Goal: Information Seeking & Learning: Check status

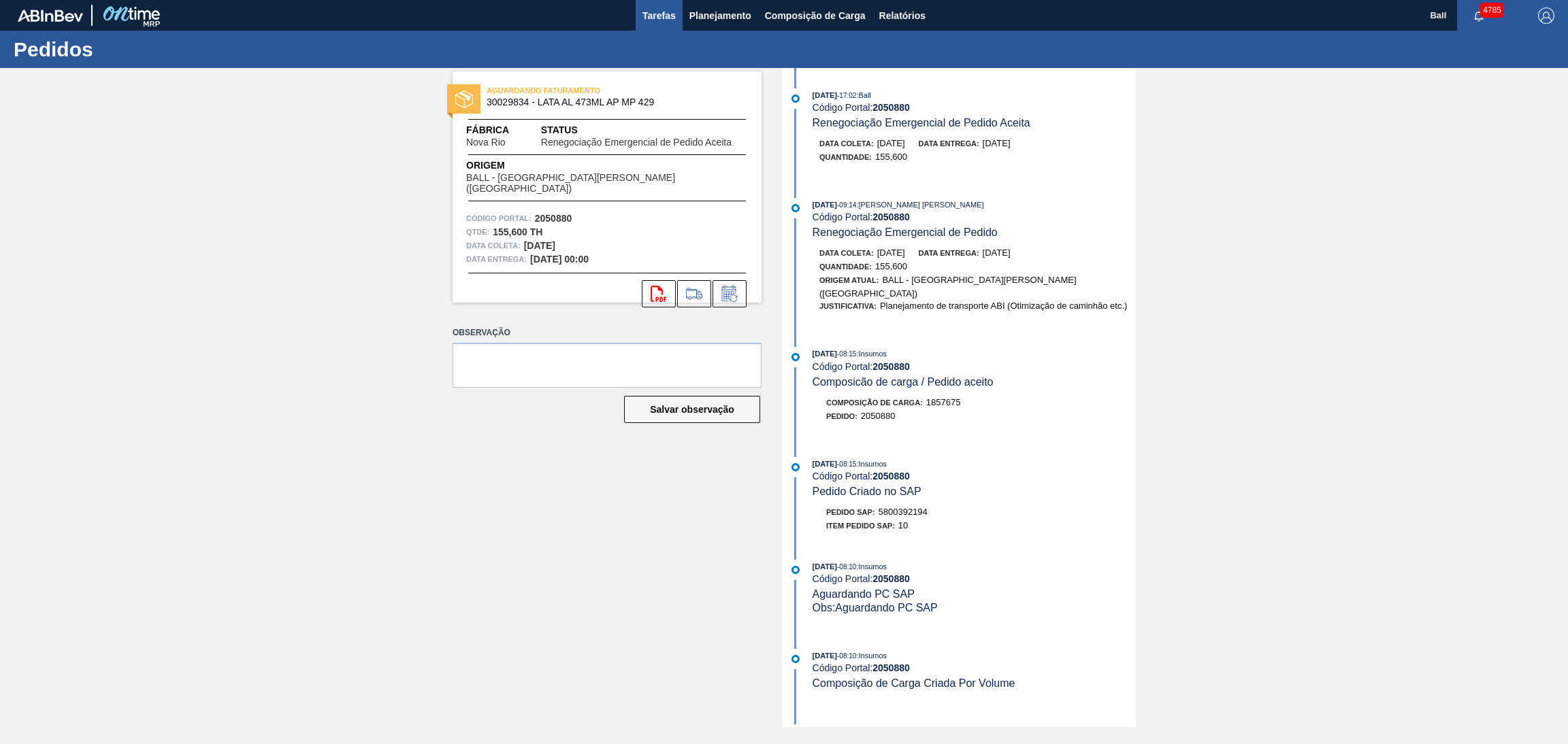
click at [656, 12] on span "Tarefas" at bounding box center [659, 16] width 33 height 17
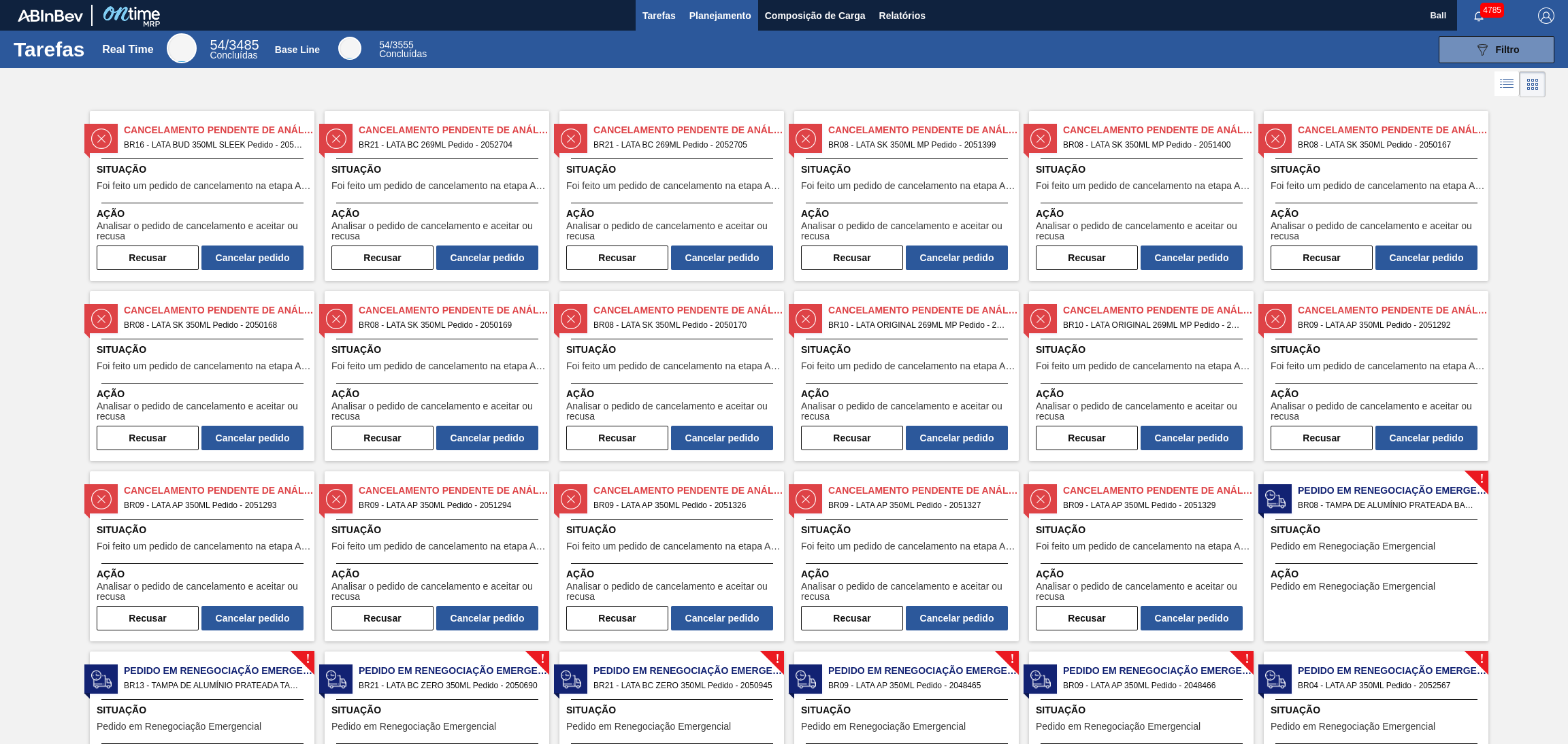
click at [737, 17] on span "Planejamento" at bounding box center [720, 16] width 62 height 17
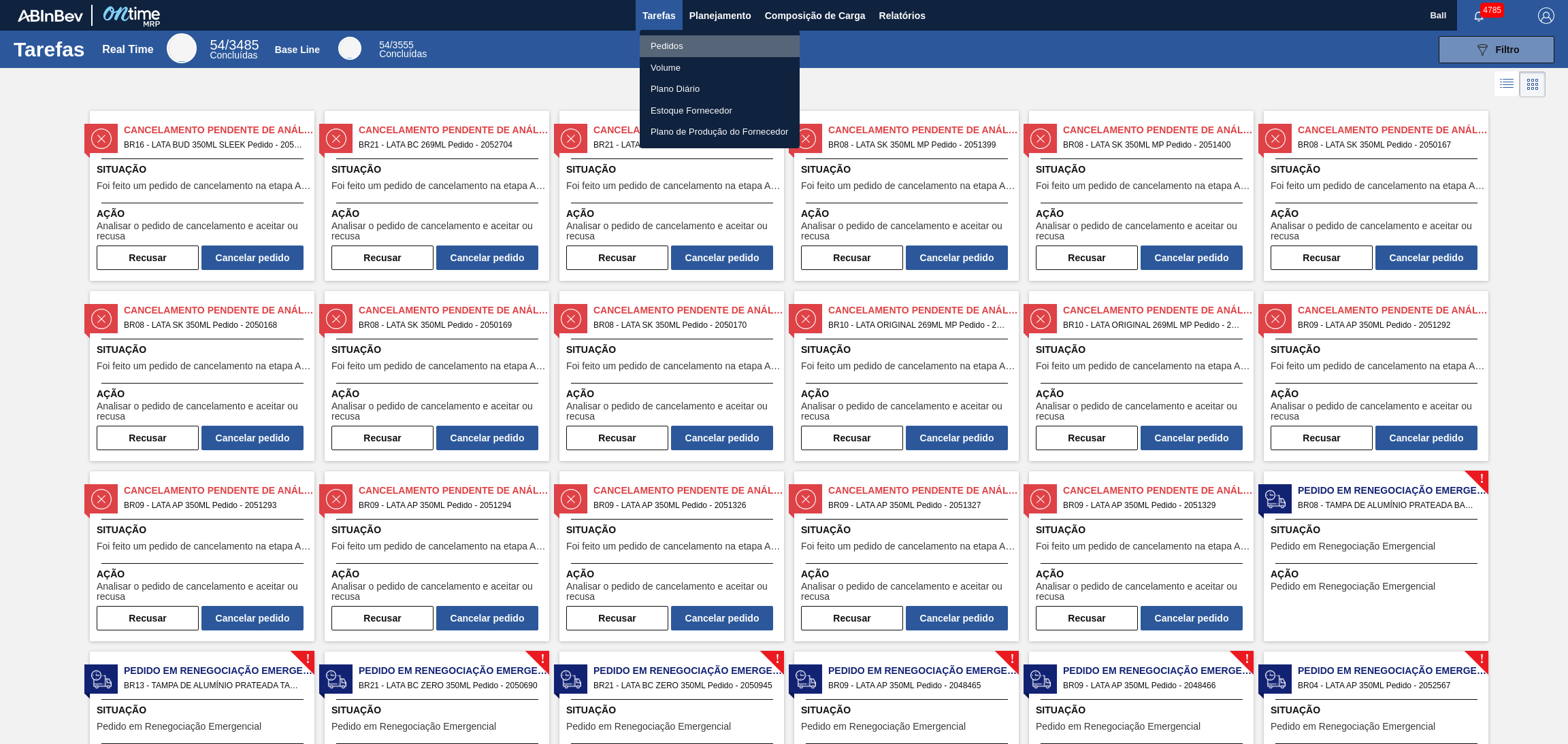
click at [680, 50] on li "Pedidos" at bounding box center [719, 47] width 160 height 22
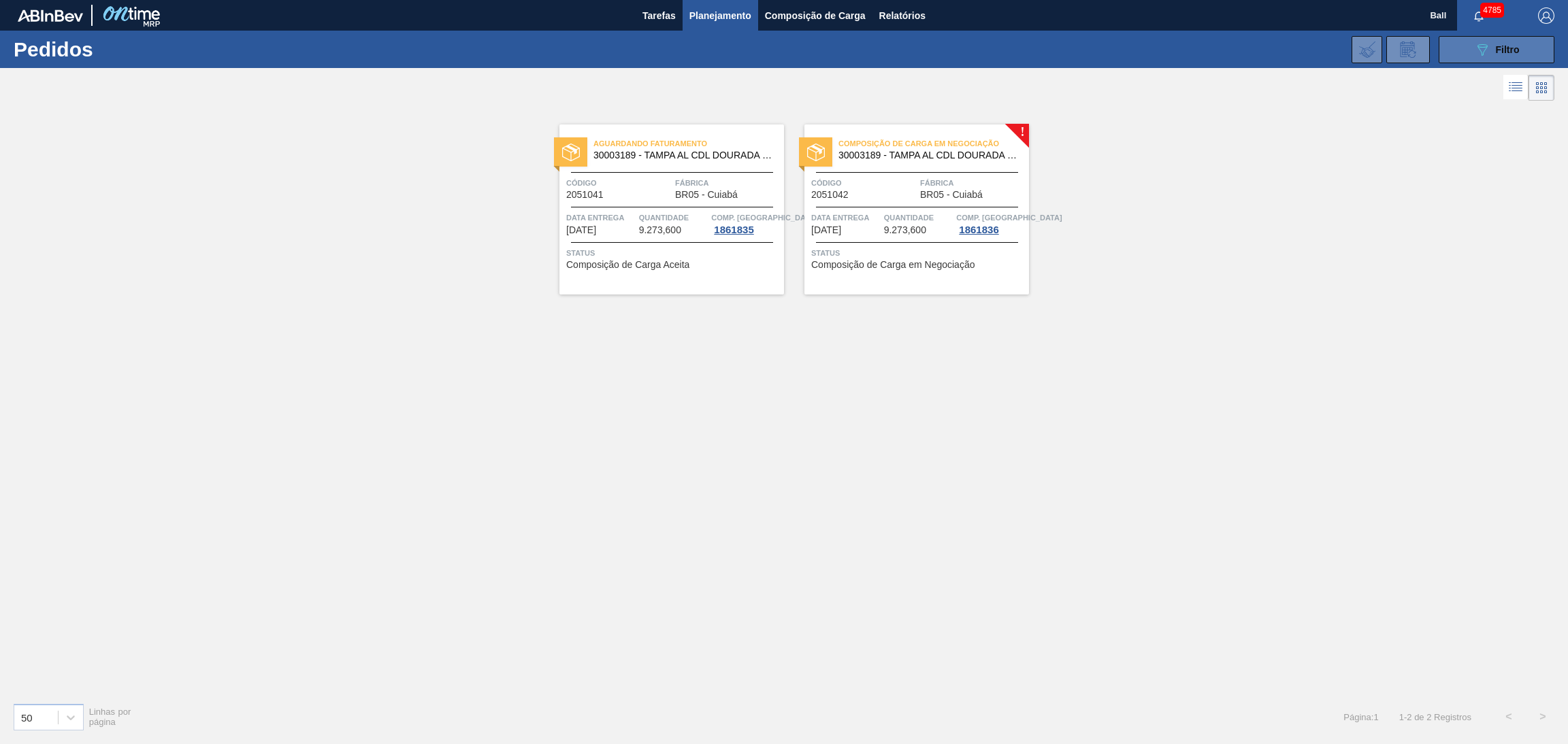
click at [1044, 53] on icon "089F7B8B-B2A5-4AFE-B5C0-19BA573D28AC" at bounding box center [1482, 50] width 17 height 17
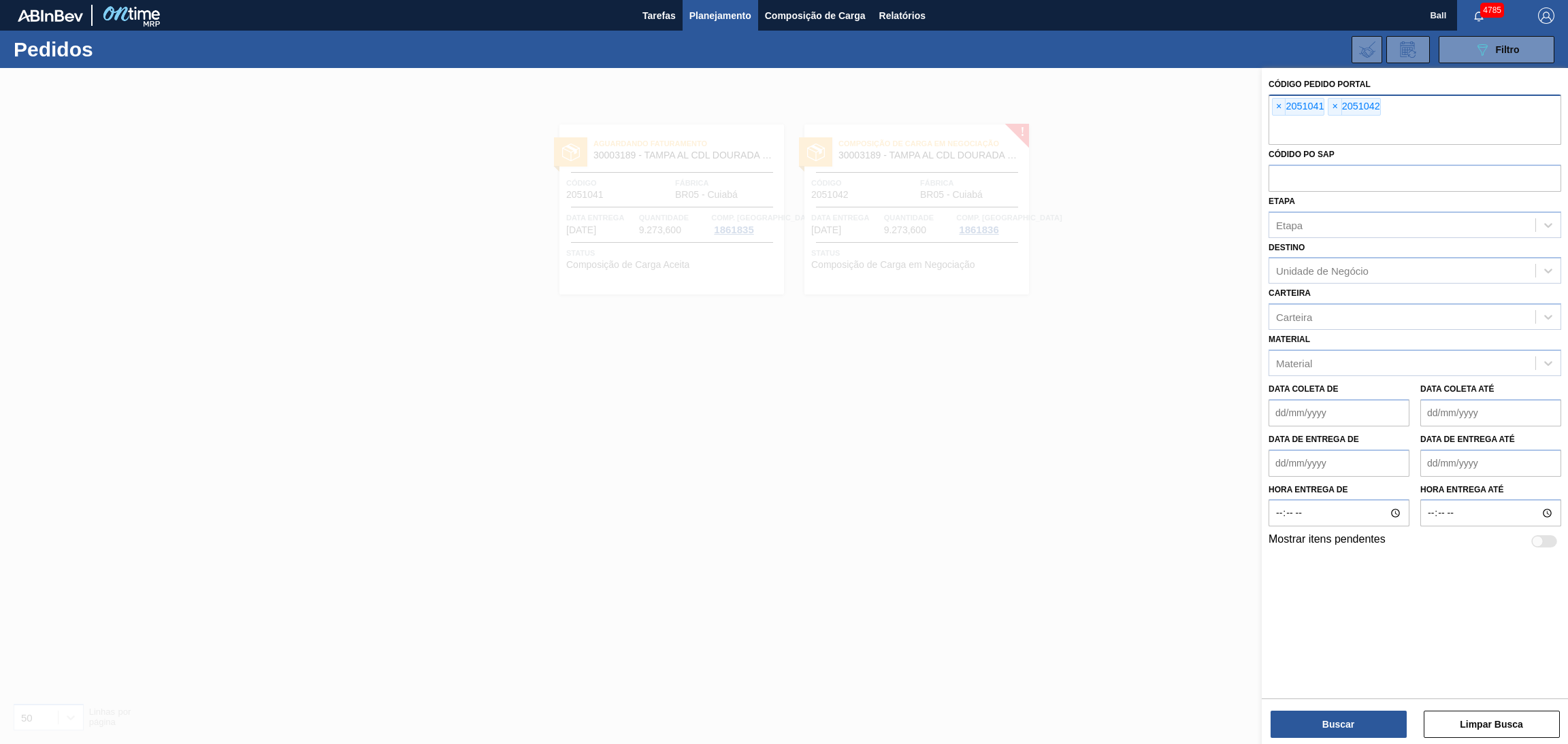
click at [1044, 101] on div "× 2051041 × 2051042" at bounding box center [1414, 120] width 293 height 51
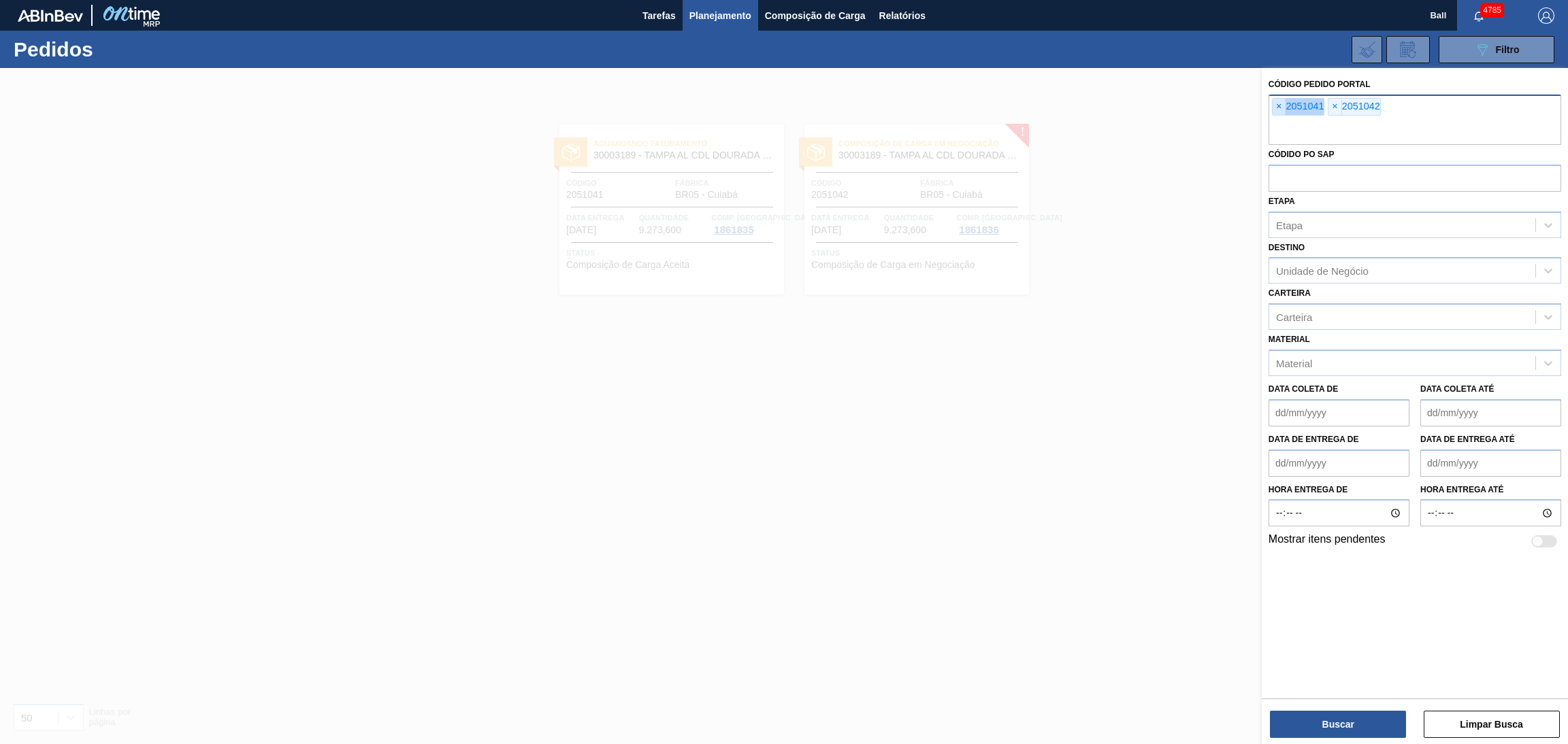
click at [1044, 101] on div "× 2051041" at bounding box center [1298, 106] width 52 height 17
click at [1044, 101] on span "×" at bounding box center [1279, 107] width 13 height 17
click at [1044, 119] on input "text" at bounding box center [1414, 131] width 293 height 26
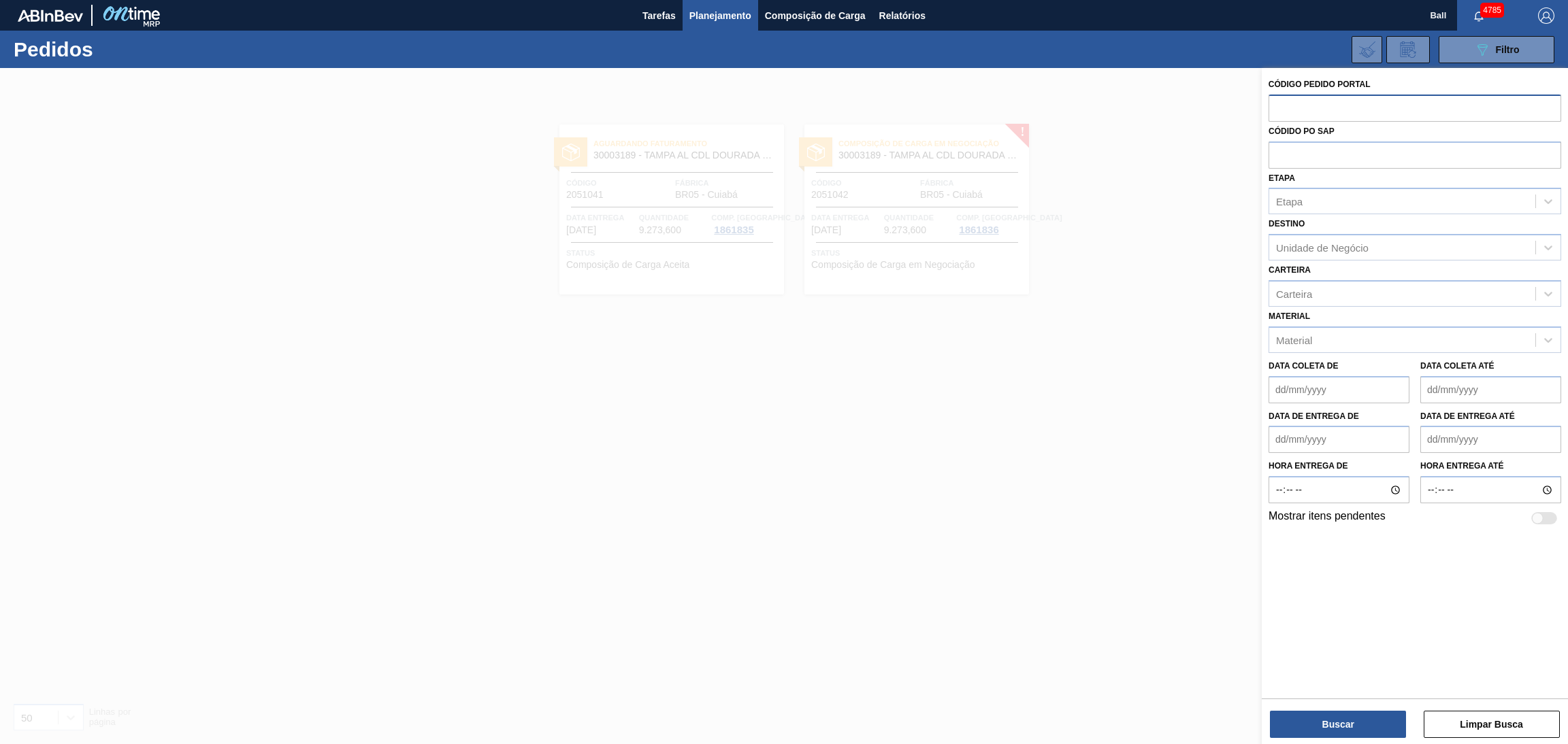
paste input "text"
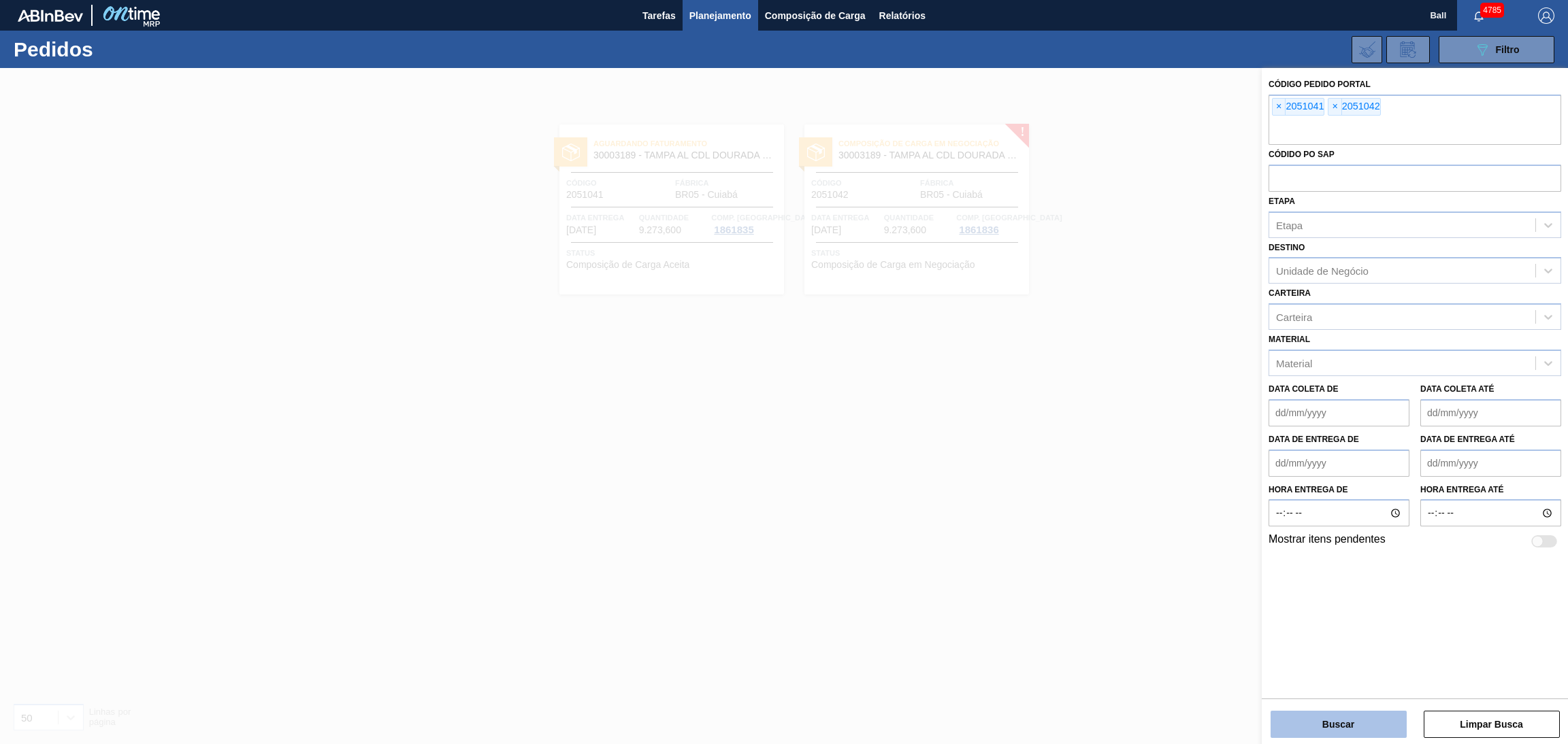
click at [1044, 496] on button "Buscar" at bounding box center [1339, 724] width 136 height 27
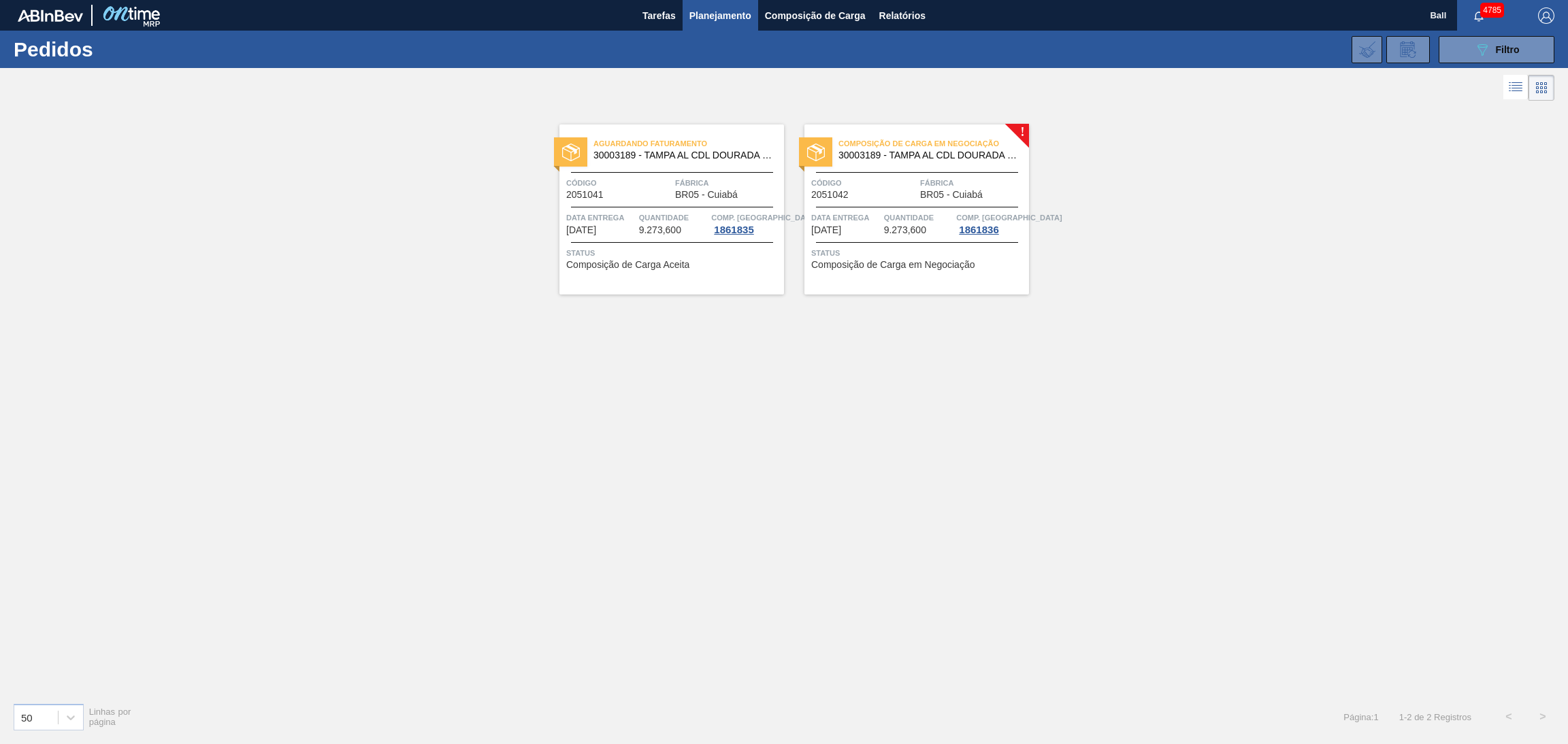
click at [646, 209] on div "Aguardando Faturamento 30003189 - TAMPA AL CDL DOURADA LATA AUTOMATICA Código 2…" at bounding box center [672, 209] width 224 height 170
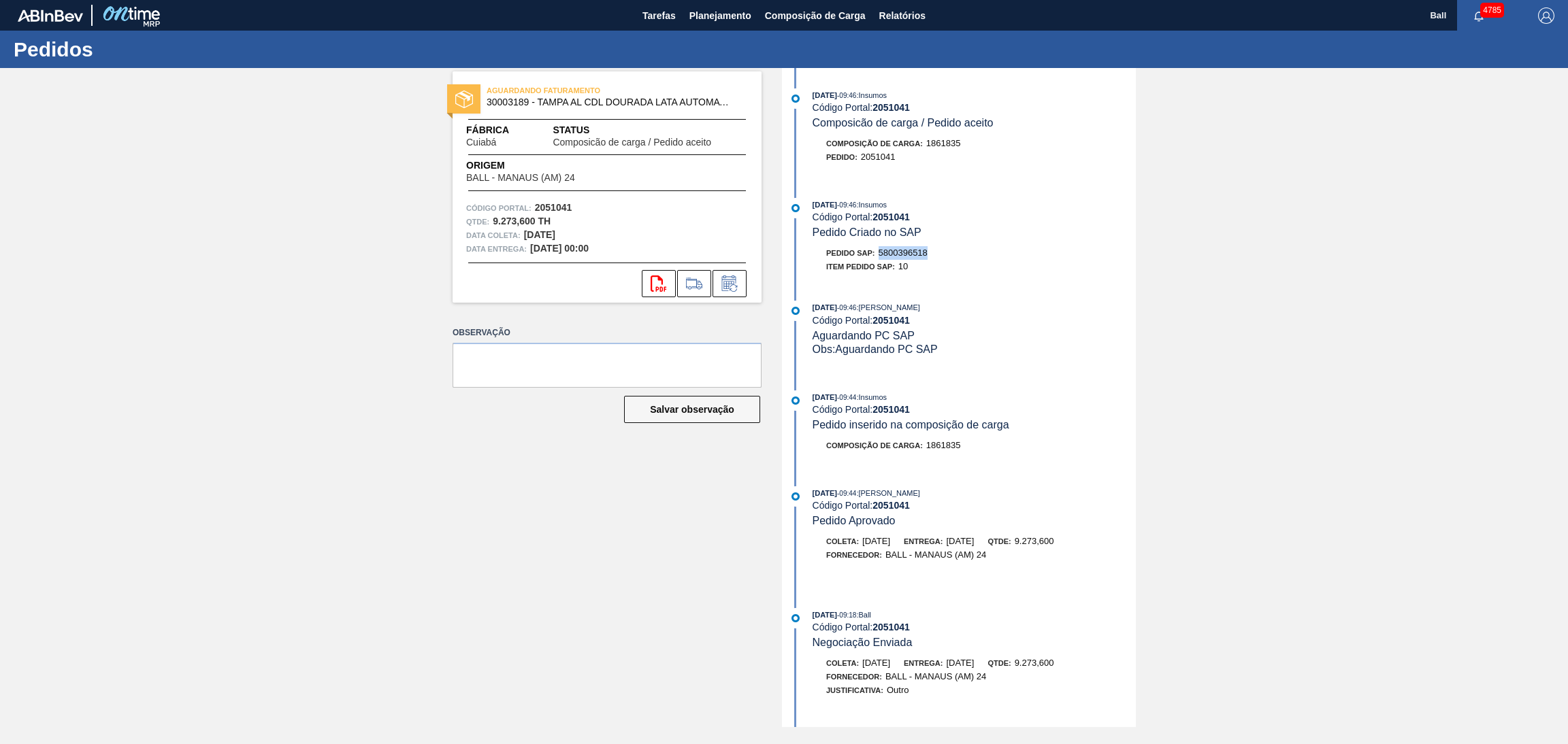
drag, startPoint x: 945, startPoint y: 254, endPoint x: 876, endPoint y: 258, distance: 69.1
click at [876, 258] on div "Pedido SAP: 5800396518" at bounding box center [974, 253] width 323 height 13
copy span "5800396518"
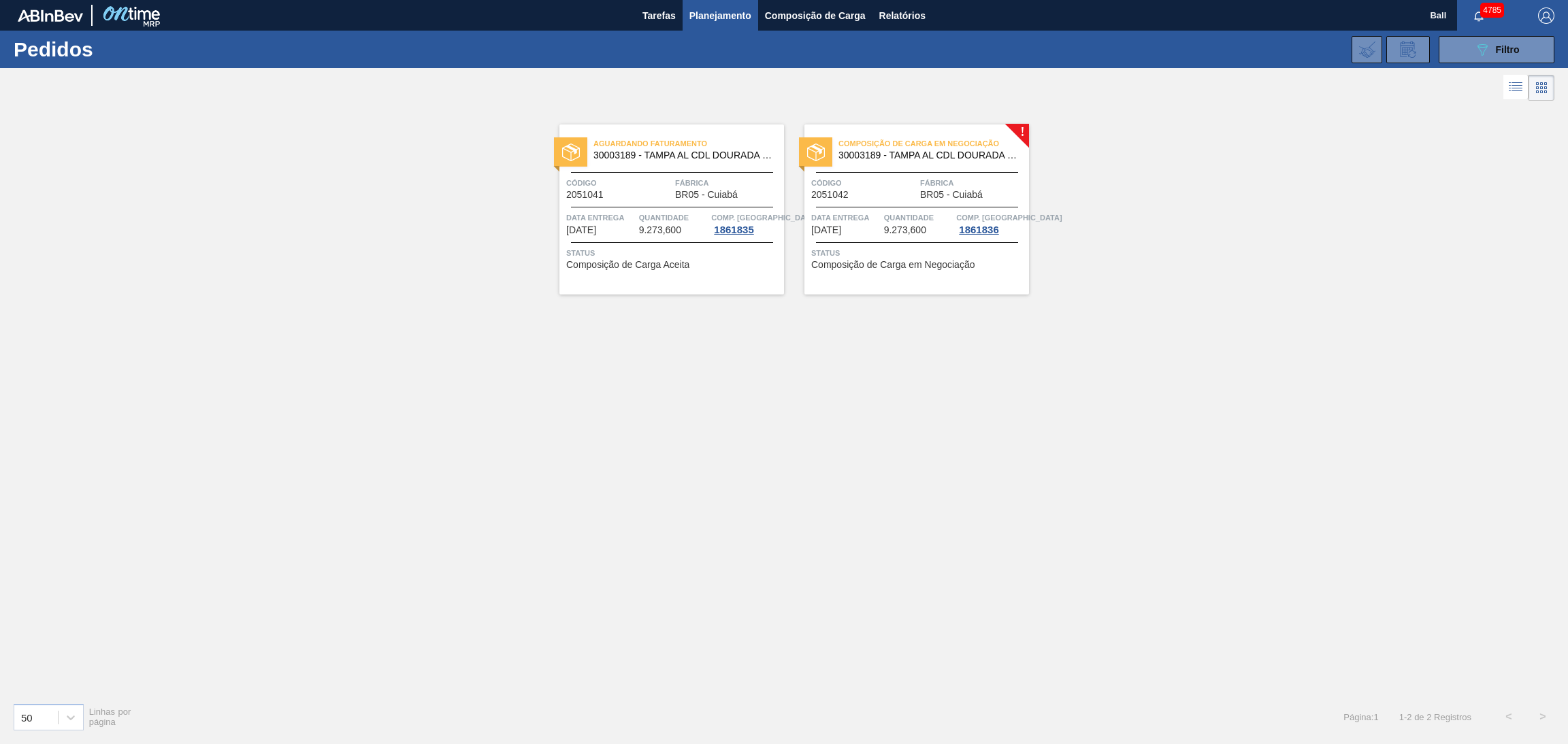
click at [915, 209] on div "Composição de Carga em Negociação 30003189 - TAMPA AL CDL DOURADA LATA AUTOMATI…" at bounding box center [916, 209] width 224 height 170
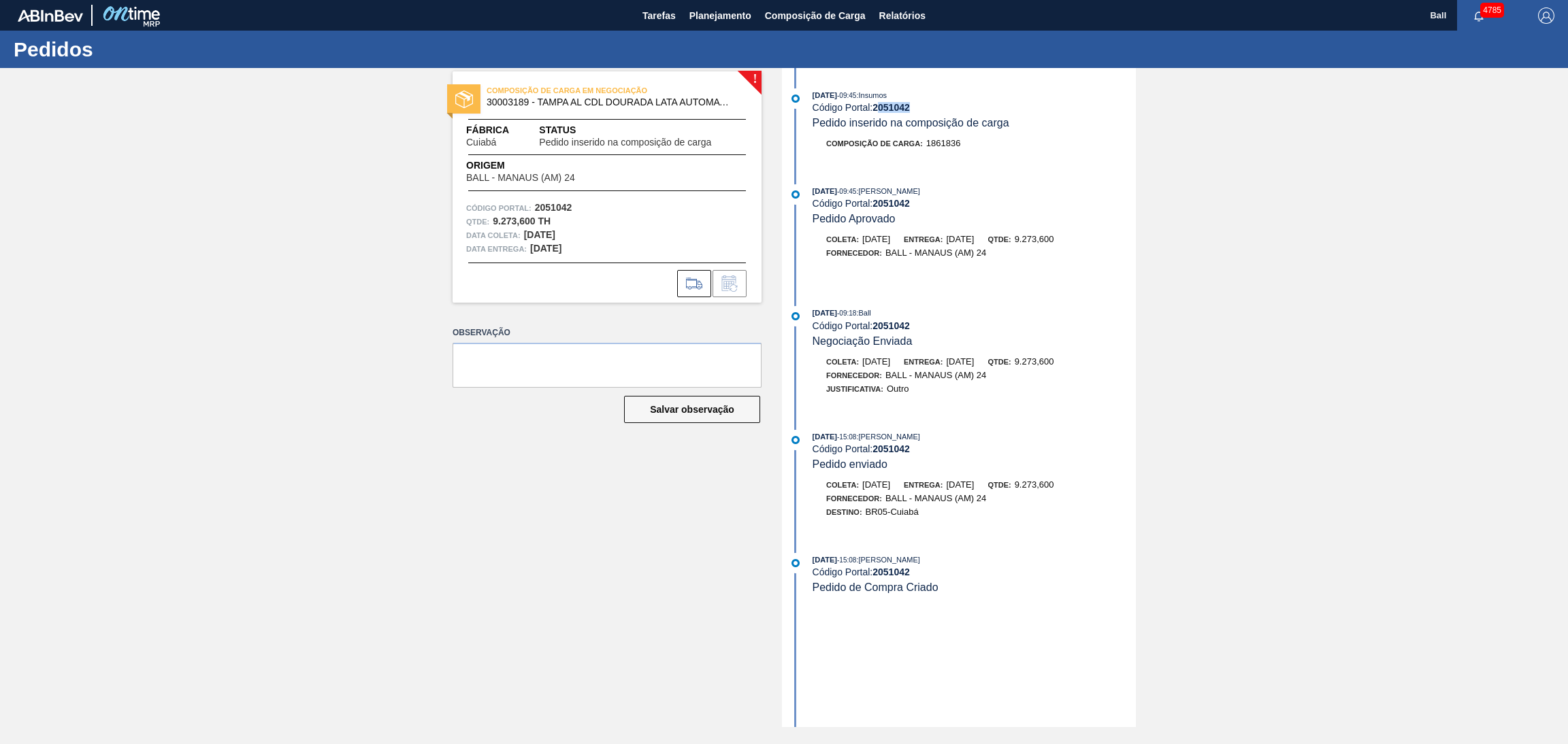
drag, startPoint x: 920, startPoint y: 111, endPoint x: 879, endPoint y: 112, distance: 41.0
click at [879, 112] on div "Código Portal: 2051042" at bounding box center [974, 107] width 323 height 11
click at [994, 188] on div "15/10/2025 - 09:45 : Beatriz Marcelino Vasconcelo" at bounding box center [974, 191] width 323 height 13
click at [688, 282] on icon at bounding box center [694, 283] width 22 height 17
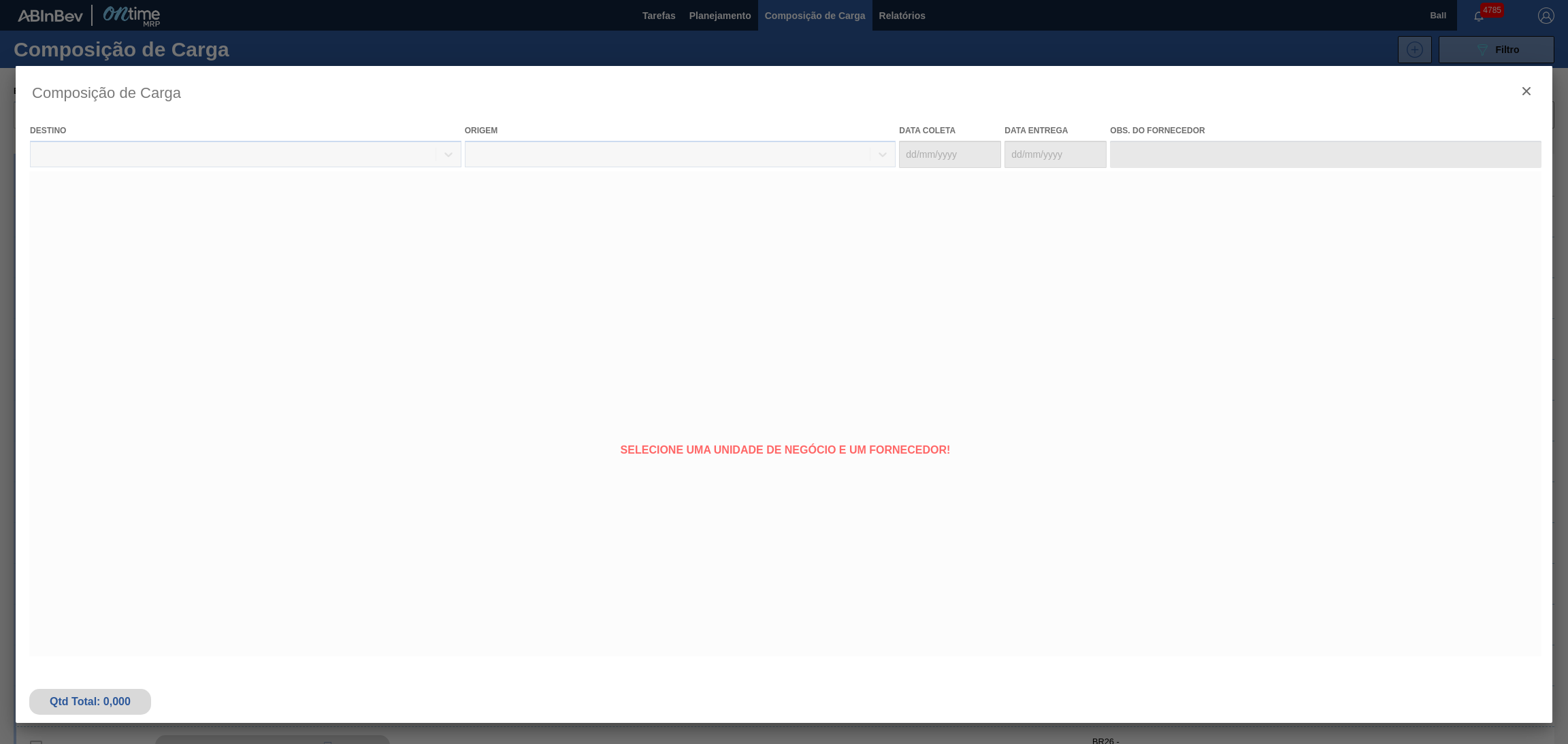
type coleta "24/10/2025"
type Entrega "17/11/2025"
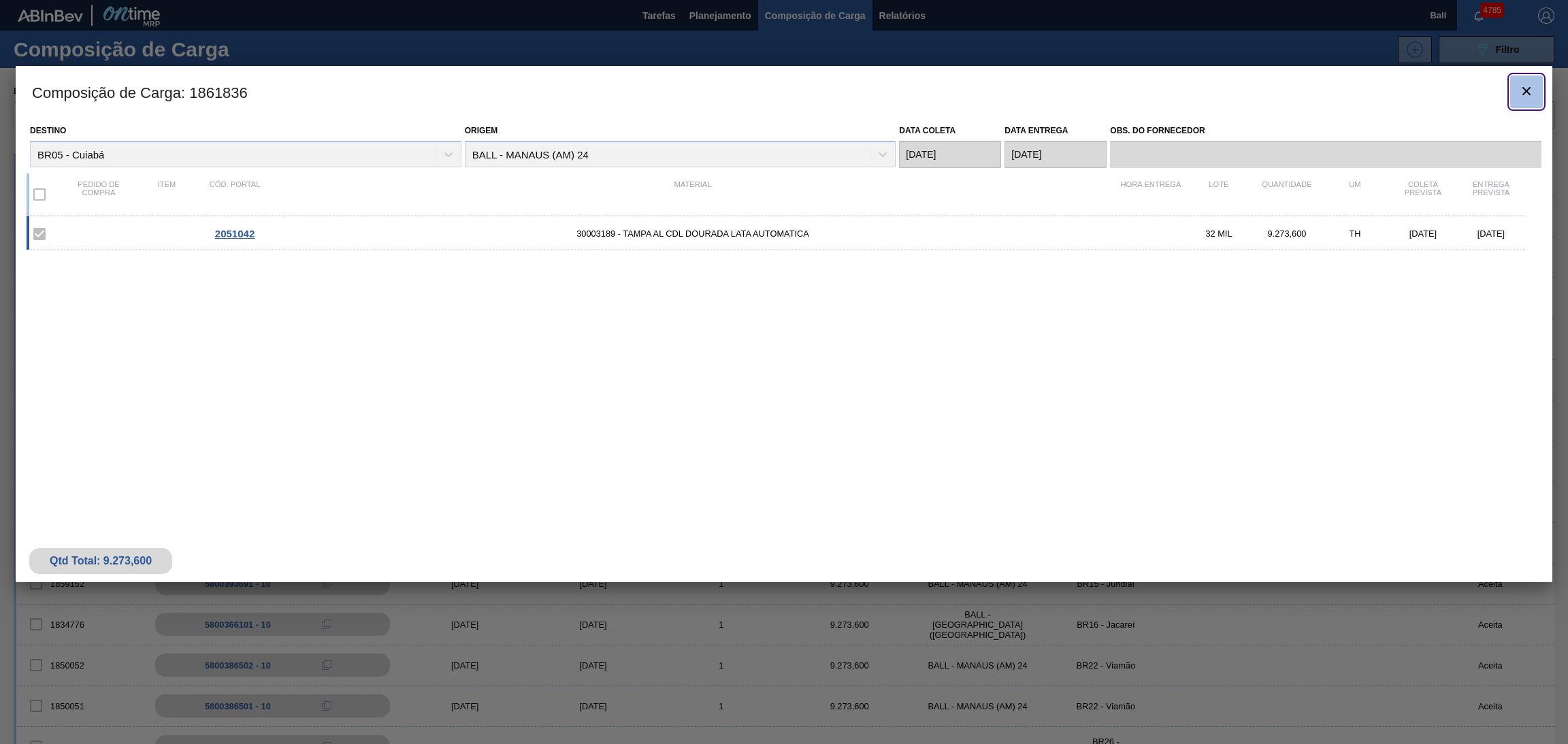
click at [1044, 95] on icon "botão de ícone" at bounding box center [1526, 91] width 17 height 17
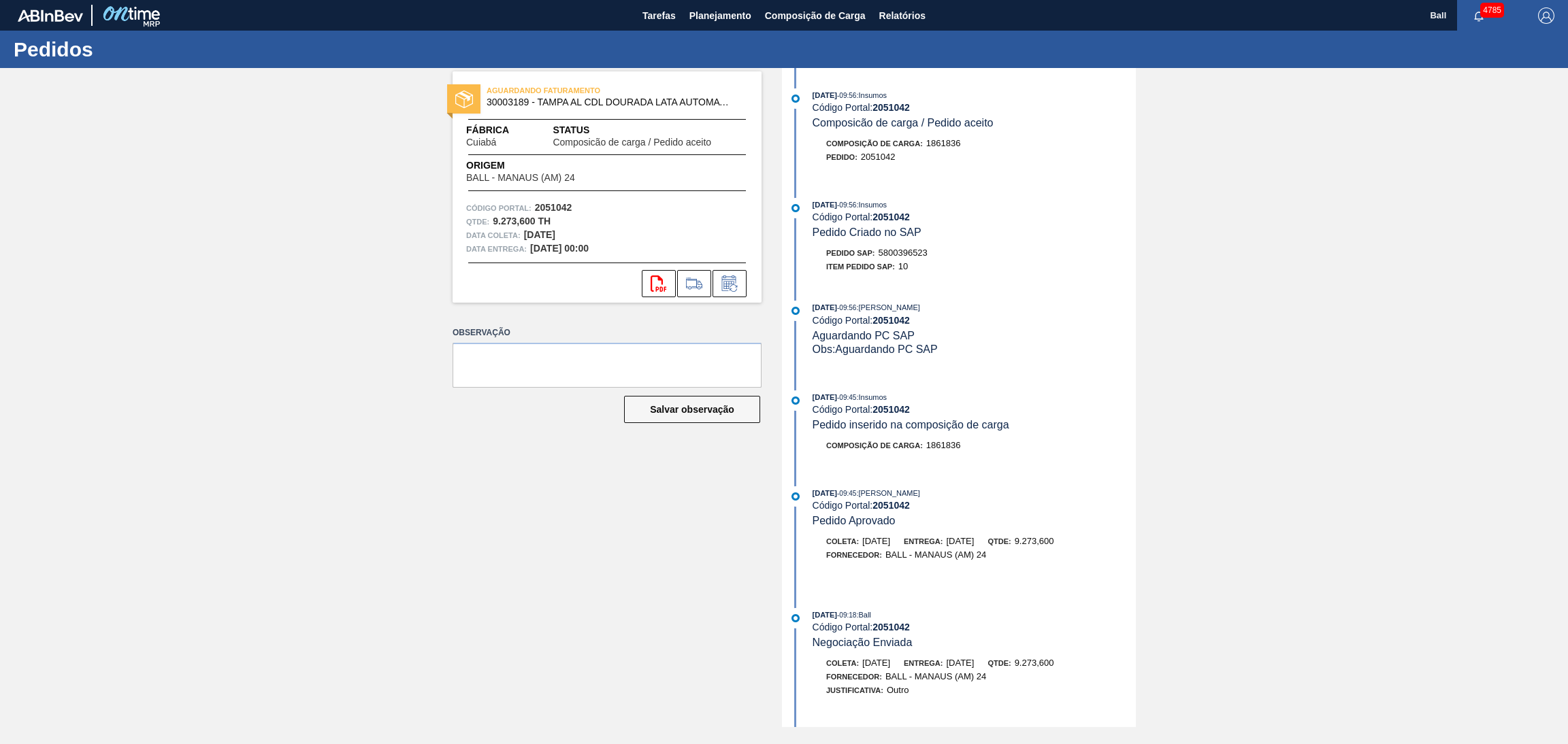
click at [957, 260] on div "Pedido SAP: 5800396523" at bounding box center [974, 253] width 323 height 13
drag, startPoint x: 939, startPoint y: 253, endPoint x: 880, endPoint y: 259, distance: 59.3
click at [880, 259] on div "Pedido SAP: 5800396523" at bounding box center [974, 253] width 323 height 13
copy span "5800396523"
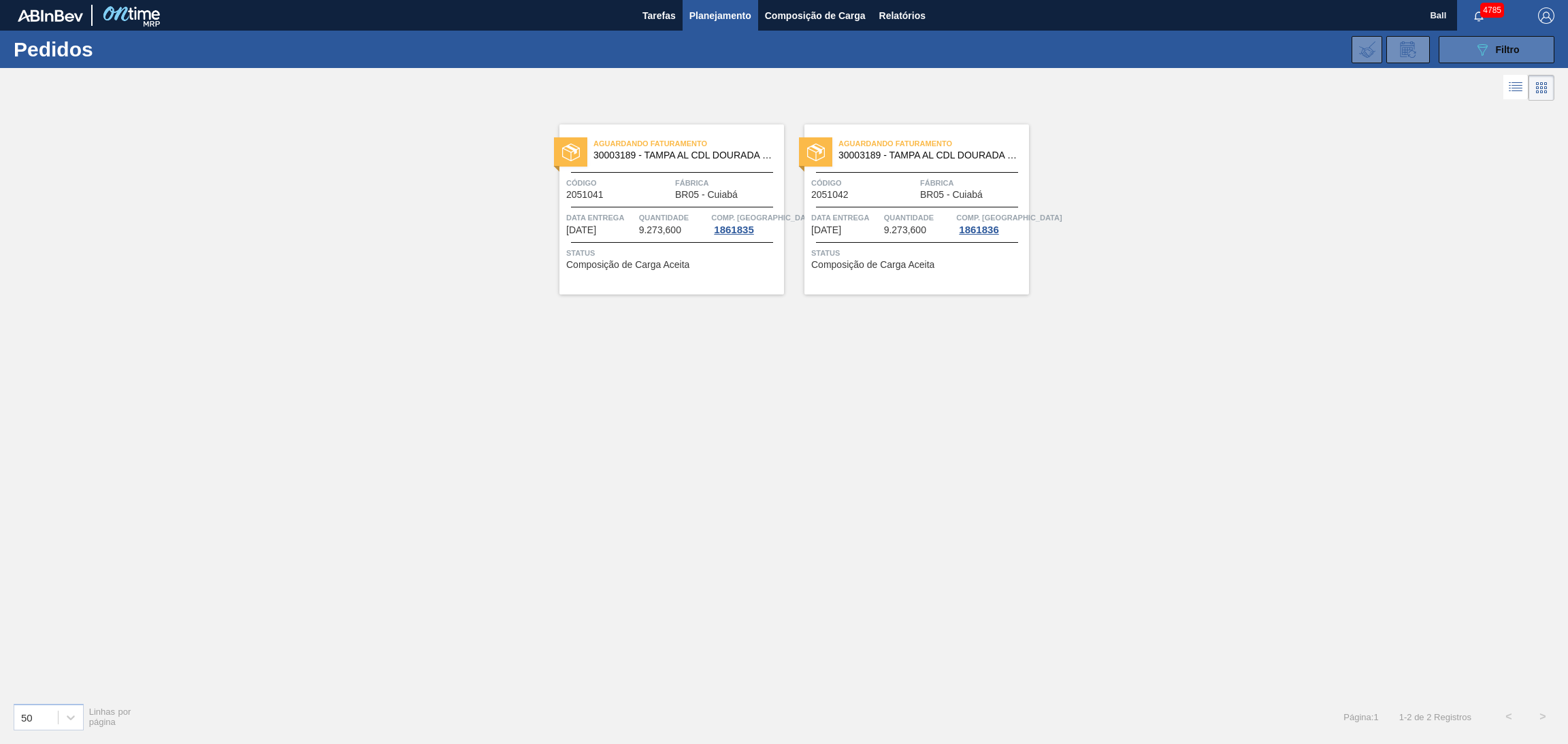
click at [1471, 50] on button "089F7B8B-B2A5-4AFE-B5C0-19BA573D28AC Filtro" at bounding box center [1496, 49] width 116 height 27
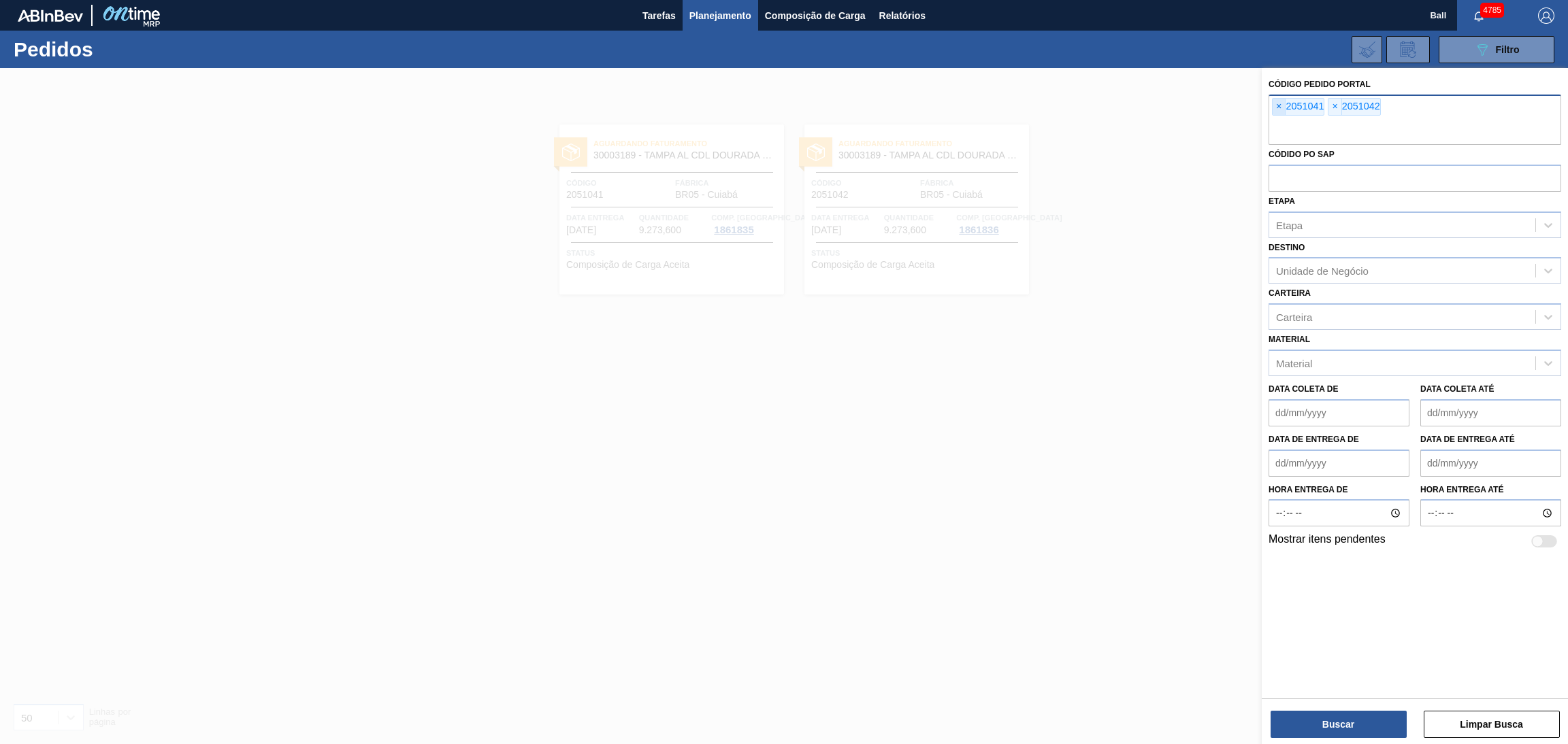
click at [1279, 111] on span "×" at bounding box center [1279, 107] width 13 height 17
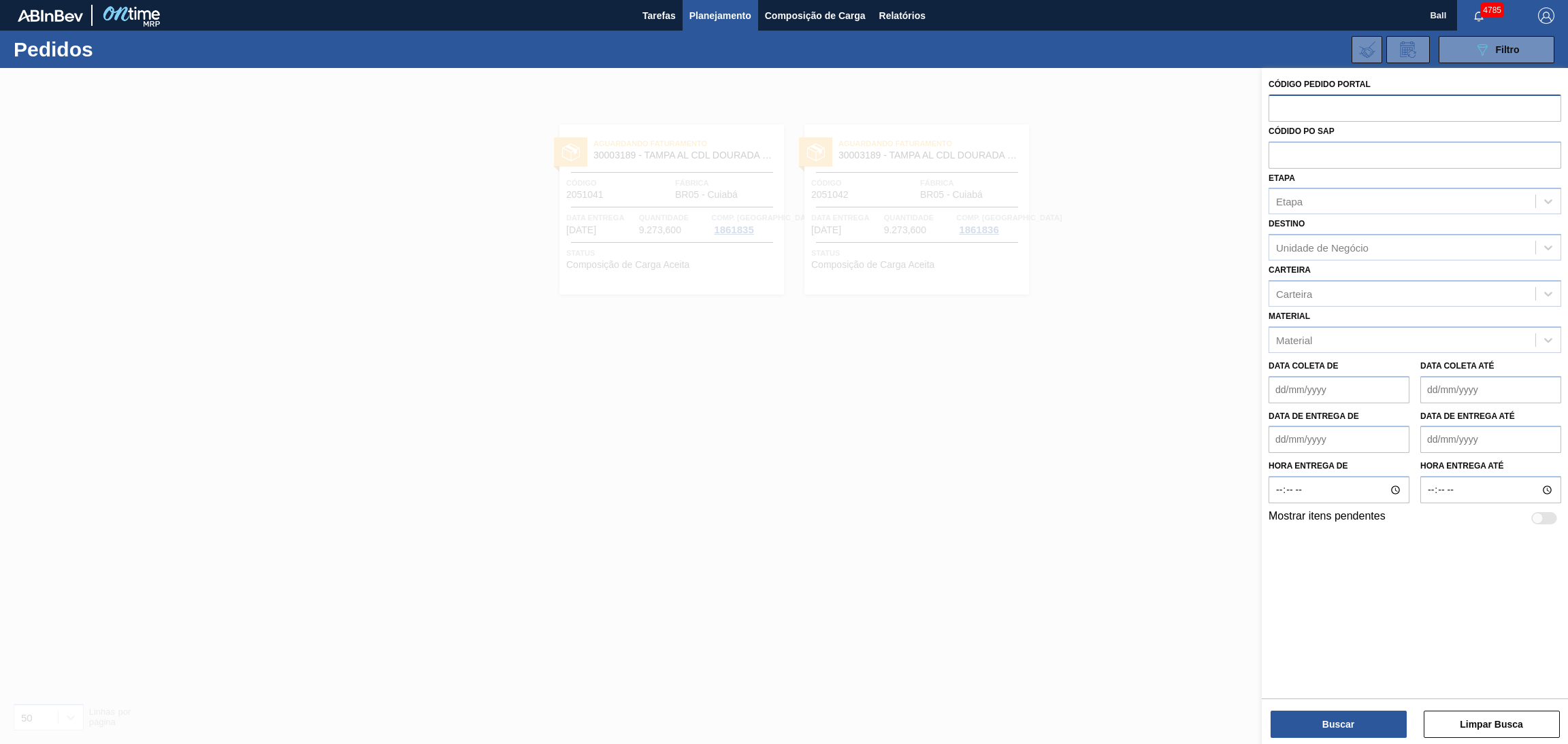
paste input "2052662"
type input "2052662"
click at [1309, 736] on button "Buscar" at bounding box center [1339, 724] width 136 height 27
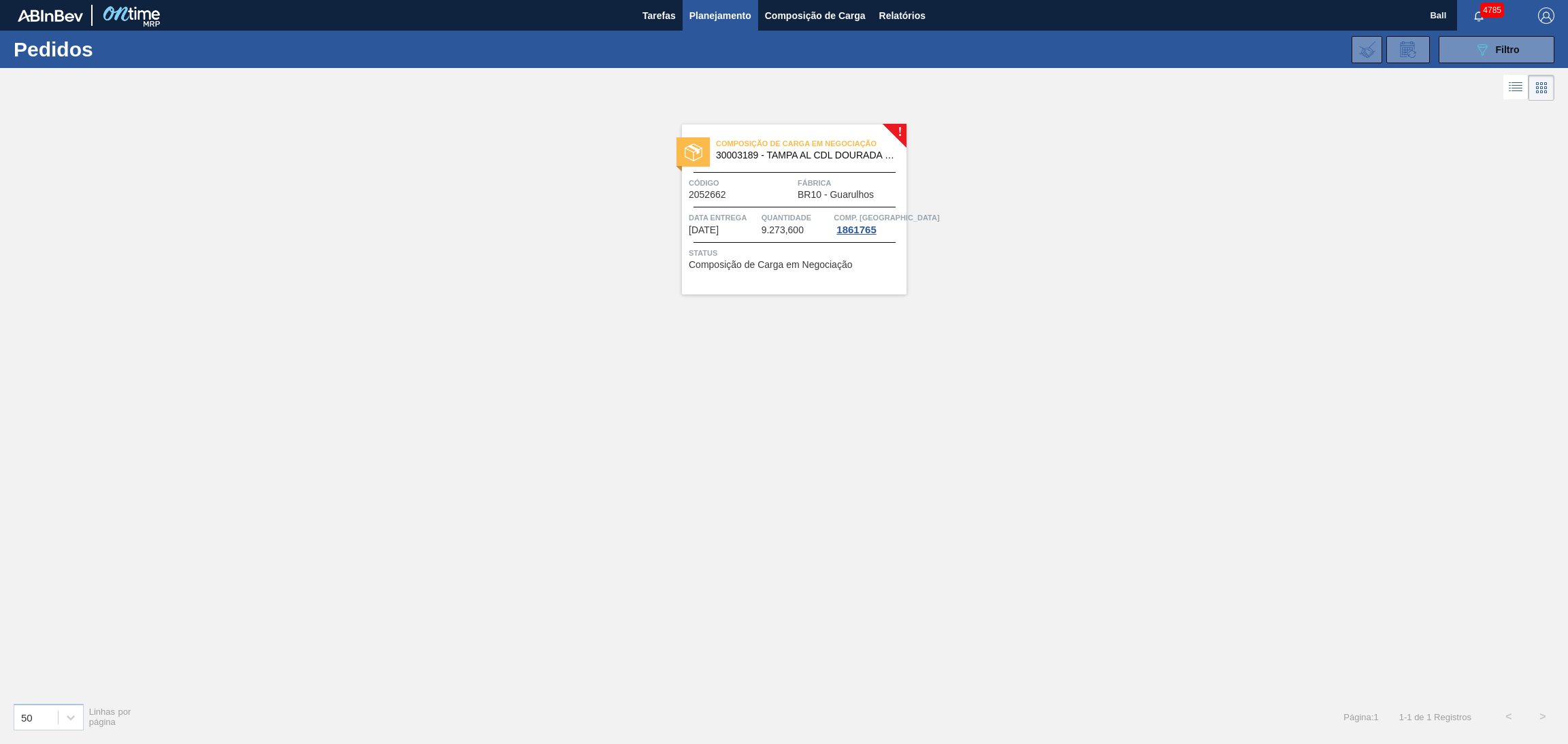
click at [785, 172] on div at bounding box center [794, 172] width 202 height 1
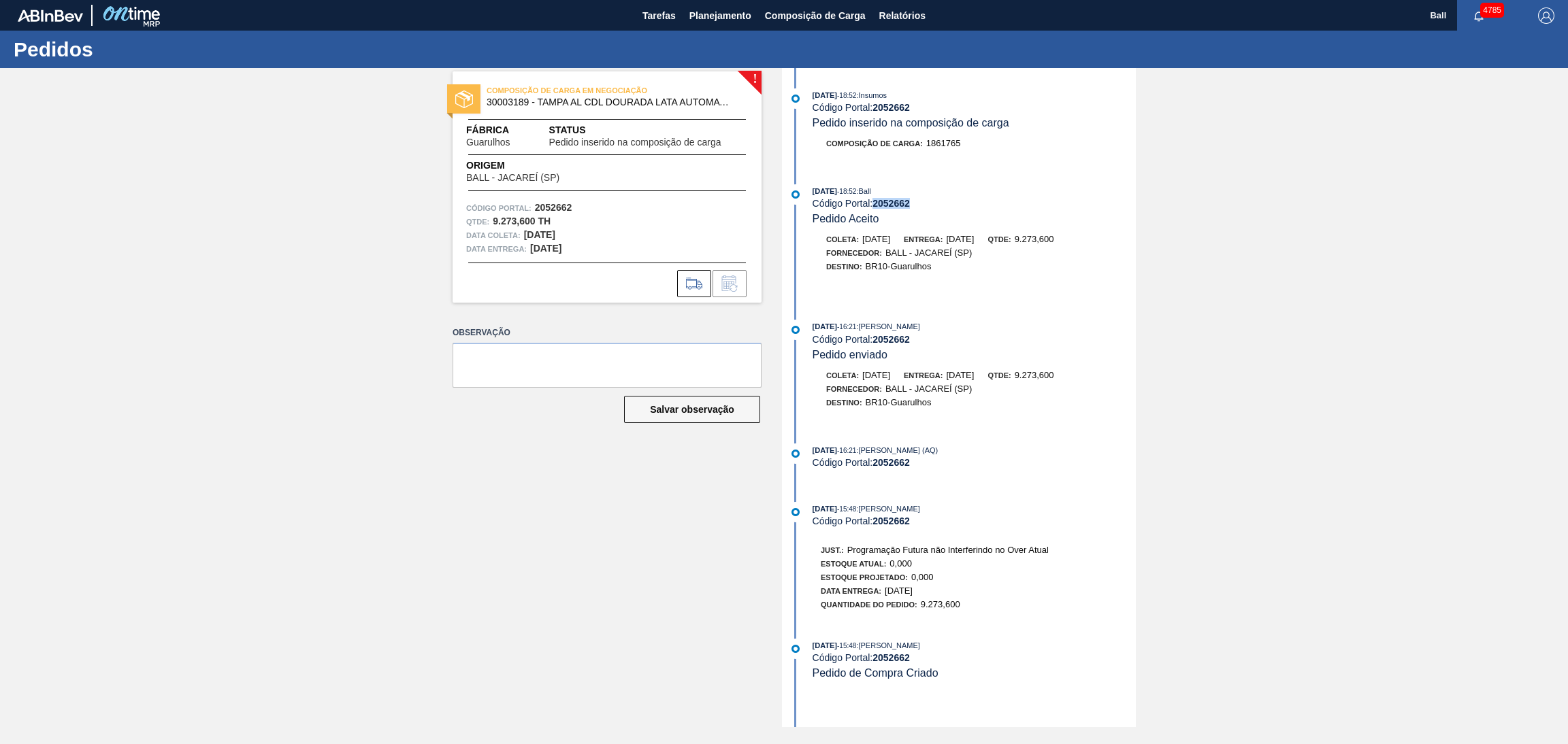
drag, startPoint x: 922, startPoint y: 205, endPoint x: 875, endPoint y: 208, distance: 47.1
click at [875, 208] on div "Código Portal: 2052662" at bounding box center [974, 203] width 323 height 11
copy strong "2052662"
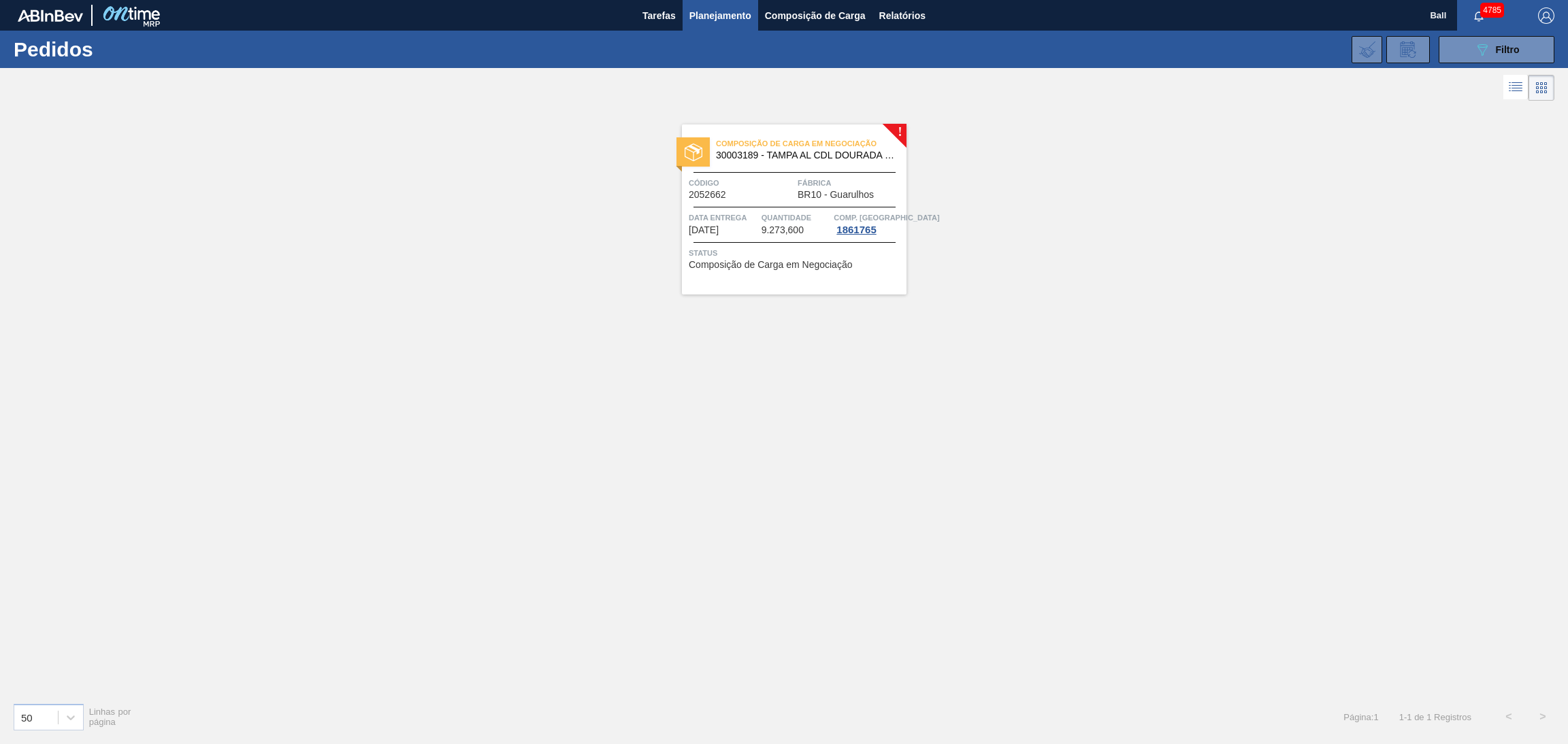
click at [792, 220] on span "Quantidade" at bounding box center [796, 218] width 69 height 13
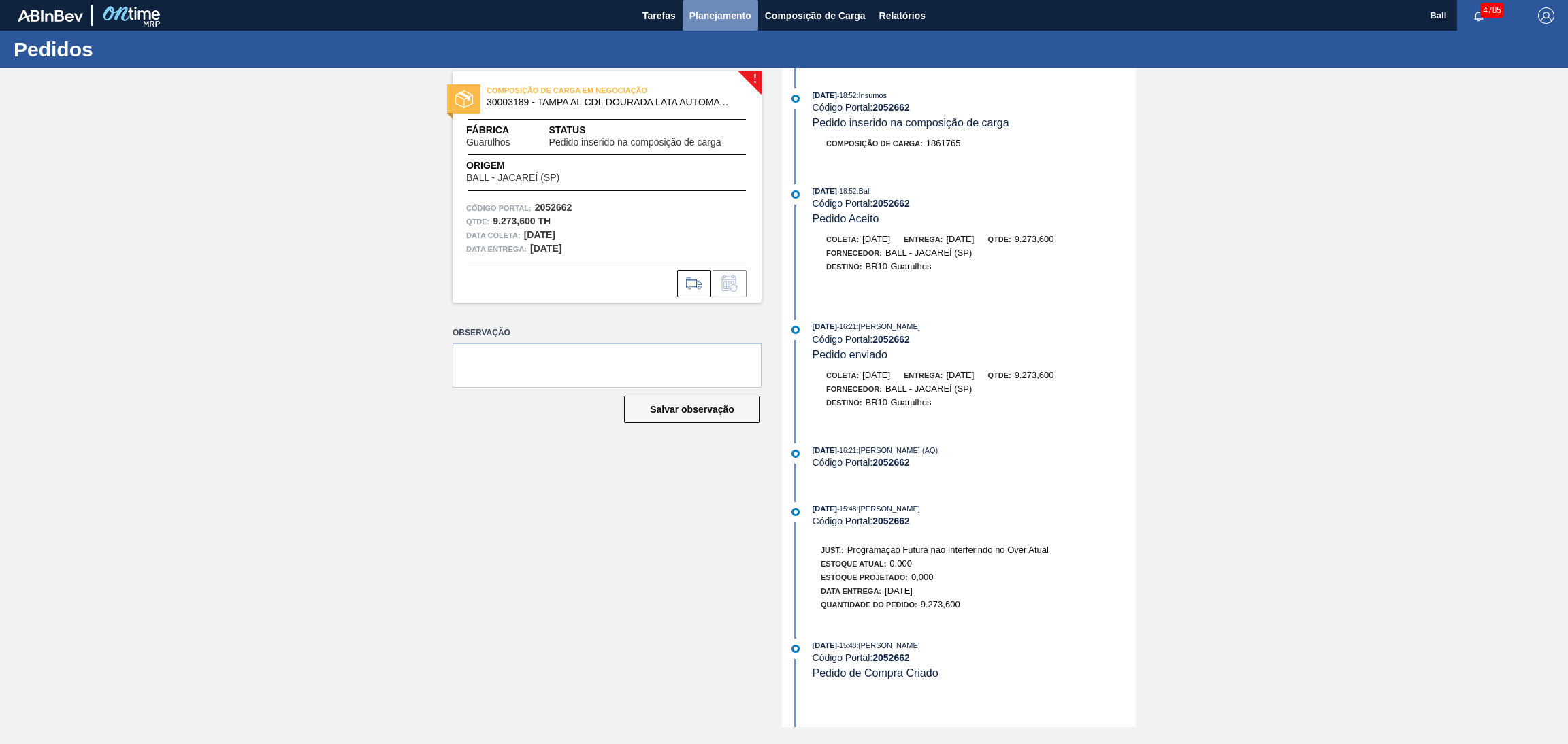
click at [724, 17] on span "Planejamento" at bounding box center [720, 16] width 62 height 17
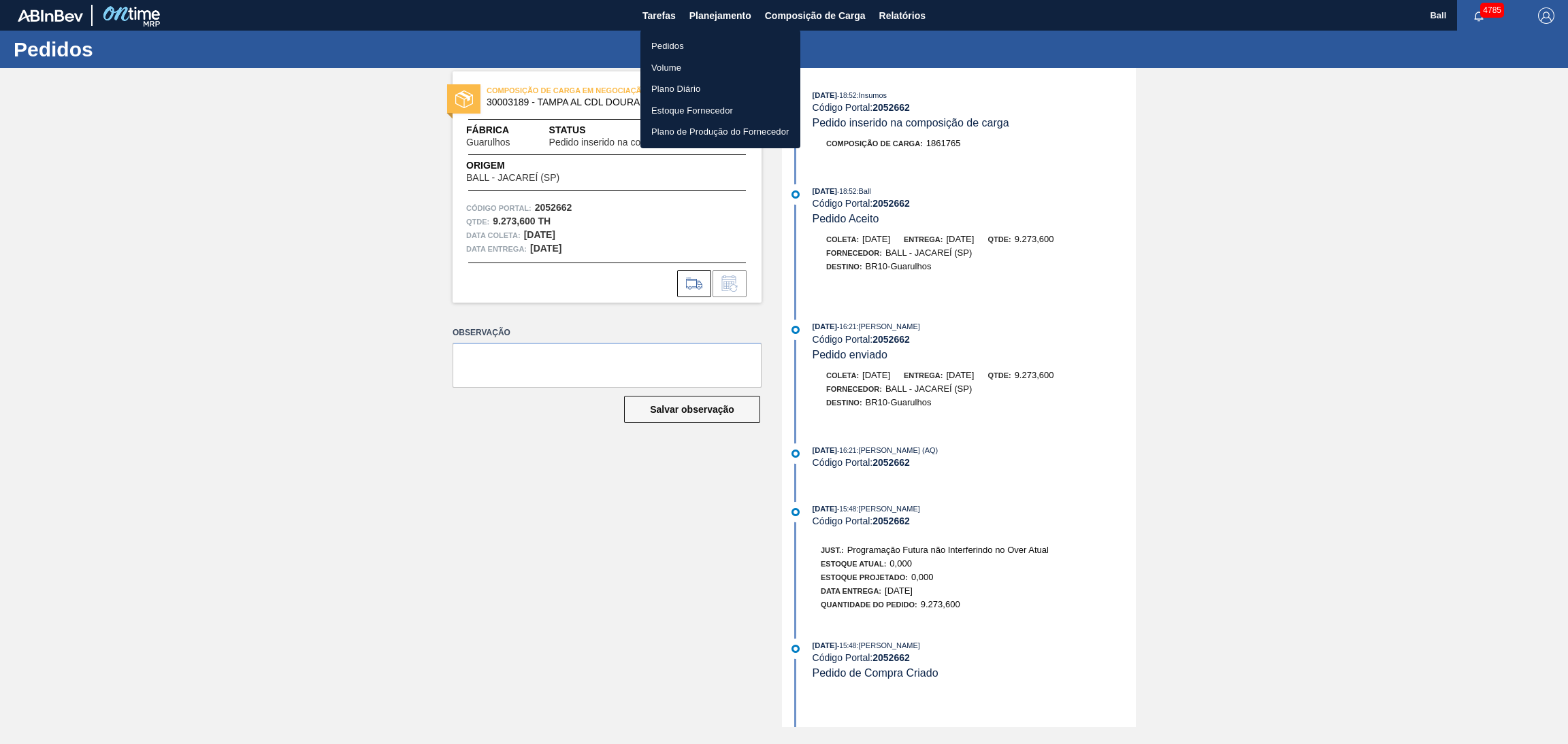
click at [701, 47] on li "Pedidos" at bounding box center [720, 47] width 160 height 22
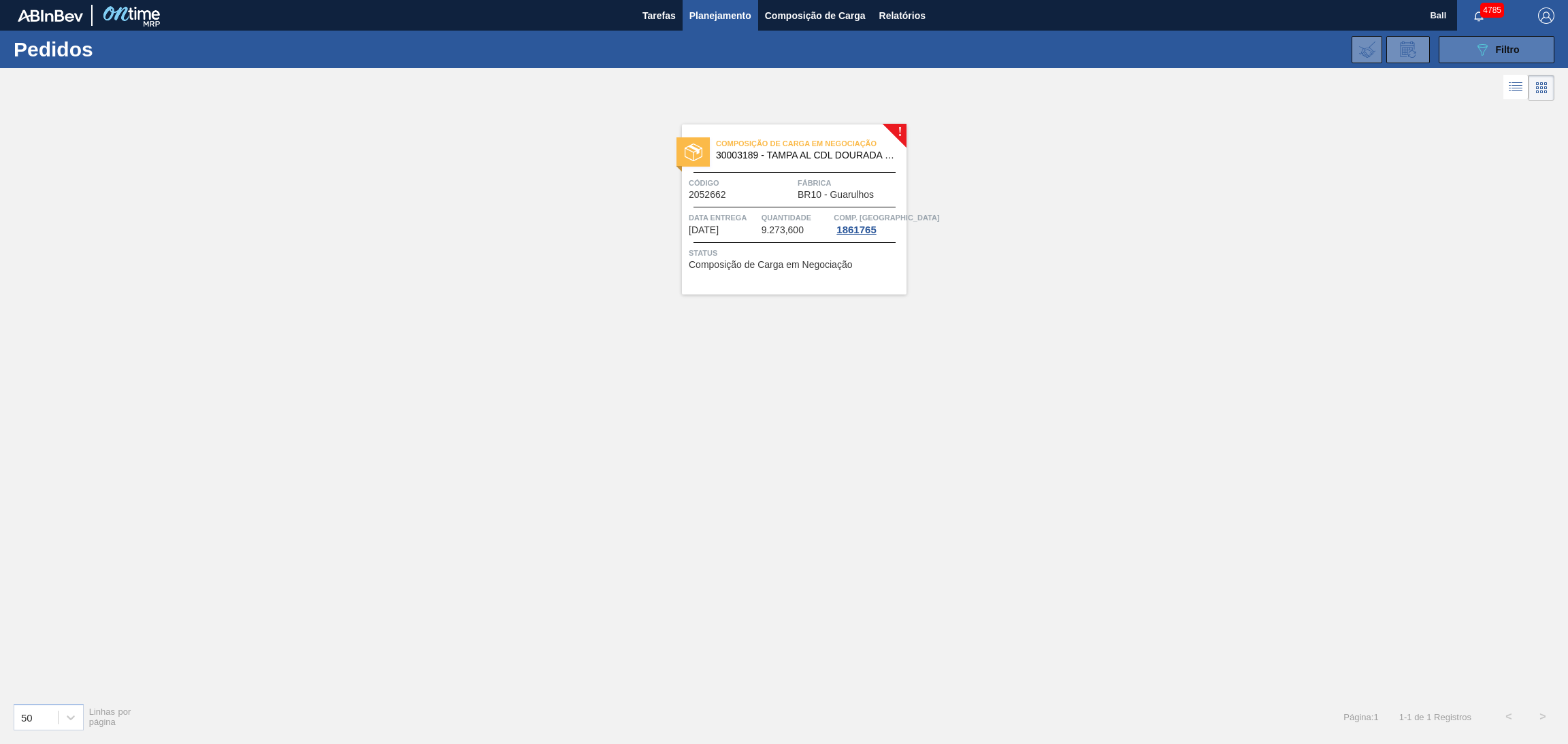
click at [1504, 52] on span "Filtro" at bounding box center [1507, 49] width 24 height 11
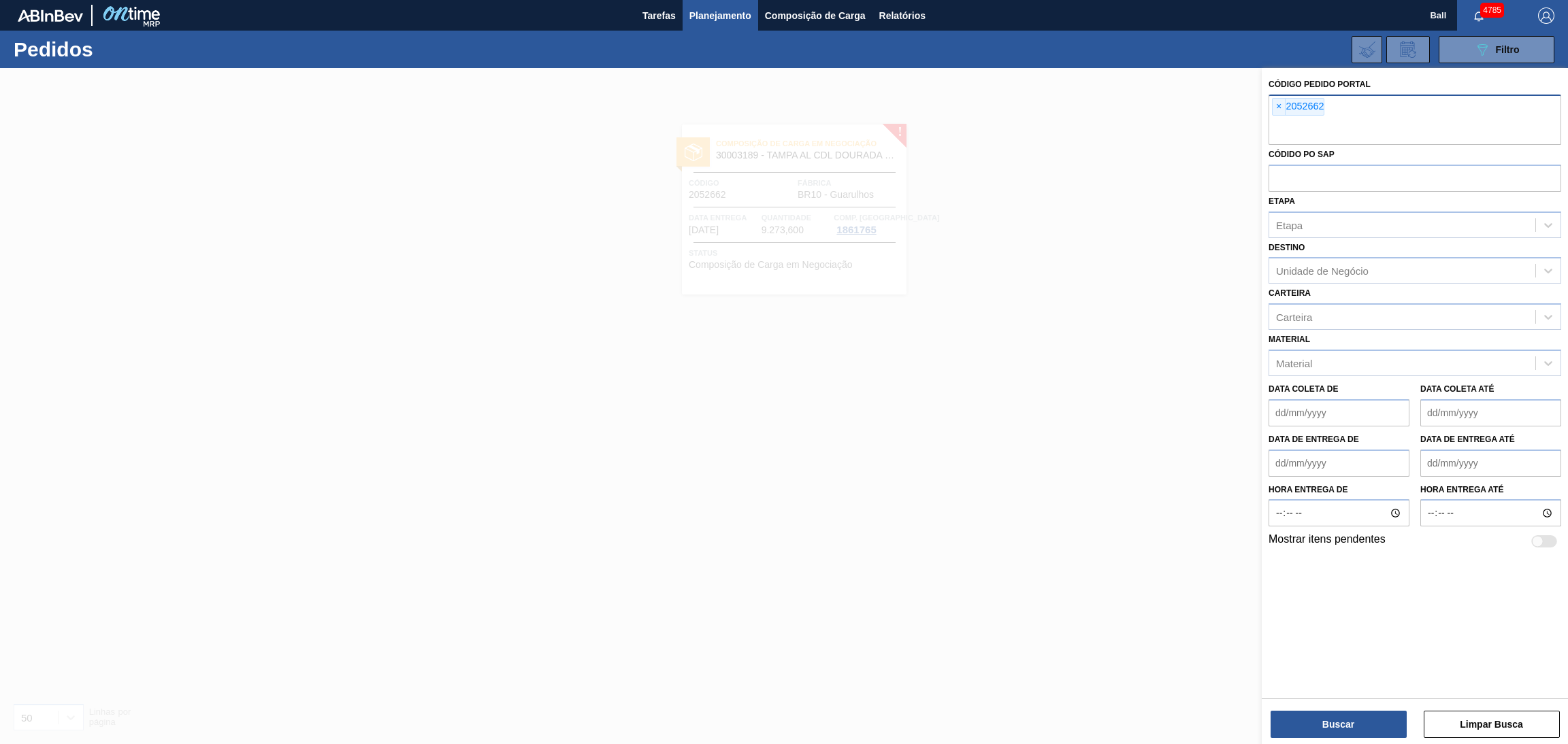
drag, startPoint x: 1378, startPoint y: 106, endPoint x: 1373, endPoint y: 111, distance: 7.1
click at [1374, 108] on div "× 2052662" at bounding box center [1414, 120] width 293 height 51
paste input "text"
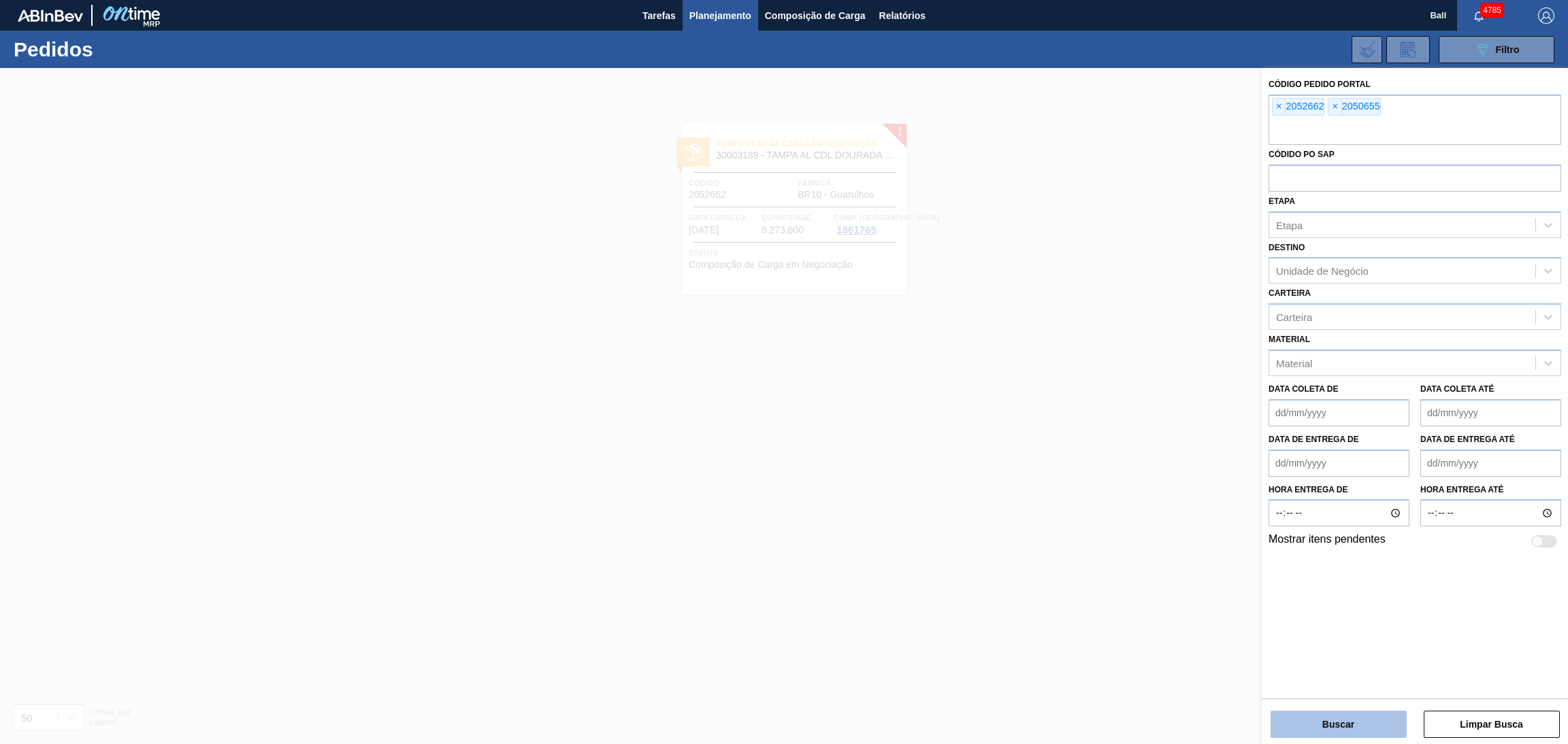
click at [1339, 721] on button "Buscar" at bounding box center [1339, 724] width 136 height 27
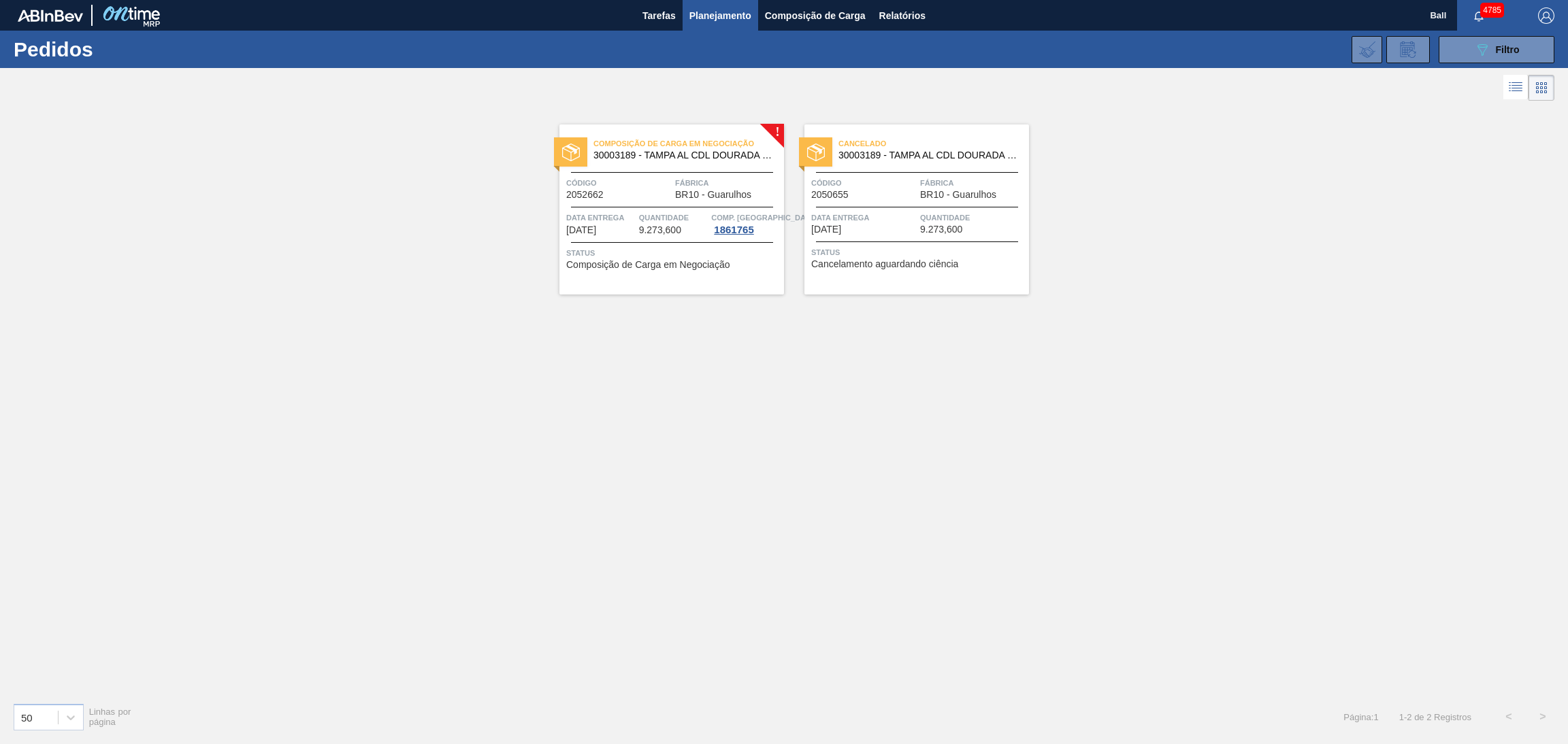
click at [920, 208] on div "Cancelado 30003189 - TAMPA AL CDL DOURADA LATA AUTOMATICA Código 2050655 Fábric…" at bounding box center [916, 209] width 224 height 170
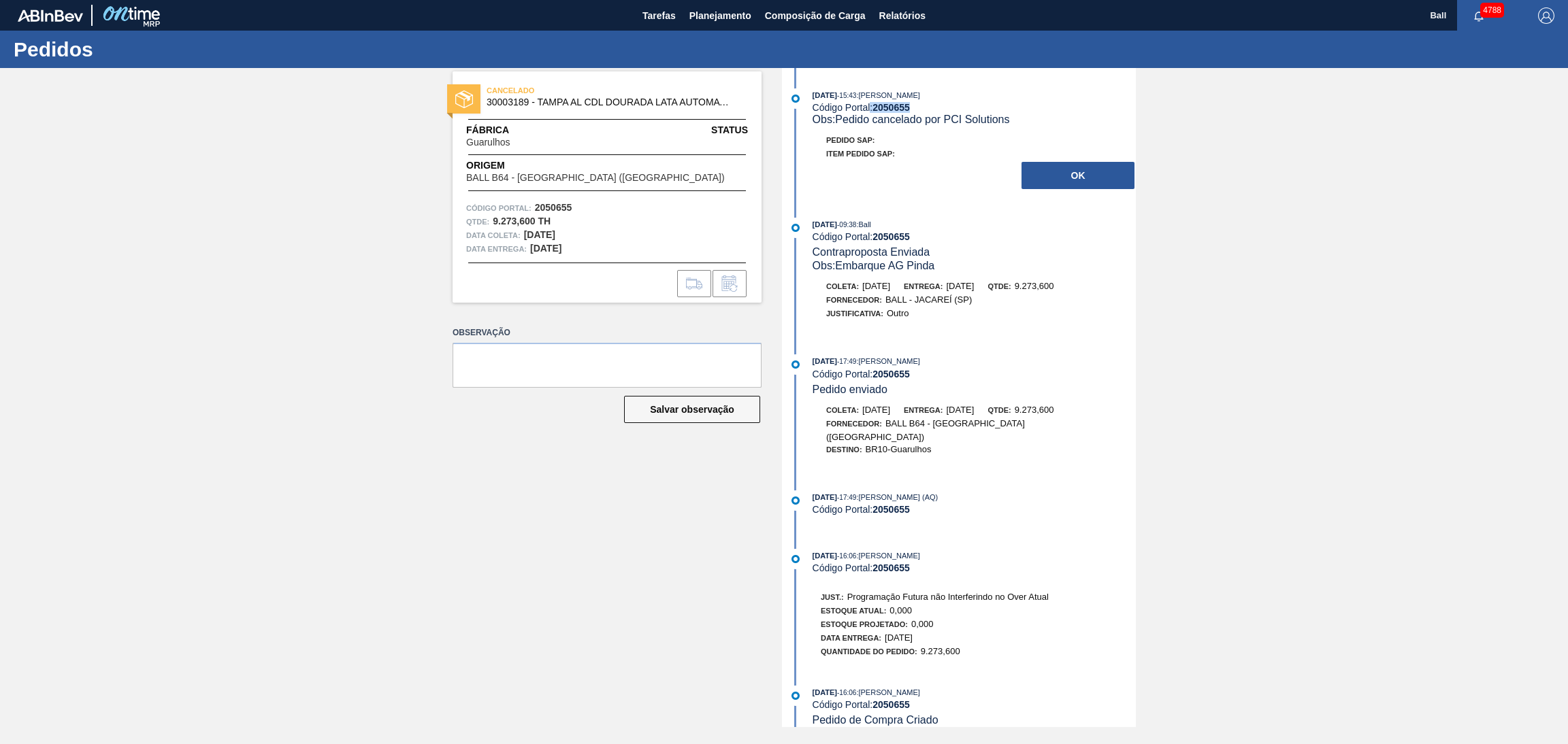
drag, startPoint x: 927, startPoint y: 106, endPoint x: 869, endPoint y: 106, distance: 58.0
click at [869, 106] on div "Código Portal: 2050655" at bounding box center [974, 107] width 323 height 11
click at [1054, 411] on span "9.273,600" at bounding box center [1033, 410] width 39 height 10
click at [1099, 180] on button "OK" at bounding box center [1077, 175] width 113 height 27
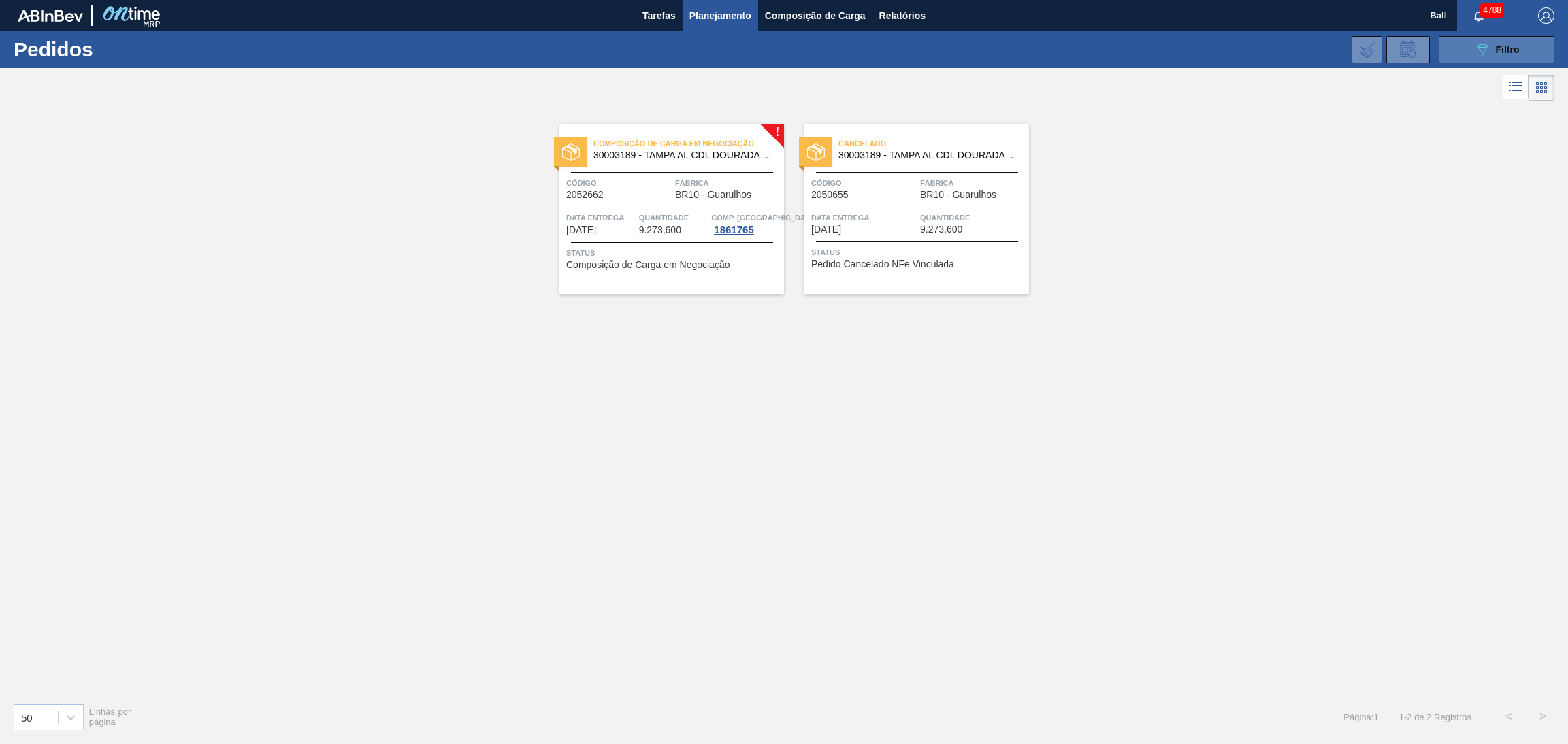
click at [1484, 51] on icon "089F7B8B-B2A5-4AFE-B5C0-19BA573D28AC" at bounding box center [1482, 50] width 17 height 17
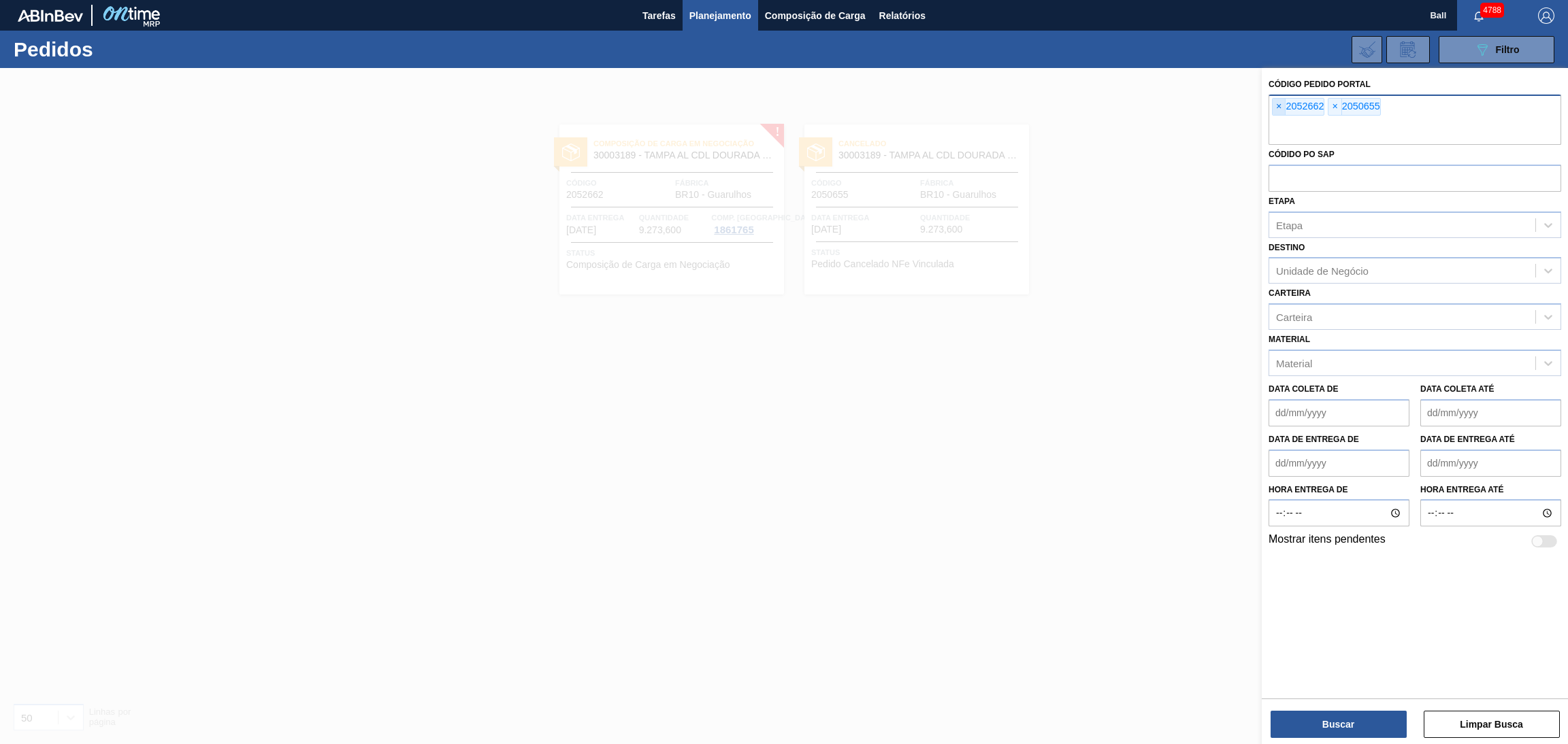
click at [1281, 104] on span "×" at bounding box center [1279, 107] width 13 height 17
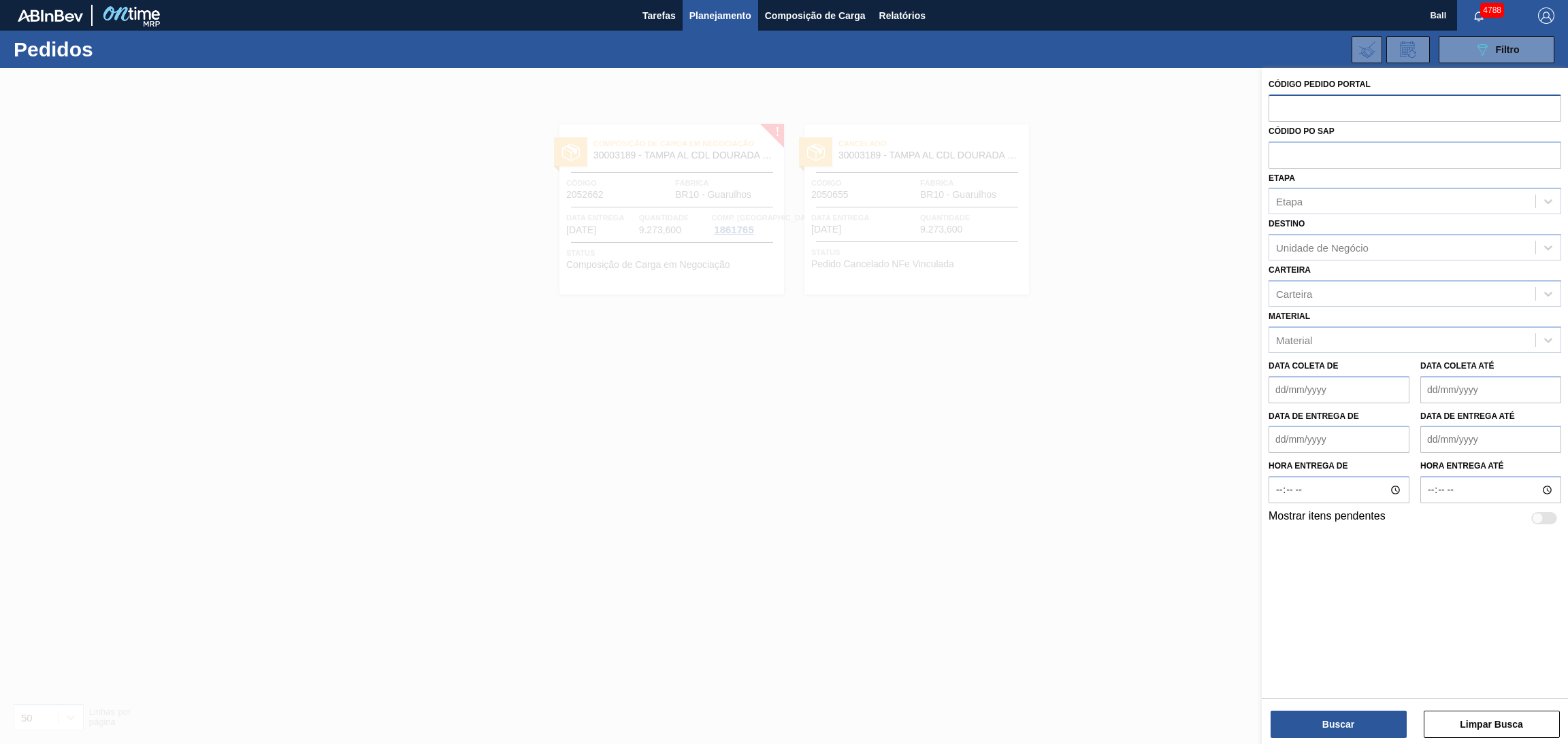
paste input "2042465"
type input "2042465"
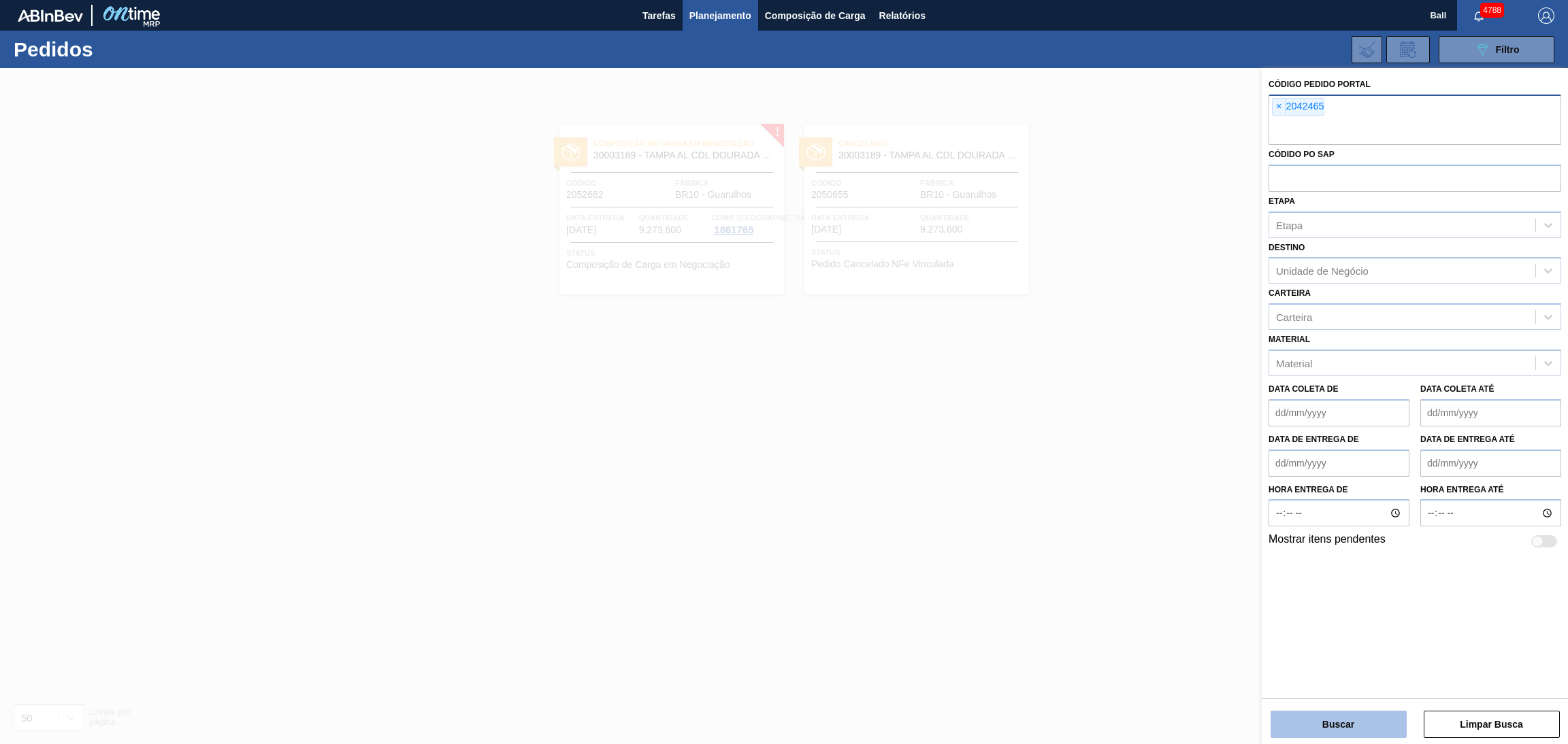
click at [1324, 724] on button "Buscar" at bounding box center [1339, 724] width 136 height 27
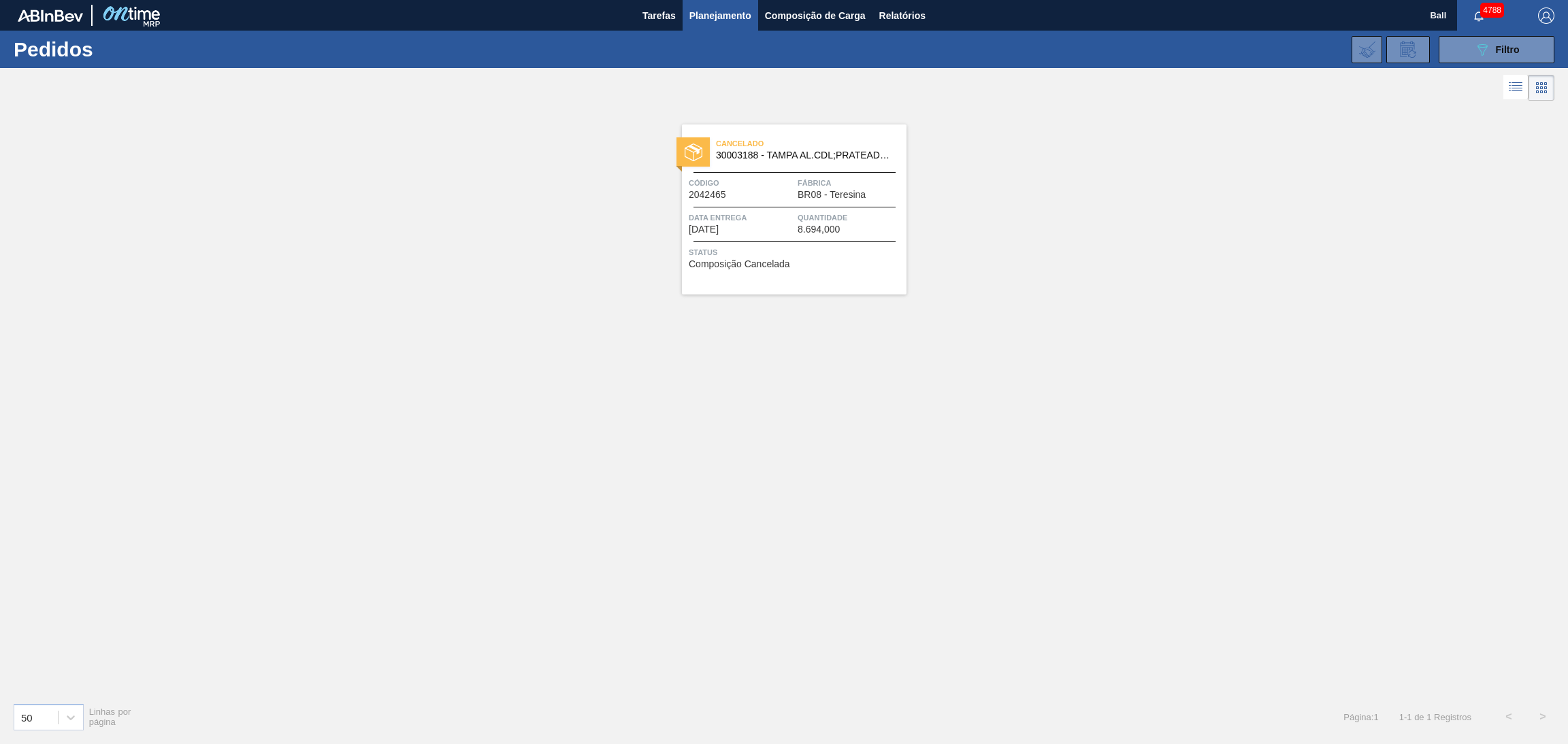
click at [879, 519] on div "Cancelado 30003188 - TAMPA AL.CDL;PRATEADA;LATA-AUTOMATICA; Código 2042465 Fábr…" at bounding box center [784, 397] width 1568 height 588
click at [806, 214] on span "Quantidade" at bounding box center [850, 218] width 106 height 13
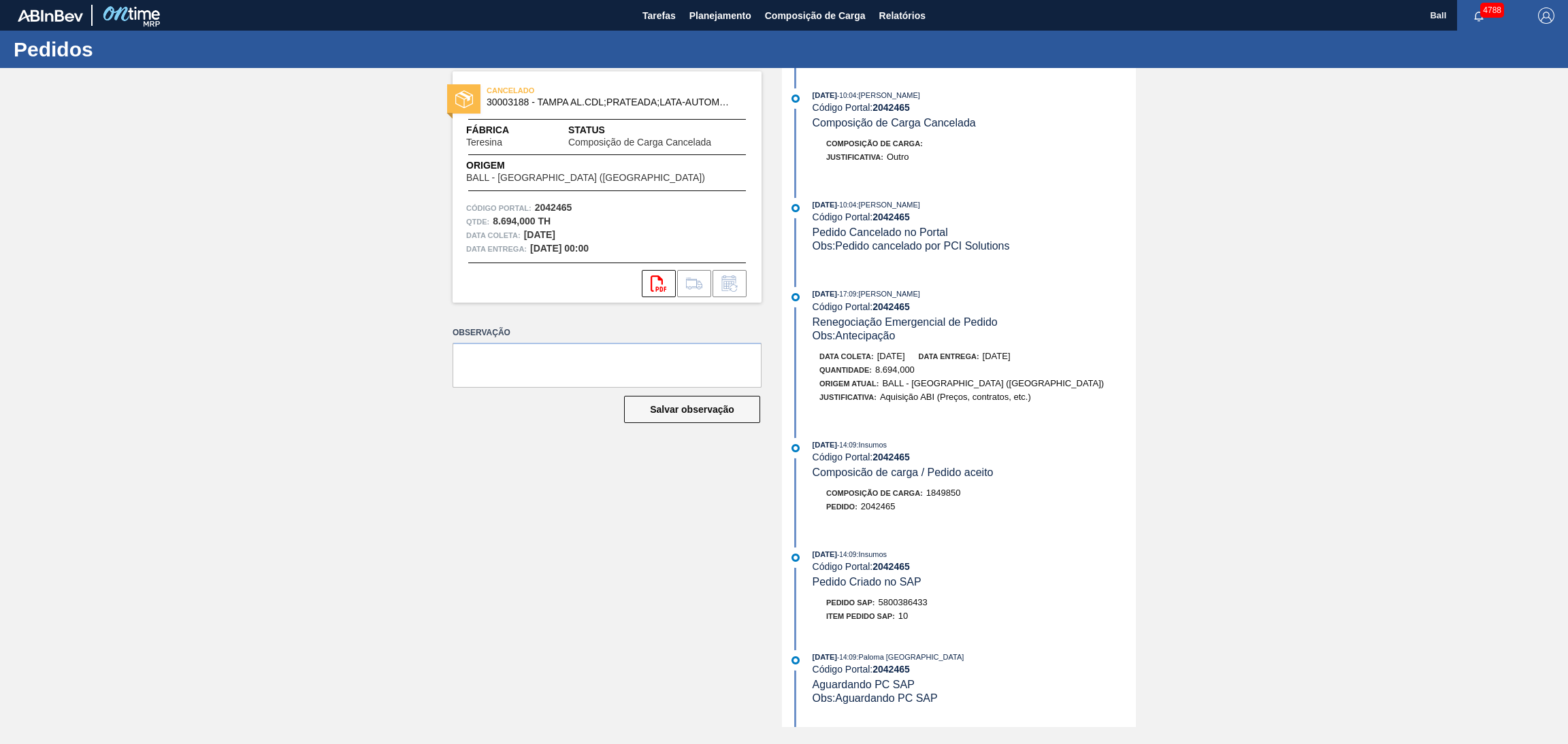
click at [1039, 462] on div "Código Portal: 2042465" at bounding box center [974, 456] width 323 height 11
drag, startPoint x: 1001, startPoint y: 133, endPoint x: 981, endPoint y: 130, distance: 20.2
click at [981, 130] on div "15/10/2025 - 10:04 : Beatriz Marcelino Vasconcelo Código Portal: 2042465 Compos…" at bounding box center [959, 132] width 350 height 89
click at [1009, 130] on div "15/10/2025 - 10:04 : Beatriz Marcelino Vasconcelo Código Portal: 2042465 Compos…" at bounding box center [974, 109] width 323 height 42
click at [1002, 436] on div "15/10/2025 - 10:04 : Beatriz Marcelino Vasconcelo Código Portal: 2042465 Compos…" at bounding box center [959, 397] width 350 height 659
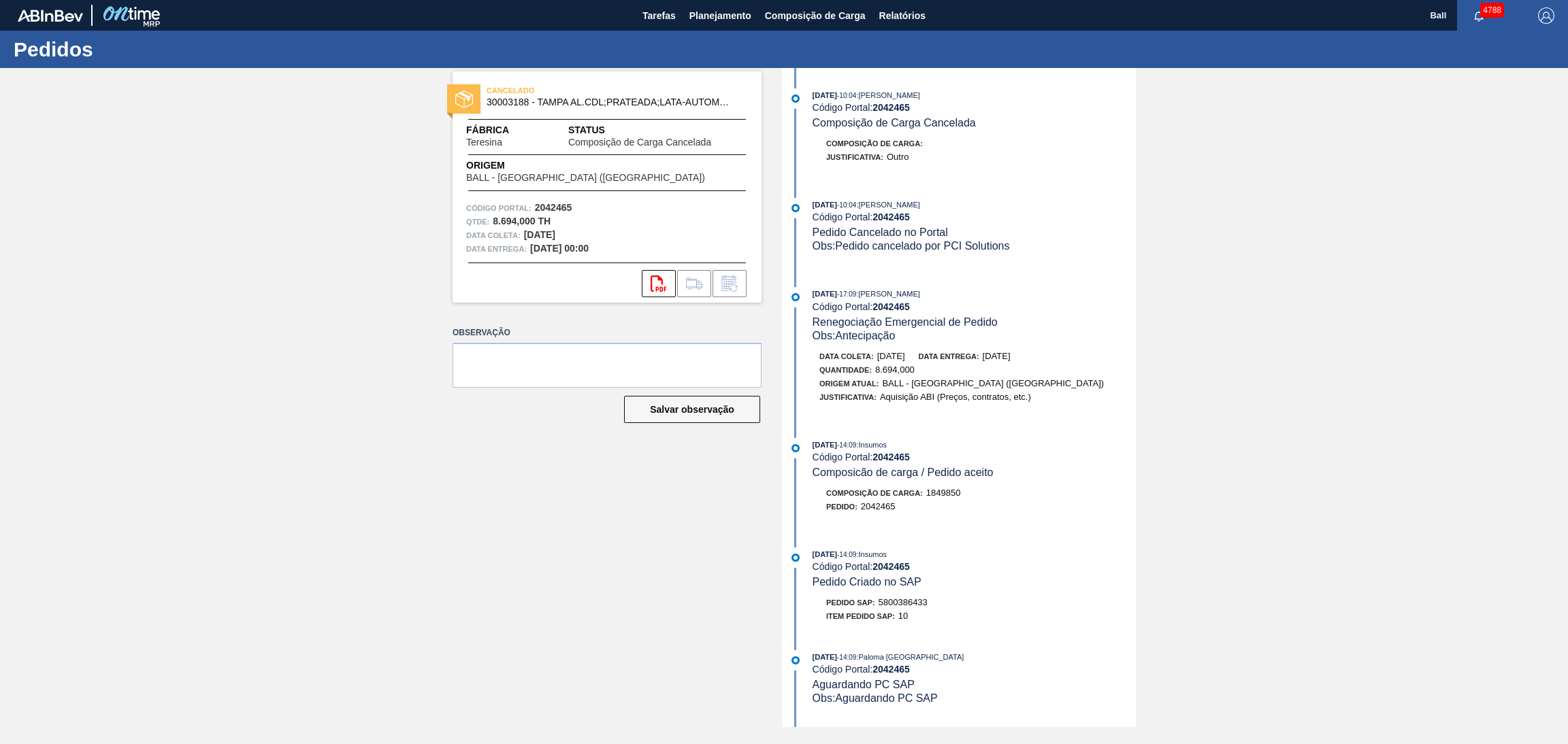
drag, startPoint x: 1009, startPoint y: 96, endPoint x: 895, endPoint y: 86, distance: 114.4
click at [896, 86] on div "15/10/2025 - 10:04 : Beatriz Marcelino Vasconcelo Código Portal: 2042465 Compos…" at bounding box center [959, 397] width 350 height 659
click at [998, 178] on div "15/10/2025 - 10:04 : Beatriz Marcelino Vasconcelo Código Portal: 2042465 Compos…" at bounding box center [959, 132] width 350 height 89
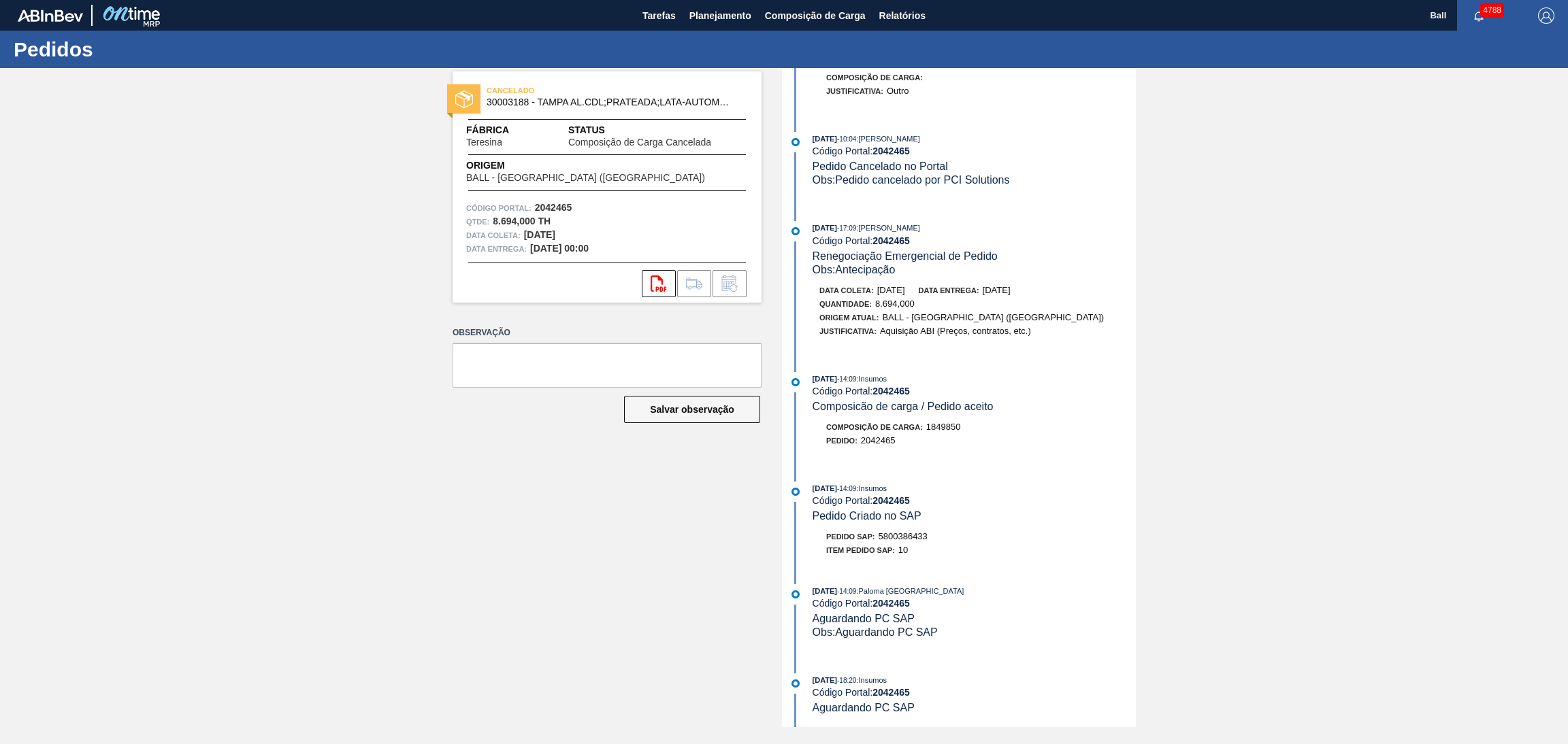
scroll to position [102, 0]
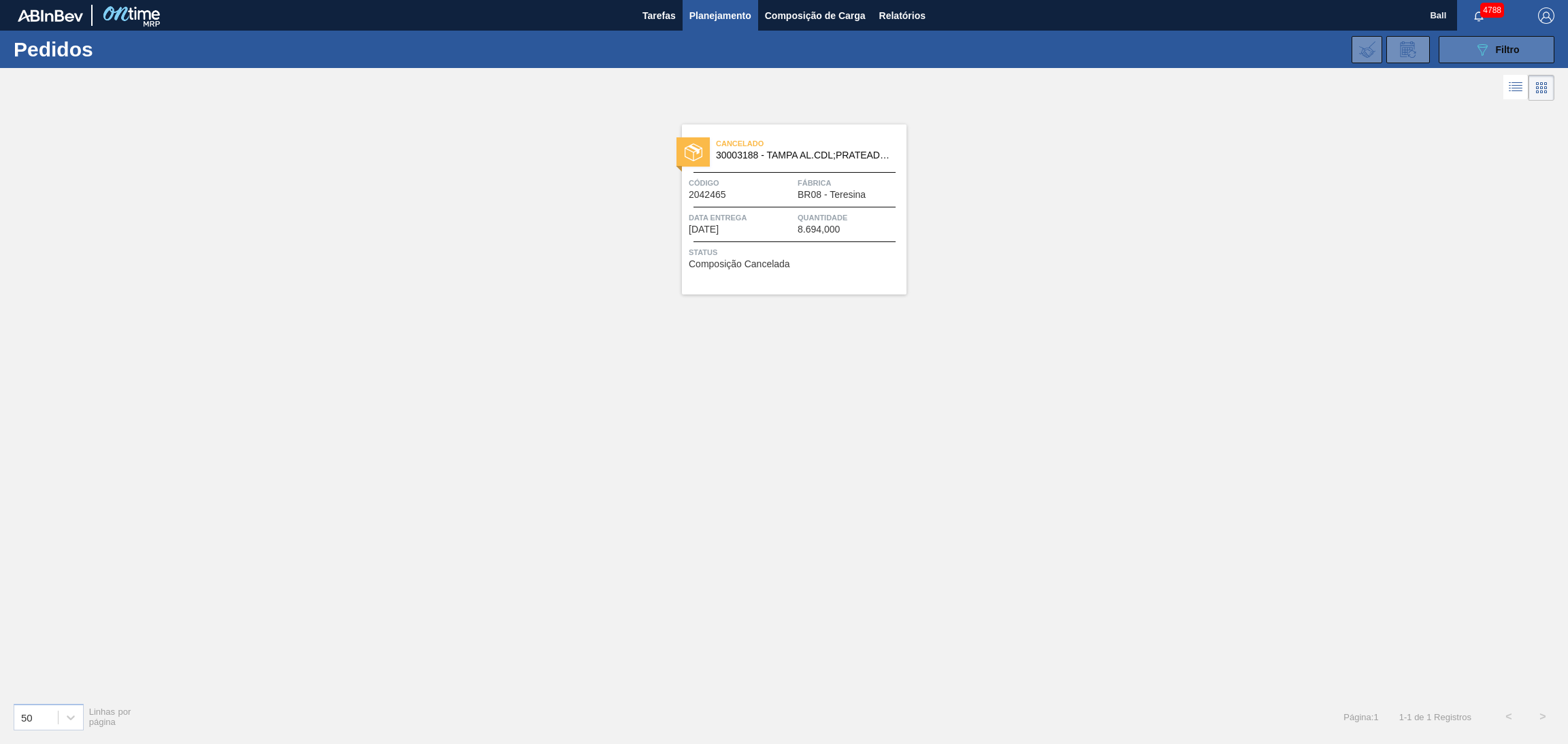
click at [1477, 47] on icon "089F7B8B-B2A5-4AFE-B5C0-19BA573D28AC" at bounding box center [1482, 50] width 17 height 17
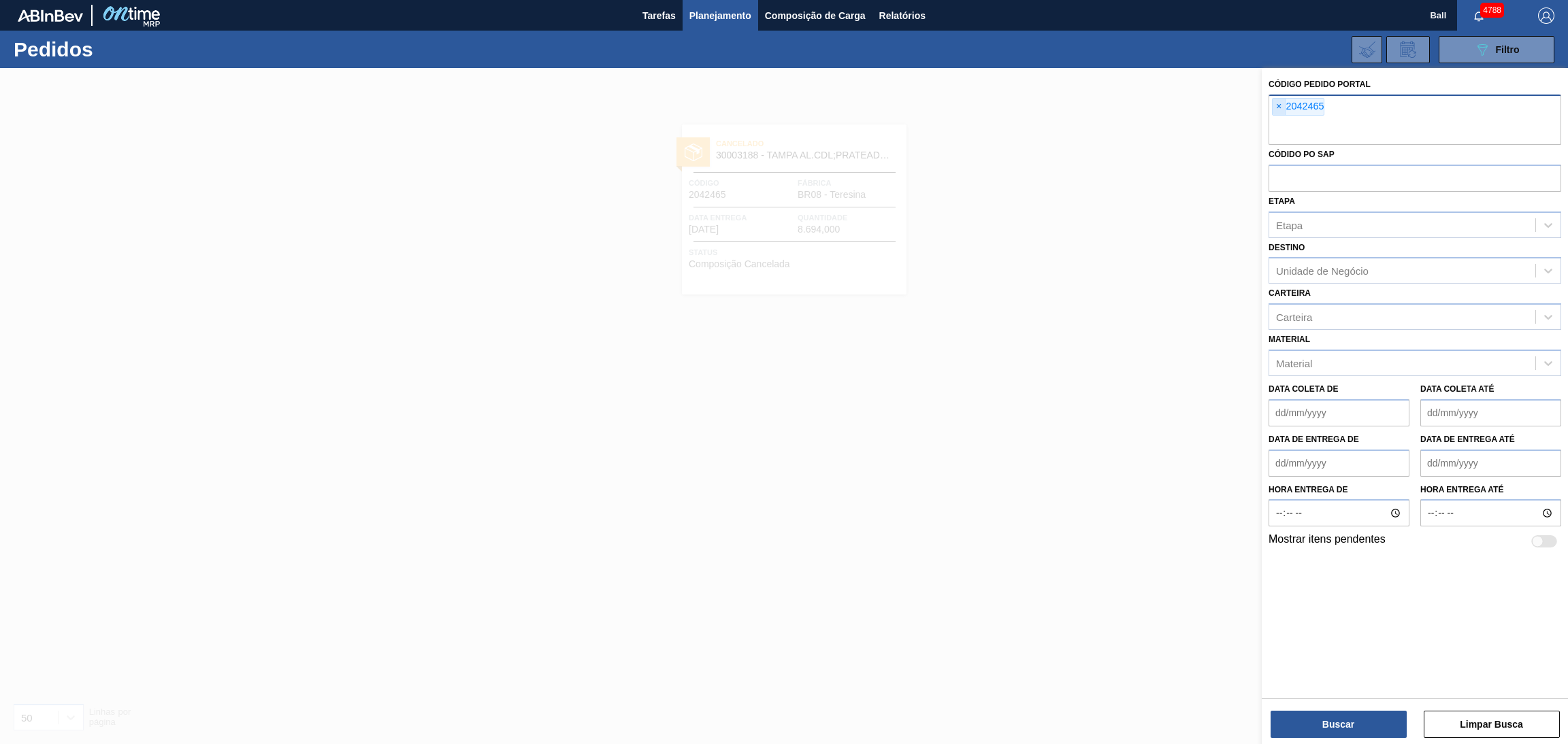
click at [1280, 106] on span "×" at bounding box center [1279, 107] width 13 height 17
paste input "2045159"
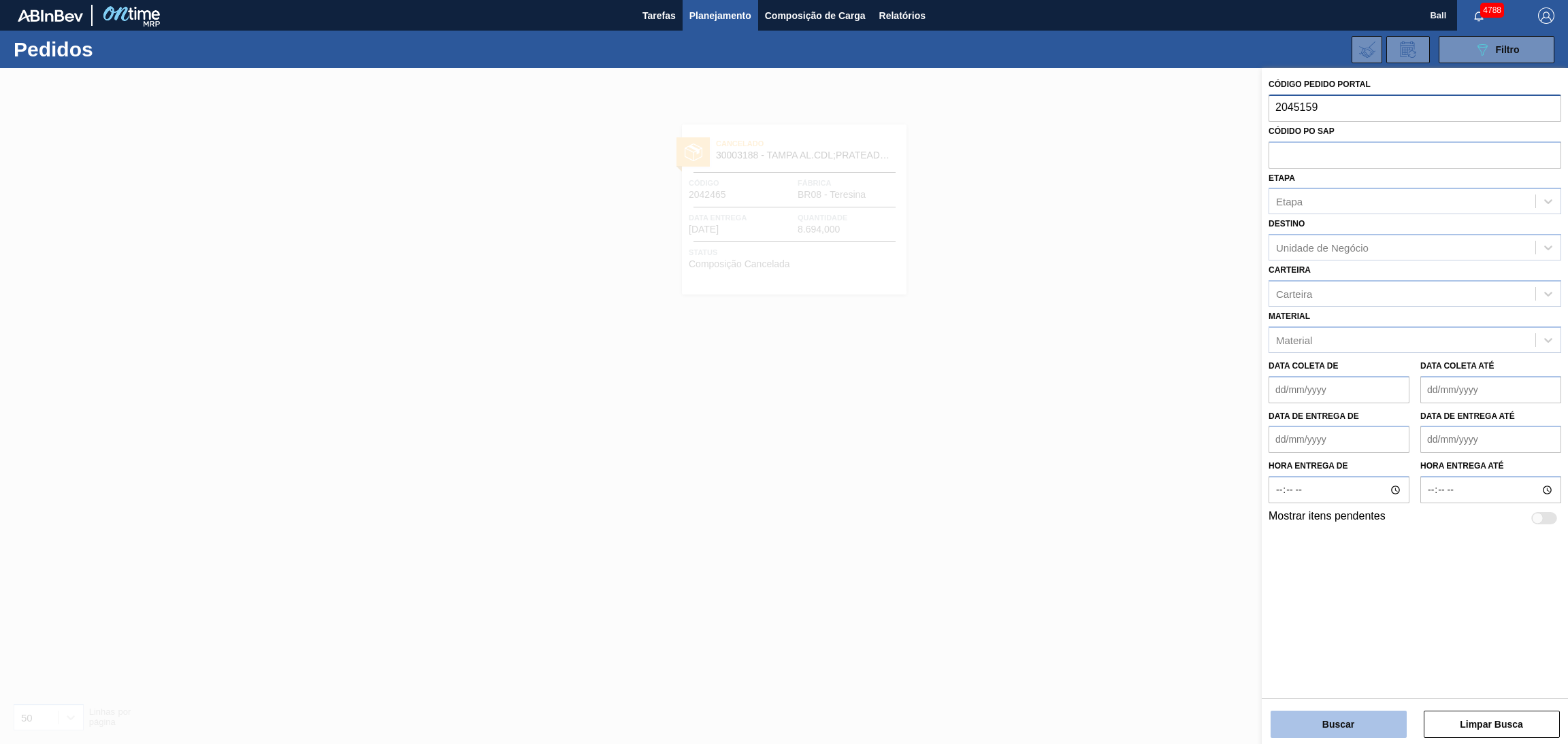
type input "2045159"
click at [1319, 712] on button "Buscar" at bounding box center [1339, 724] width 136 height 27
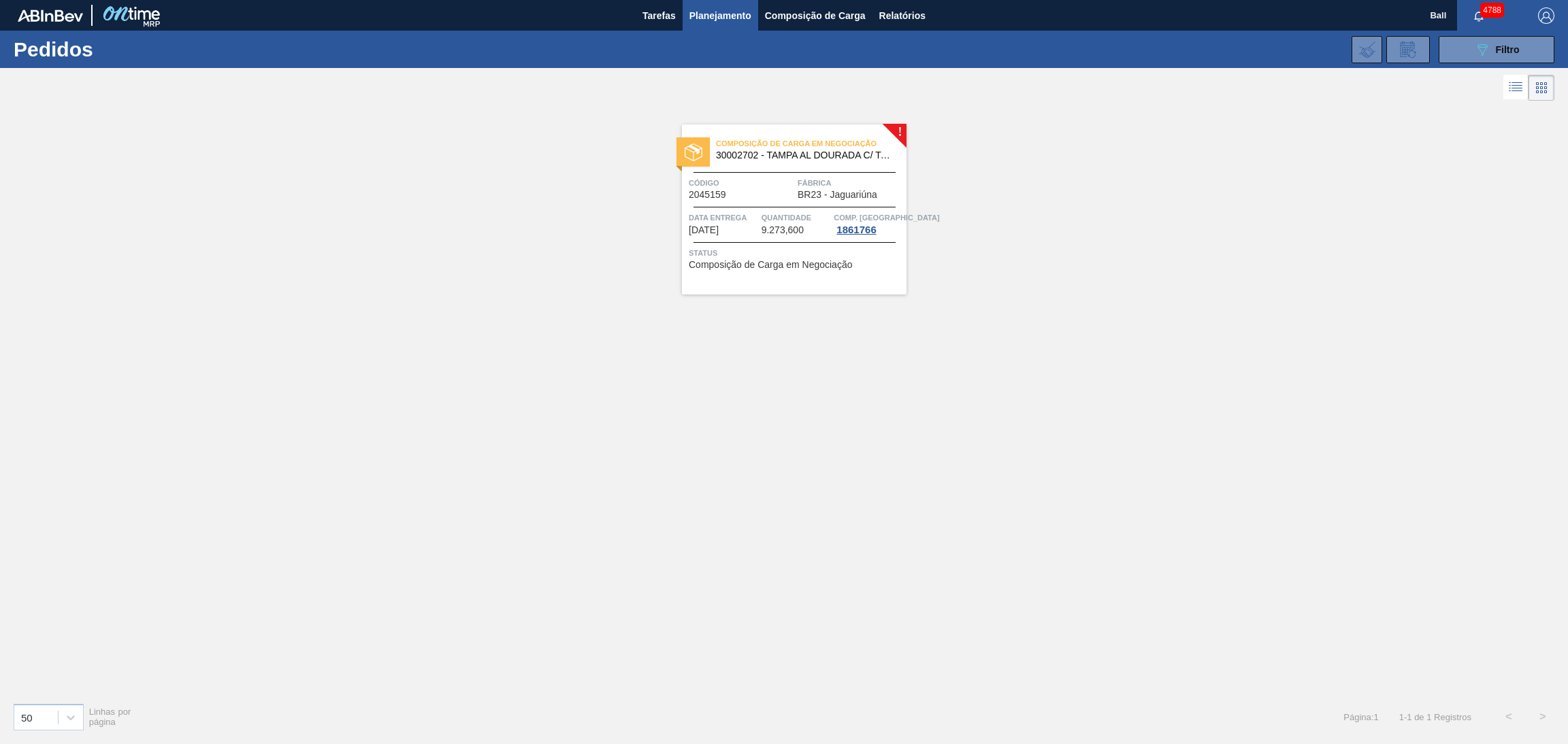
click at [785, 202] on div "Composição de Carga em Negociação 30002702 - TAMPA AL DOURADA C/ TAB DOURADO Có…" at bounding box center [794, 209] width 224 height 170
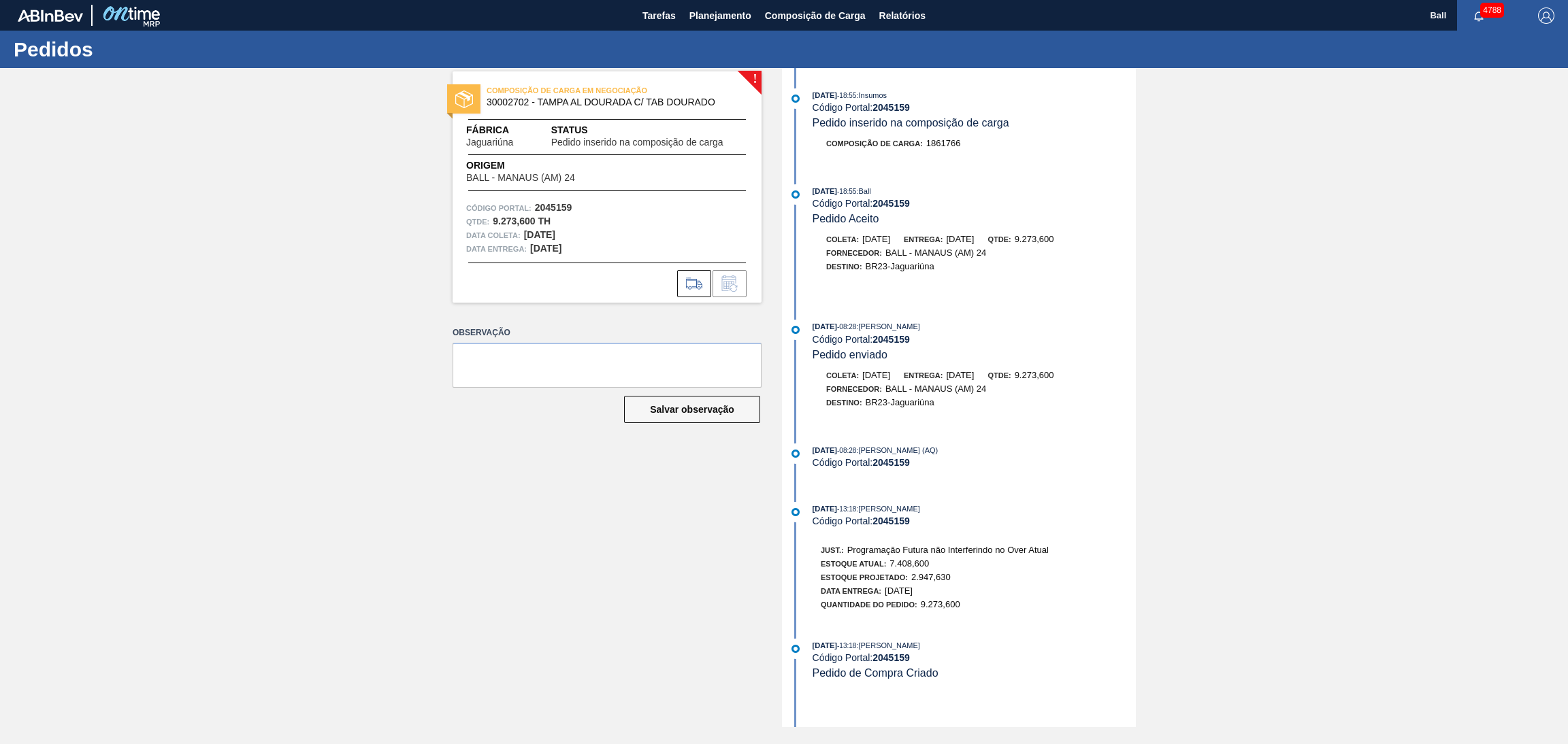
click at [1039, 210] on div "14/10/2025 - 18:55 : Ball Código Portal: 2045159 Pedido Aceito" at bounding box center [974, 205] width 323 height 42
click at [697, 283] on icon at bounding box center [694, 283] width 22 height 17
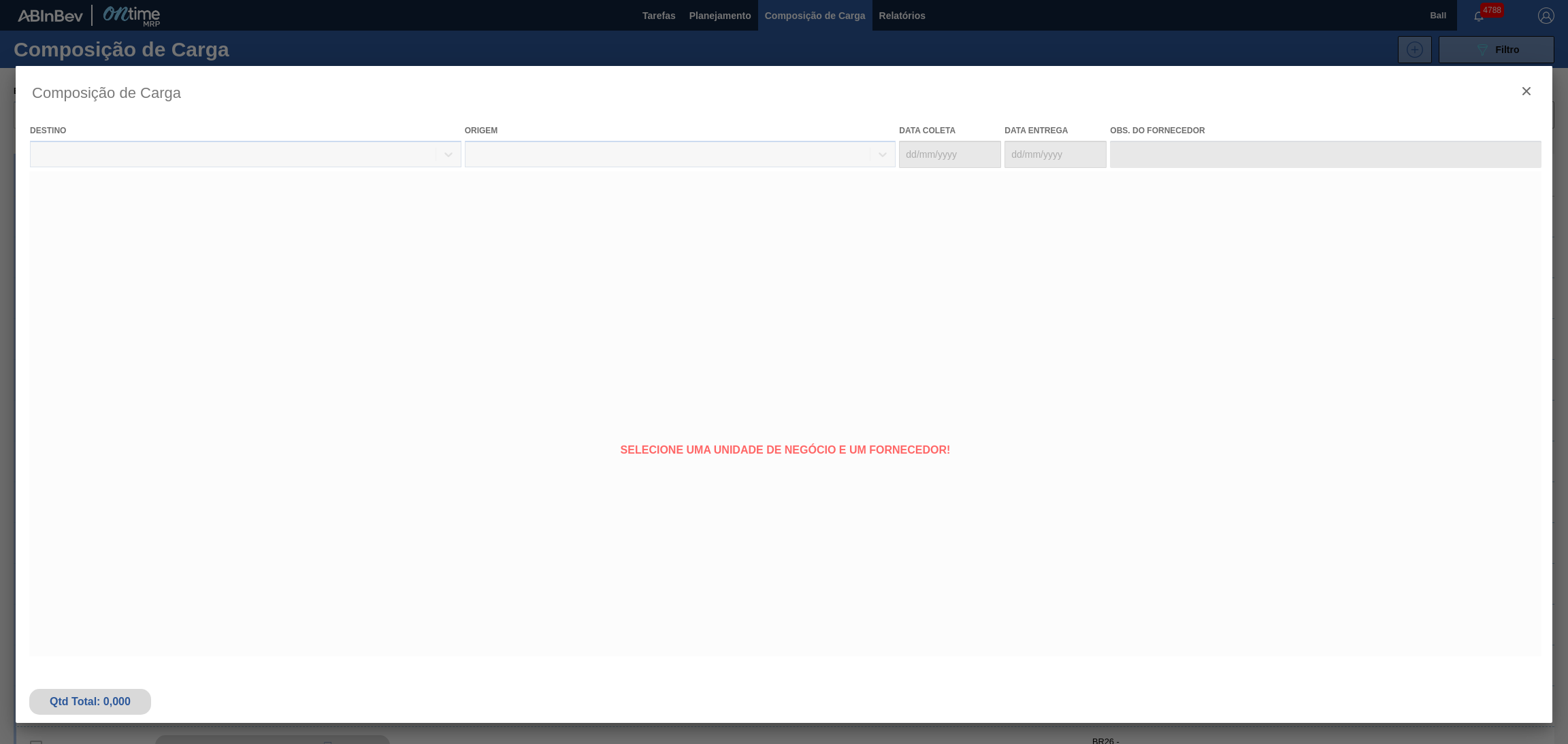
type coleta "26/10/2025"
type Entrega "12/11/2025"
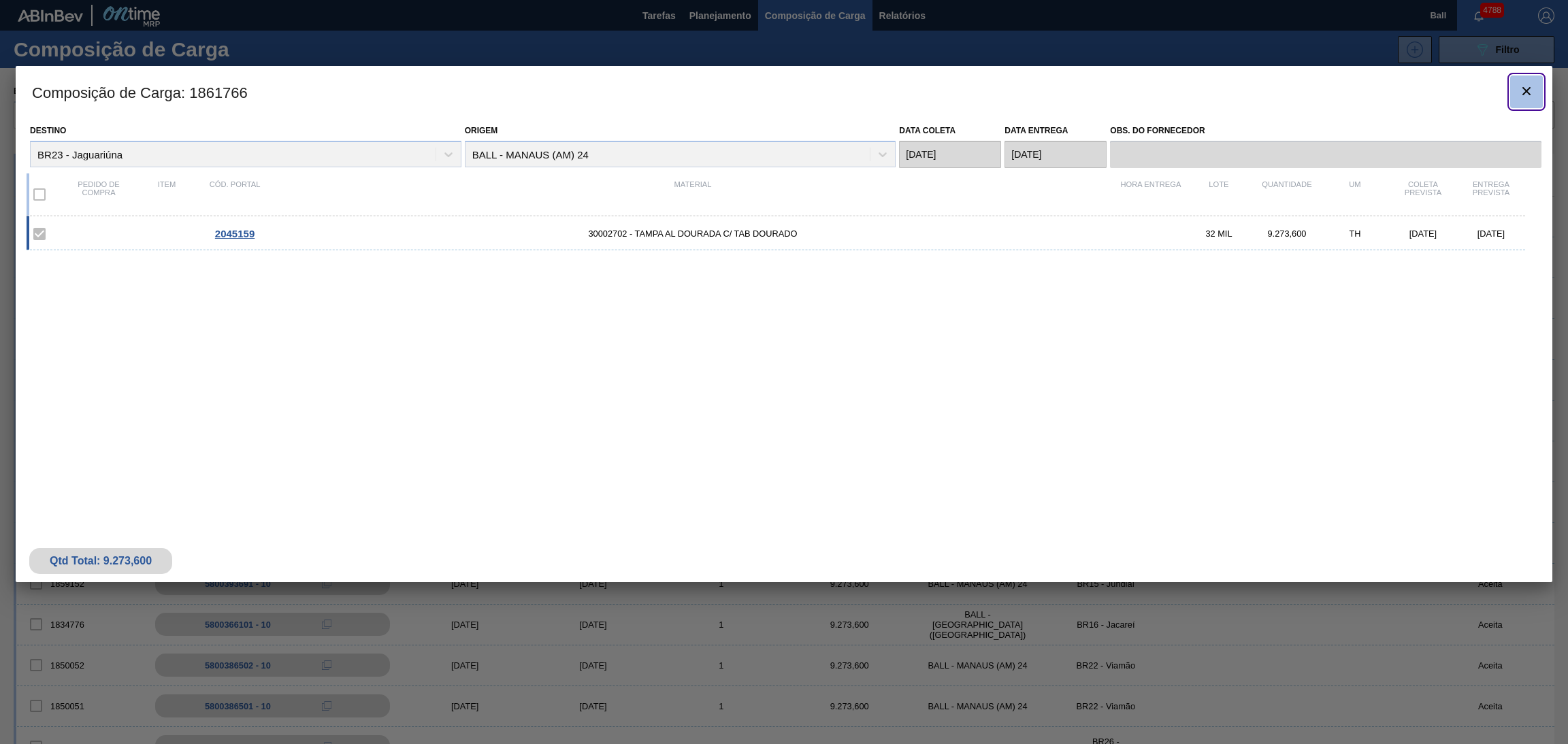
click at [1521, 95] on icon "botão de ícone" at bounding box center [1526, 91] width 17 height 17
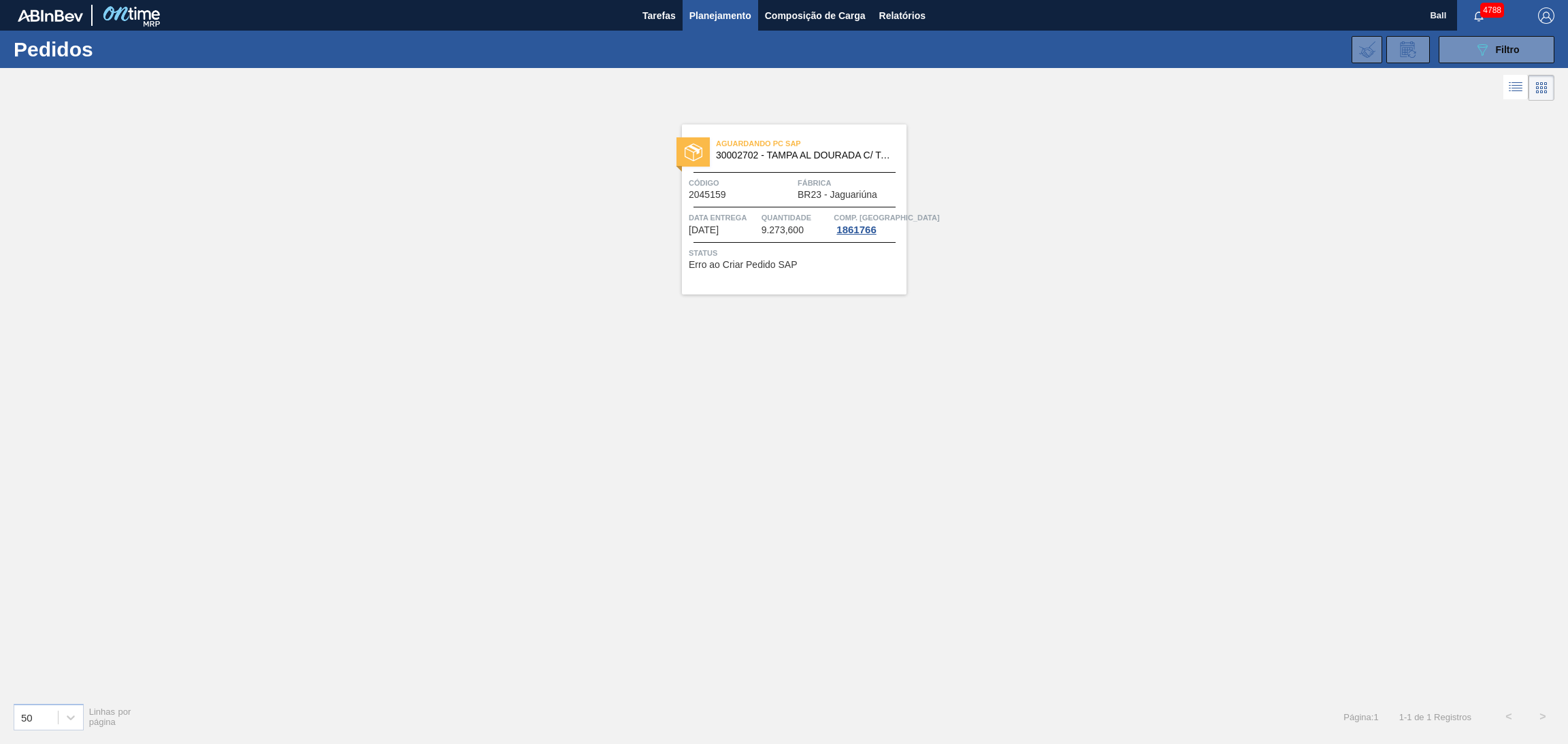
click at [801, 198] on span "BR23 - Jaguariúna" at bounding box center [837, 195] width 80 height 10
click at [1499, 52] on span "Filtro" at bounding box center [1507, 49] width 24 height 11
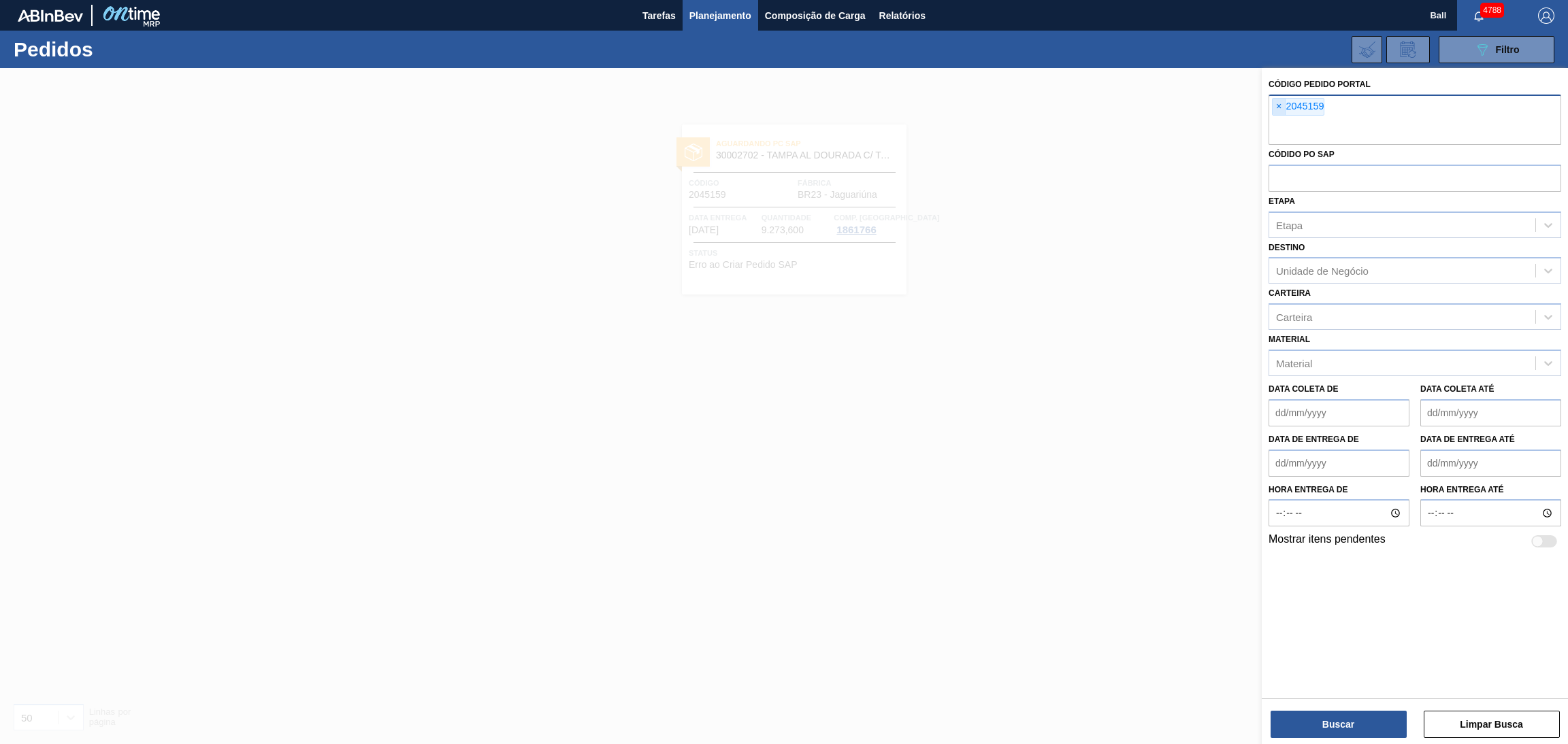
click at [1280, 106] on span "×" at bounding box center [1279, 107] width 13 height 17
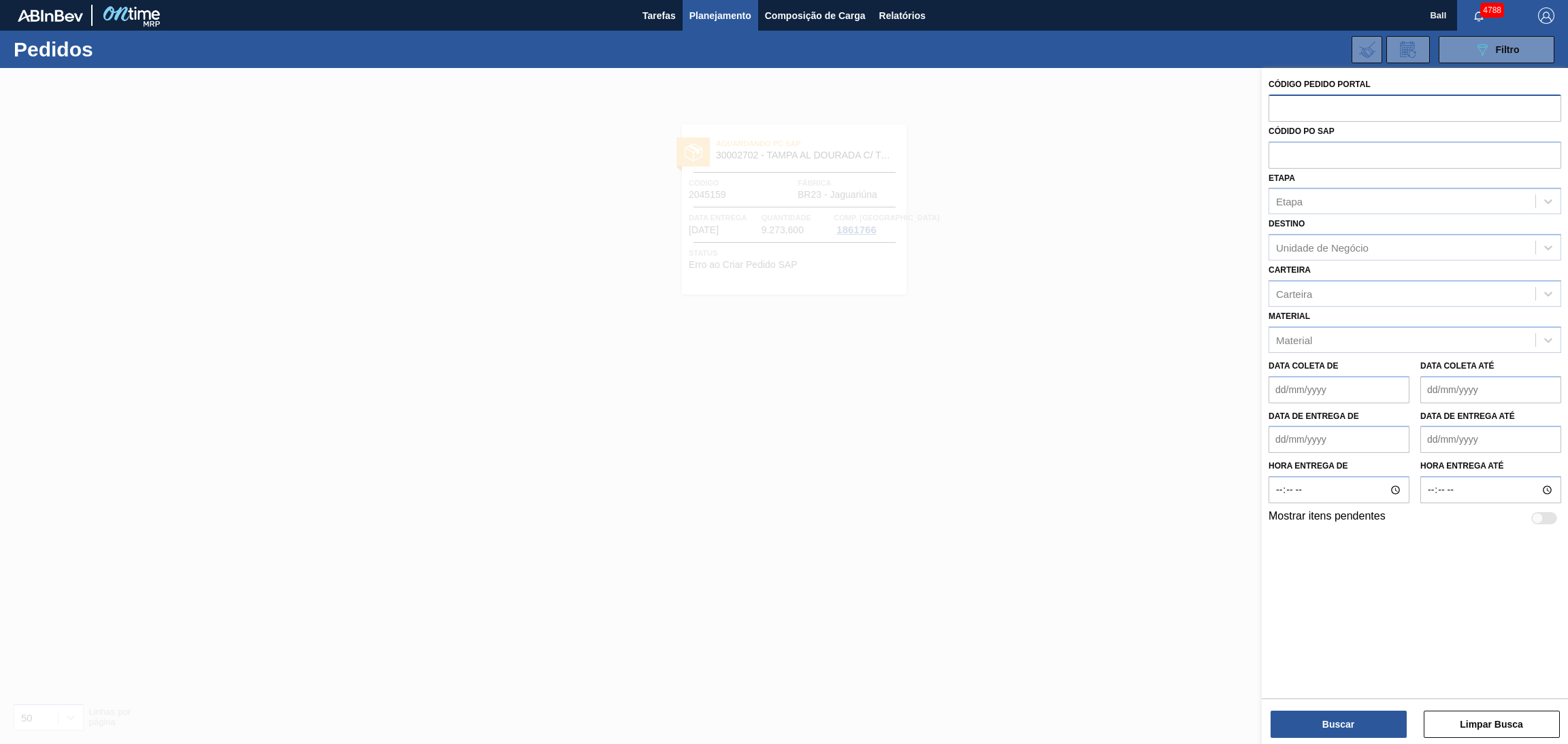
paste input "2049436"
type input "2049436"
click at [1322, 717] on button "Buscar" at bounding box center [1339, 724] width 136 height 27
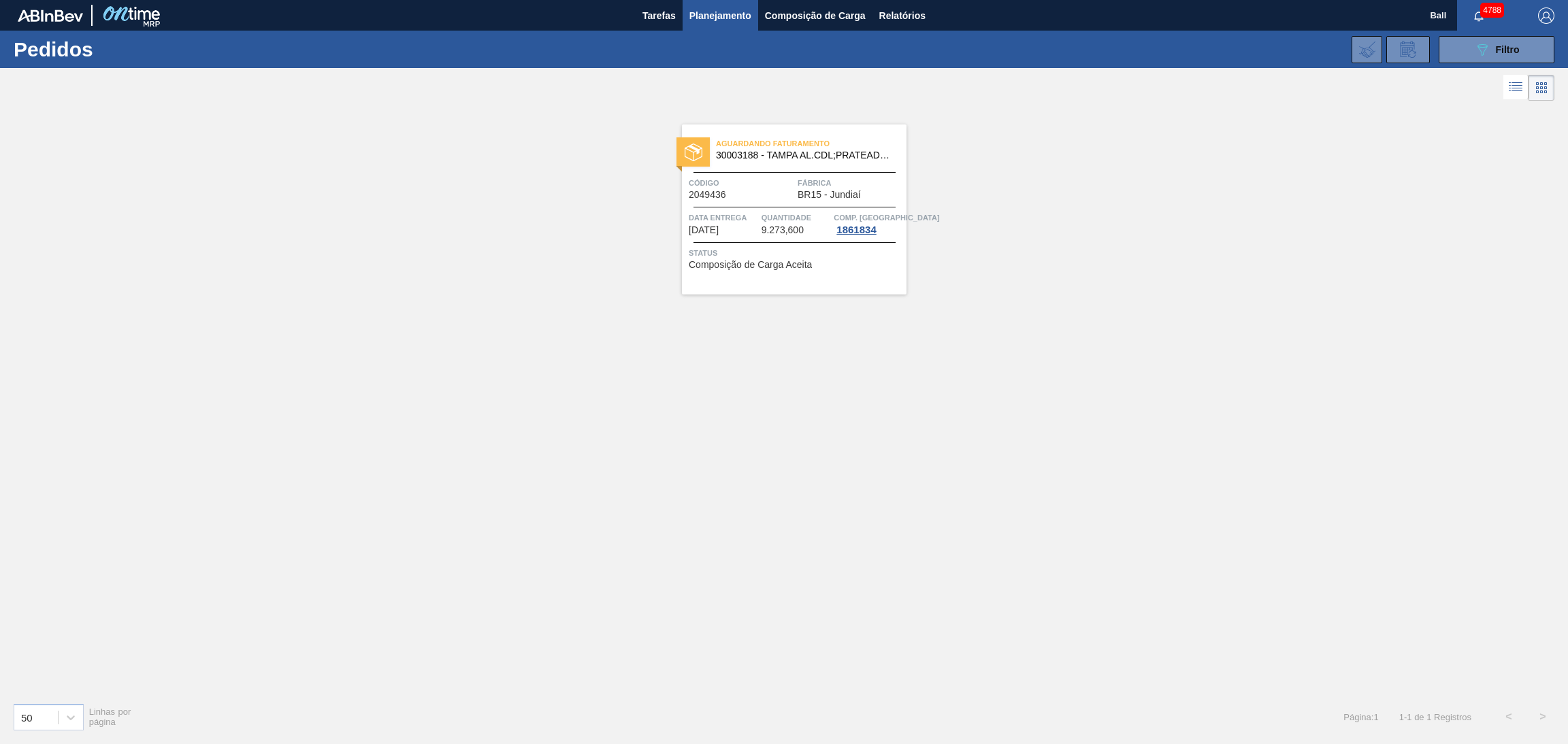
click at [778, 217] on span "Quantidade" at bounding box center [796, 218] width 69 height 13
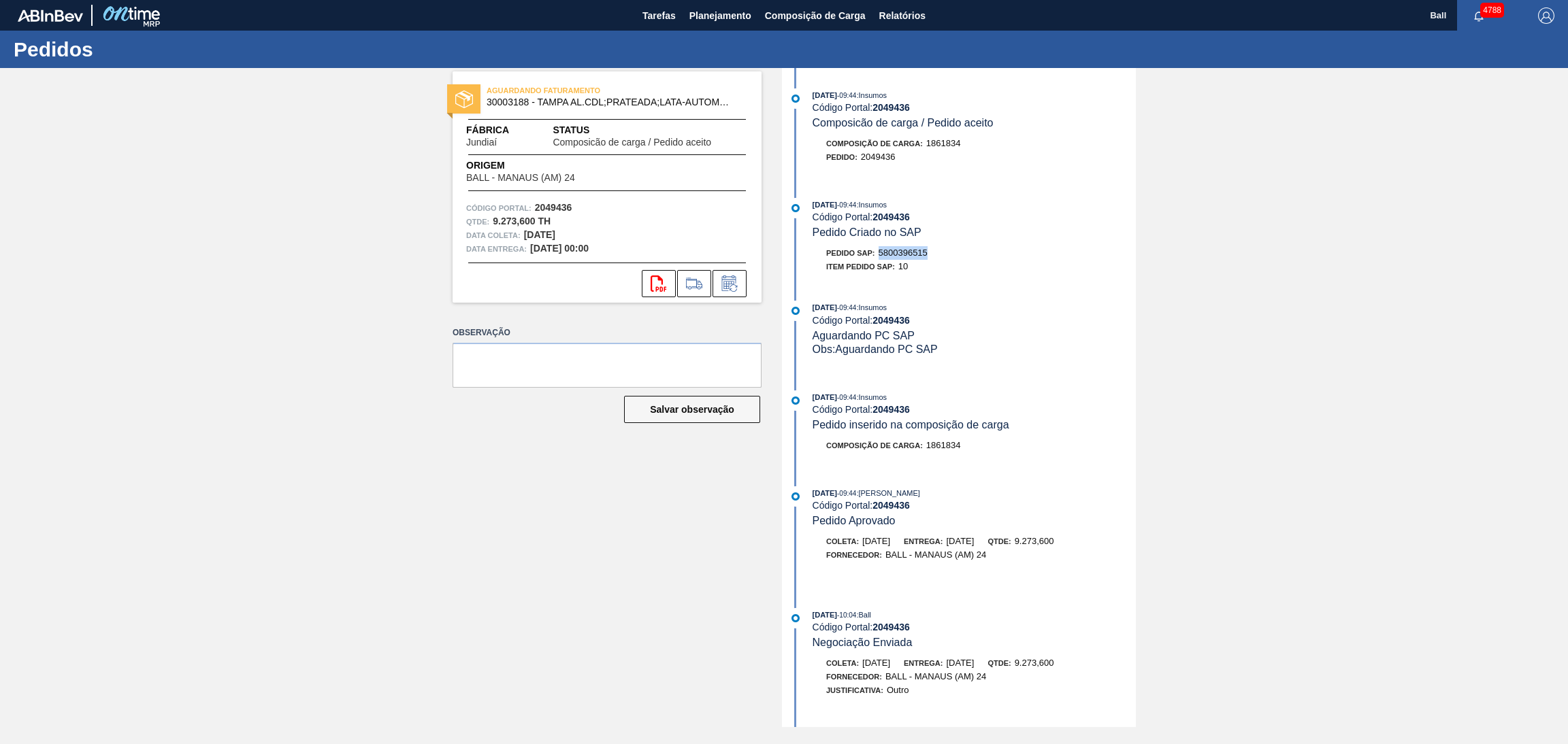
drag, startPoint x: 936, startPoint y: 257, endPoint x: 879, endPoint y: 255, distance: 57.0
click at [879, 255] on div "Pedido SAP: 5800396515" at bounding box center [974, 253] width 323 height 13
copy span "5800396515"
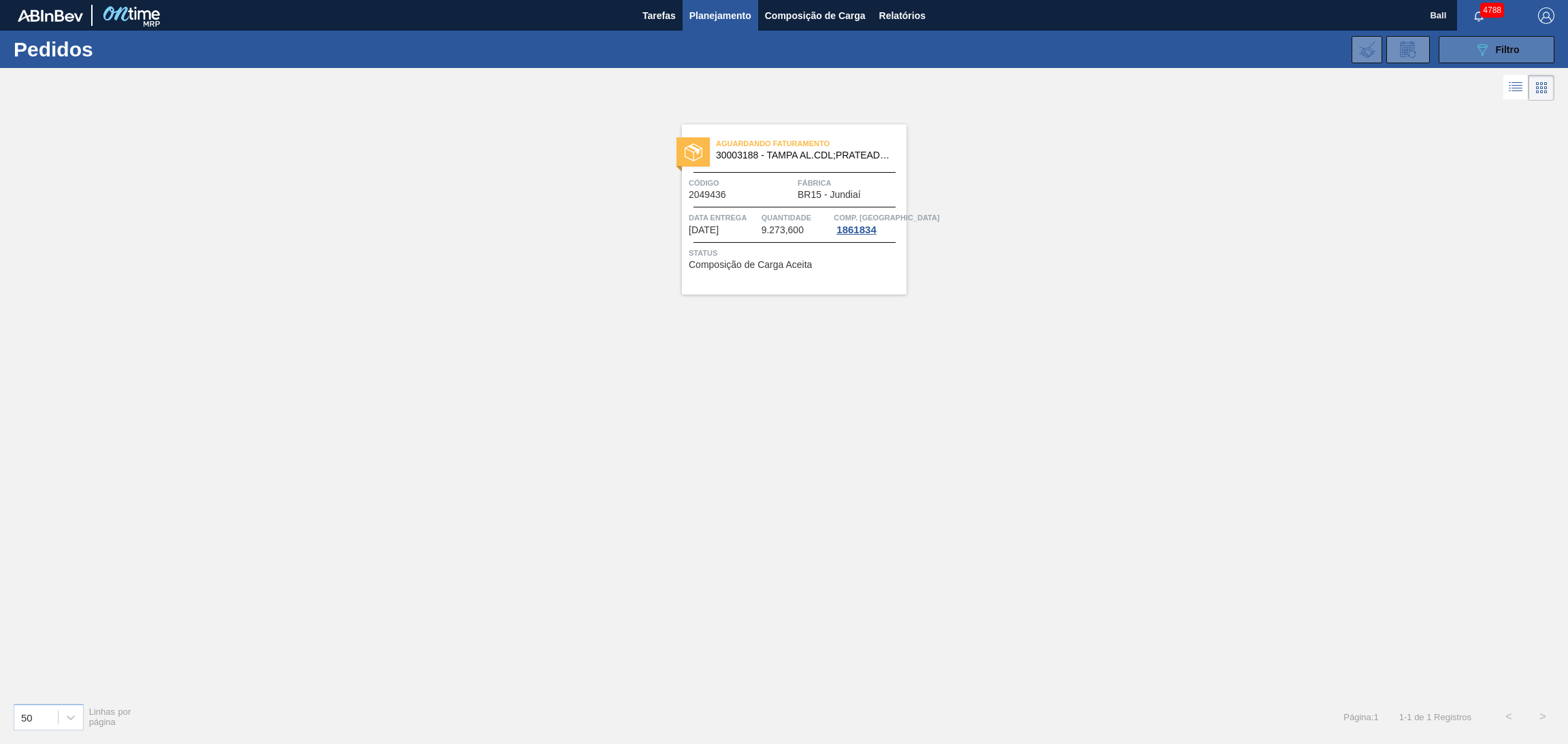
click at [1454, 45] on button "089F7B8B-B2A5-4AFE-B5C0-19BA573D28AC Filtro" at bounding box center [1496, 49] width 116 height 27
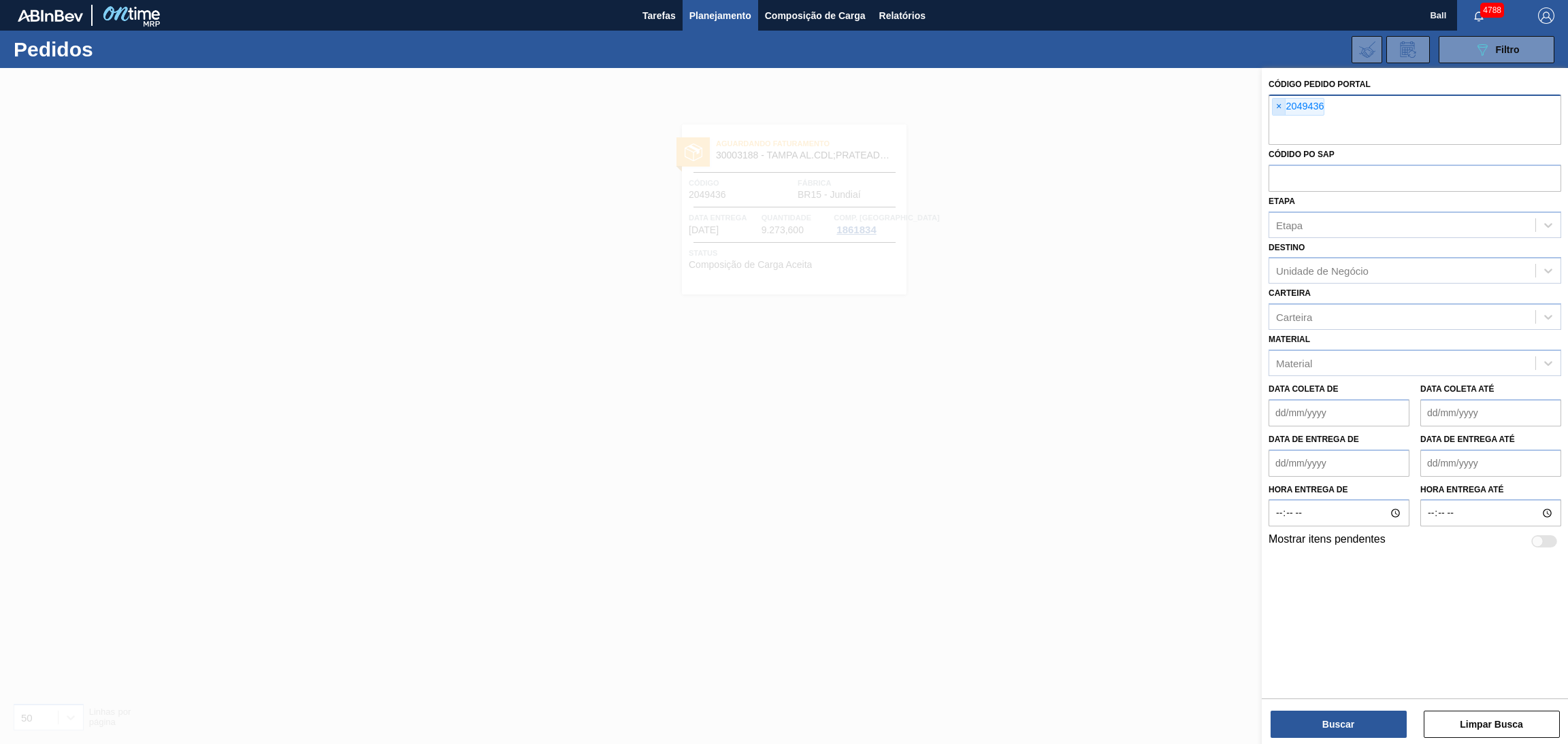
click at [1277, 108] on span "×" at bounding box center [1279, 107] width 13 height 17
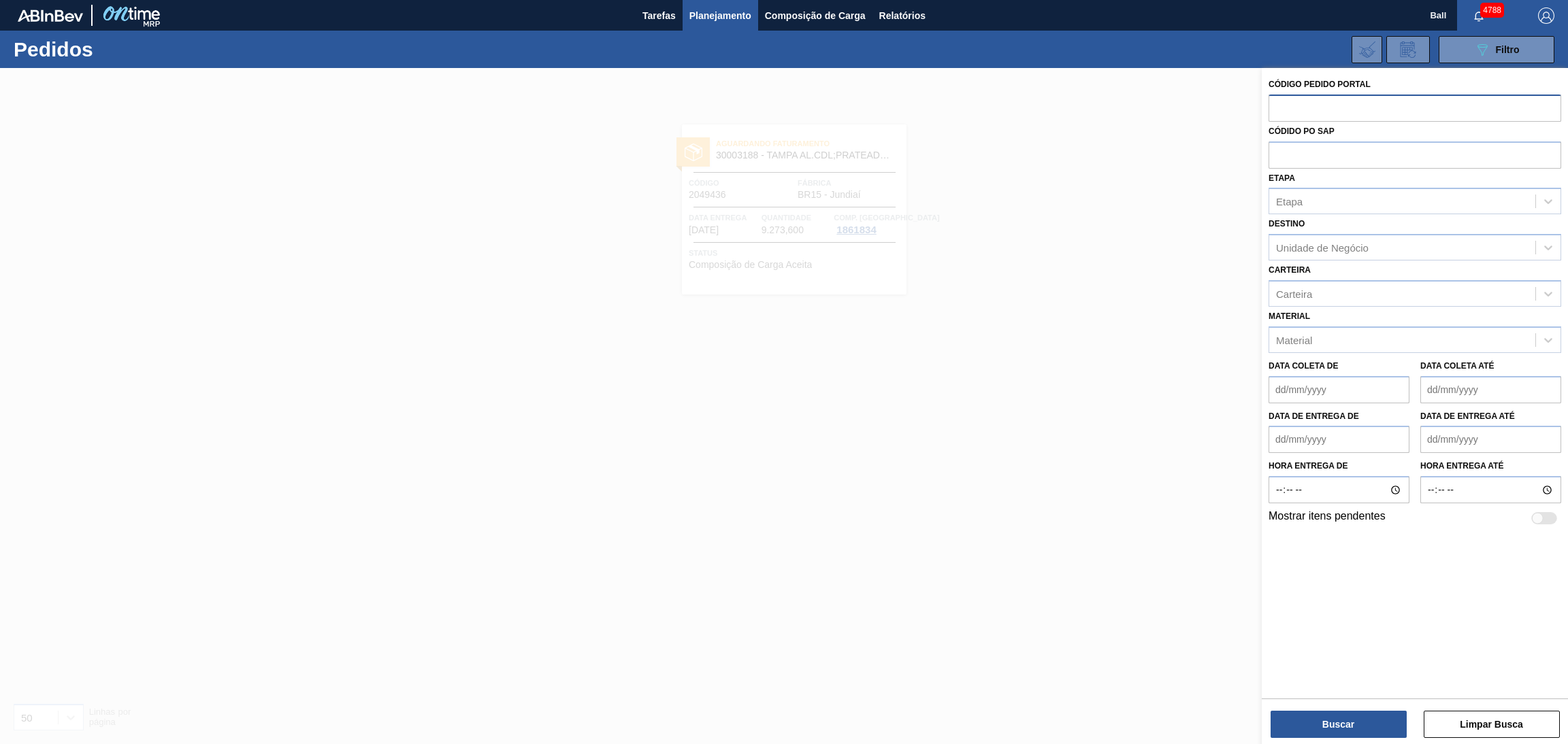
paste input "text"
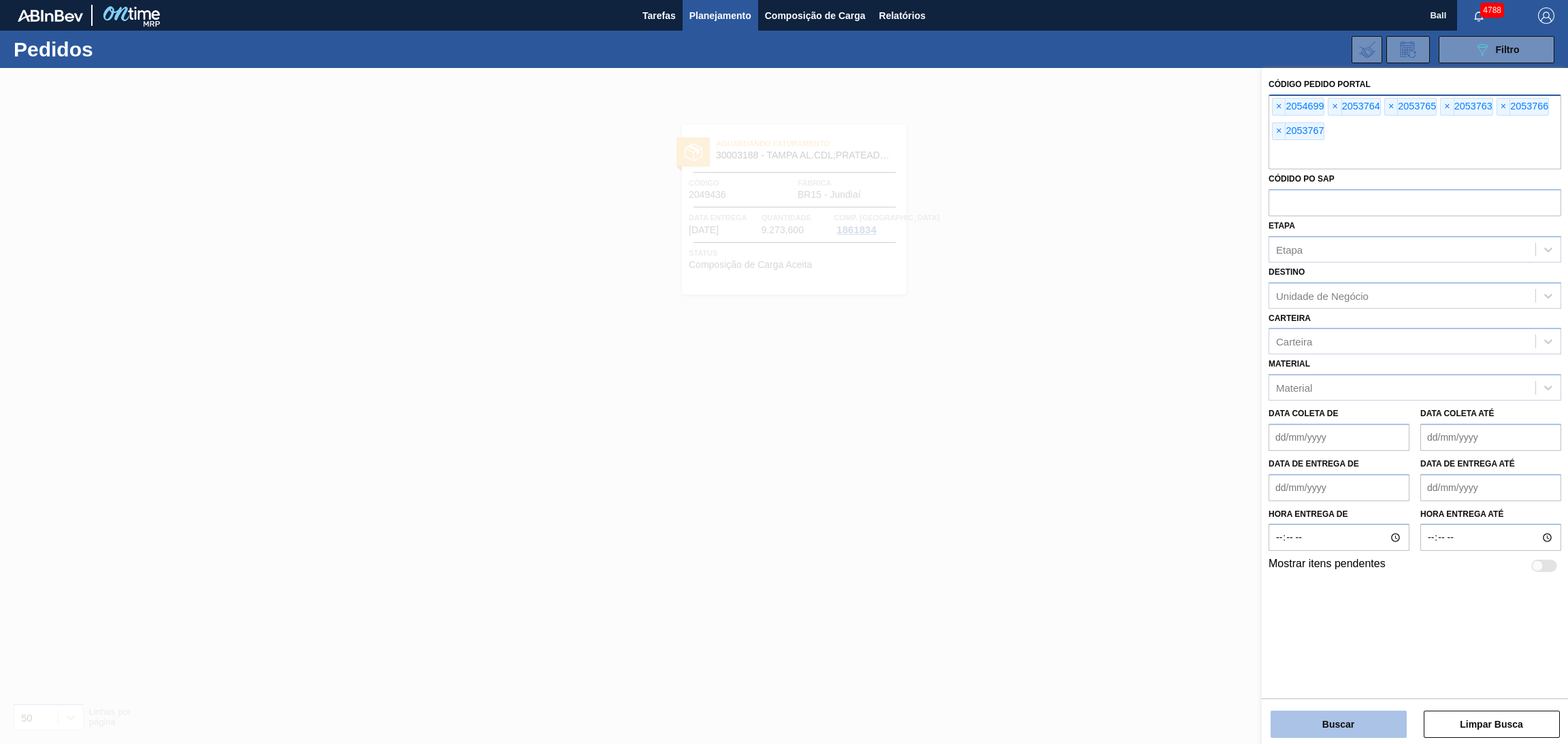
click at [1315, 728] on button "Buscar" at bounding box center [1339, 724] width 136 height 27
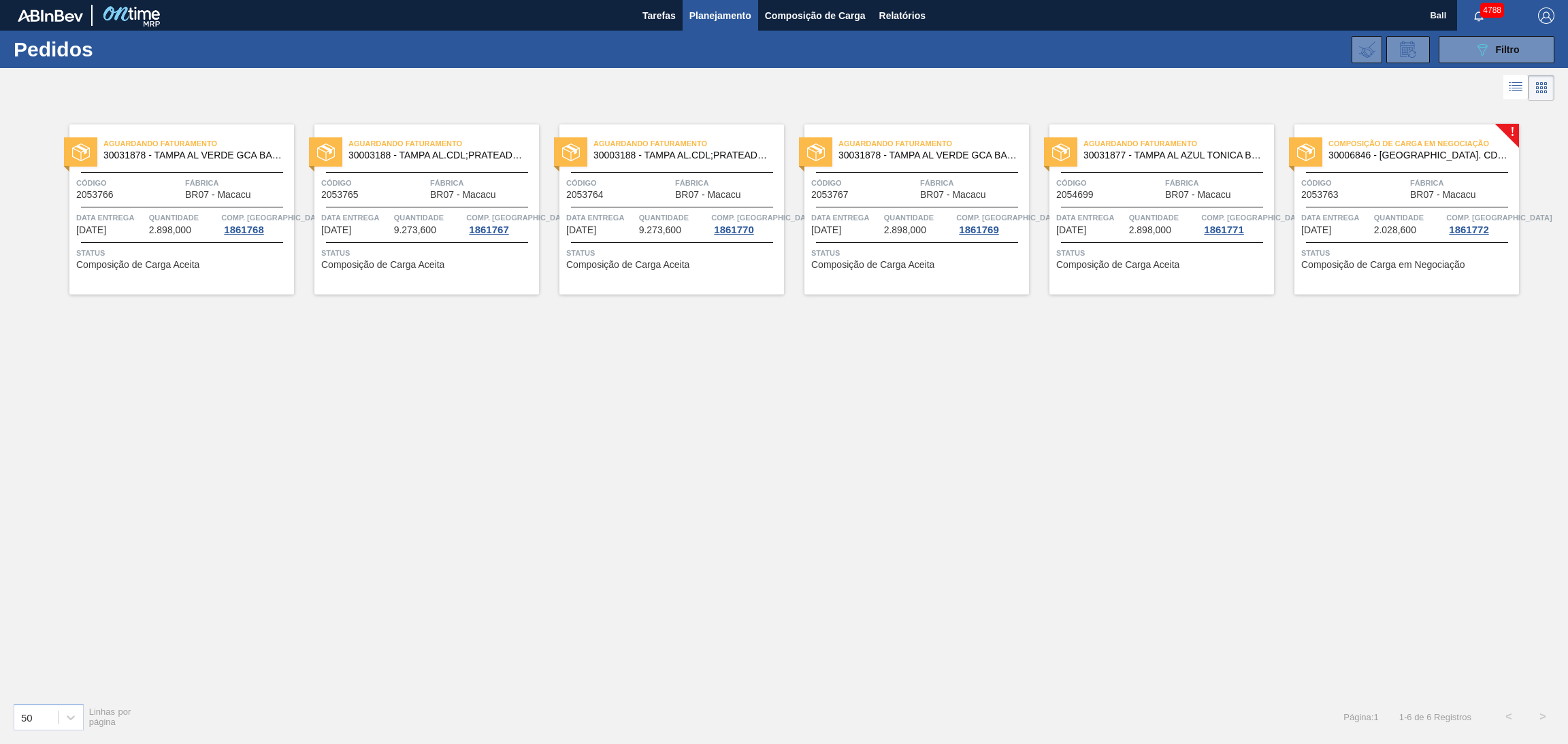
click at [160, 255] on span "Status" at bounding box center [184, 253] width 214 height 13
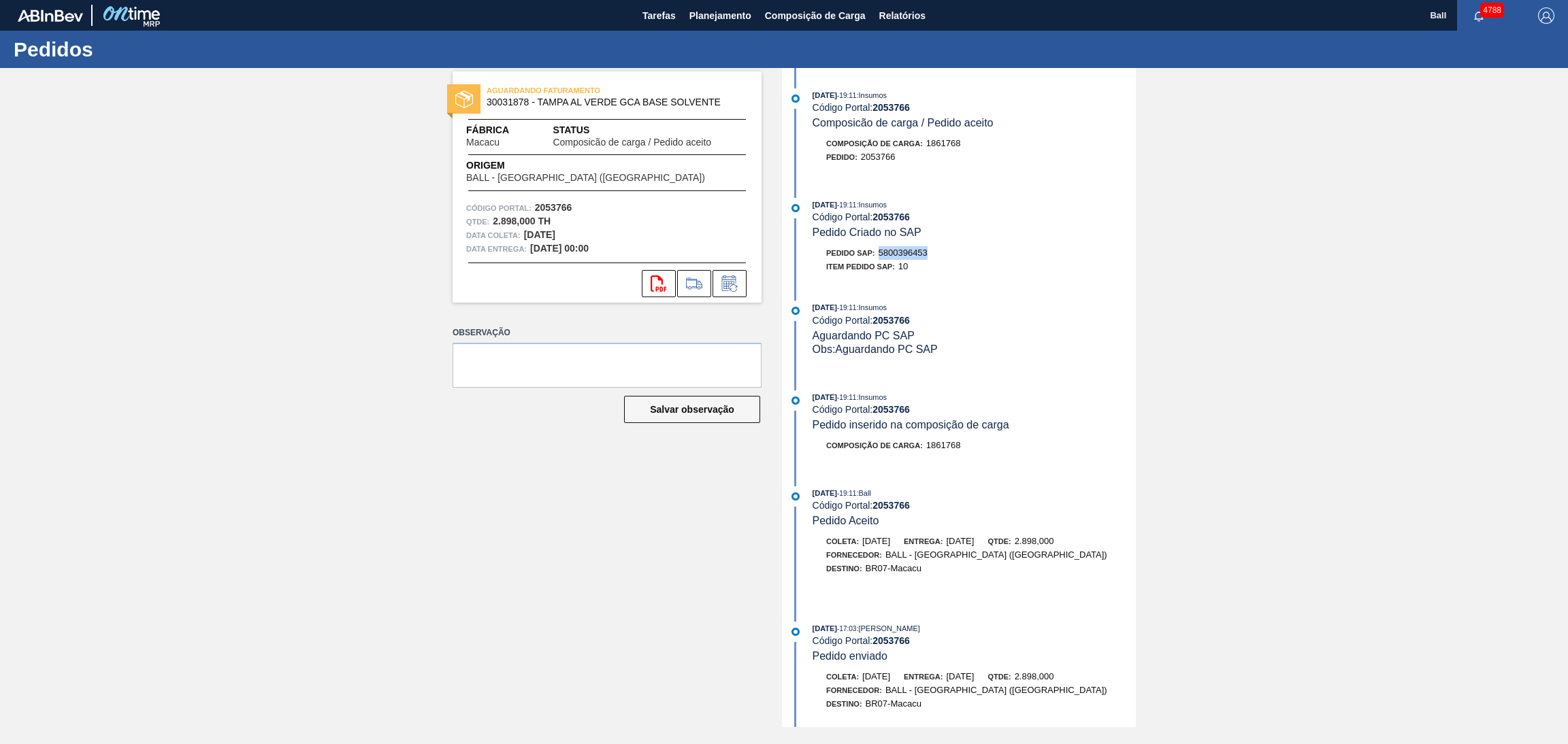
drag, startPoint x: 954, startPoint y: 249, endPoint x: 880, endPoint y: 254, distance: 74.2
click at [880, 254] on div "Pedido SAP: 5800396453" at bounding box center [974, 253] width 323 height 13
copy span "5800396453"
click at [961, 299] on div "14/10/2025 - 19:11 : Insumos Código Portal: 2053766 Composicão de carga / Pedid…" at bounding box center [959, 397] width 350 height 659
drag, startPoint x: 948, startPoint y: 254, endPoint x: 880, endPoint y: 257, distance: 68.1
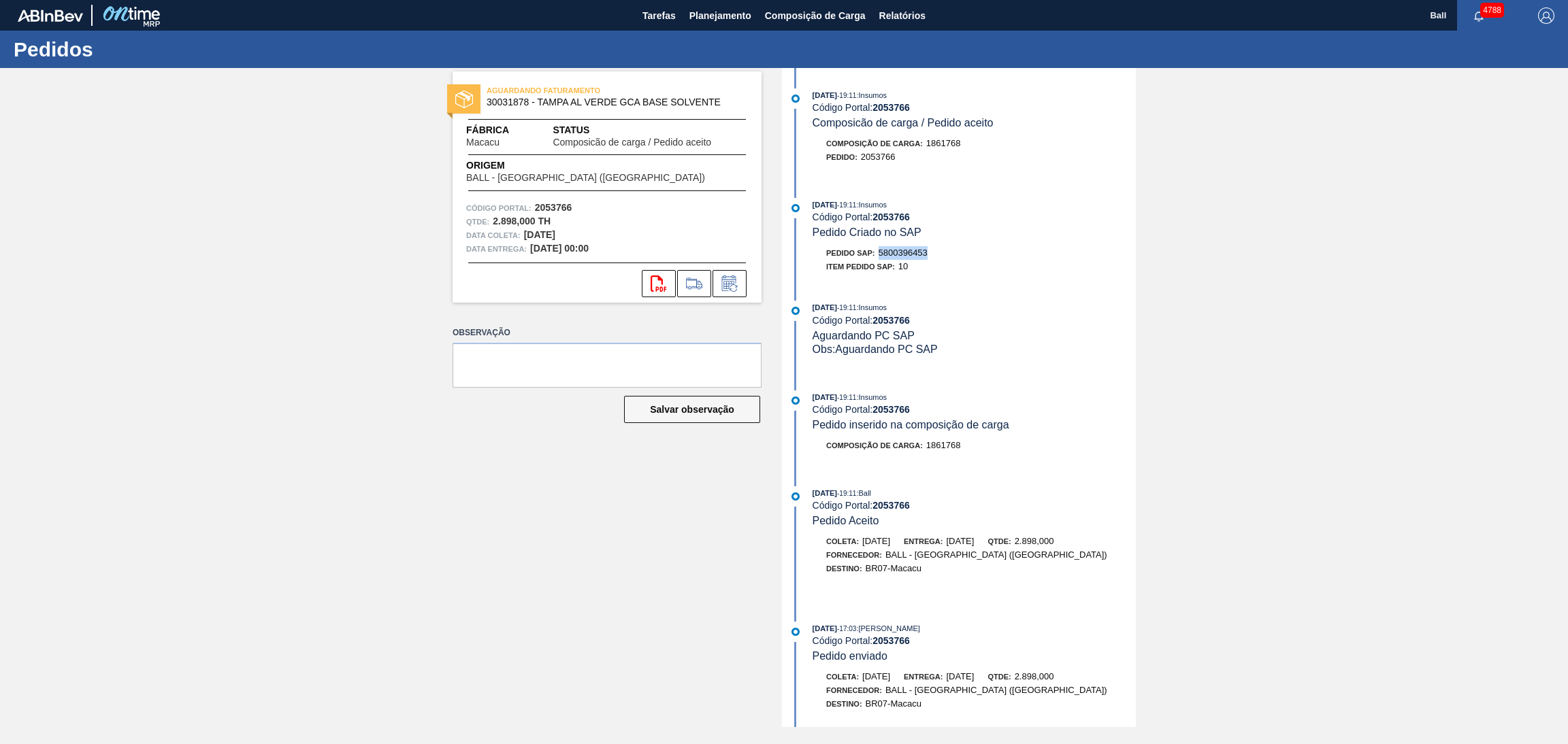
click at [880, 257] on div "Pedido SAP: 5800396453" at bounding box center [974, 253] width 323 height 13
copy span "5800396453"
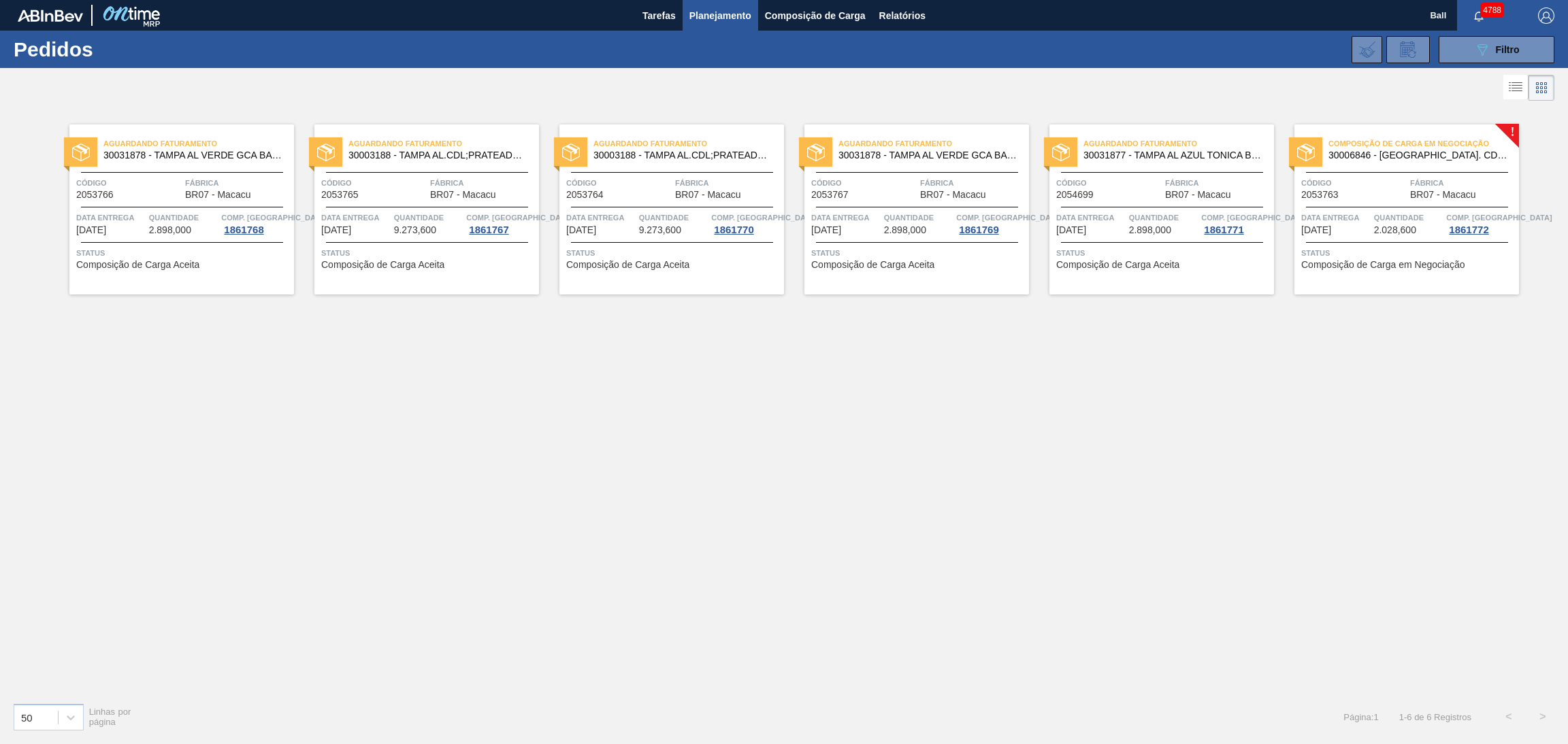
click at [866, 209] on div "Aguardando Faturamento 30031878 - TAMPA AL VERDE GCA BASE SOLVENTE Código 20537…" at bounding box center [916, 209] width 224 height 170
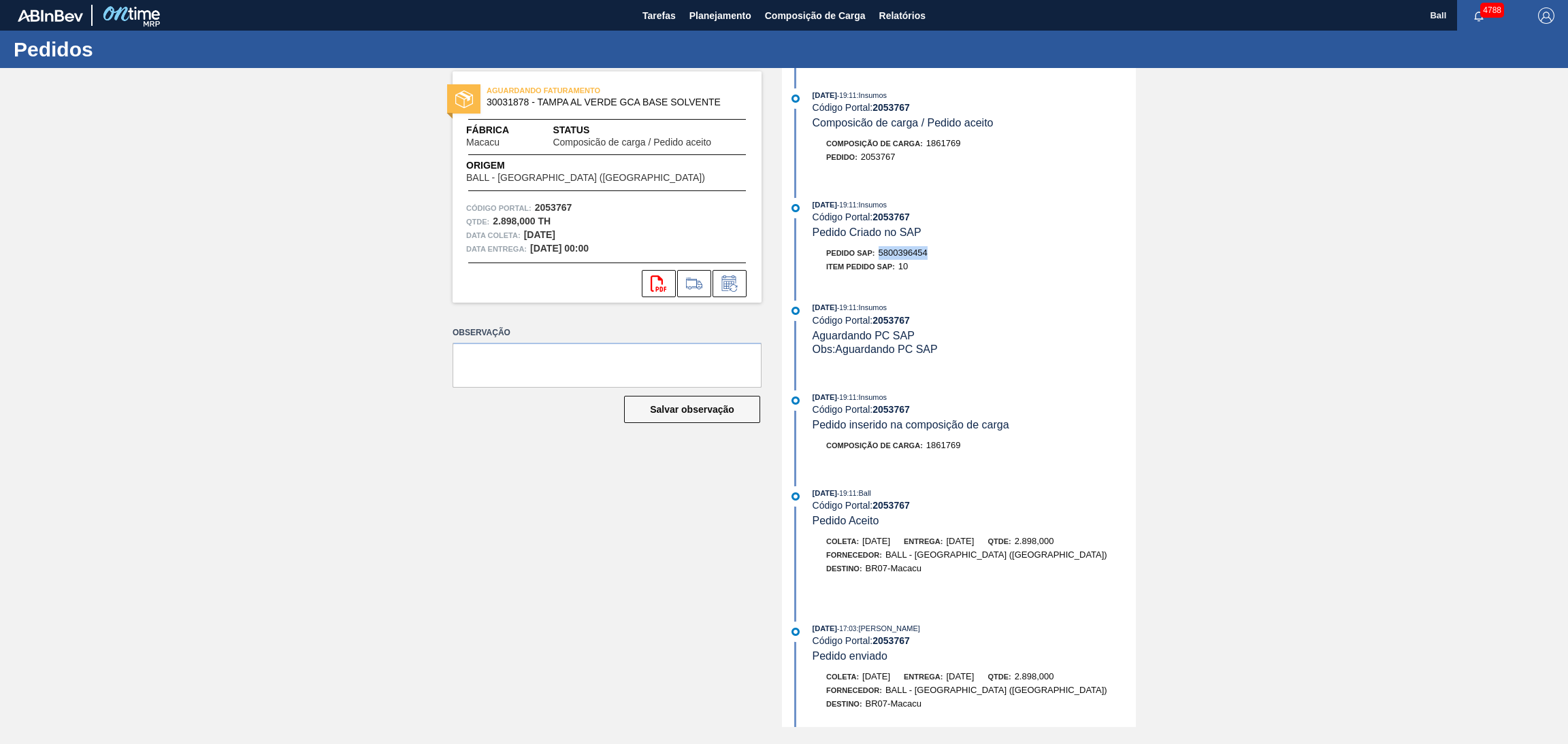
drag, startPoint x: 940, startPoint y: 253, endPoint x: 877, endPoint y: 259, distance: 63.3
click at [877, 259] on div "Pedido SAP: 5800396454" at bounding box center [974, 253] width 323 height 13
copy span "5800396454"
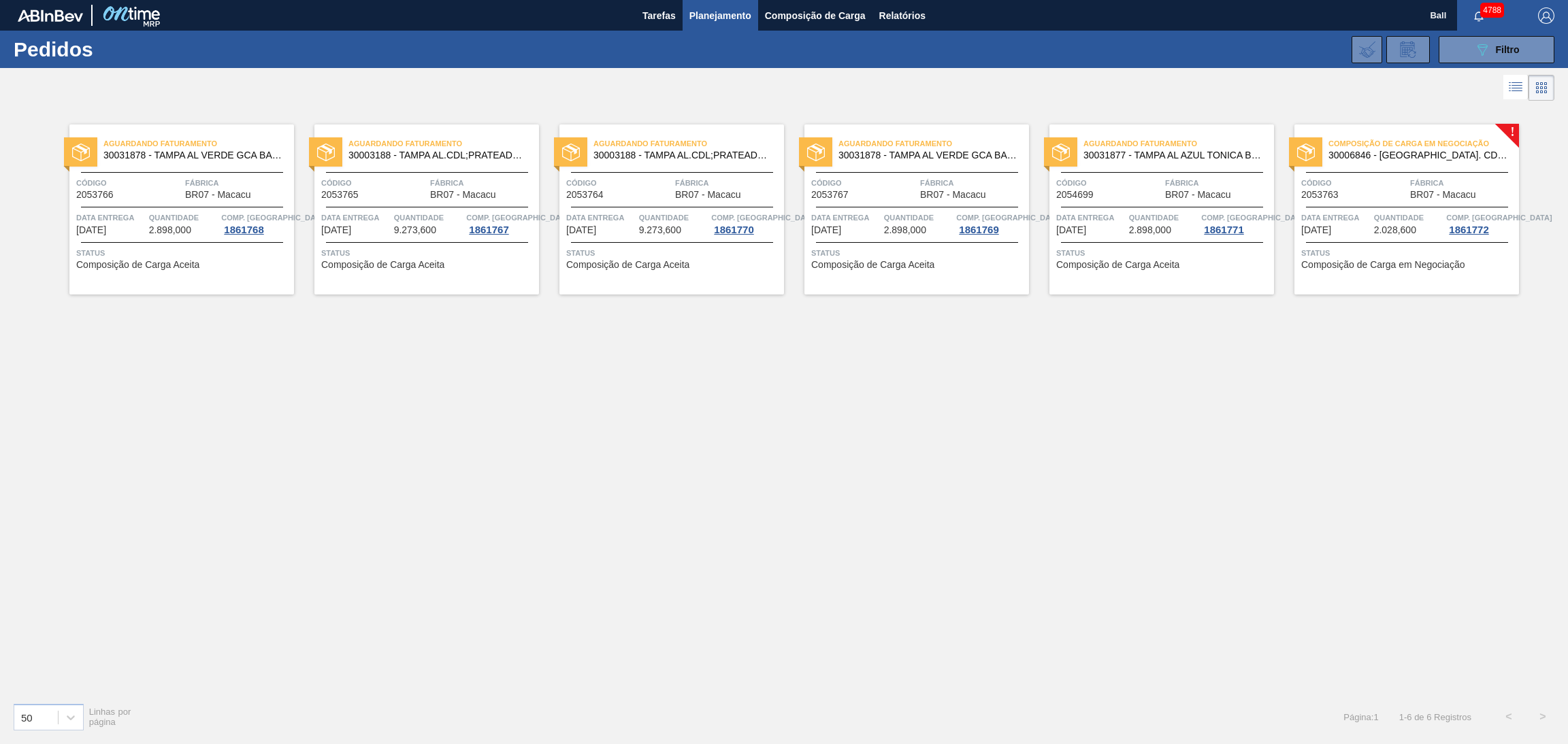
click at [1339, 238] on div "Composição de Carga em Negociação 30006846 - TAMPA AL. CDL PRETA C/ TAB PRETA C…" at bounding box center [1407, 209] width 224 height 170
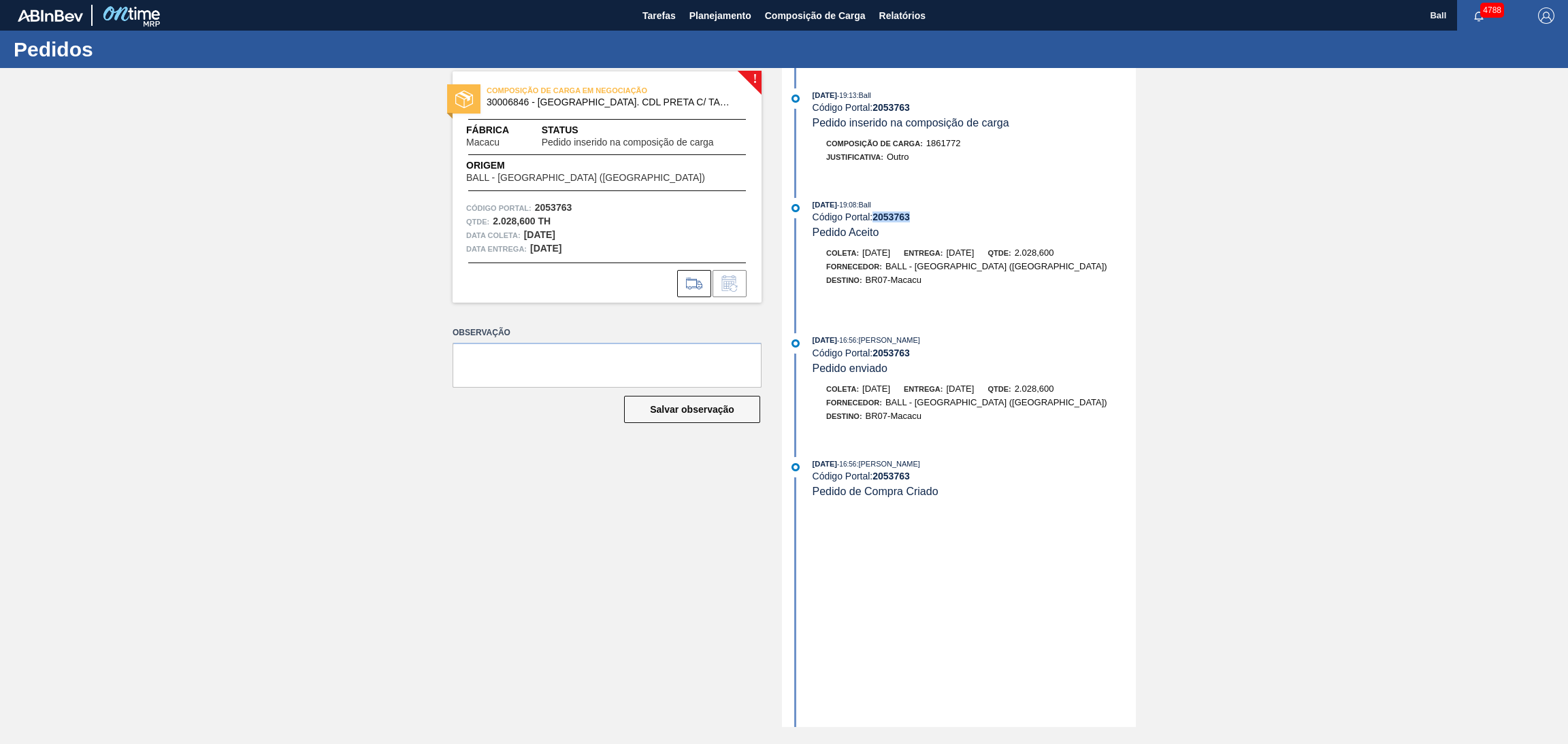
drag, startPoint x: 931, startPoint y: 226, endPoint x: 872, endPoint y: 224, distance: 59.0
click at [872, 224] on div "14/10/2025 - 19:08 : Ball Código Portal: 2053763 Pedido Aceito" at bounding box center [974, 219] width 323 height 42
copy div "2053763"
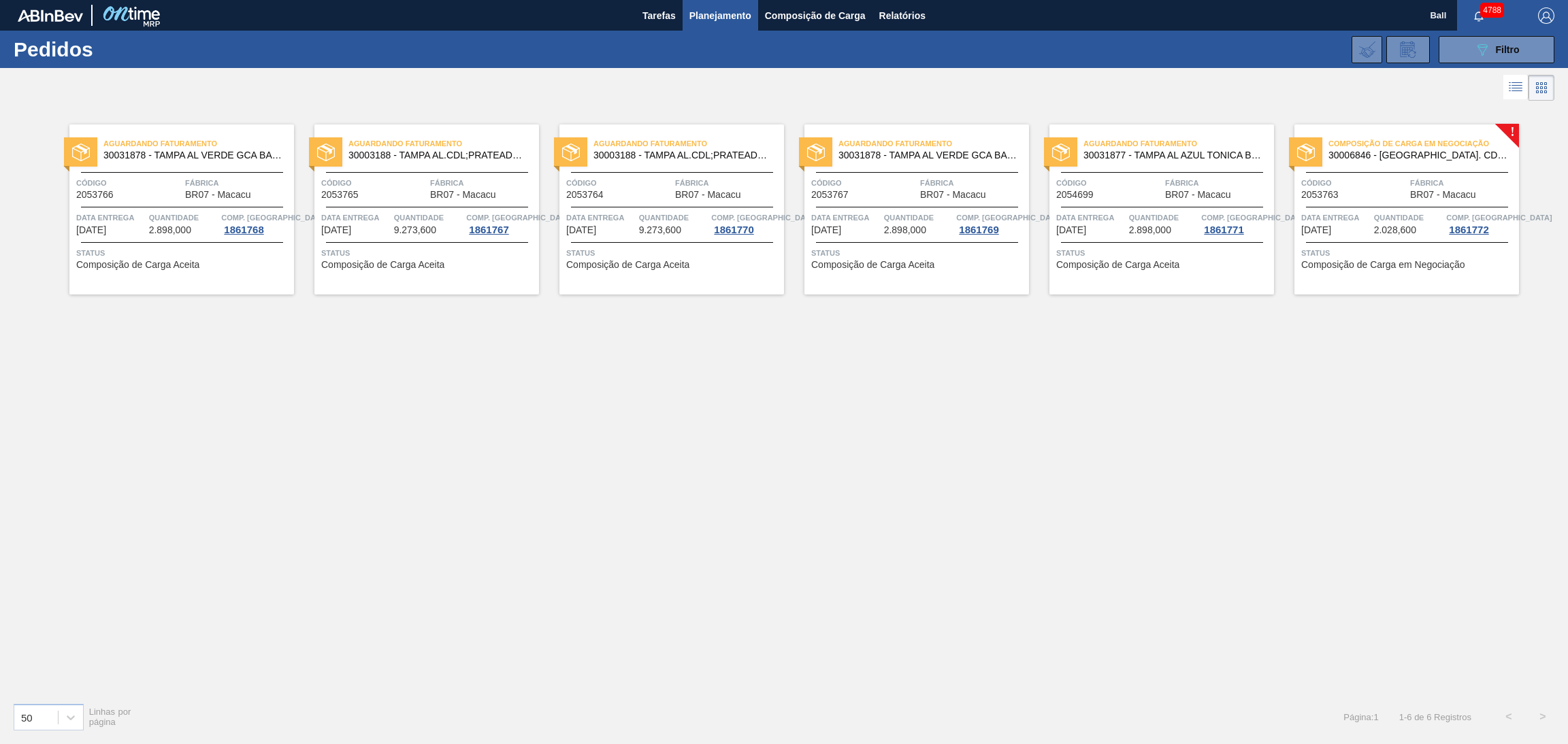
click at [672, 232] on span "9.273,600" at bounding box center [659, 230] width 42 height 10
click at [1152, 233] on span "2.898,000" at bounding box center [1150, 230] width 42 height 10
click at [399, 195] on div "Código 2053765" at bounding box center [373, 188] width 106 height 24
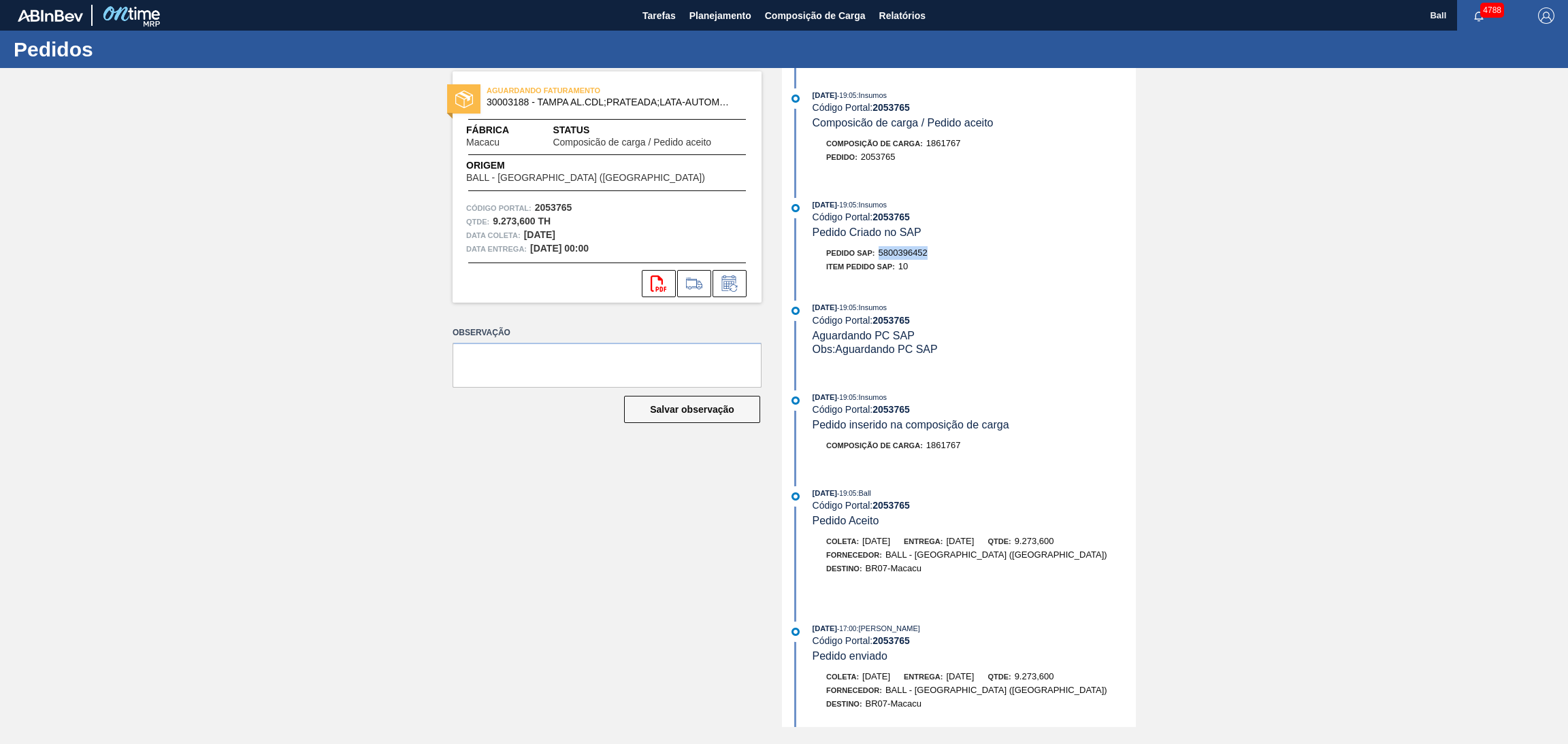
drag, startPoint x: 957, startPoint y: 251, endPoint x: 880, endPoint y: 254, distance: 77.1
click at [880, 254] on div "Pedido SAP: 5800396452" at bounding box center [974, 253] width 323 height 13
copy span "5800396452"
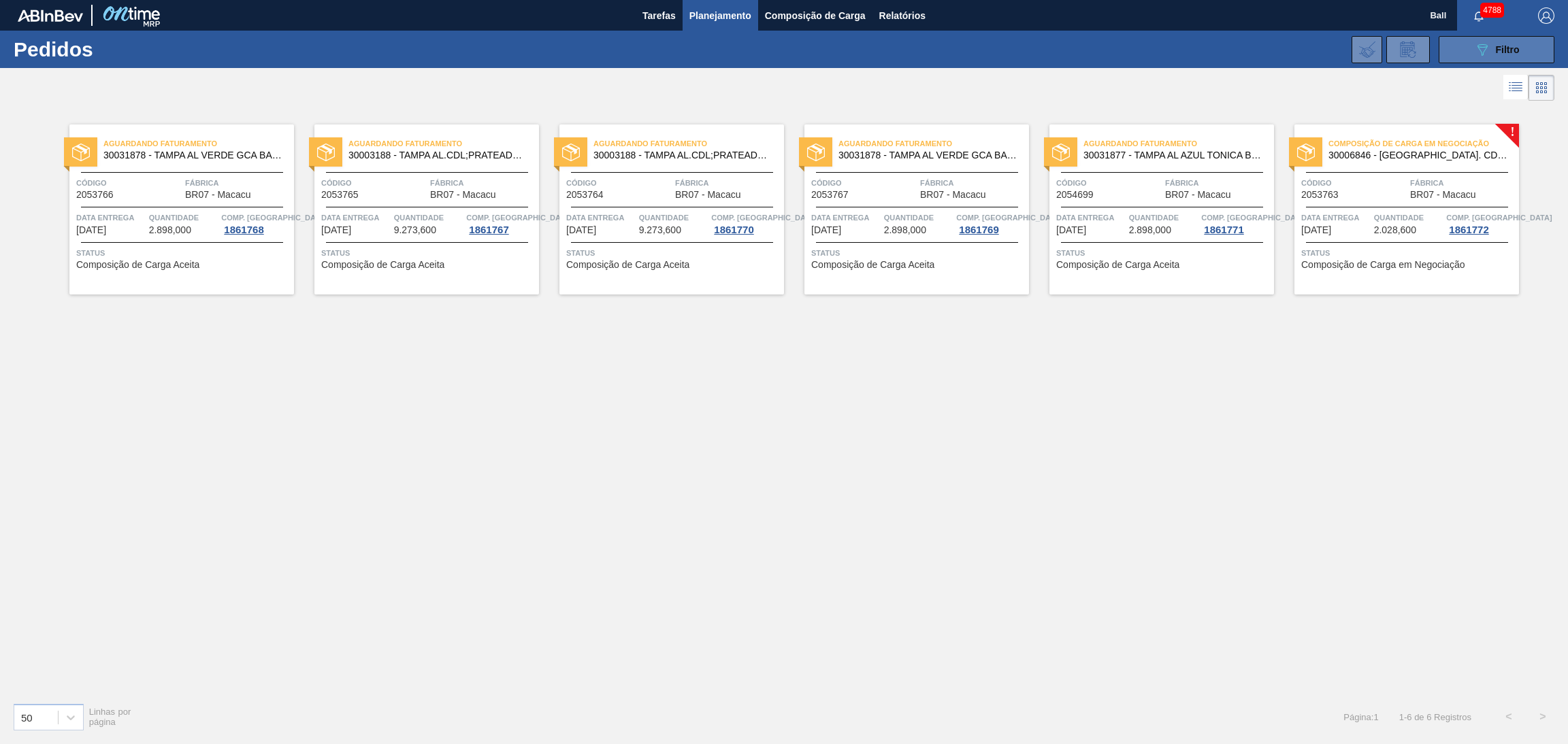
click at [1504, 58] on button "089F7B8B-B2A5-4AFE-B5C0-19BA573D28AC Filtro" at bounding box center [1496, 49] width 116 height 27
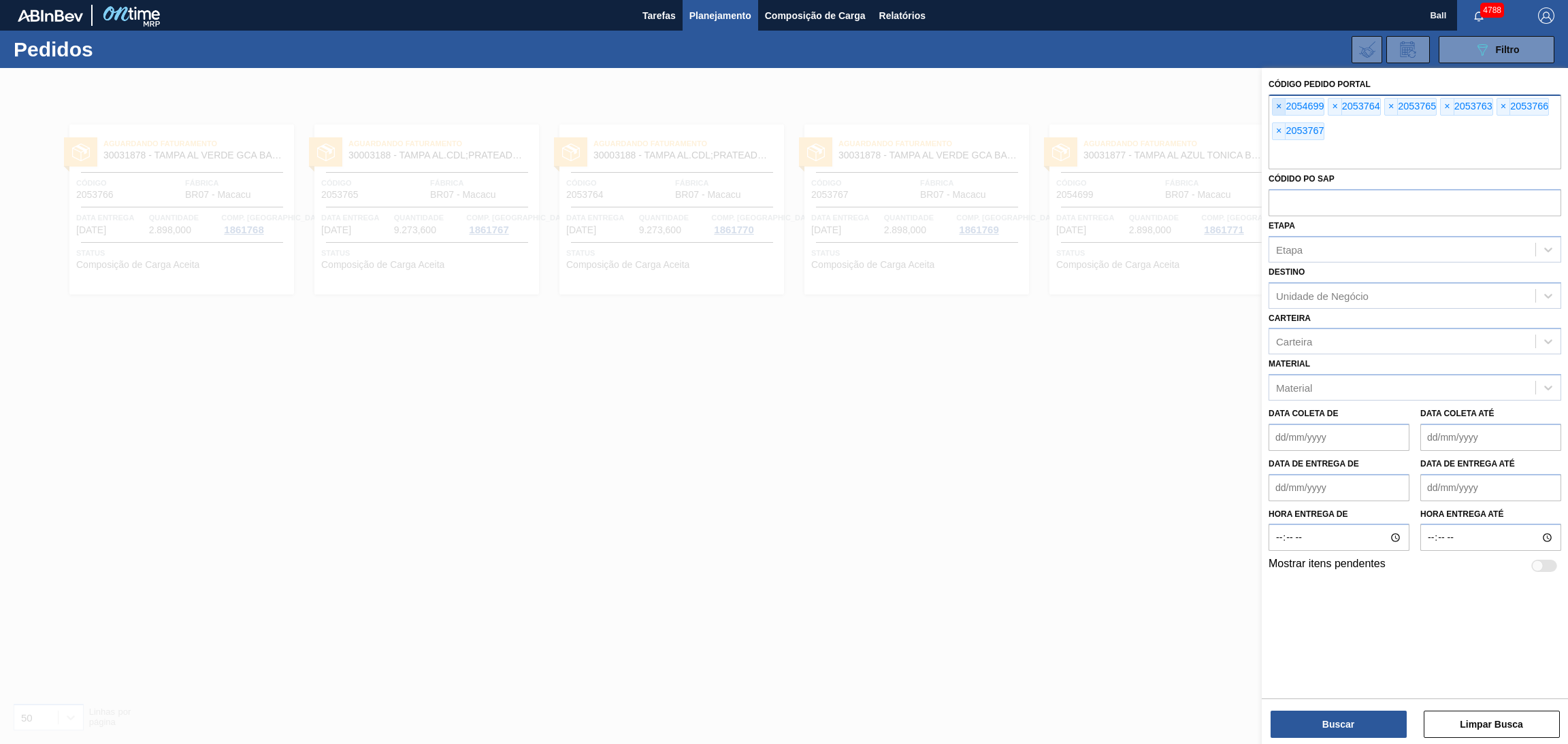
click at [1272, 107] on span "×" at bounding box center [1279, 107] width 13 height 17
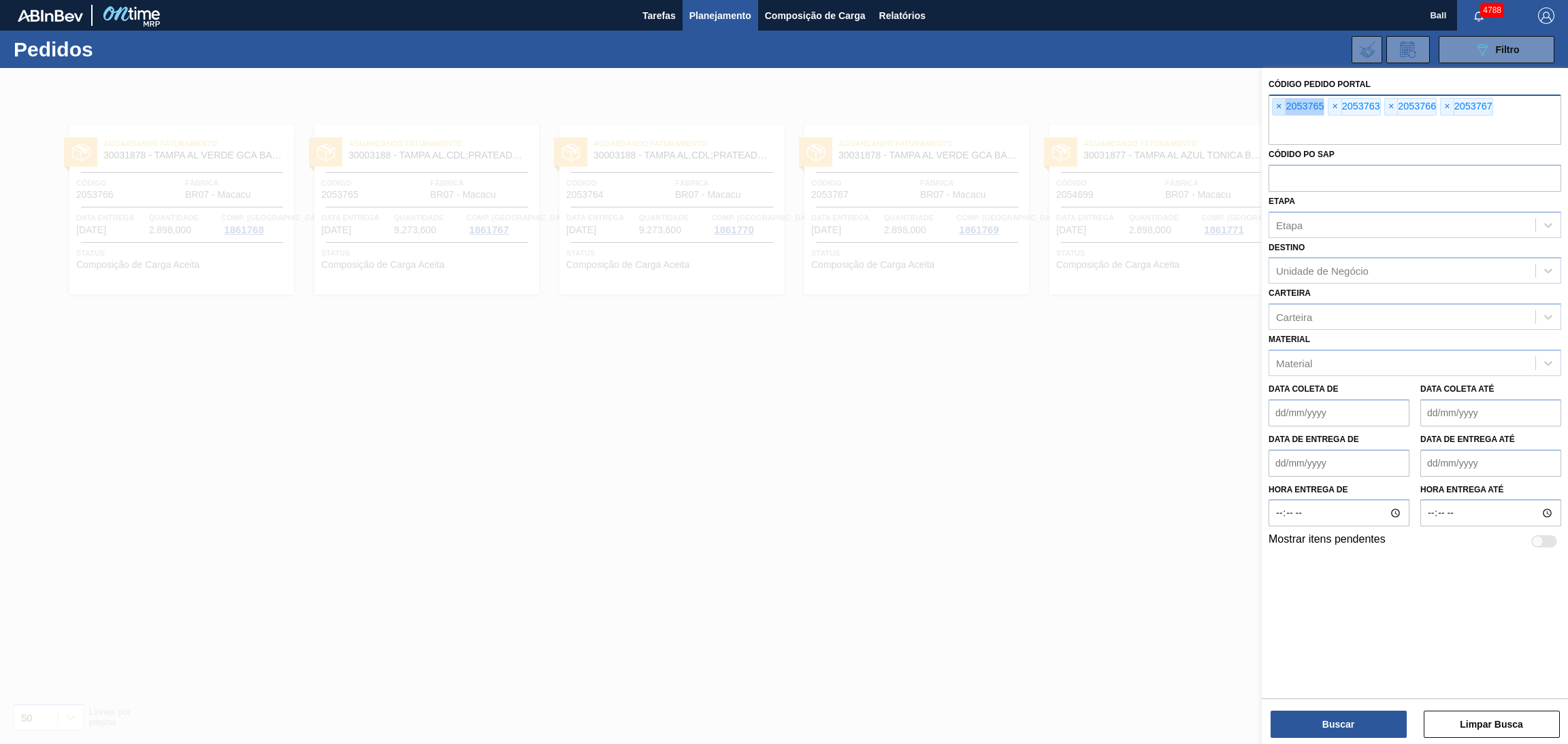
click at [1272, 107] on span "×" at bounding box center [1279, 107] width 13 height 17
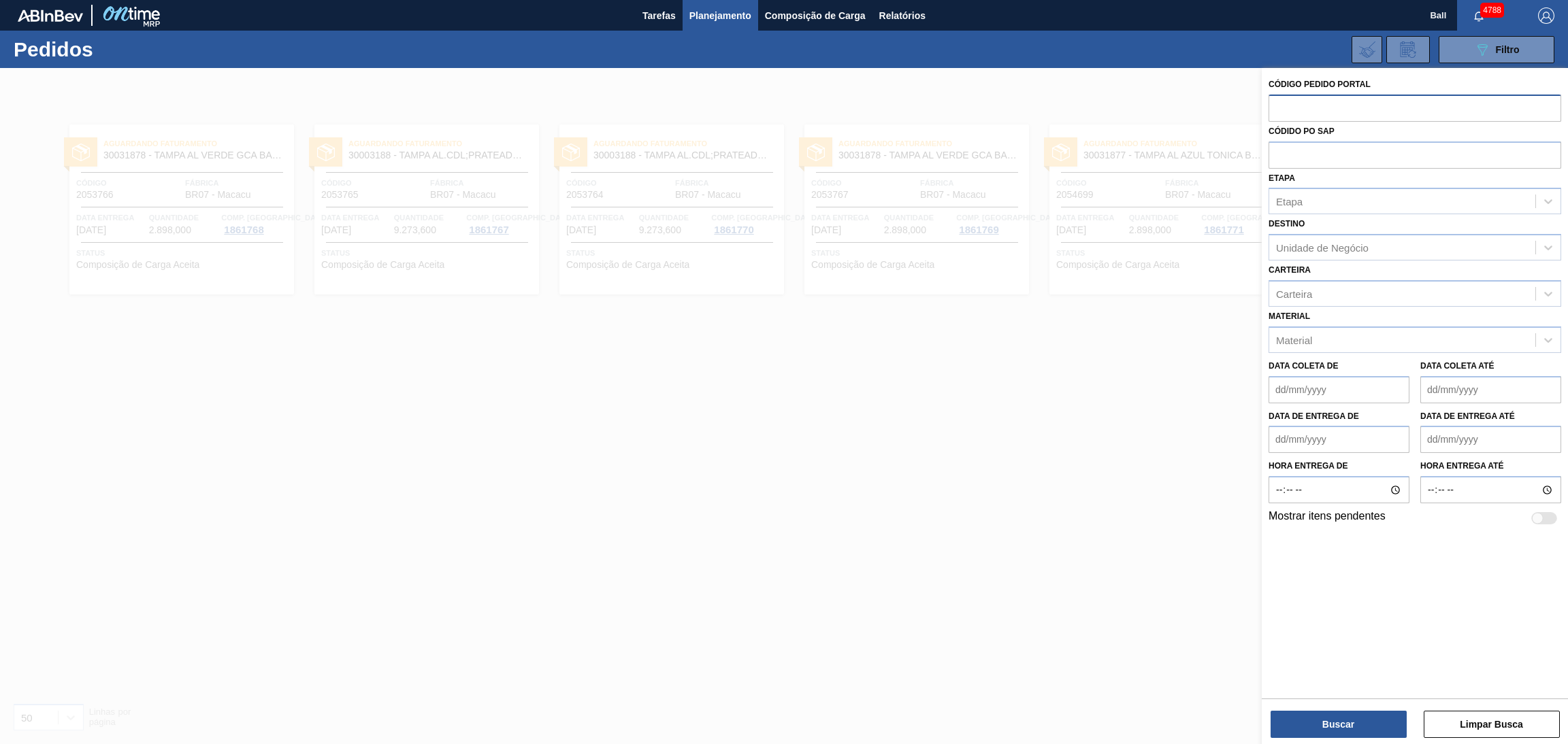
paste input "text"
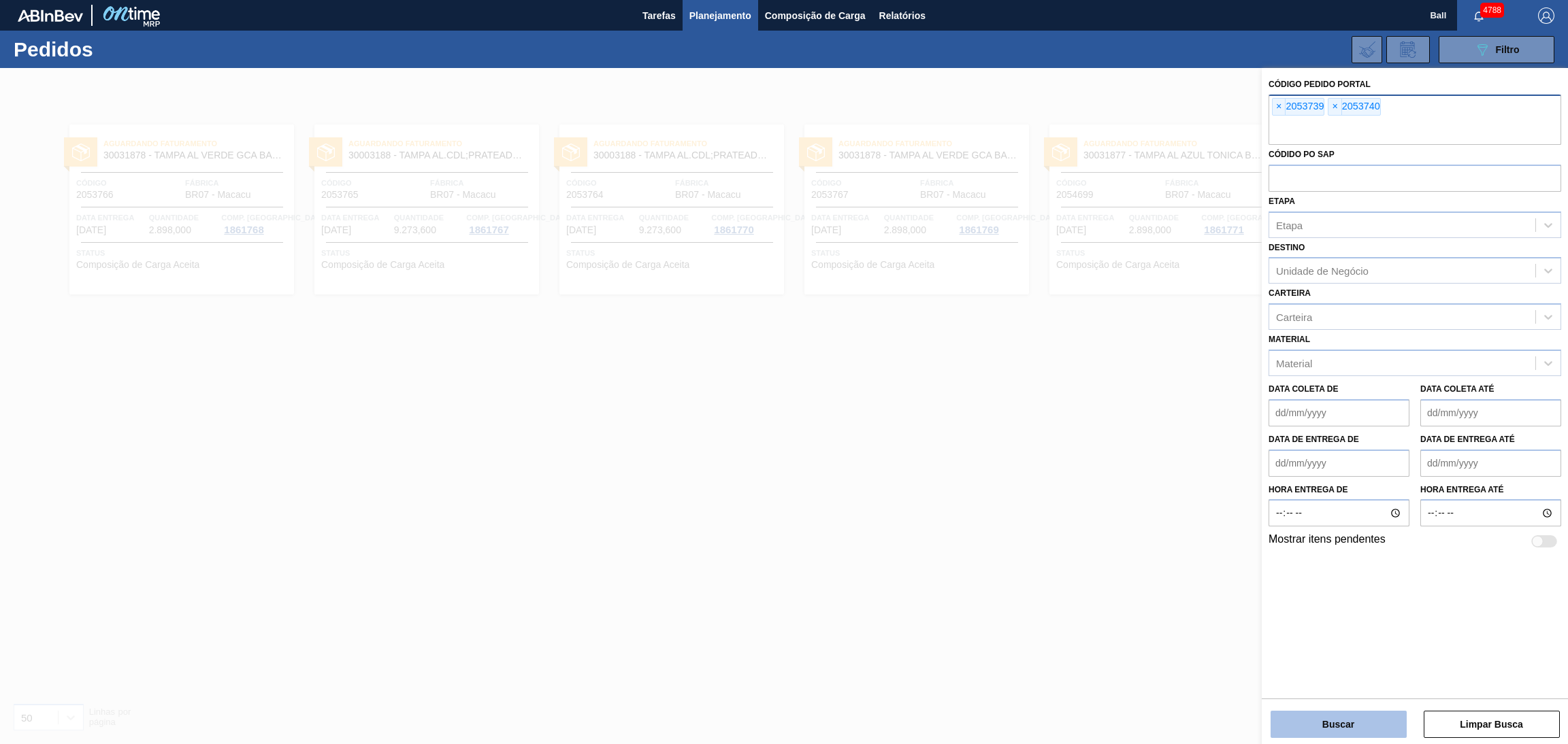
click at [1303, 732] on button "Buscar" at bounding box center [1339, 724] width 136 height 27
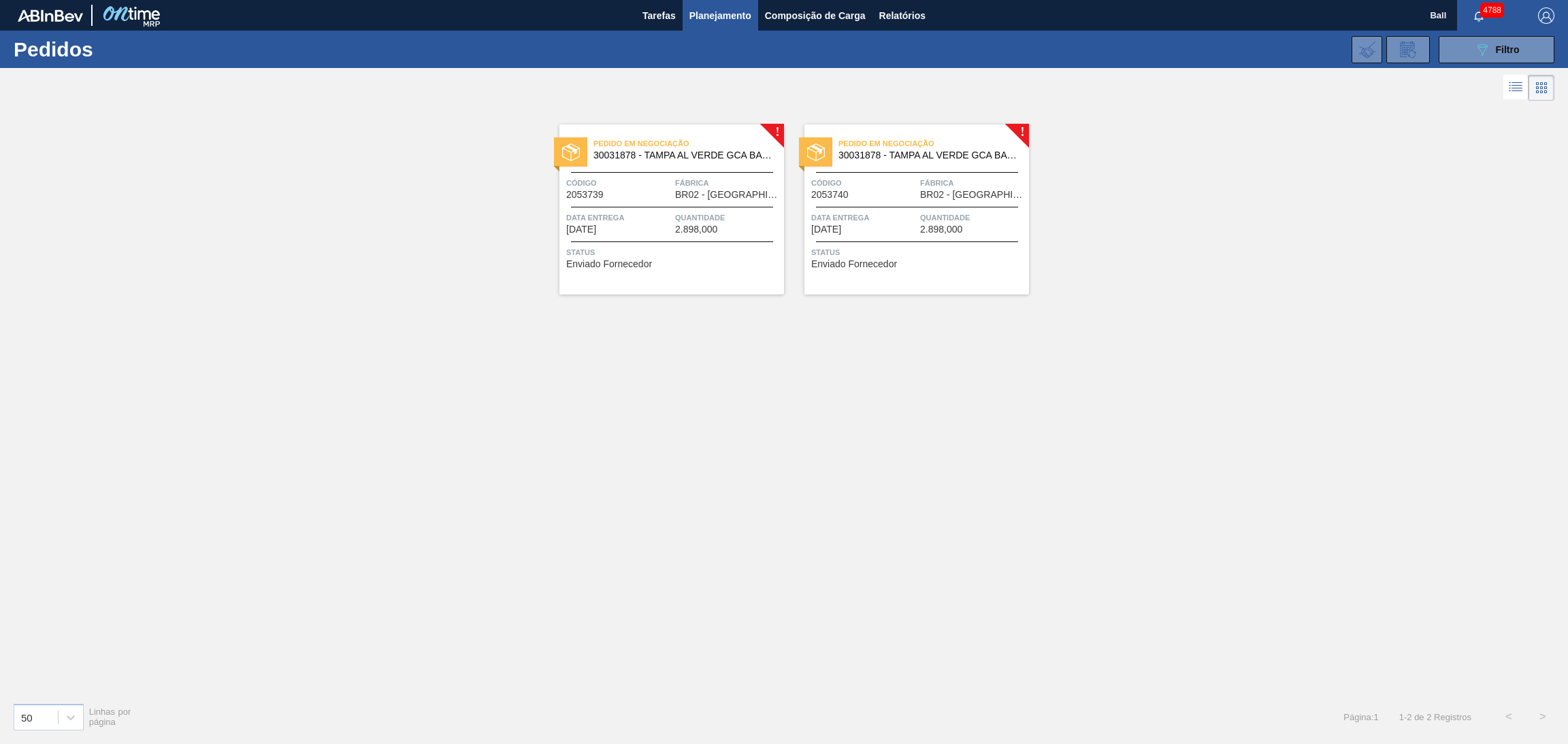
click at [693, 229] on span "2.898,000" at bounding box center [696, 229] width 42 height 10
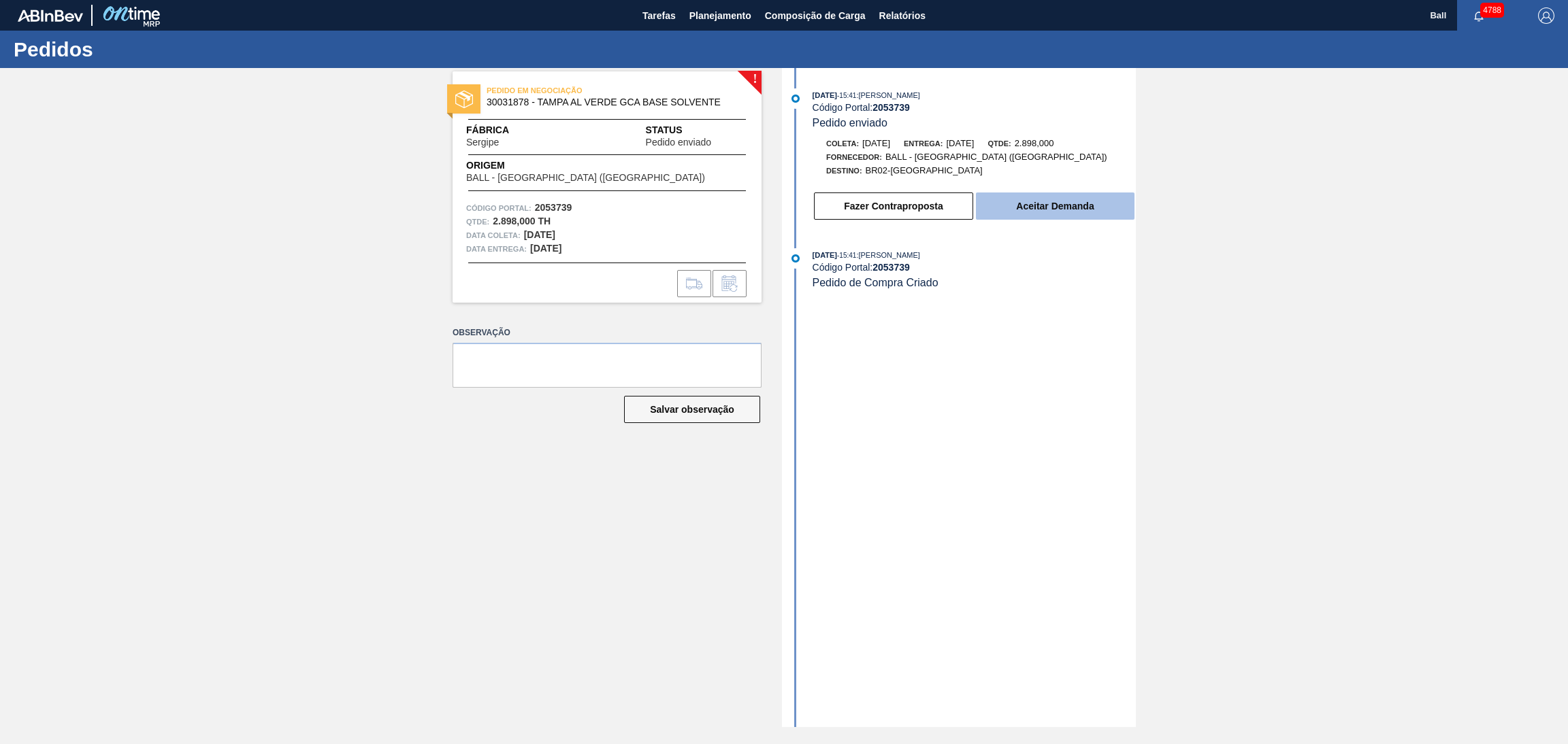
click at [1047, 216] on button "Aceitar Demanda" at bounding box center [1055, 206] width 159 height 27
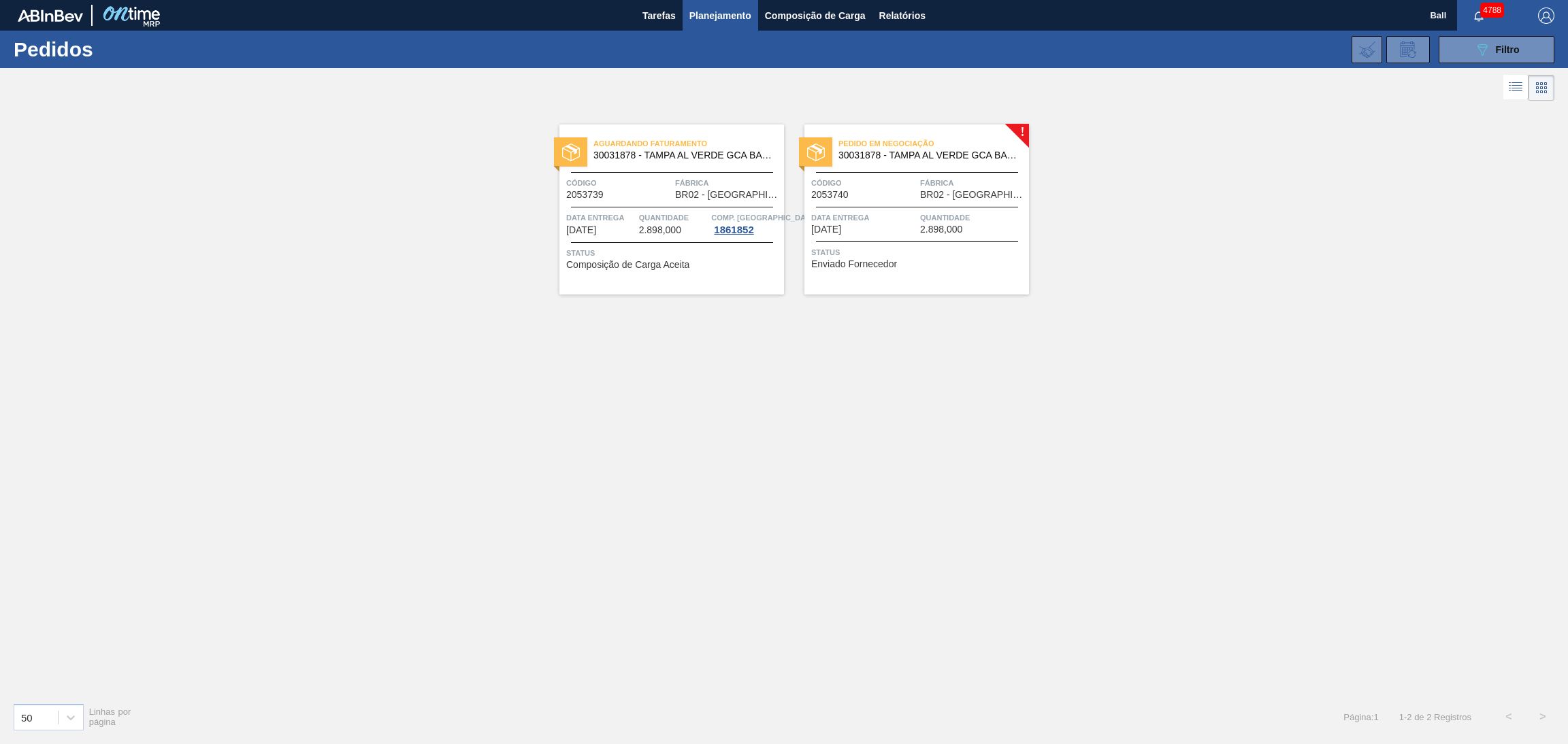
click at [937, 233] on span "2.898,000" at bounding box center [940, 229] width 42 height 10
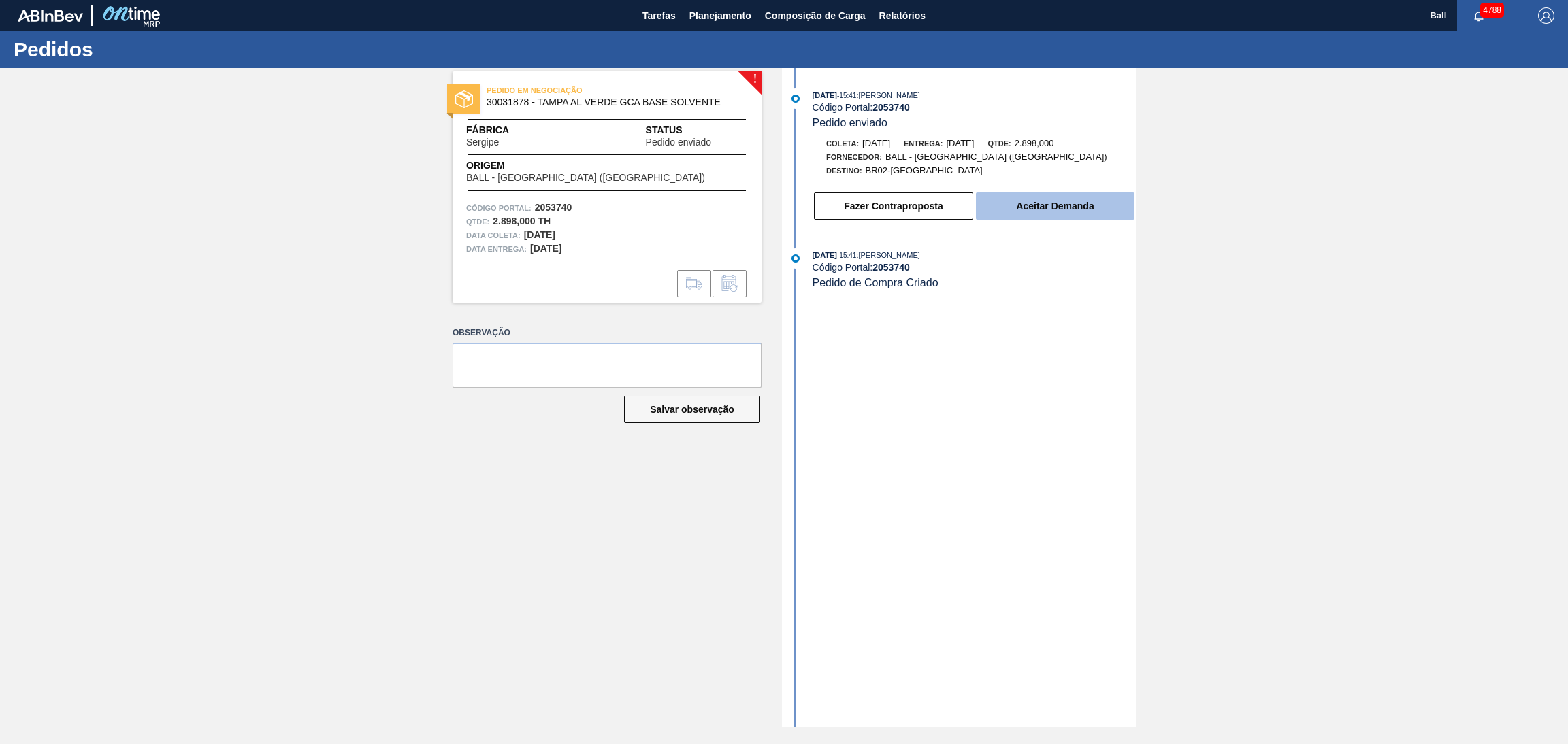
click at [1013, 219] on button "Aceitar Demanda" at bounding box center [1055, 206] width 159 height 27
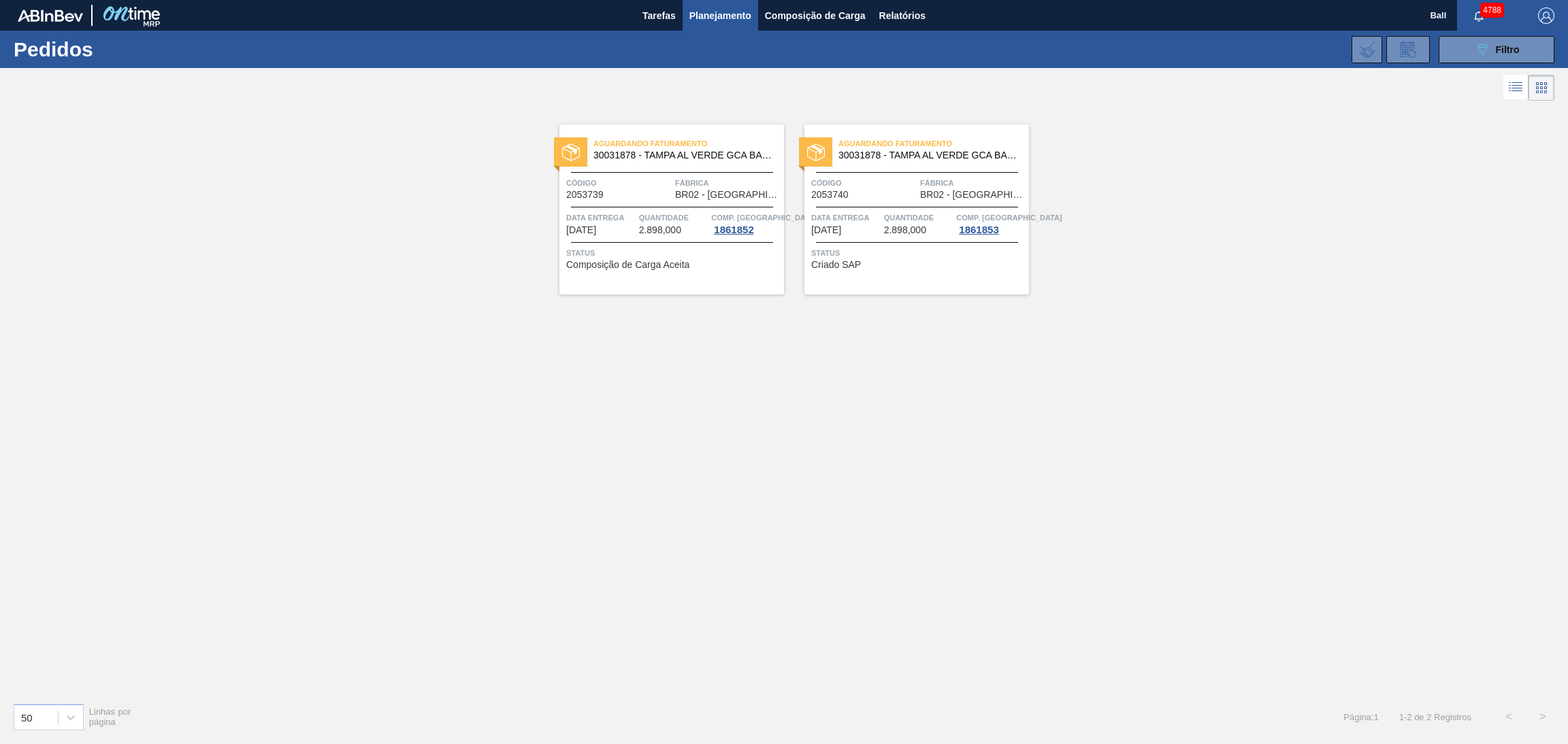
click at [905, 169] on div "Aguardando Faturamento 30031878 - TAMPA AL VERDE GCA BASE SOLVENTE Código 20537…" at bounding box center [916, 209] width 224 height 170
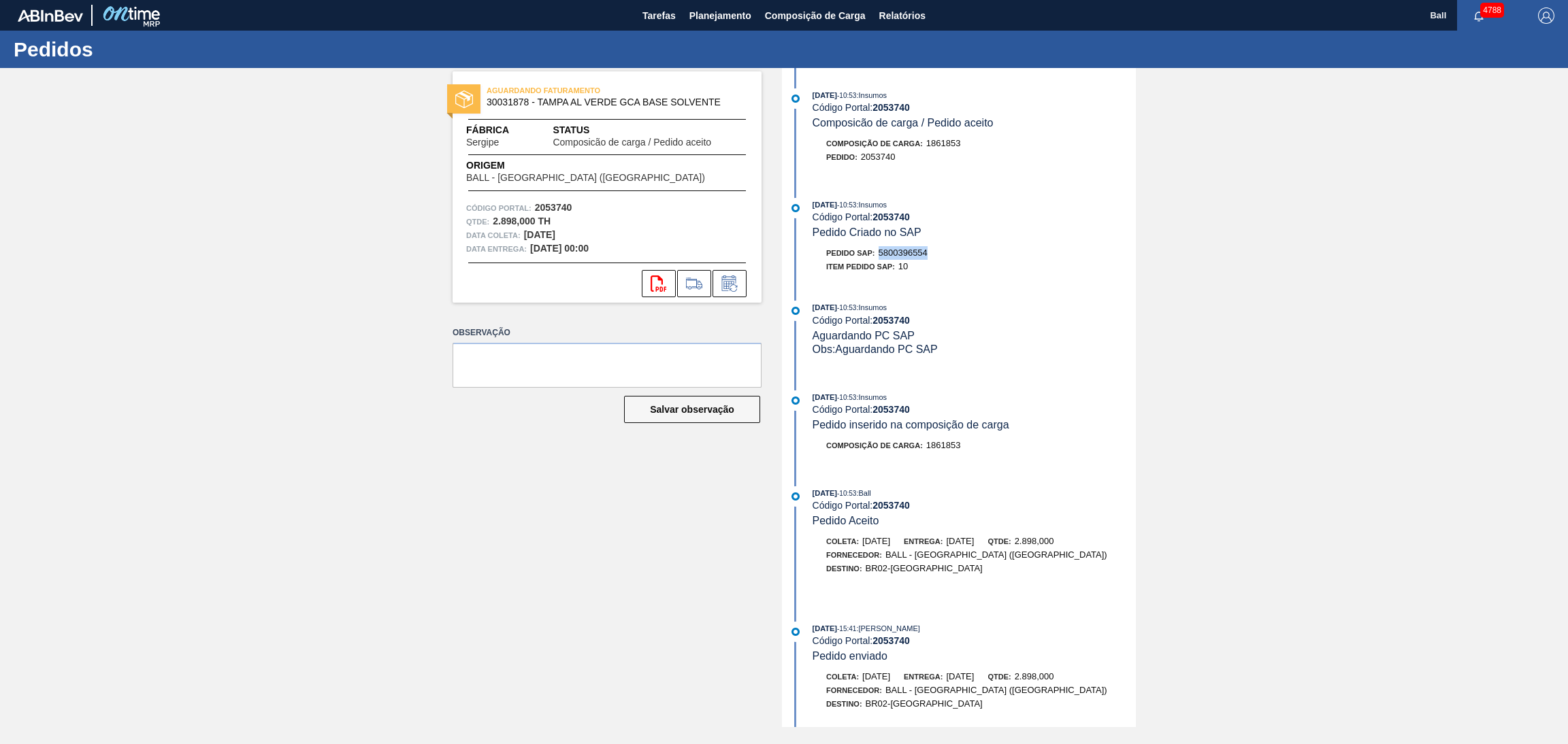
drag, startPoint x: 940, startPoint y: 253, endPoint x: 879, endPoint y: 260, distance: 61.4
click at [879, 260] on div "Pedido SAP: 5800396554" at bounding box center [974, 253] width 323 height 13
copy span "5800396554"
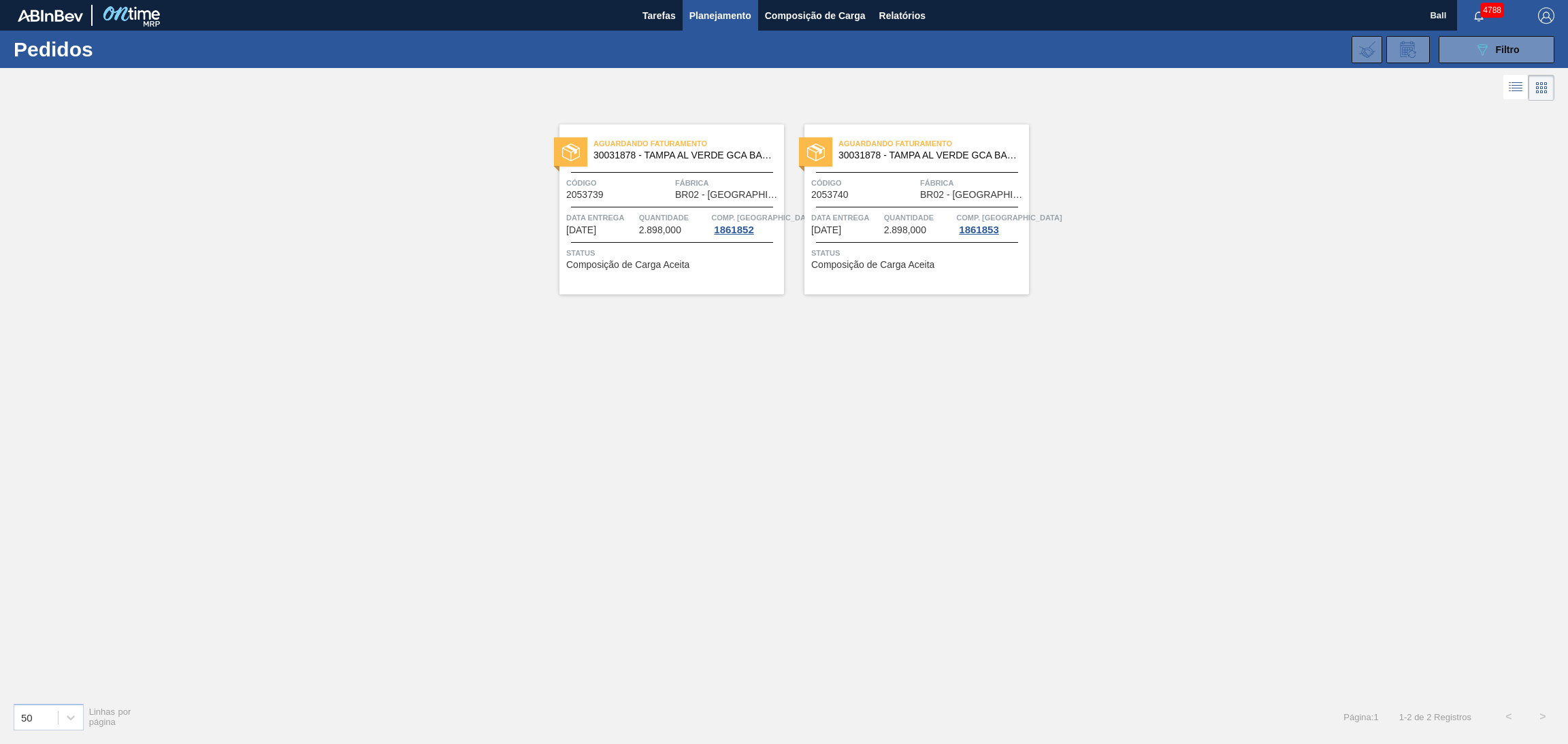
click at [659, 247] on span "Status" at bounding box center [673, 253] width 214 height 13
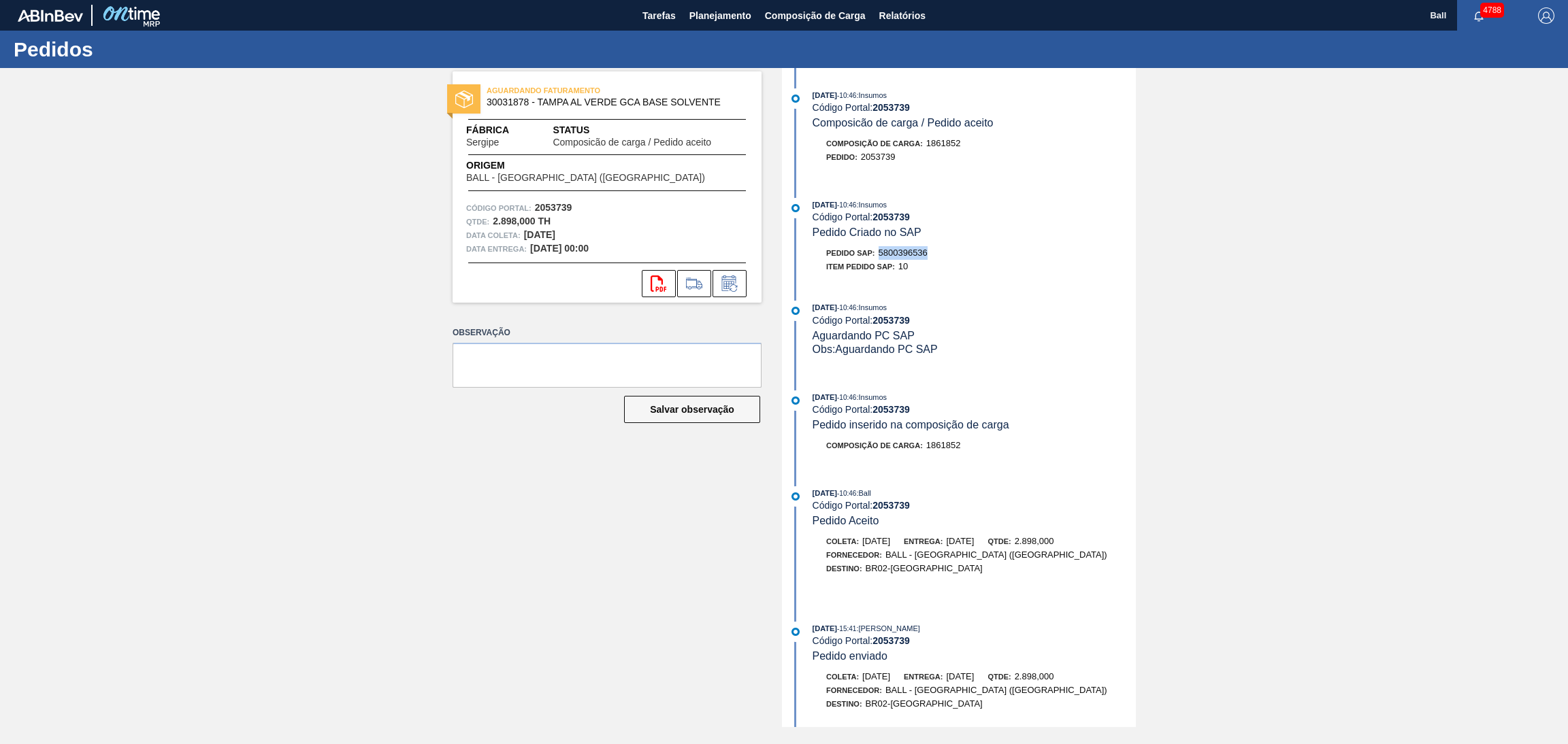
drag, startPoint x: 944, startPoint y: 253, endPoint x: 880, endPoint y: 254, distance: 64.0
click at [880, 254] on div "Pedido SAP: 5800396536" at bounding box center [974, 253] width 323 height 13
copy span "5800396536"
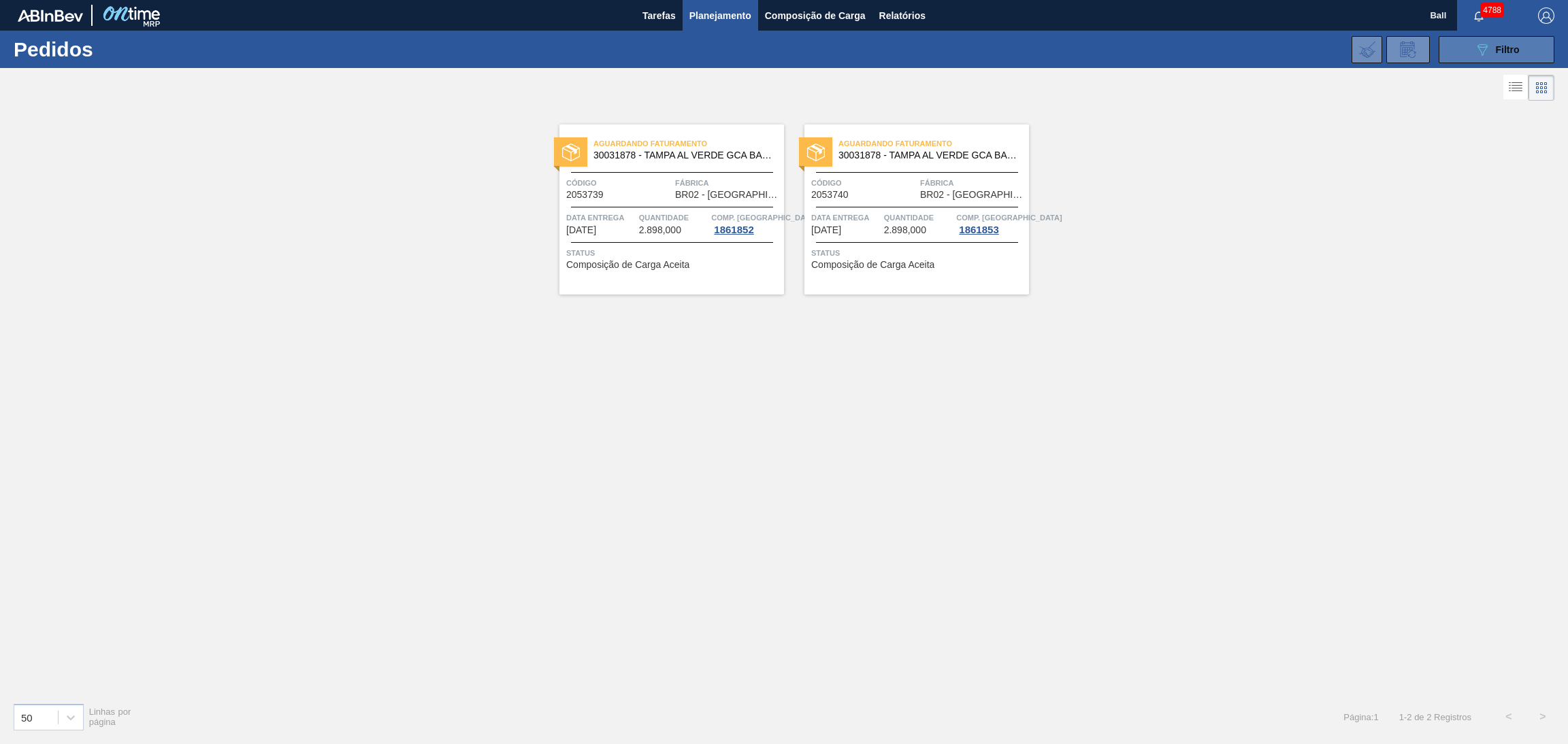
click at [1471, 52] on button "089F7B8B-B2A5-4AFE-B5C0-19BA573D28AC Filtro" at bounding box center [1496, 49] width 116 height 27
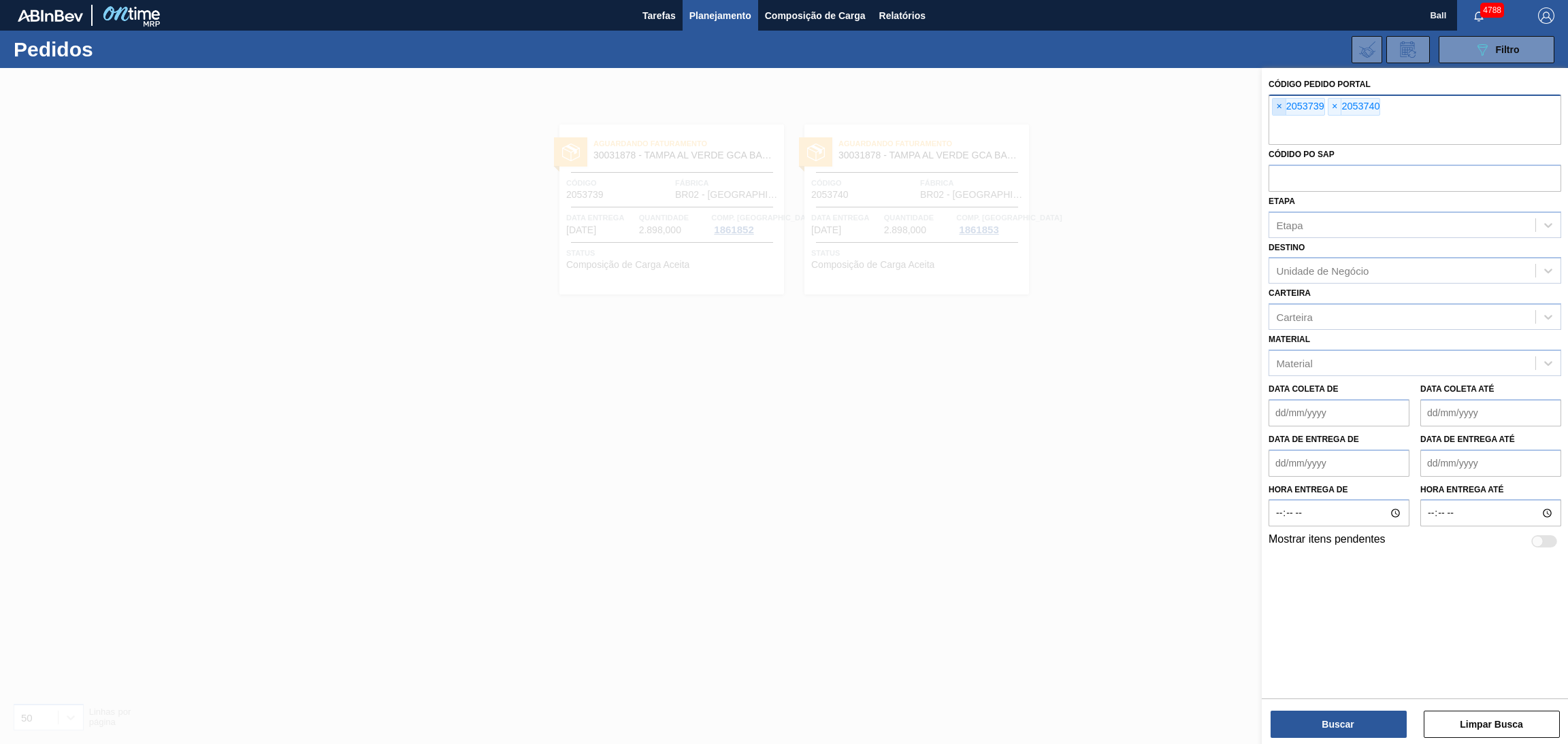
click at [1275, 106] on span "×" at bounding box center [1279, 107] width 13 height 17
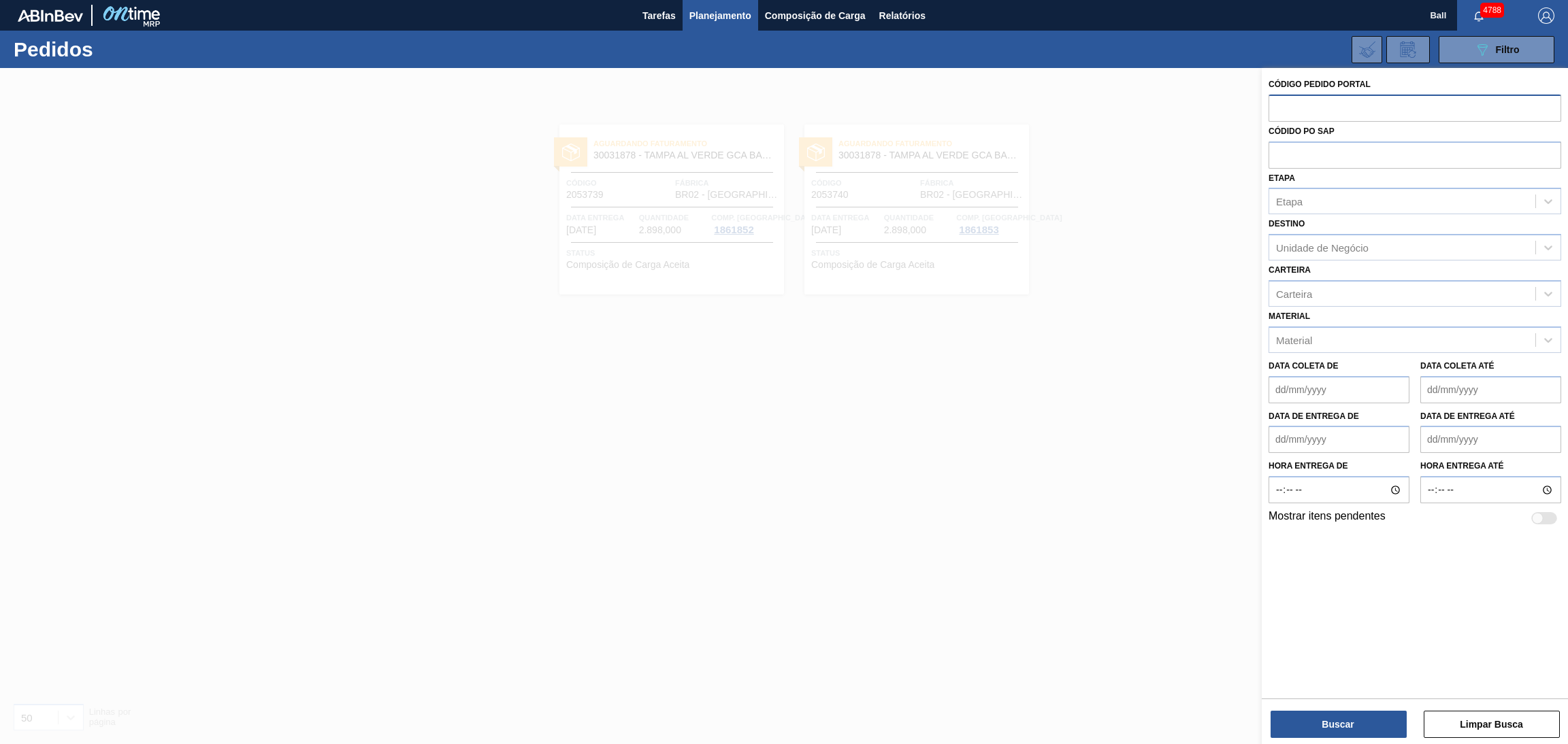
paste input "text"
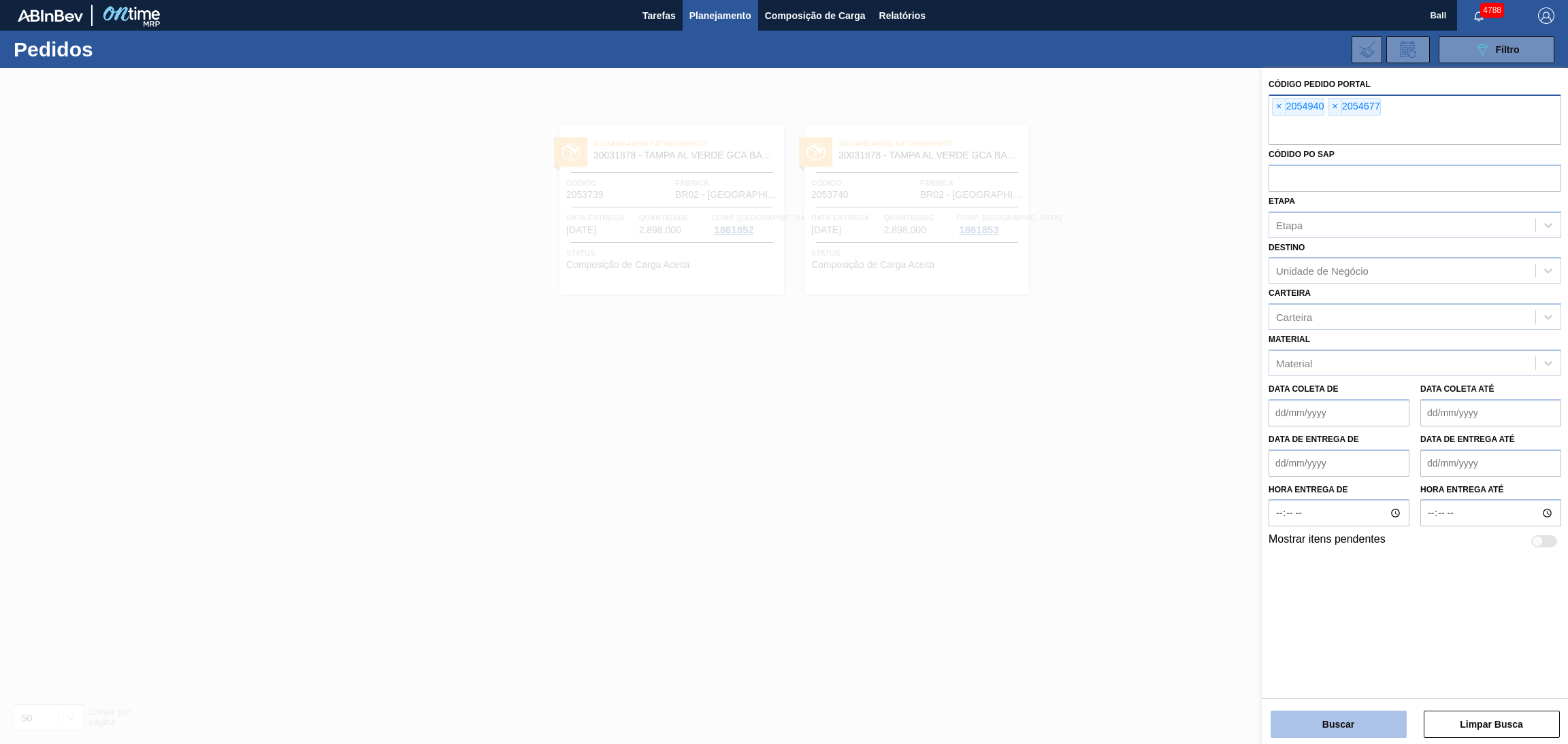
click at [1292, 715] on button "Buscar" at bounding box center [1339, 724] width 136 height 27
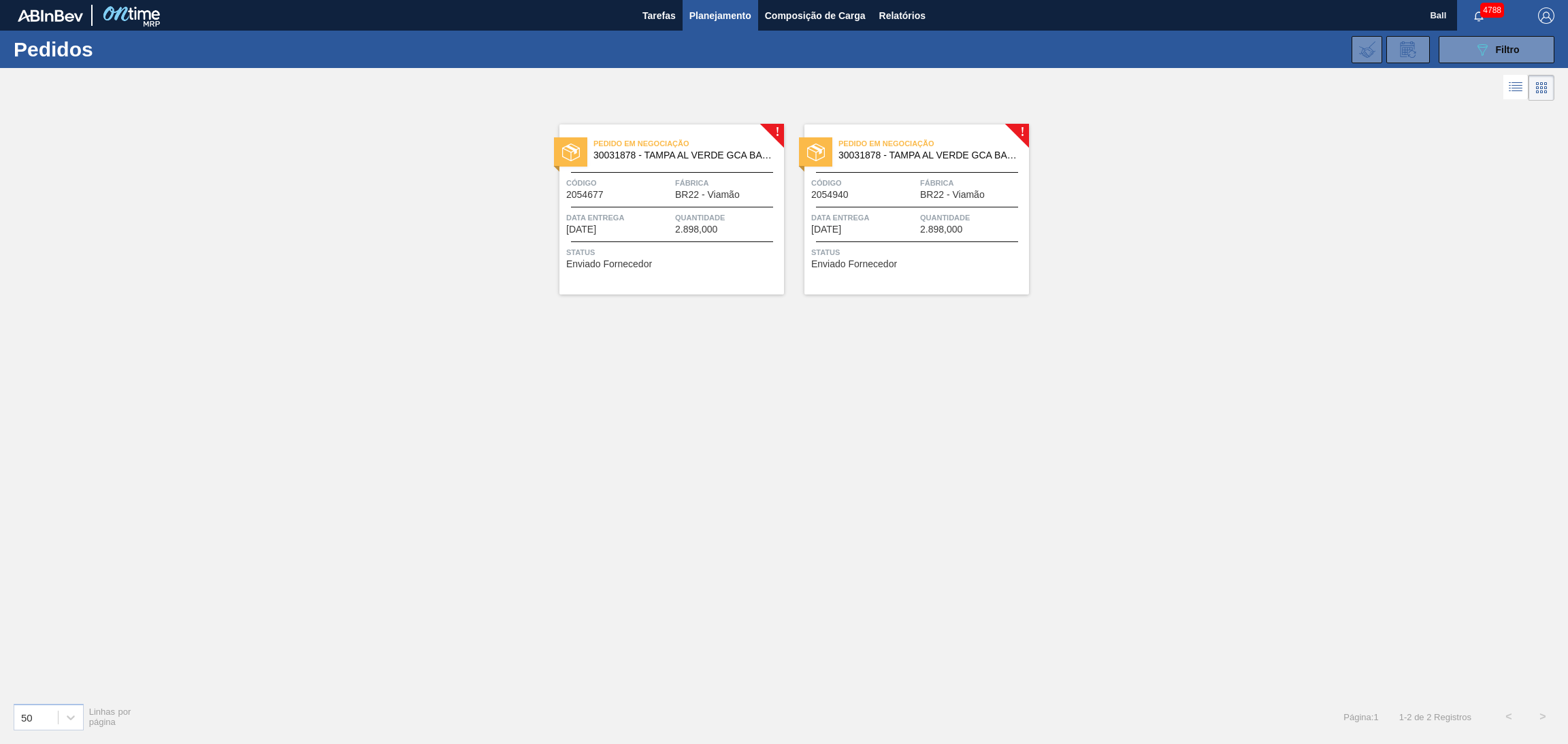
click at [895, 227] on div "Data Entrega 29/11/2025" at bounding box center [864, 223] width 106 height 24
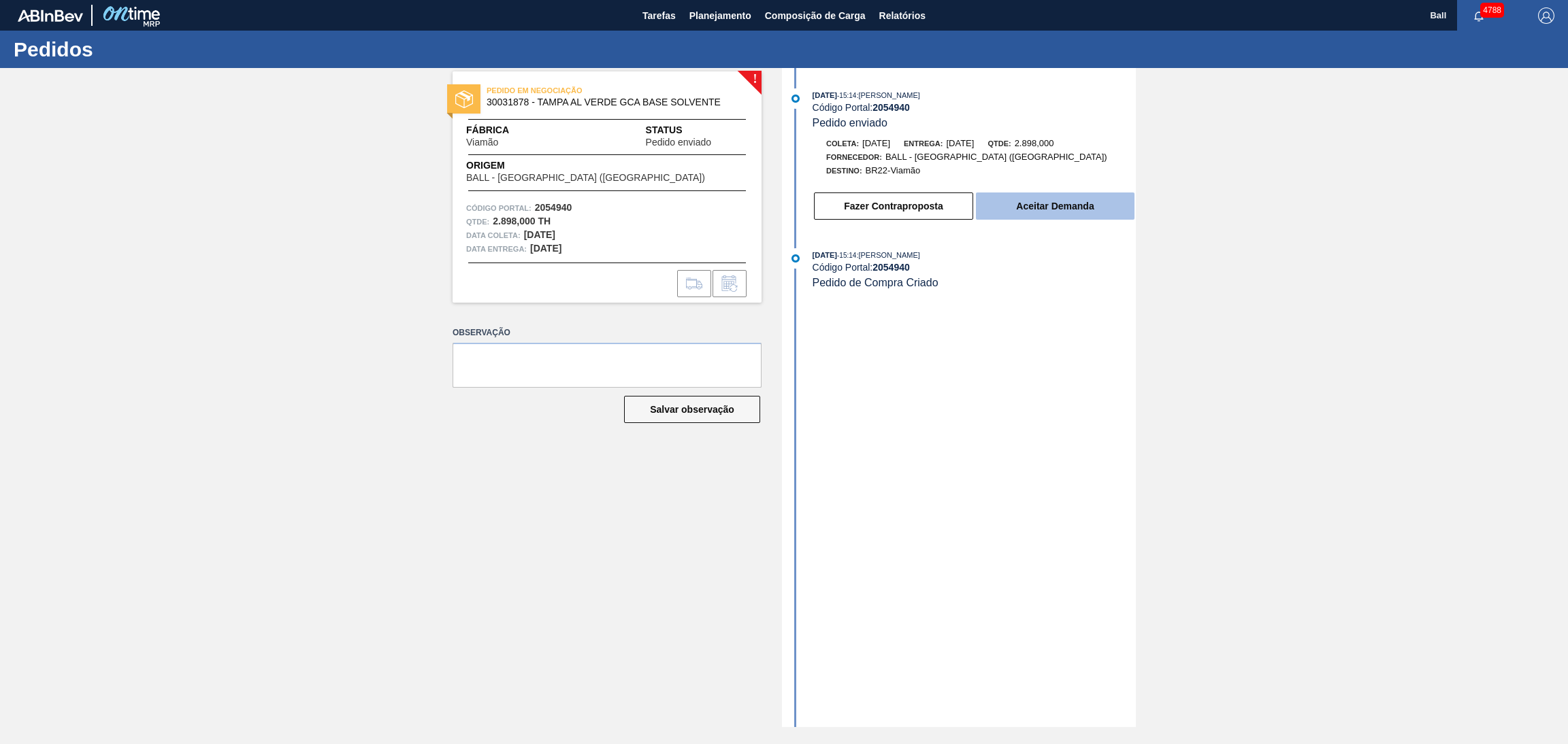
click at [1036, 218] on button "Aceitar Demanda" at bounding box center [1055, 206] width 159 height 27
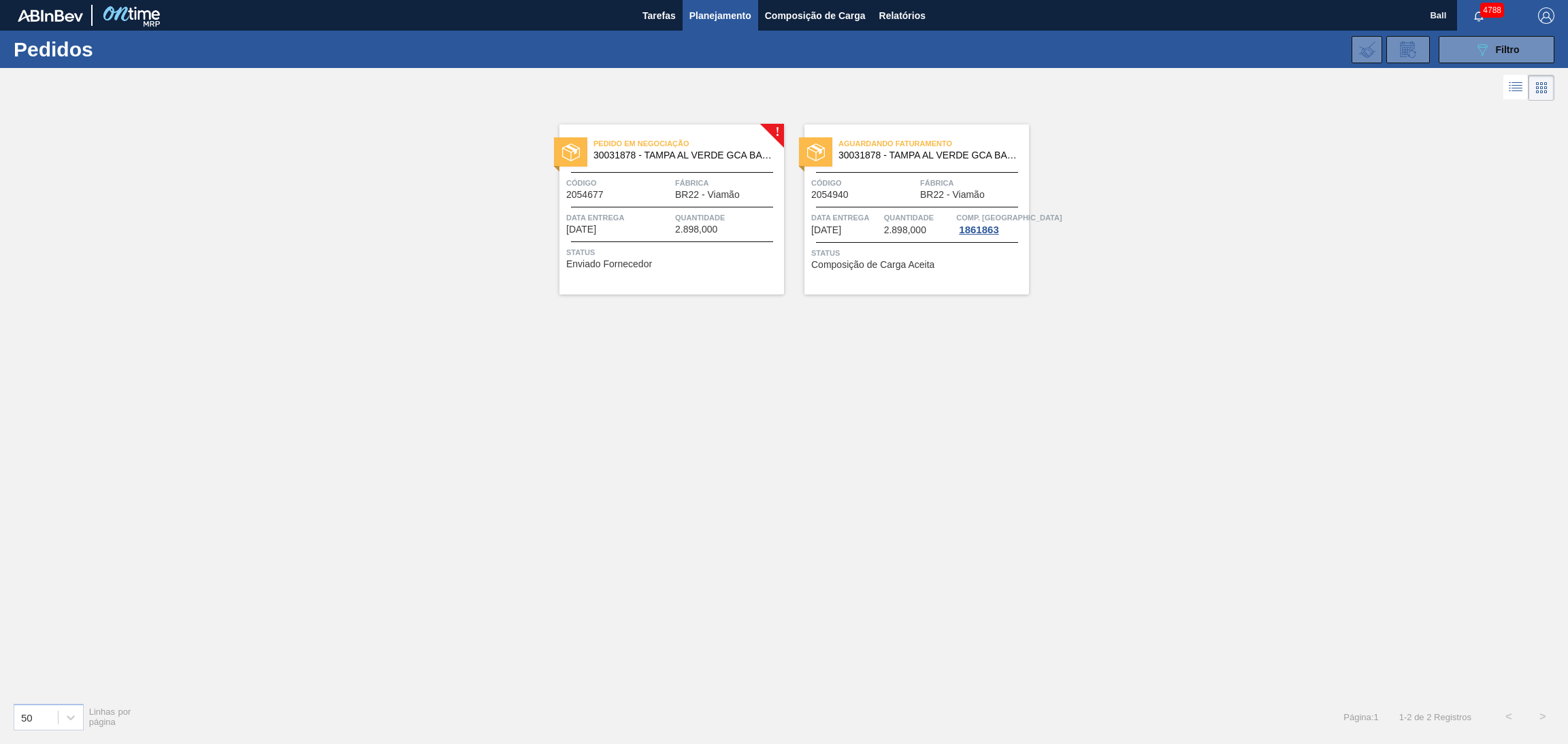
click at [650, 200] on div "Código 2054677" at bounding box center [619, 188] width 106 height 24
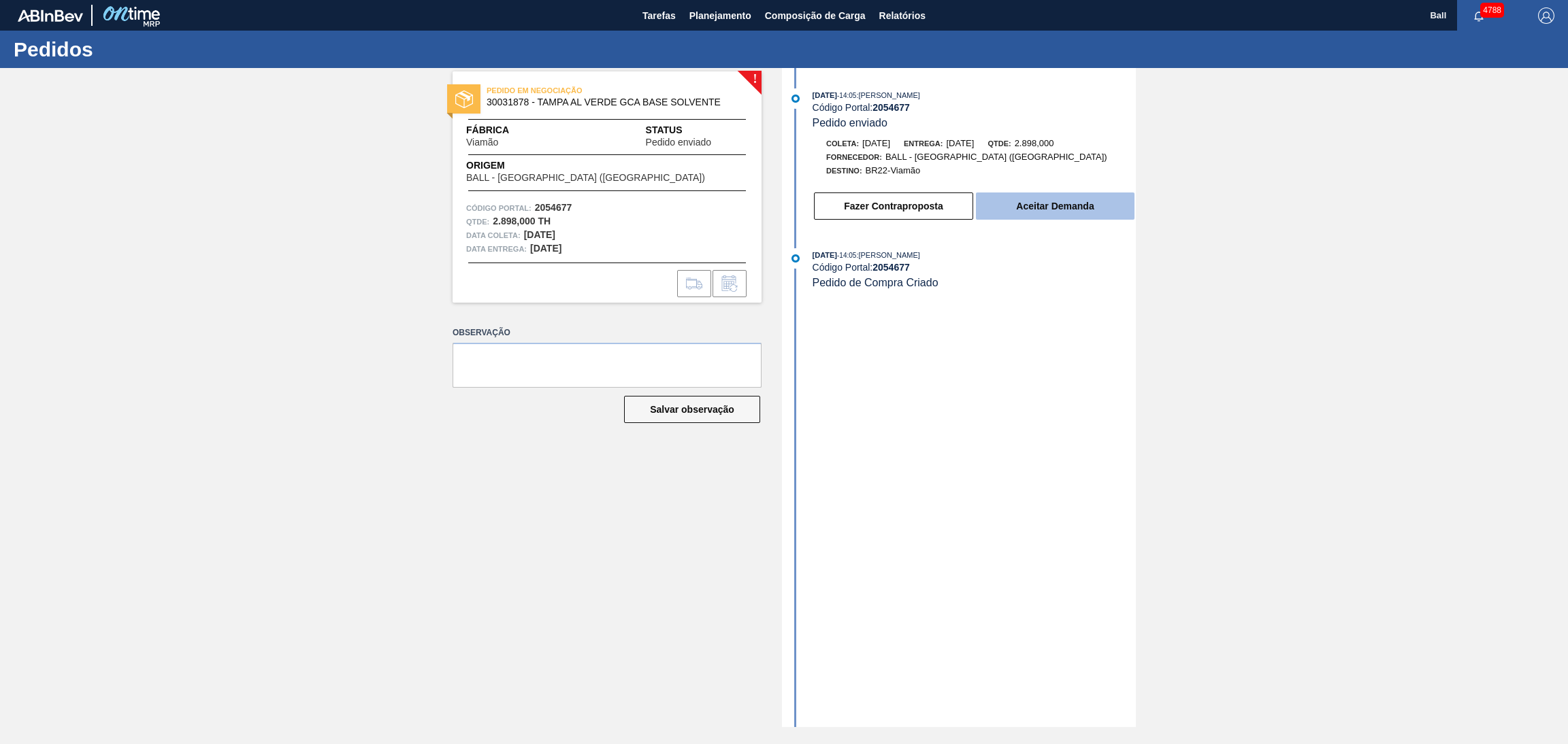
click at [1023, 212] on button "Aceitar Demanda" at bounding box center [1055, 206] width 159 height 27
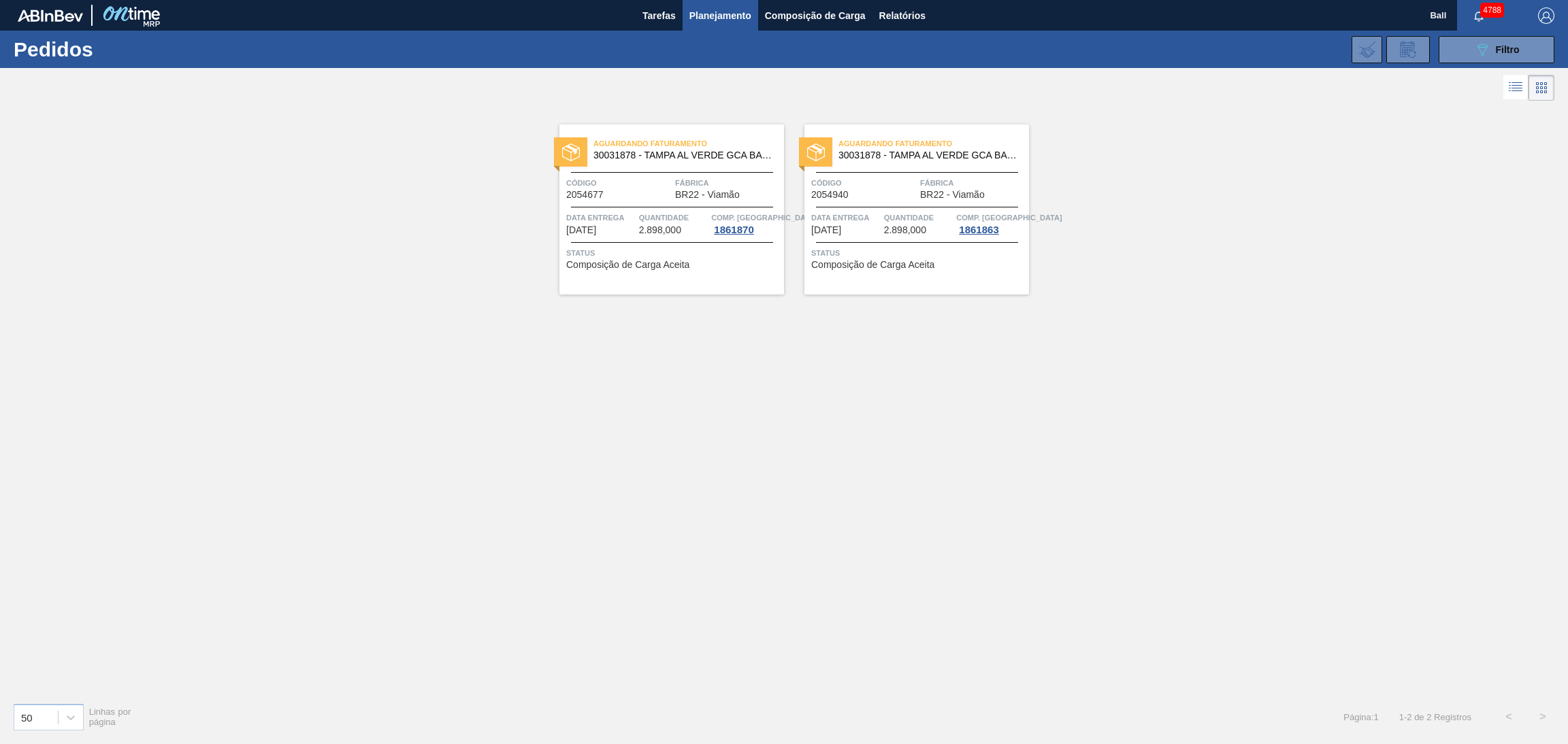
click at [851, 238] on div "Aguardando Faturamento 30031878 - TAMPA AL VERDE GCA BASE SOLVENTE Código 20549…" at bounding box center [916, 209] width 224 height 170
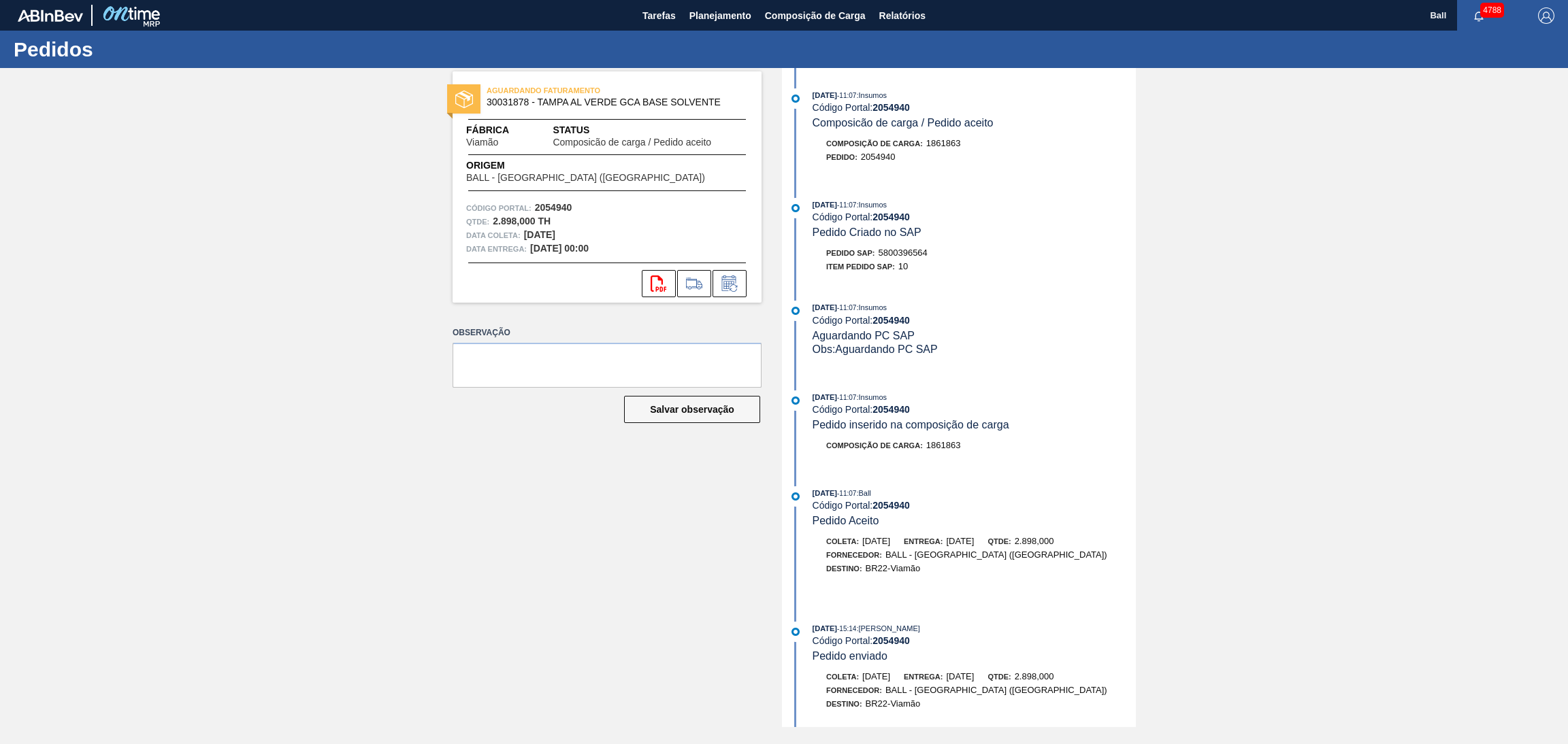
click at [974, 226] on div "15/10/2025 - 11:07 : Insumos Código Portal: 2054940 Pedido Criado no SAP" at bounding box center [974, 219] width 323 height 42
drag, startPoint x: 949, startPoint y: 257, endPoint x: 880, endPoint y: 251, distance: 69.3
click at [880, 251] on div "Pedido SAP: 5800396564" at bounding box center [974, 253] width 323 height 13
copy span "5800396564"
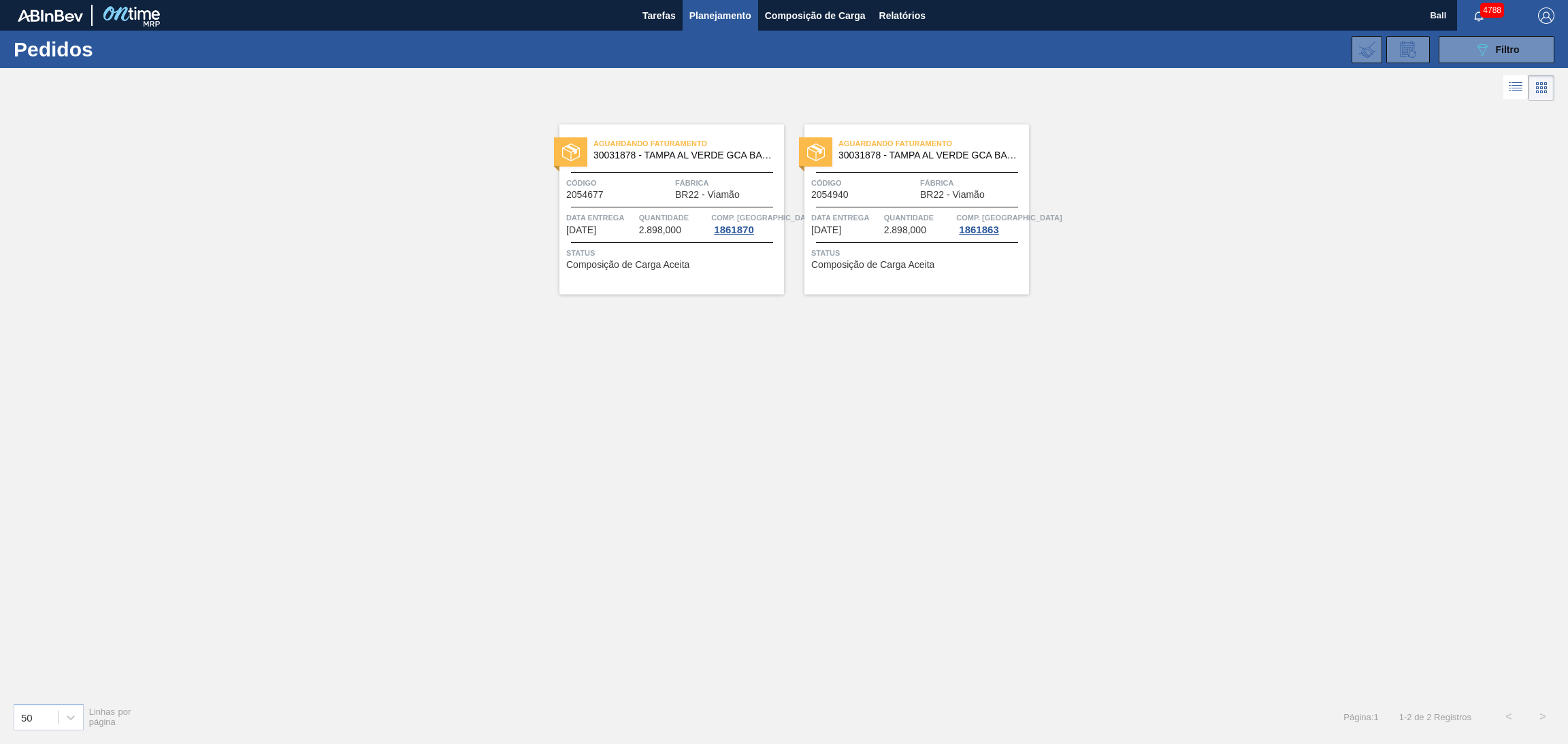
click at [681, 219] on span "Quantidade" at bounding box center [673, 218] width 69 height 13
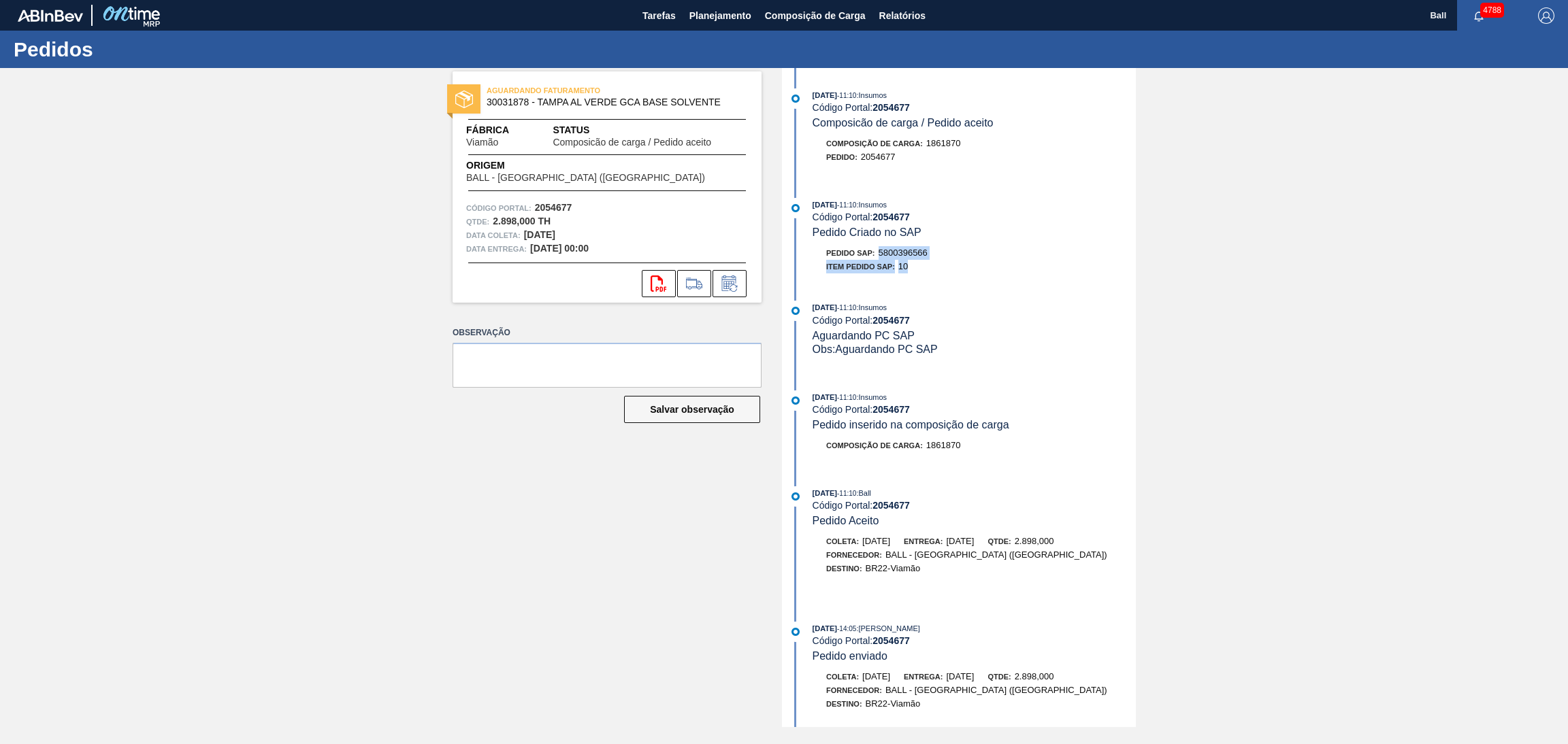
drag, startPoint x: 944, startPoint y: 263, endPoint x: 875, endPoint y: 254, distance: 69.6
click at [875, 254] on div "Pedido SAP: 5800396566 Item pedido SAP: 10" at bounding box center [974, 259] width 323 height 27
click at [949, 332] on div "15/10/2025 - 11:10 : Insumos Código Portal: 2054677 Aguardando PC SAP Obs: Agua…" at bounding box center [974, 328] width 323 height 55
drag, startPoint x: 956, startPoint y: 253, endPoint x: 879, endPoint y: 254, distance: 77.0
click at [879, 254] on div "Pedido SAP: 5800396566" at bounding box center [974, 253] width 323 height 13
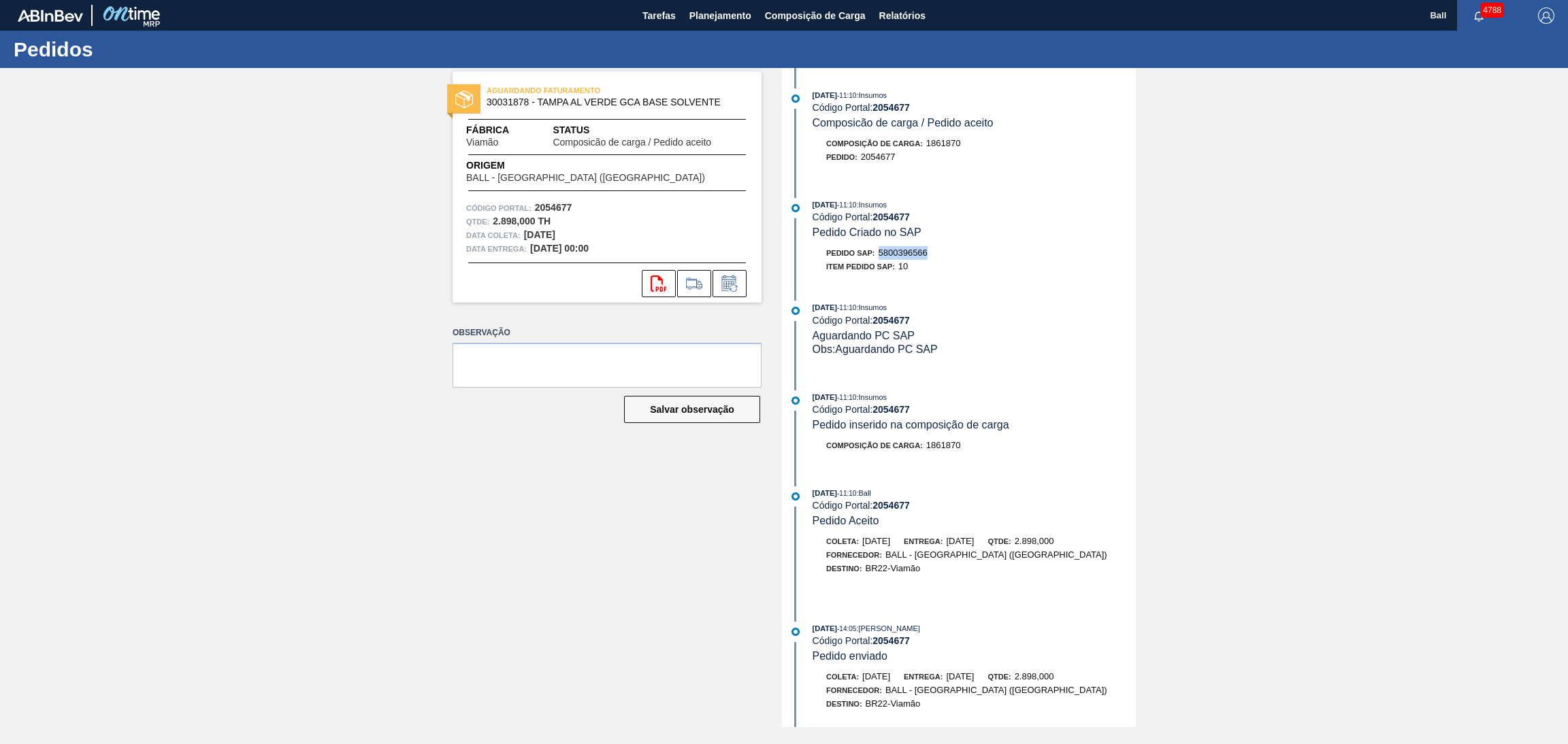
copy span "5800396566"
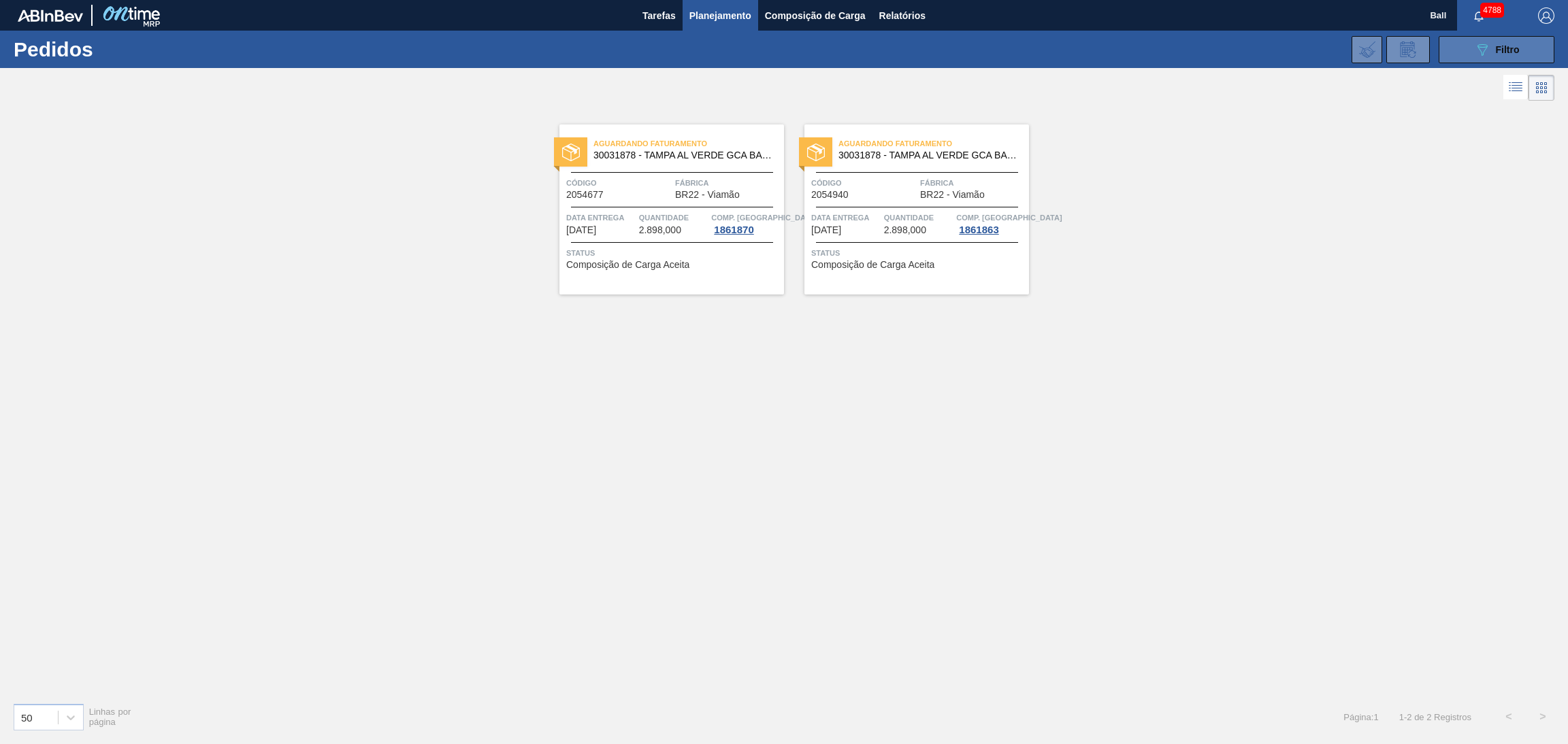
click at [1469, 45] on button "089F7B8B-B2A5-4AFE-B5C0-19BA573D28AC Filtro" at bounding box center [1496, 49] width 116 height 27
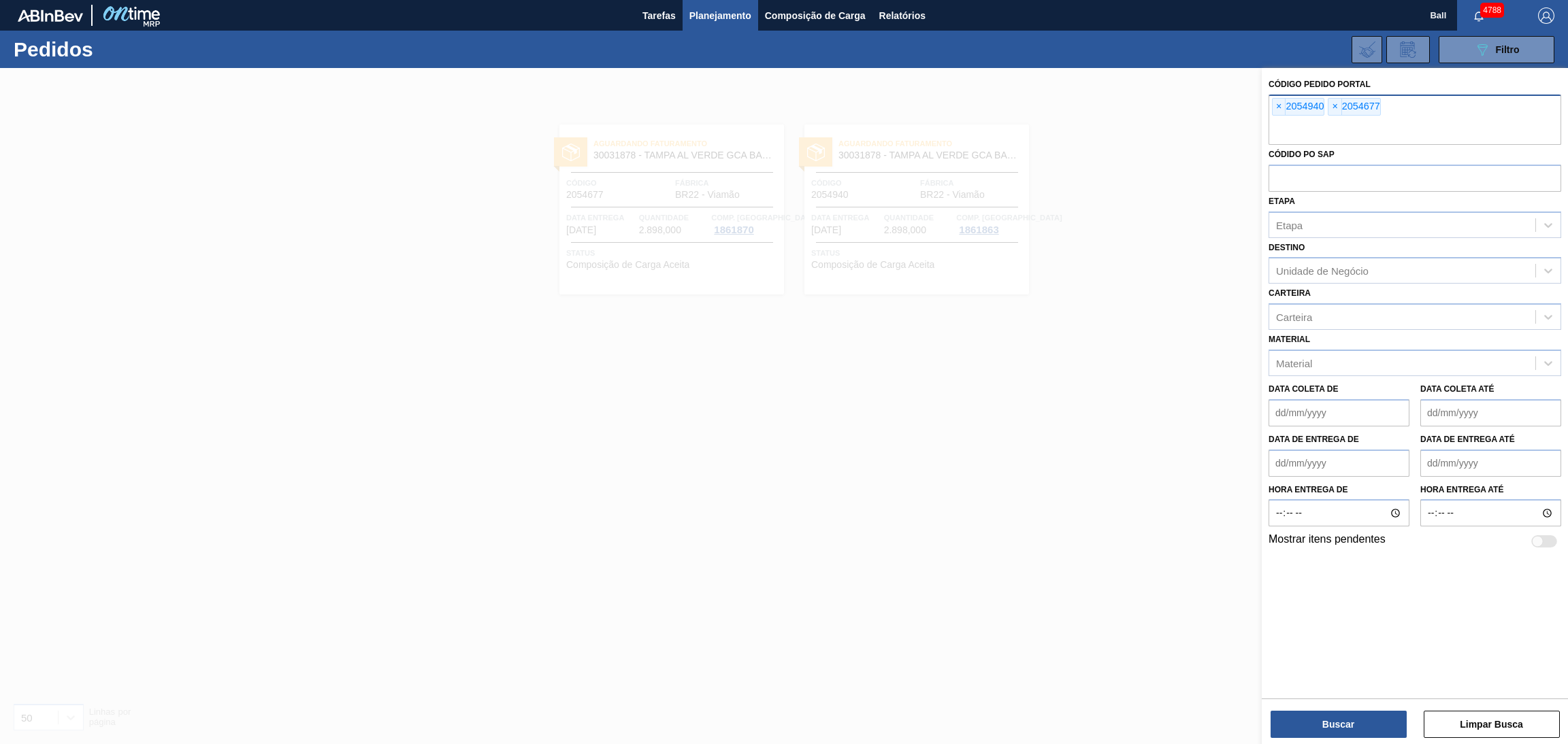
click at [1307, 128] on input "text" at bounding box center [1414, 131] width 293 height 26
paste input "2050386"
type input "2050386"
click at [1361, 722] on button "Buscar" at bounding box center [1339, 724] width 136 height 27
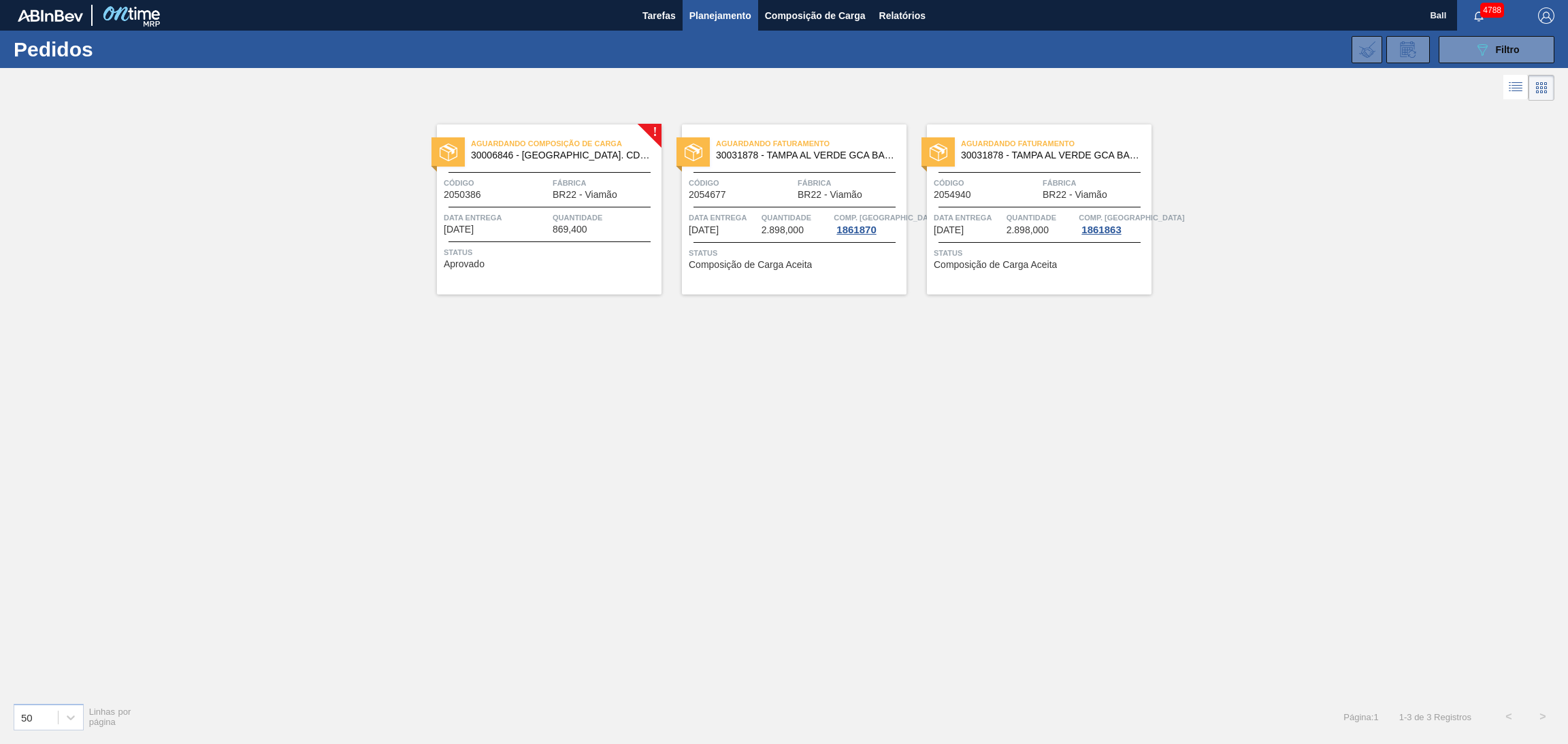
click at [582, 226] on span "869,400" at bounding box center [570, 229] width 35 height 10
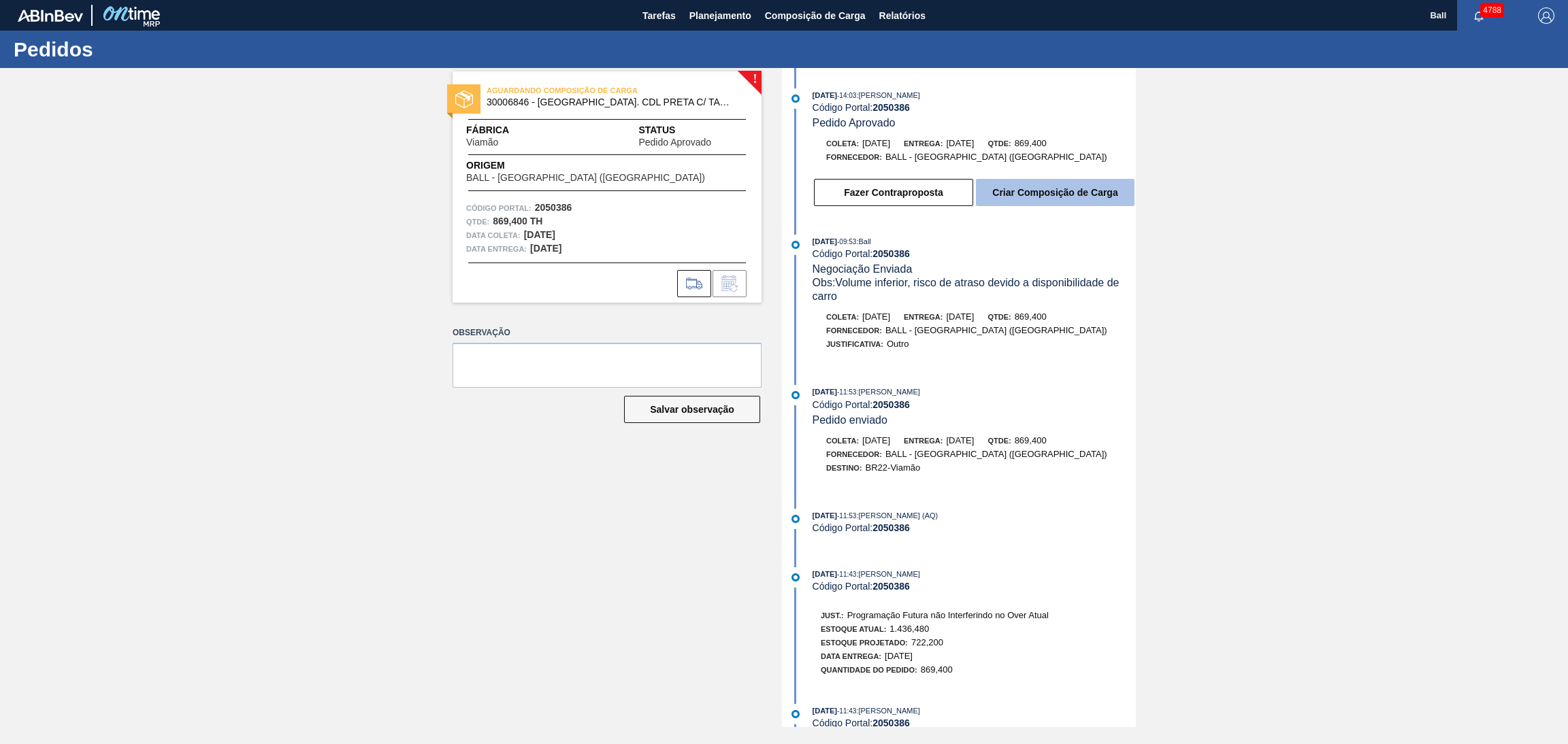
click at [1072, 190] on button "Criar Composição de Carga" at bounding box center [1055, 192] width 159 height 27
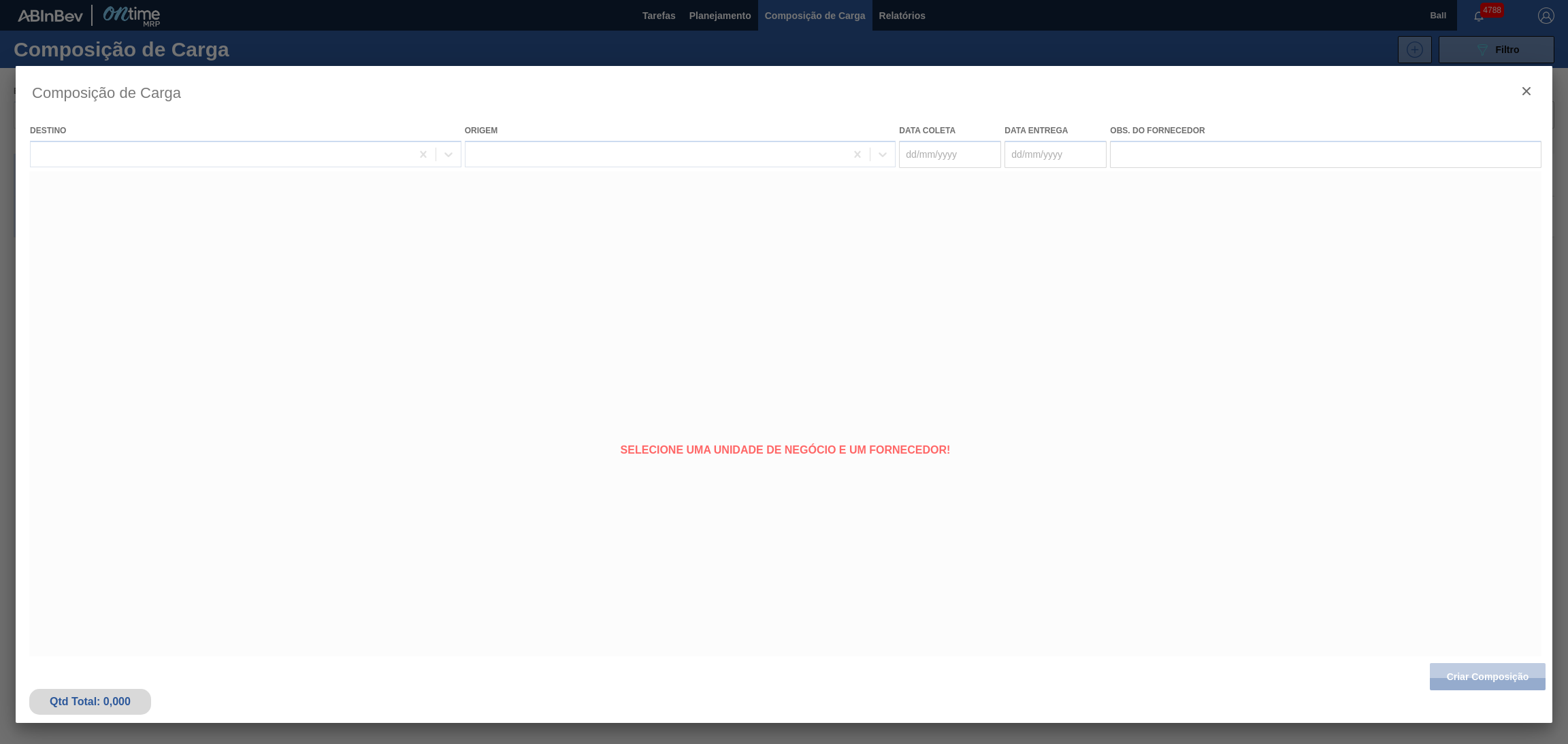
type coleta "15/10/2025"
type Entrega "21/10/2025"
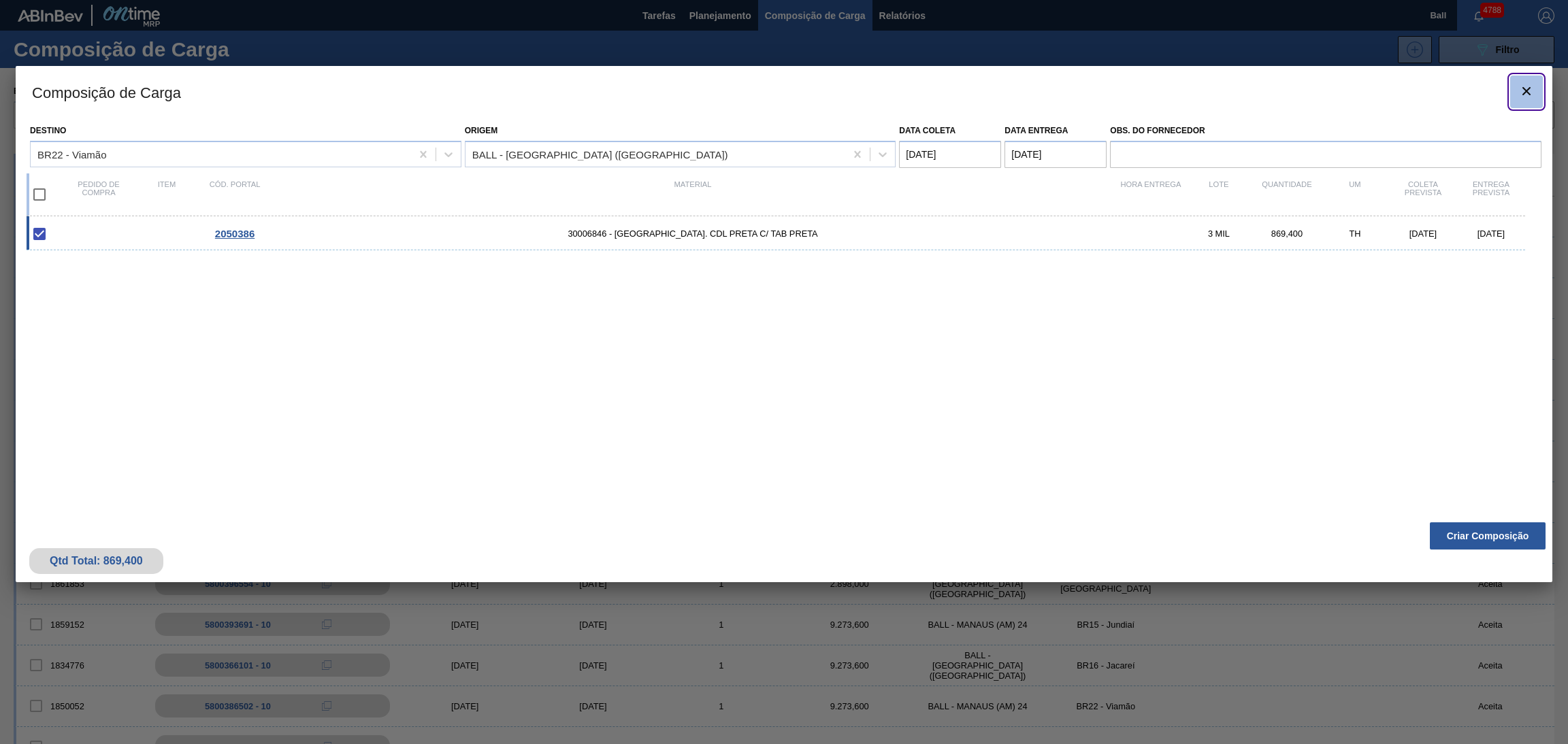
click at [1531, 91] on icon "botão de ícone" at bounding box center [1526, 91] width 17 height 17
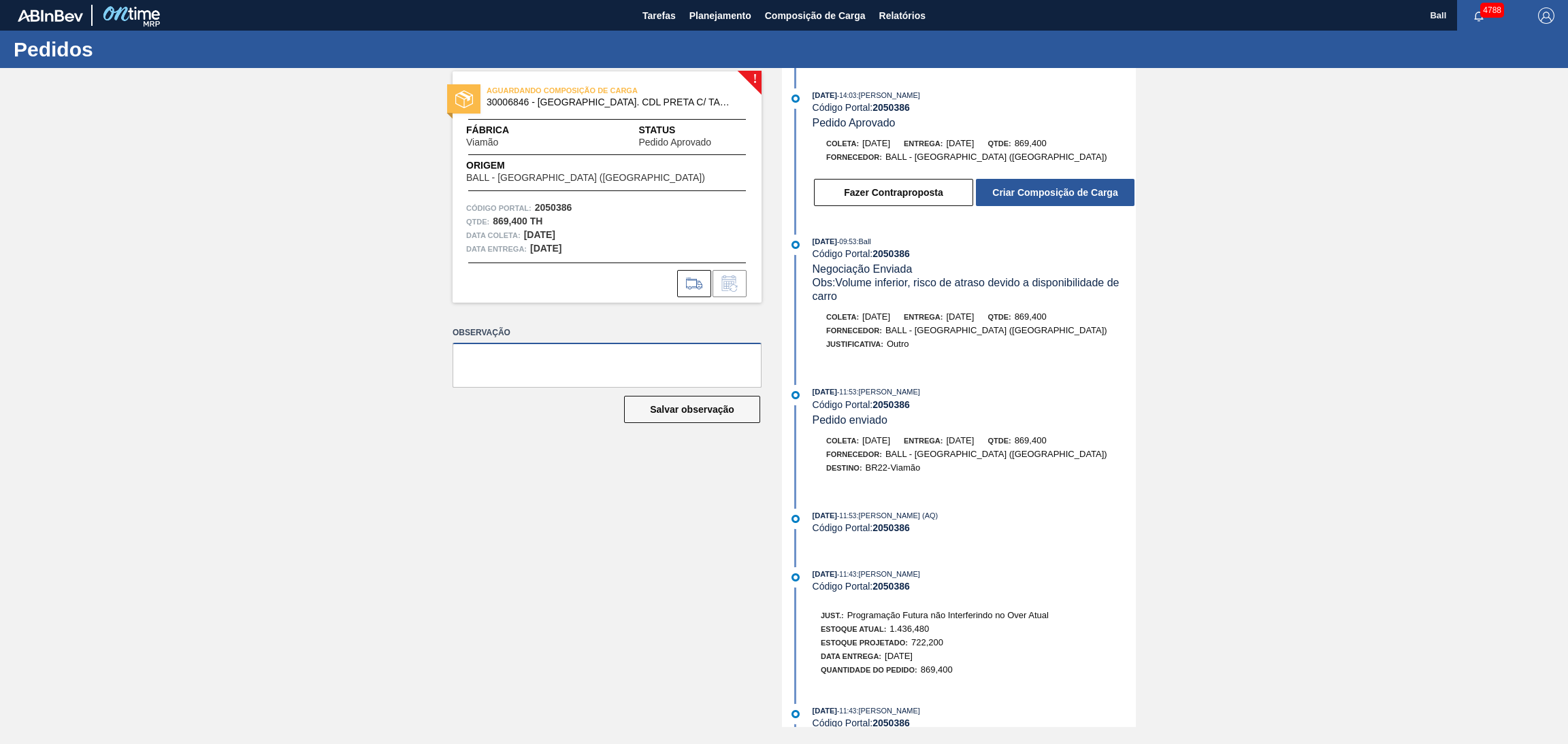
click at [540, 360] on textarea at bounding box center [607, 365] width 309 height 45
type textarea "FATURADO"
click at [732, 407] on button "Salvar observação" at bounding box center [692, 409] width 136 height 27
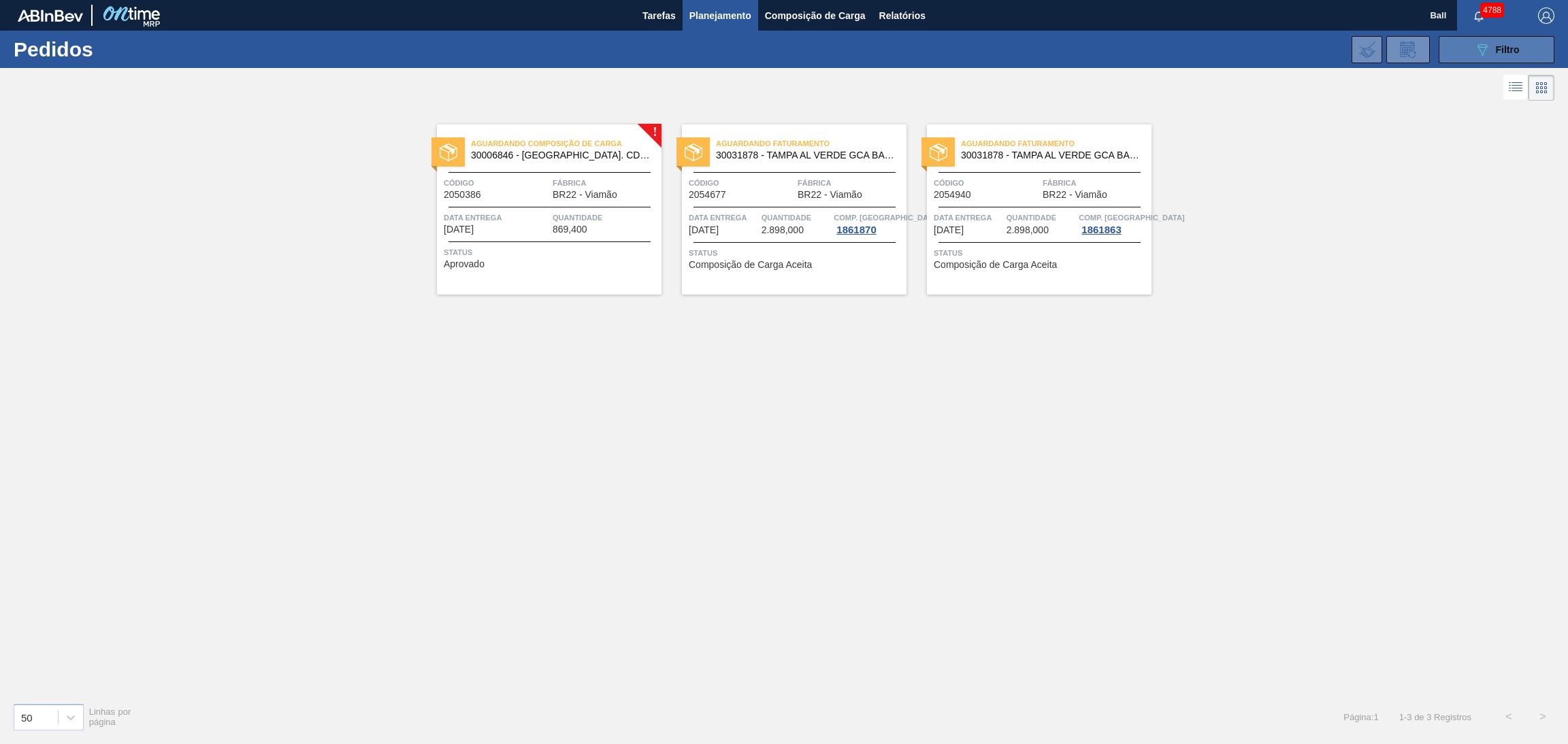
click at [1474, 55] on icon "089F7B8B-B2A5-4AFE-B5C0-19BA573D28AC" at bounding box center [1482, 50] width 17 height 17
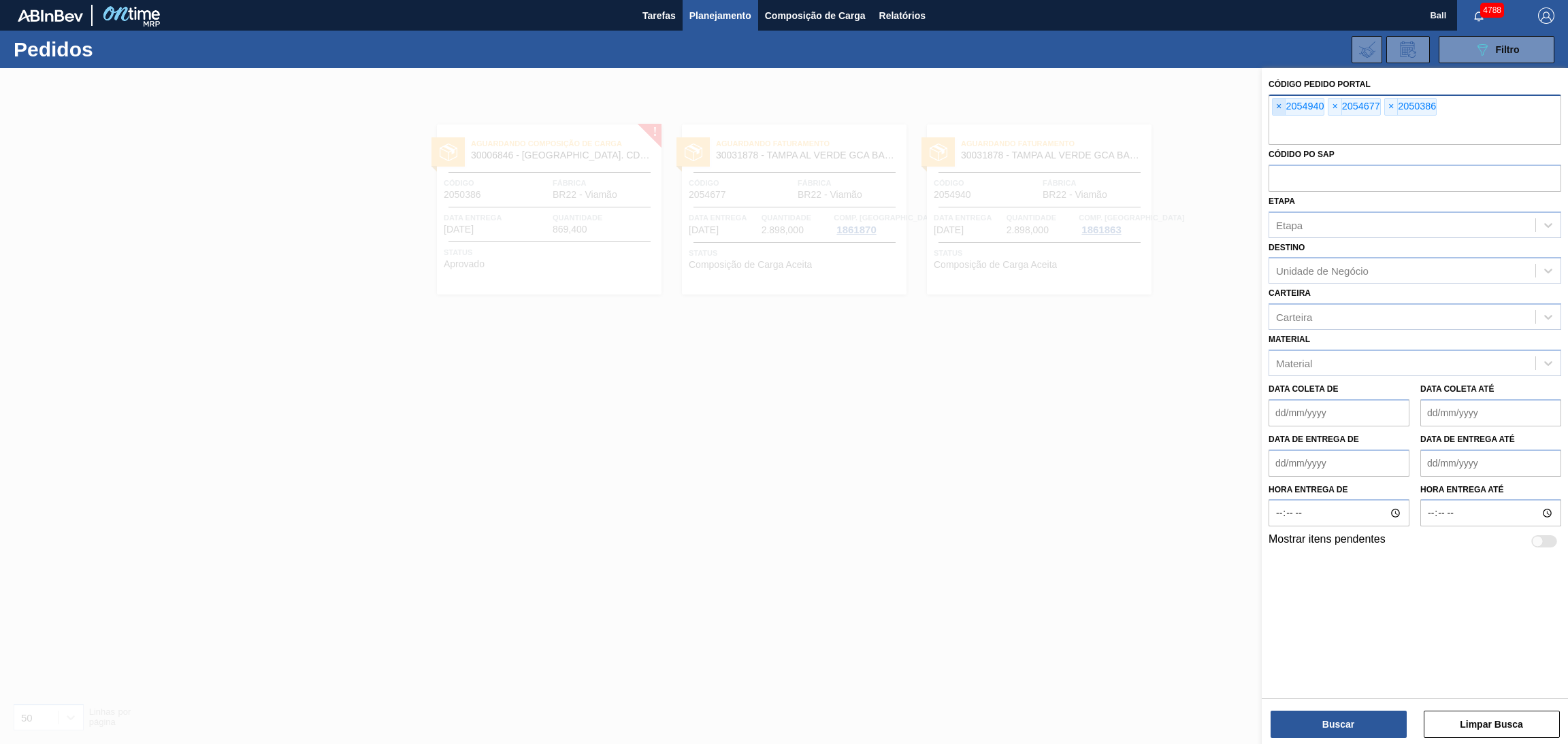
click at [1280, 110] on span "×" at bounding box center [1279, 107] width 13 height 17
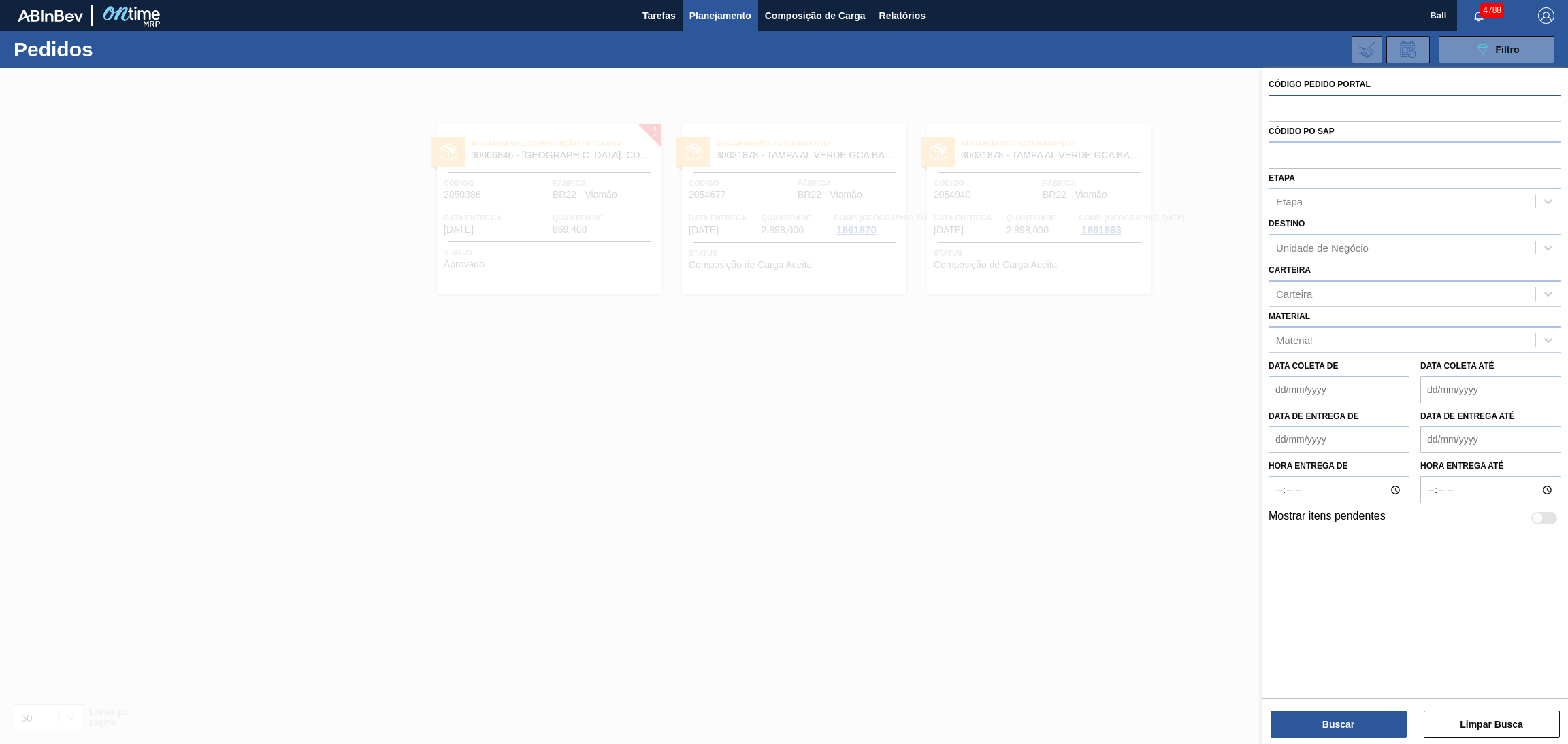
paste input "2050386"
type input "2050386"
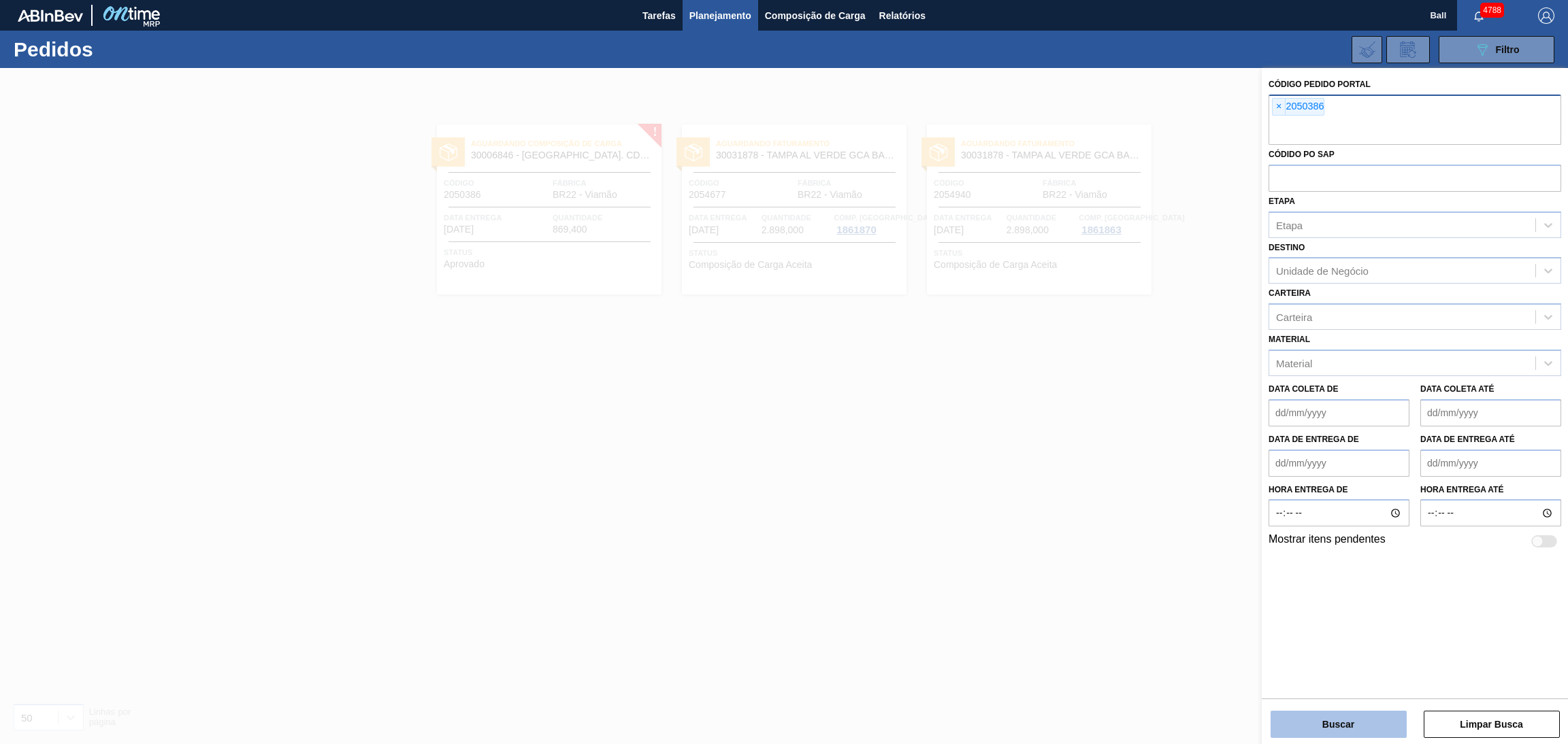
click at [1315, 730] on button "Buscar" at bounding box center [1339, 724] width 136 height 27
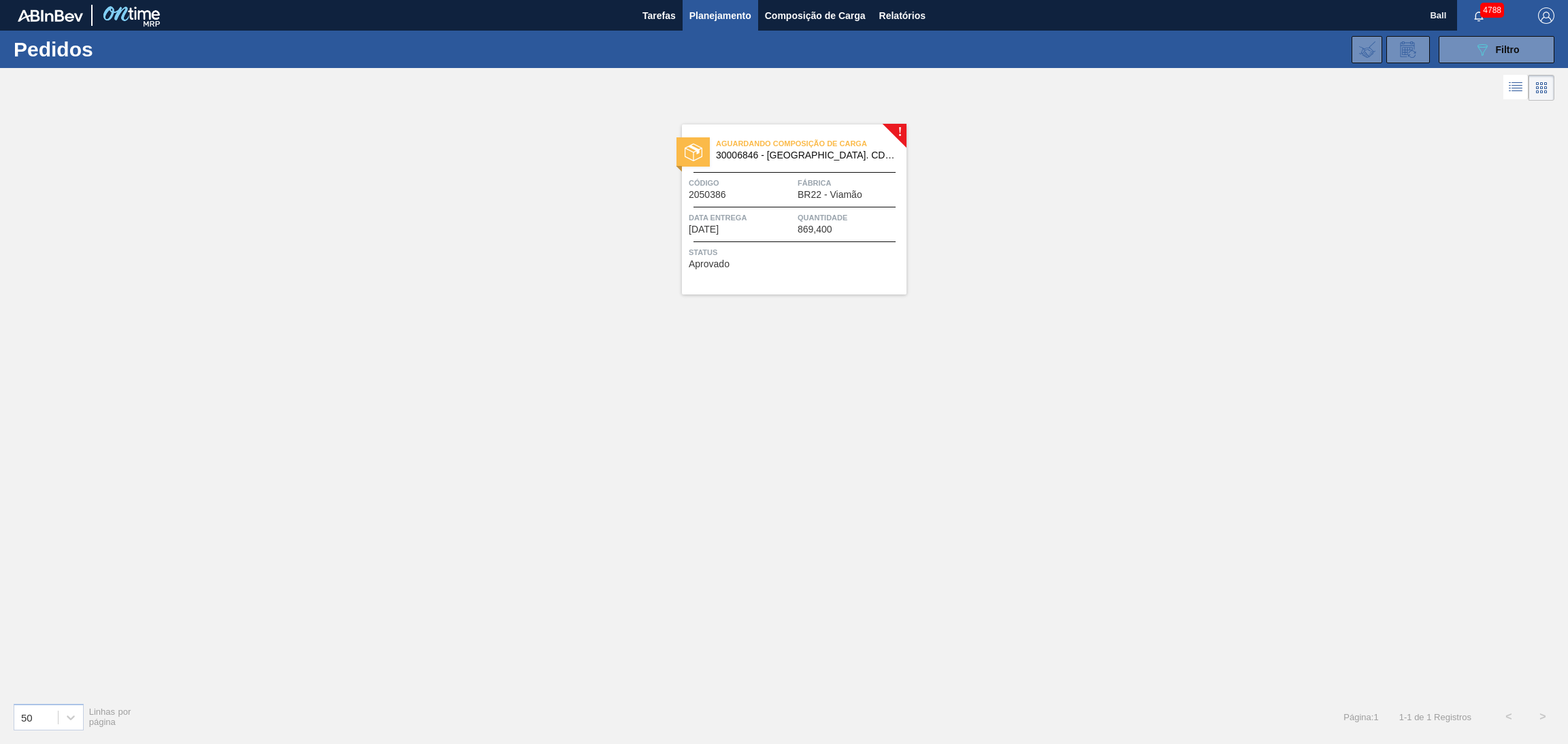
click at [838, 229] on div "Quantidade 869,400" at bounding box center [850, 223] width 106 height 24
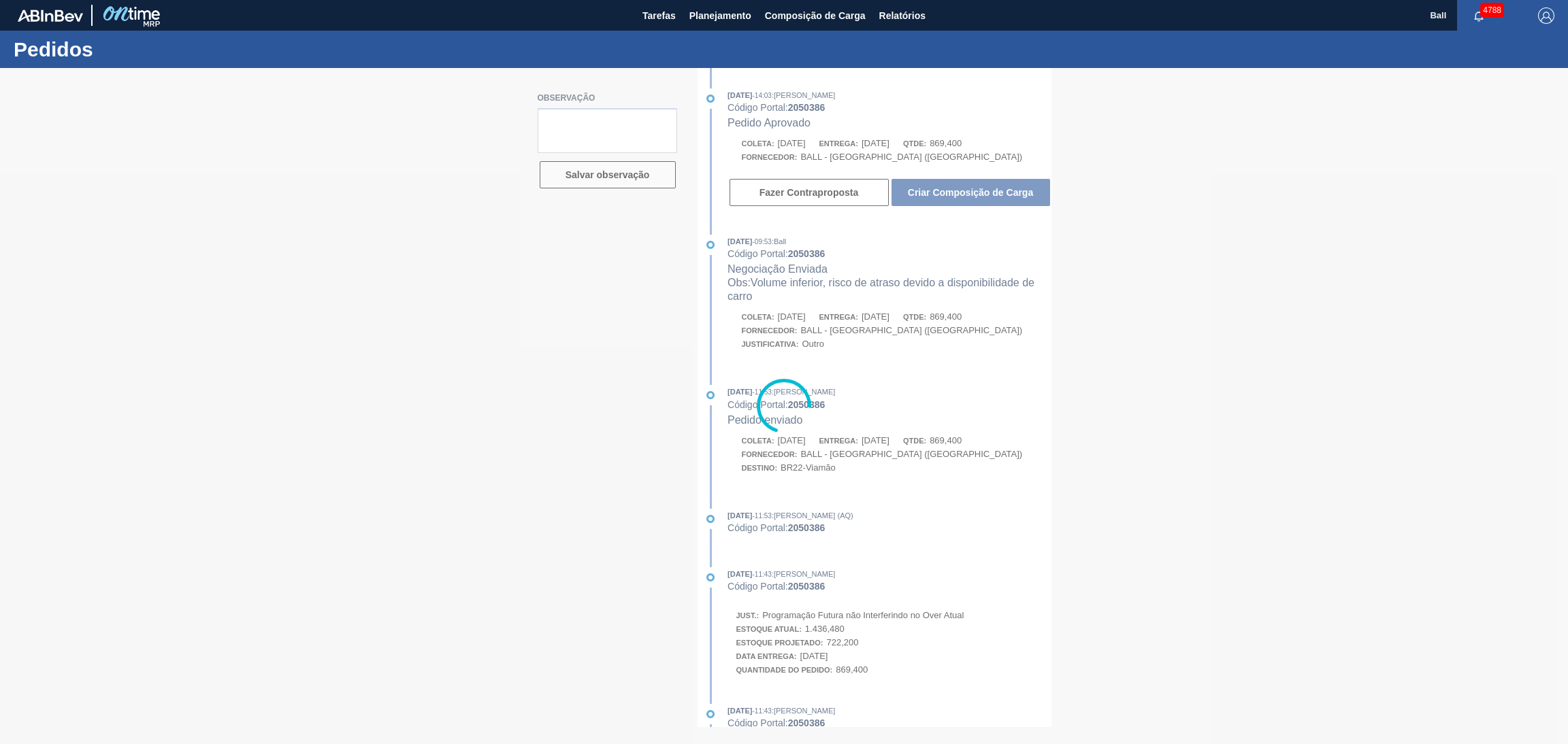
type textarea "FATURADO"
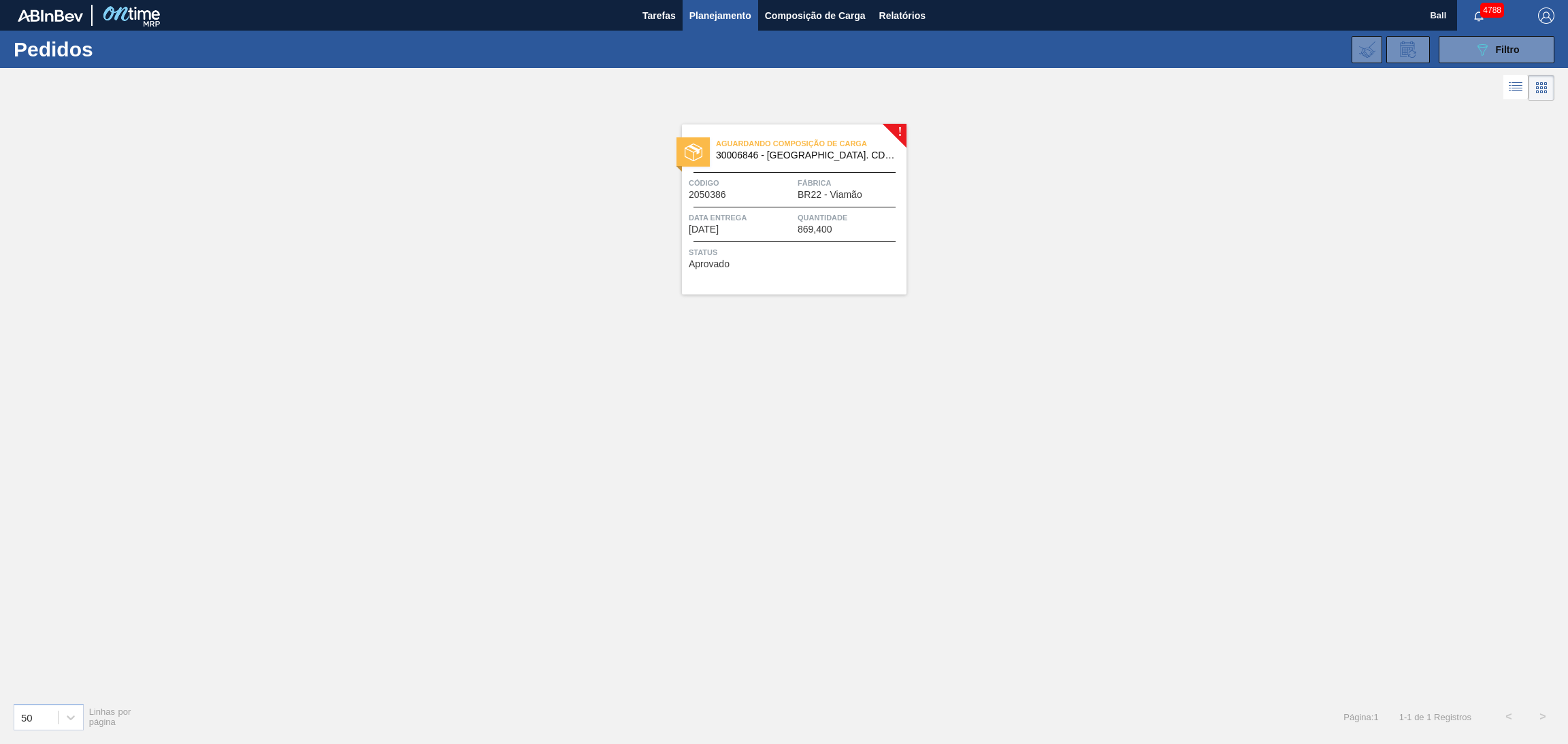
click at [721, 22] on span "Planejamento" at bounding box center [720, 16] width 62 height 17
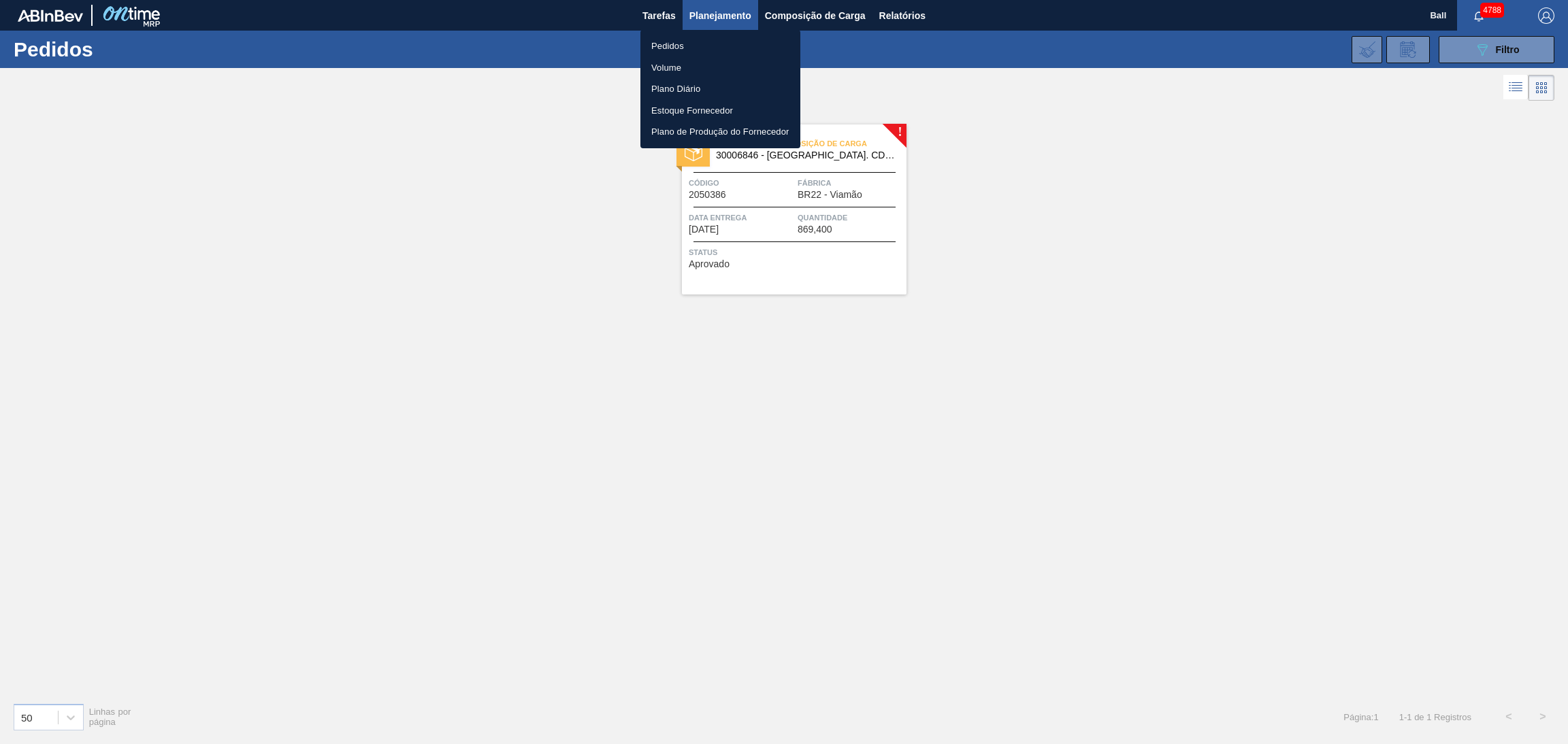
click at [707, 50] on li "Pedidos" at bounding box center [720, 47] width 160 height 22
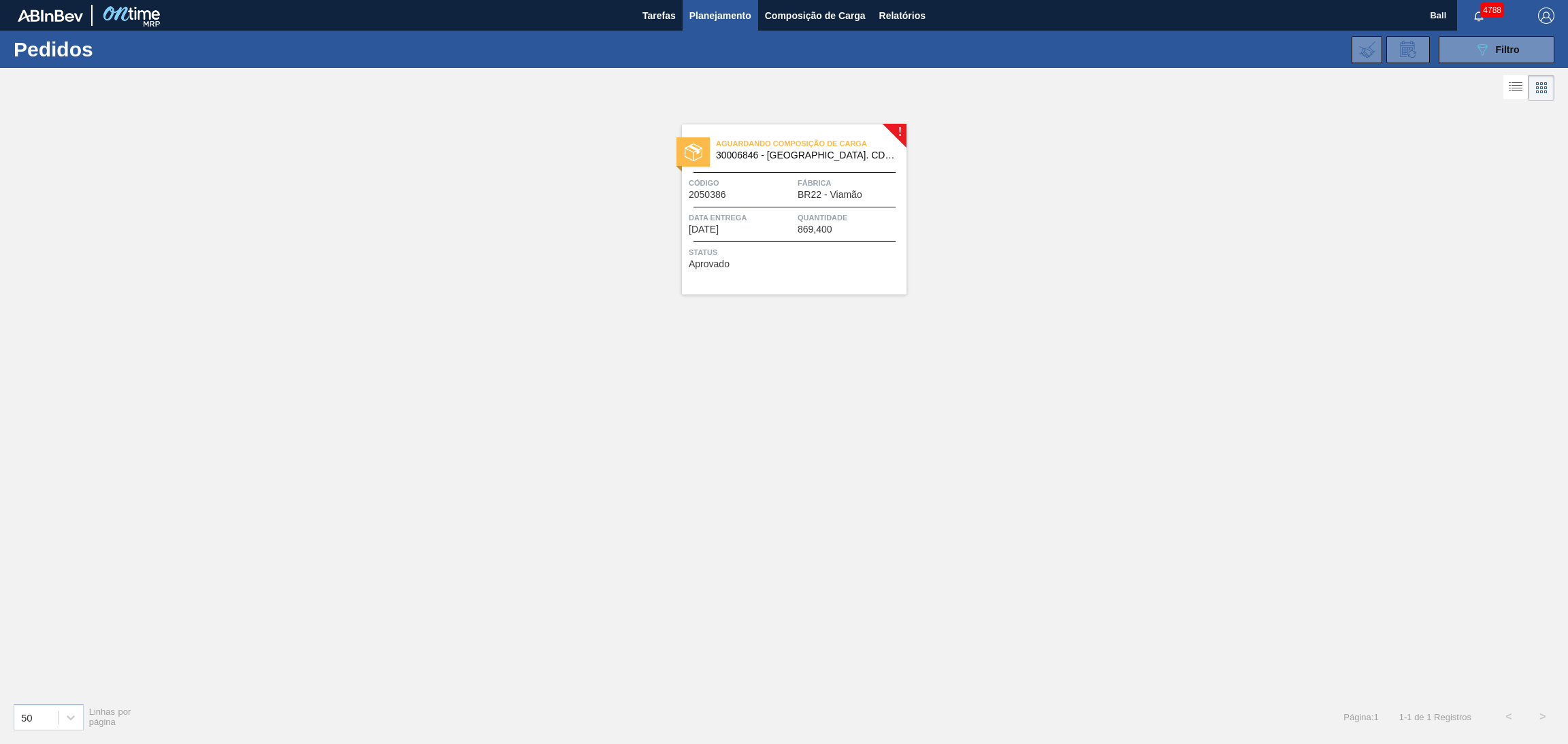
click at [707, 50] on li "Pedidos" at bounding box center [720, 47] width 120 height 12
click at [910, 587] on div "! Aguardando Composição de Carga 30006846 - TAMPA AL. CDL PRETA C/ TAB PRETA Có…" at bounding box center [784, 397] width 1568 height 588
click at [1186, 428] on div "! Aguardando Composição de Carga 30006846 - TAMPA AL. CDL PRETA C/ TAB PRETA Có…" at bounding box center [784, 397] width 1568 height 588
click at [1447, 51] on button "089F7B8B-B2A5-4AFE-B5C0-19BA573D28AC Filtro" at bounding box center [1496, 49] width 116 height 27
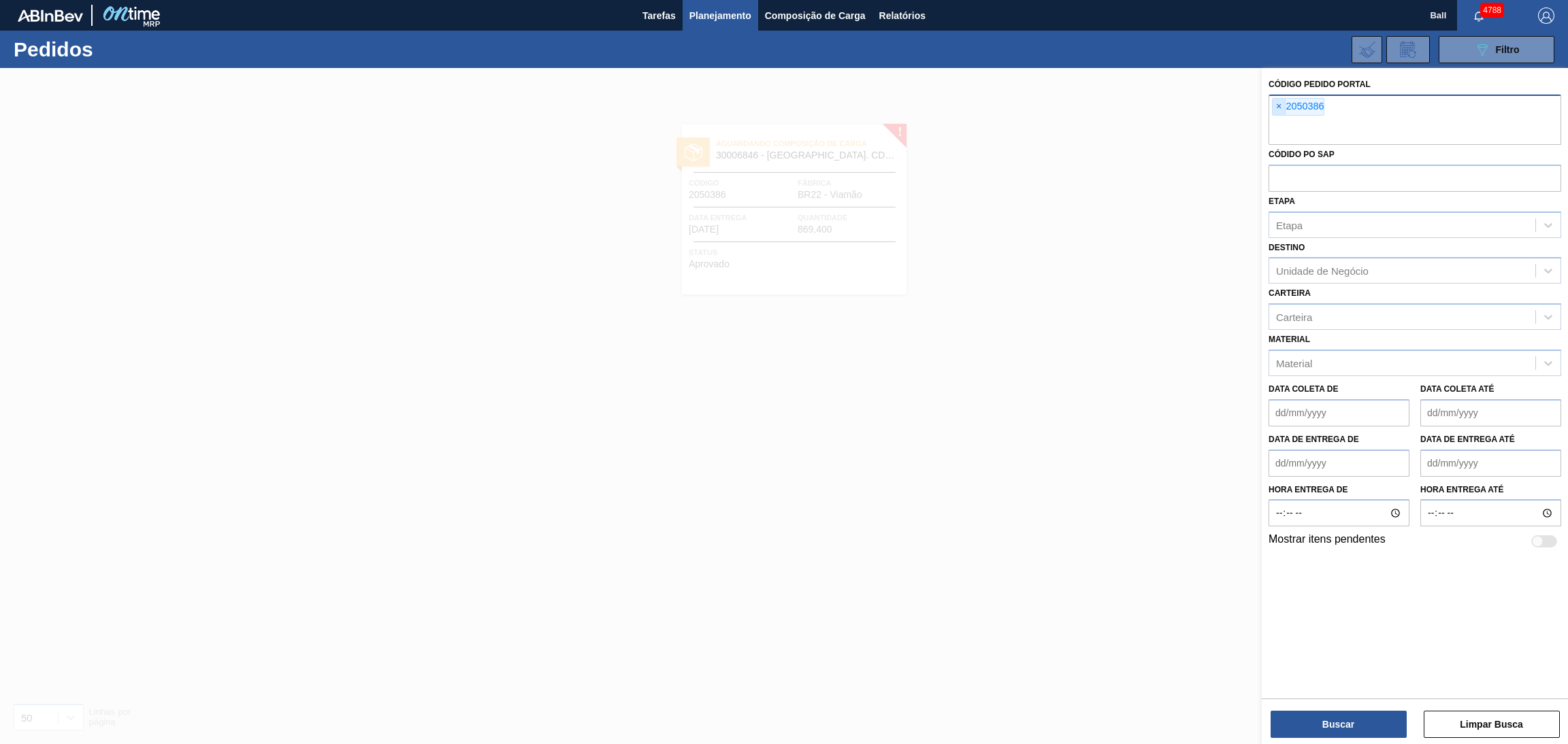
click at [1280, 106] on span "×" at bounding box center [1279, 107] width 13 height 17
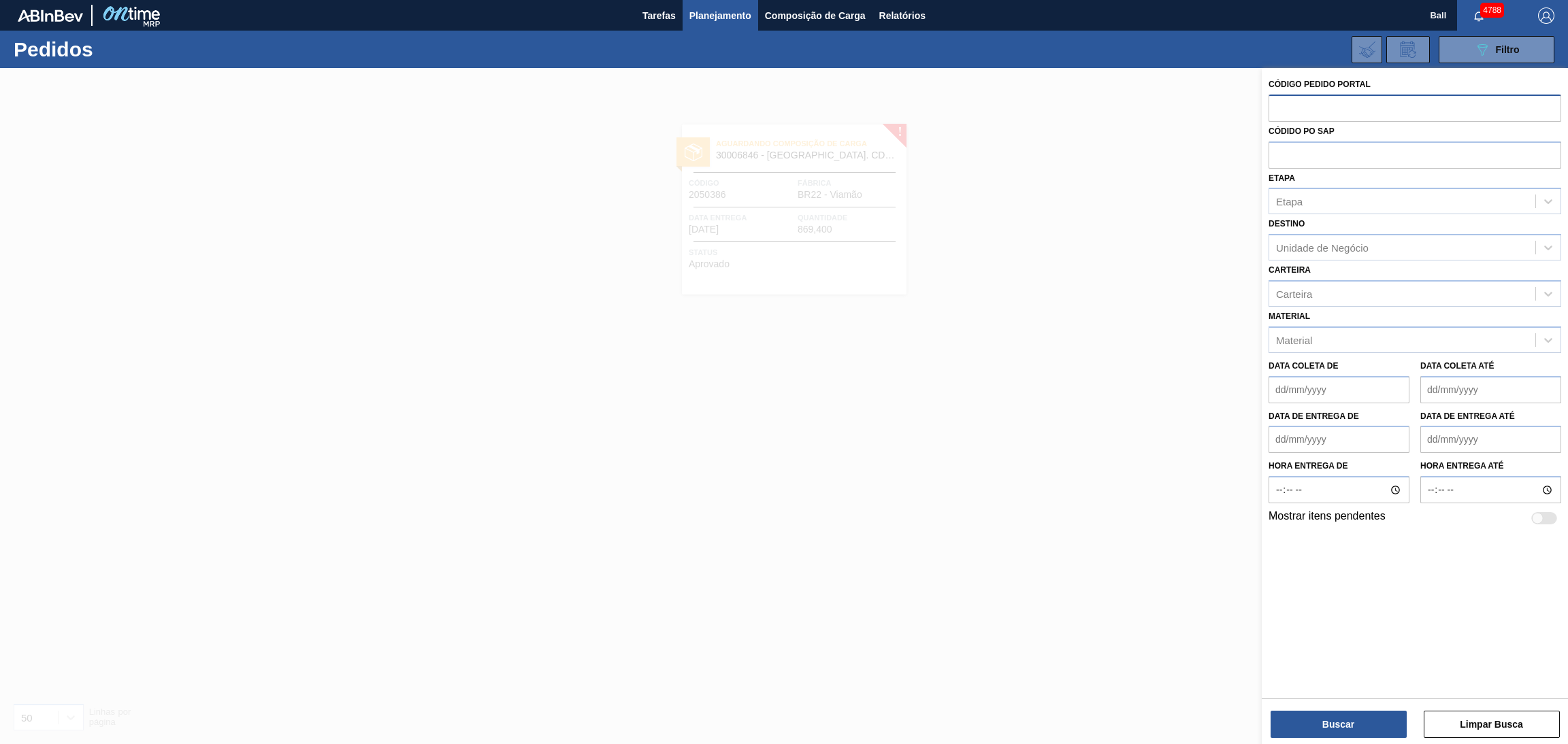
paste input "text"
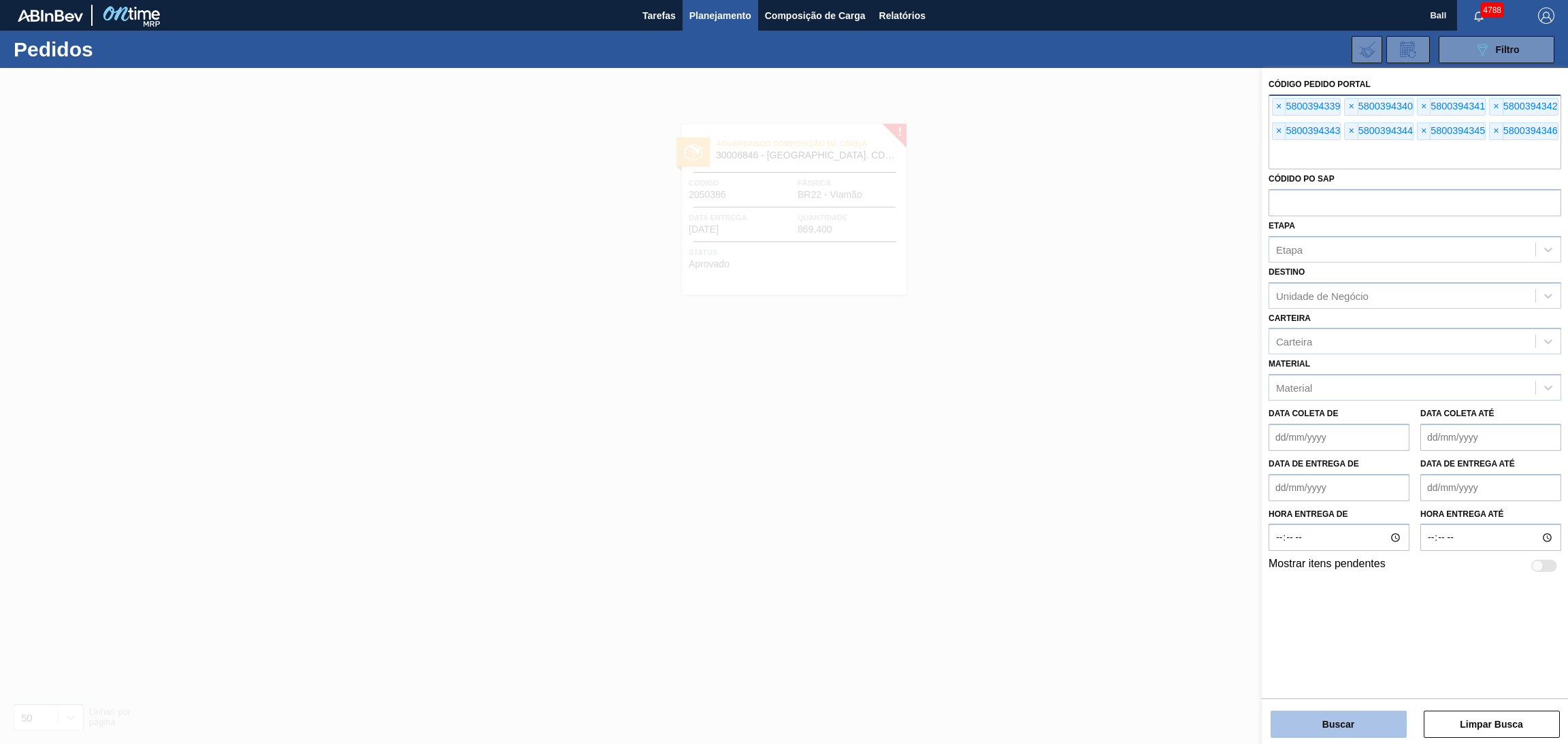
click at [1332, 711] on button "Buscar" at bounding box center [1339, 724] width 136 height 27
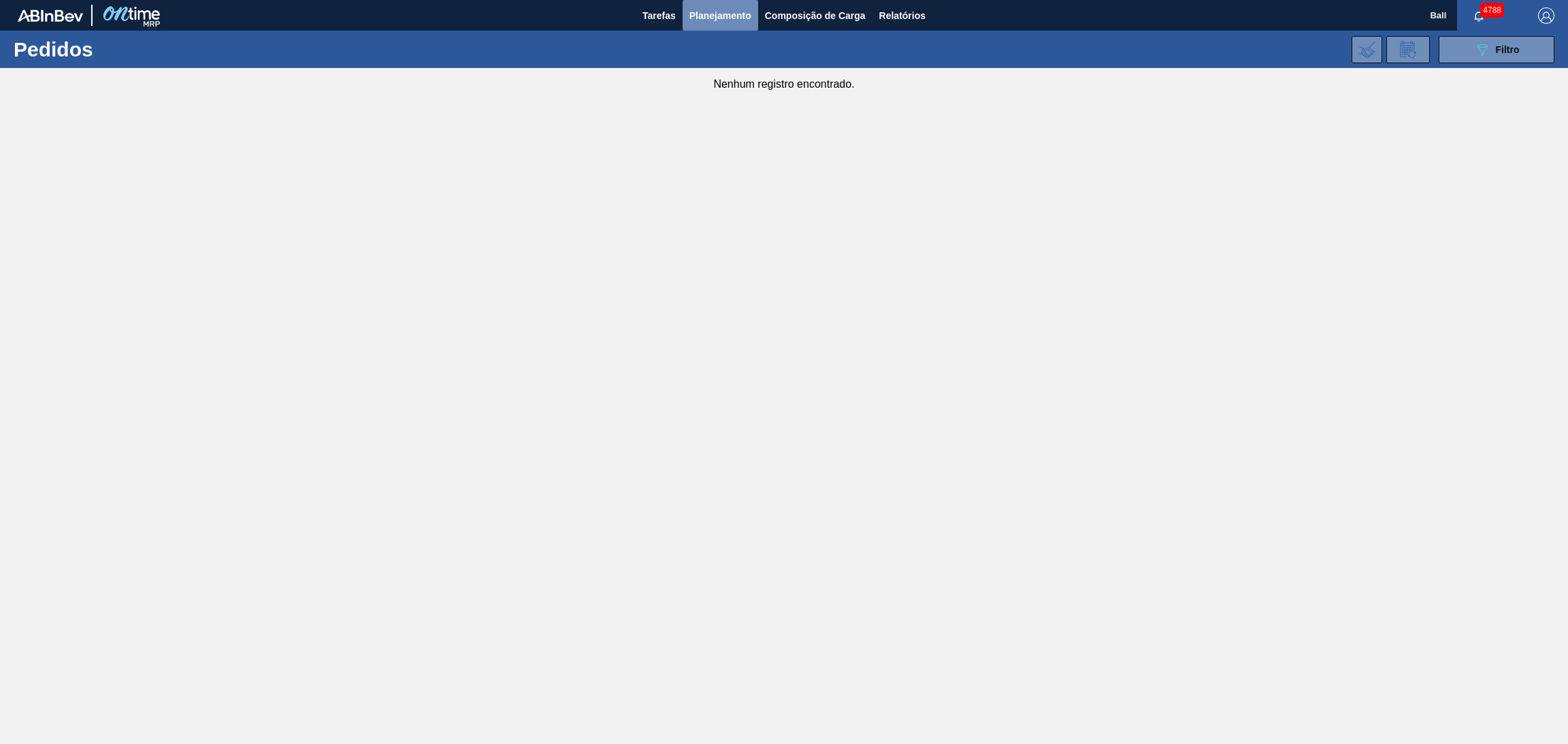
click at [719, 17] on span "Planejamento" at bounding box center [720, 16] width 62 height 17
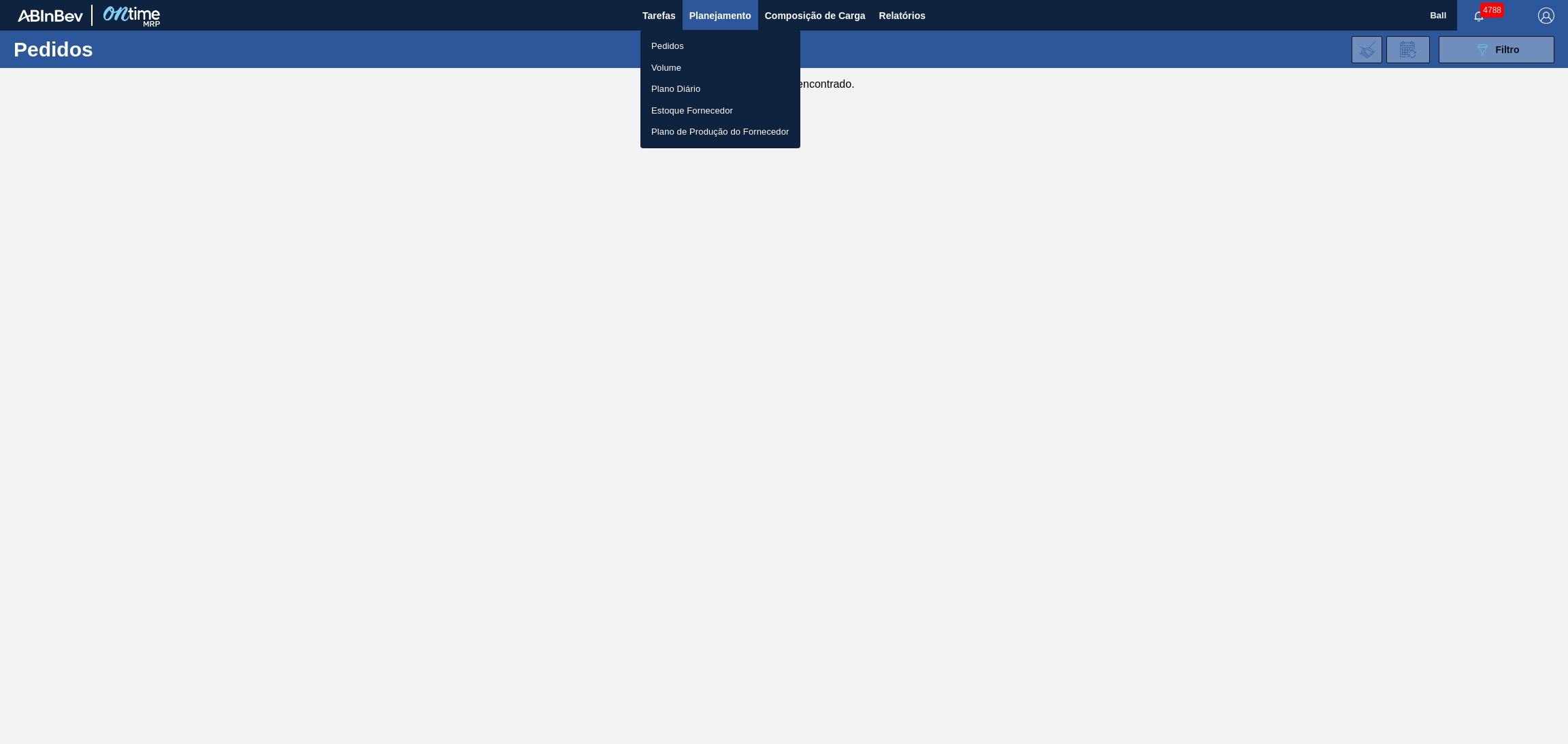
click at [676, 36] on li "Pedidos" at bounding box center [720, 47] width 160 height 22
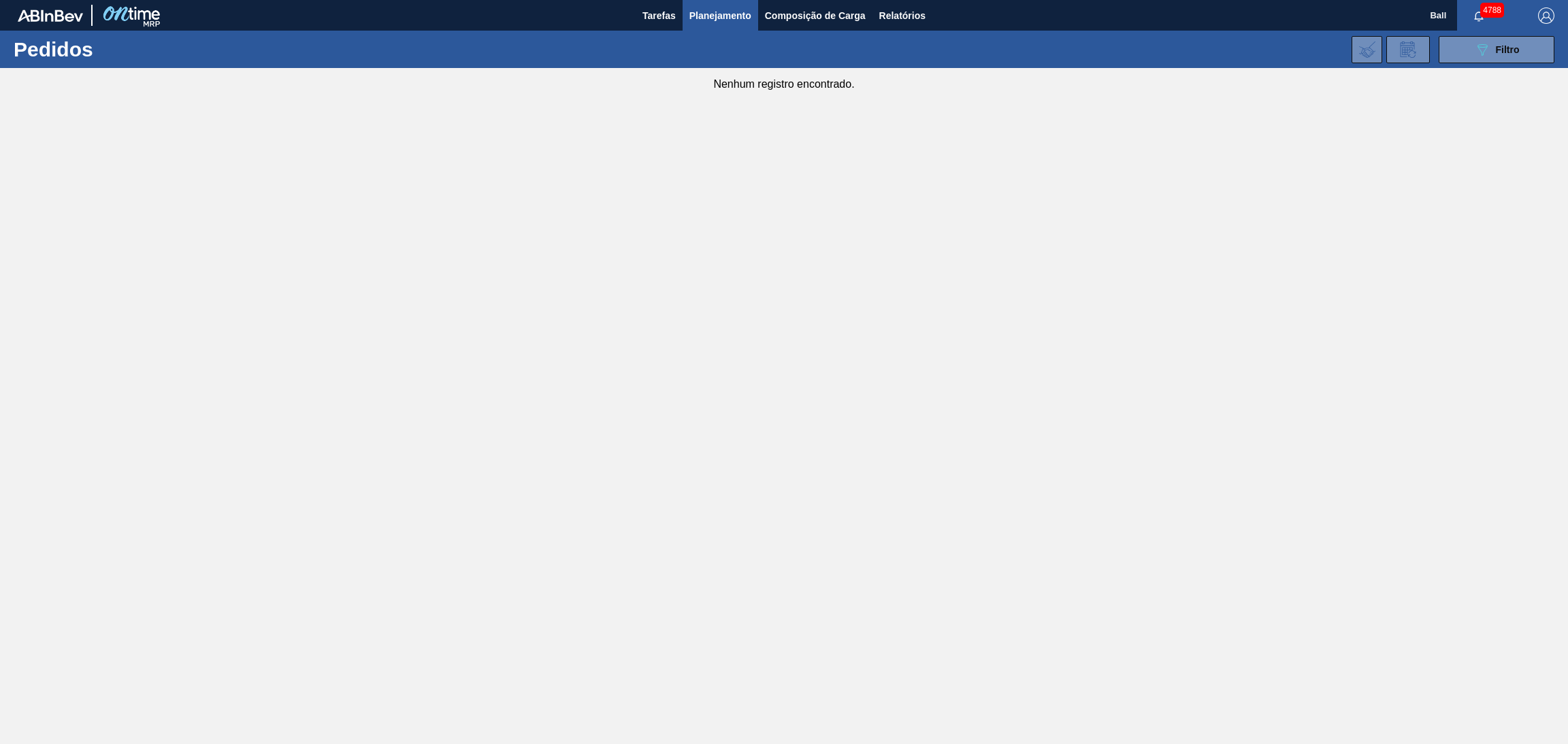
click at [676, 42] on li "Pedidos" at bounding box center [720, 47] width 120 height 12
click at [1497, 63] on div "089F7B8B-B2A5-4AFE-B5C0-19BA573D28AC Filtro Código Pedido Portal × 5800394339 ×…" at bounding box center [892, 49] width 1339 height 41
click at [1497, 51] on span "Filtro" at bounding box center [1507, 49] width 24 height 11
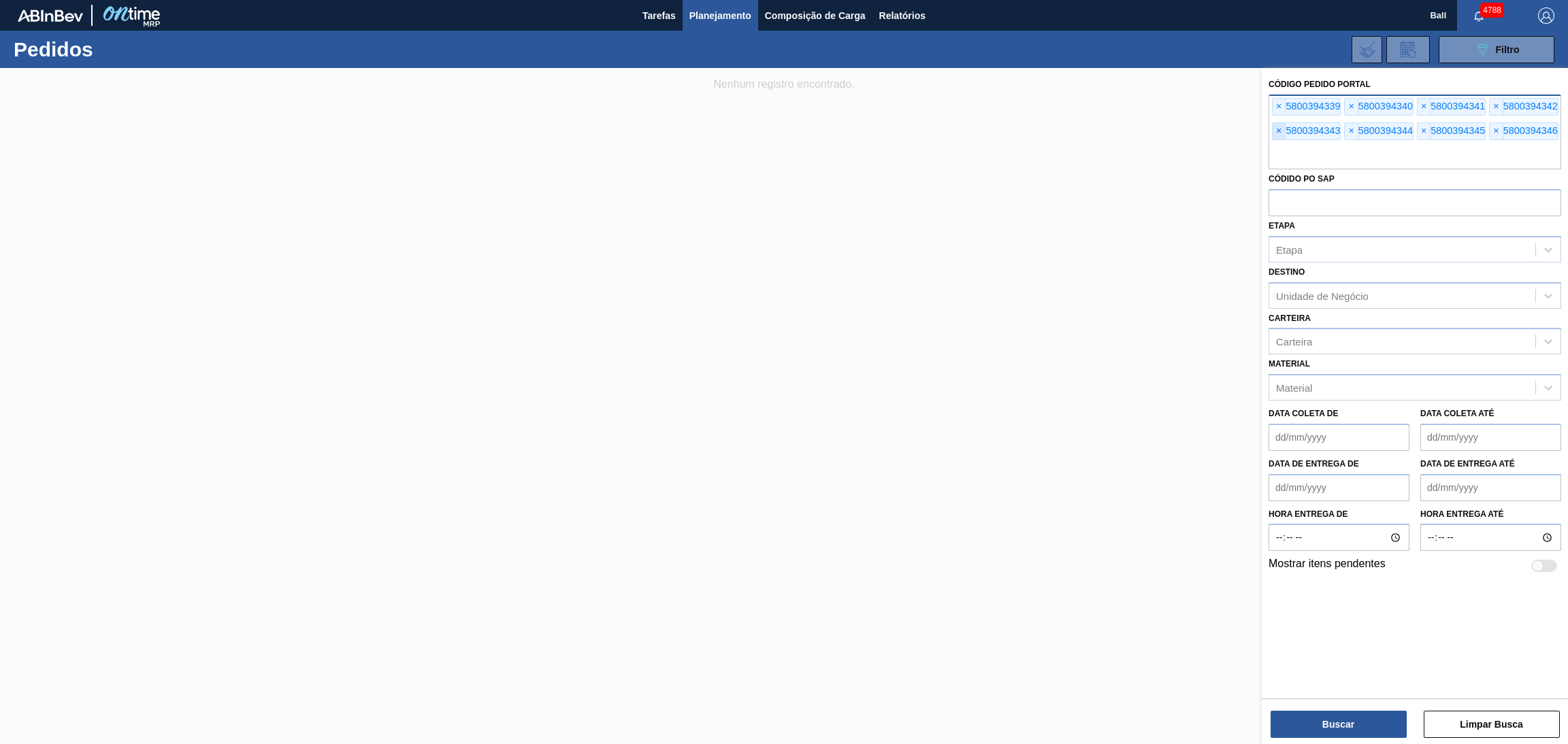
click at [1280, 131] on span "×" at bounding box center [1279, 131] width 13 height 17
click at [1280, 144] on input "text" at bounding box center [1414, 156] width 293 height 26
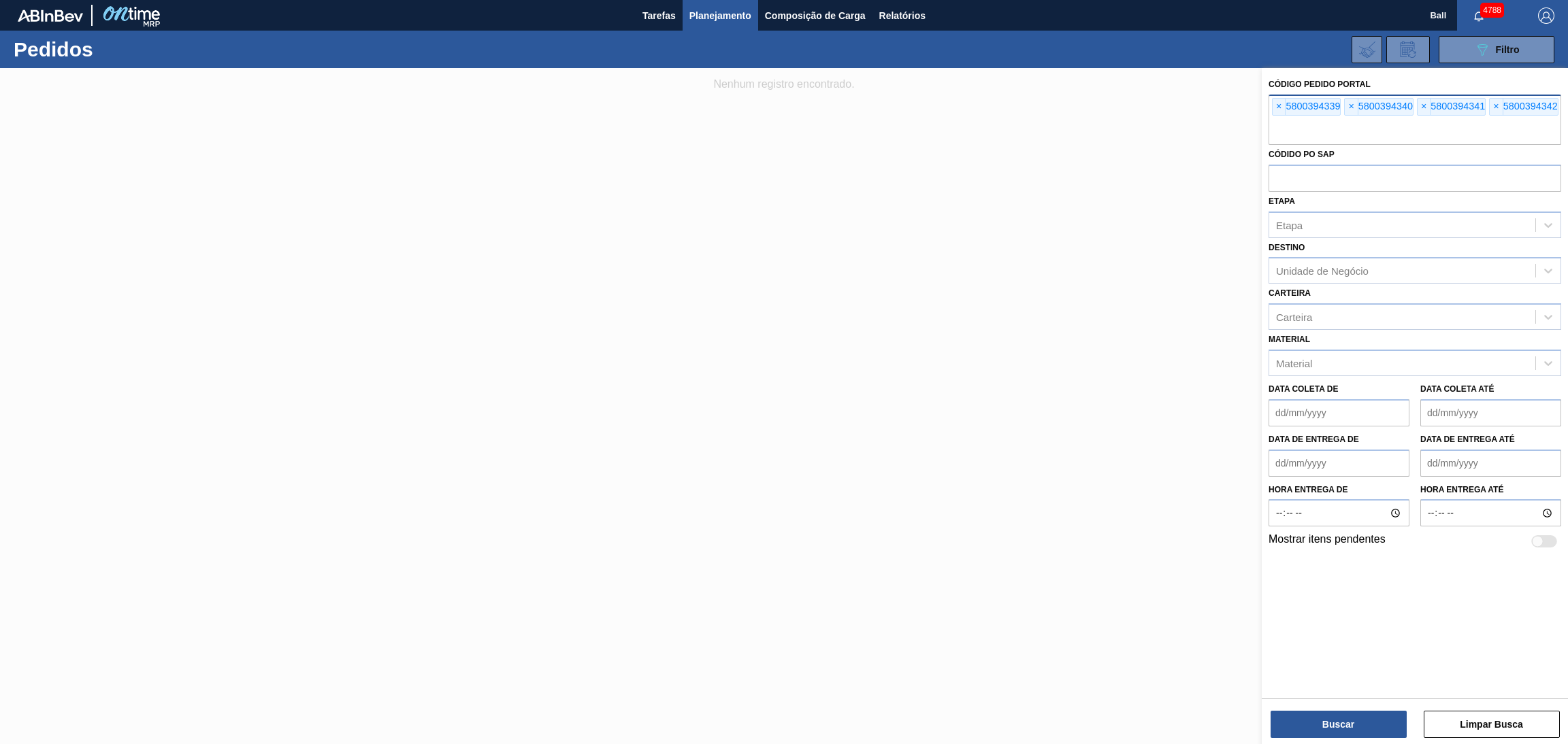
click at [1279, 115] on div "× 5800394339" at bounding box center [1306, 106] width 69 height 17
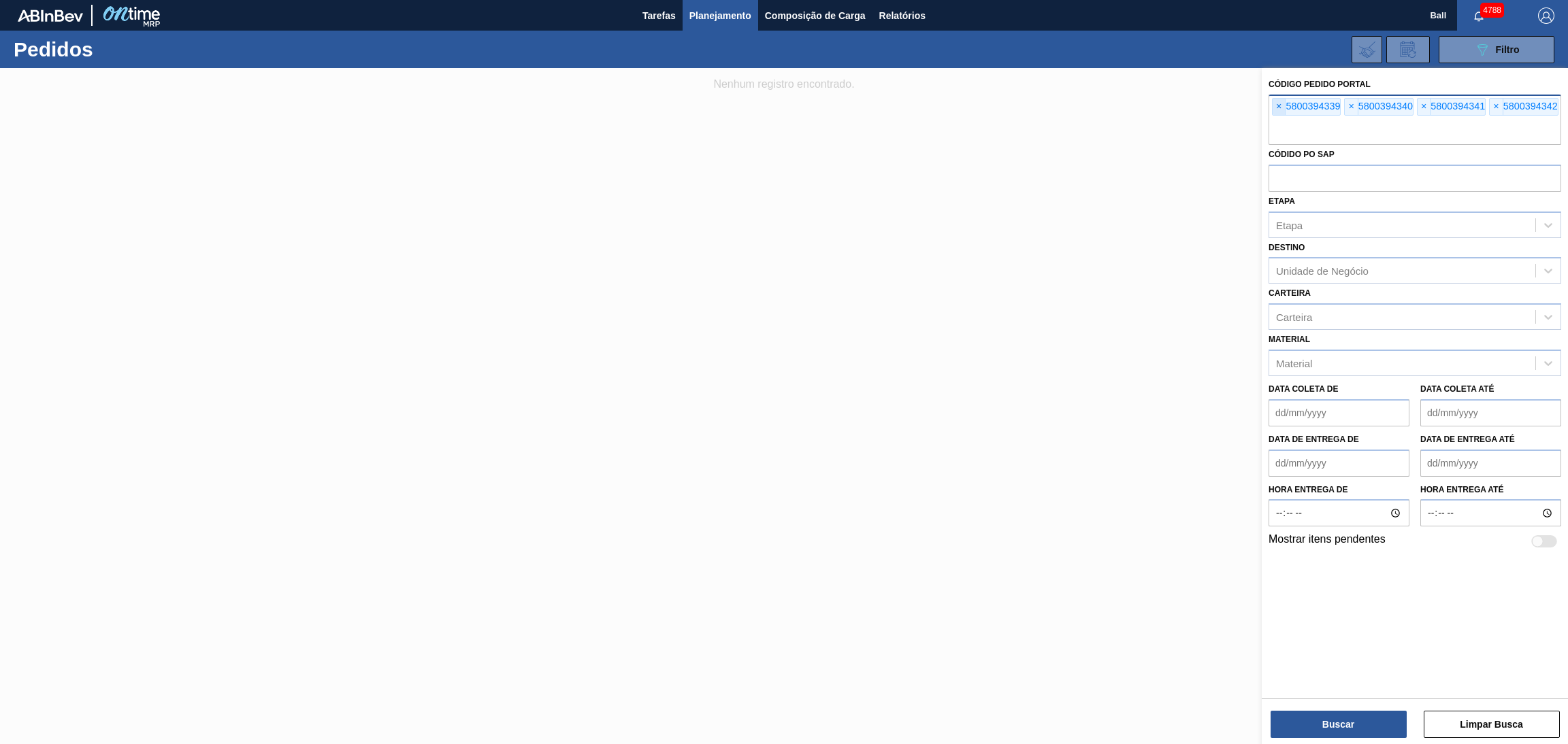
click at [1276, 104] on span "×" at bounding box center [1279, 107] width 13 height 17
click at [1276, 103] on span "×" at bounding box center [1279, 107] width 13 height 17
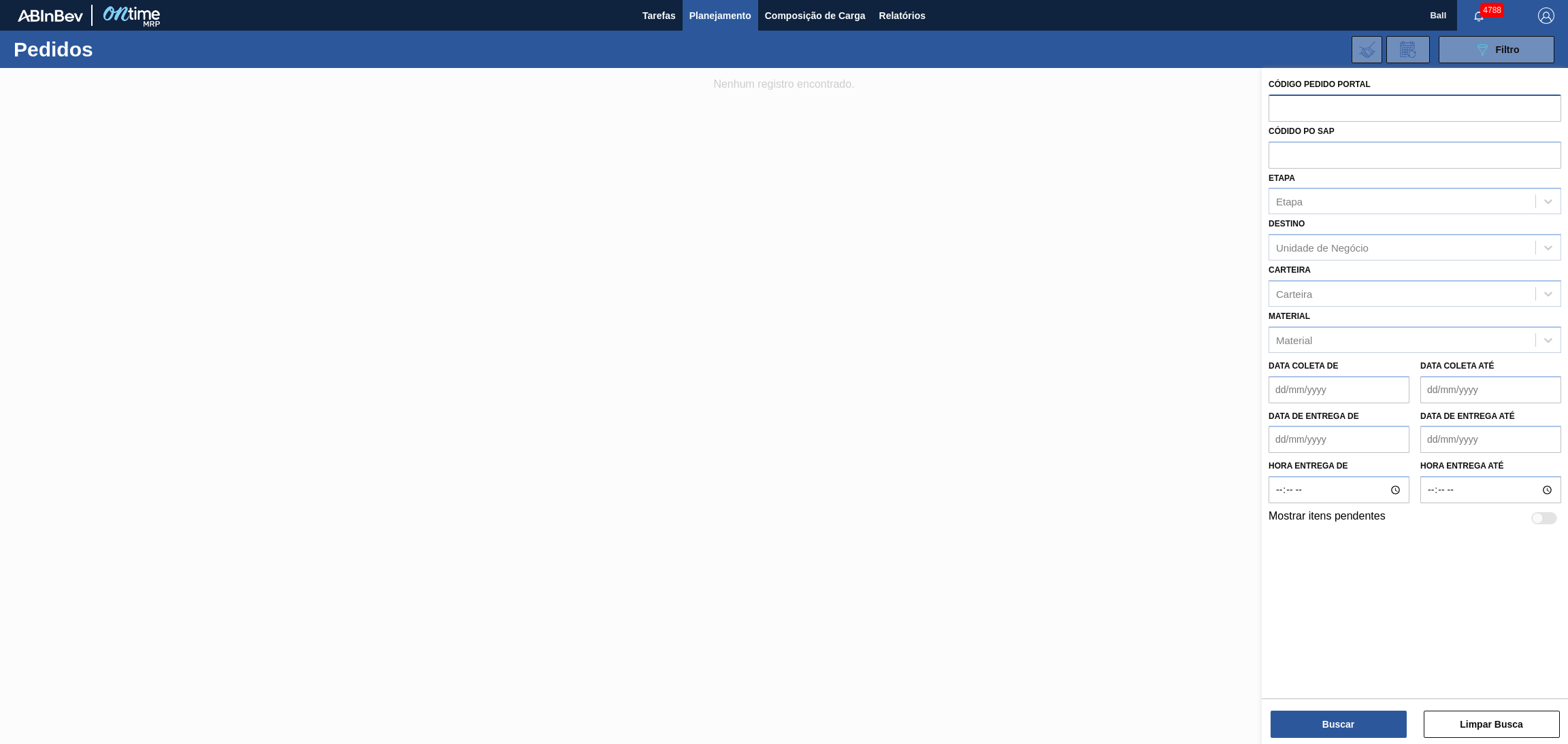
click at [1276, 103] on input "text" at bounding box center [1414, 107] width 293 height 26
click at [1280, 164] on input "text" at bounding box center [1414, 154] width 293 height 26
paste input "text"
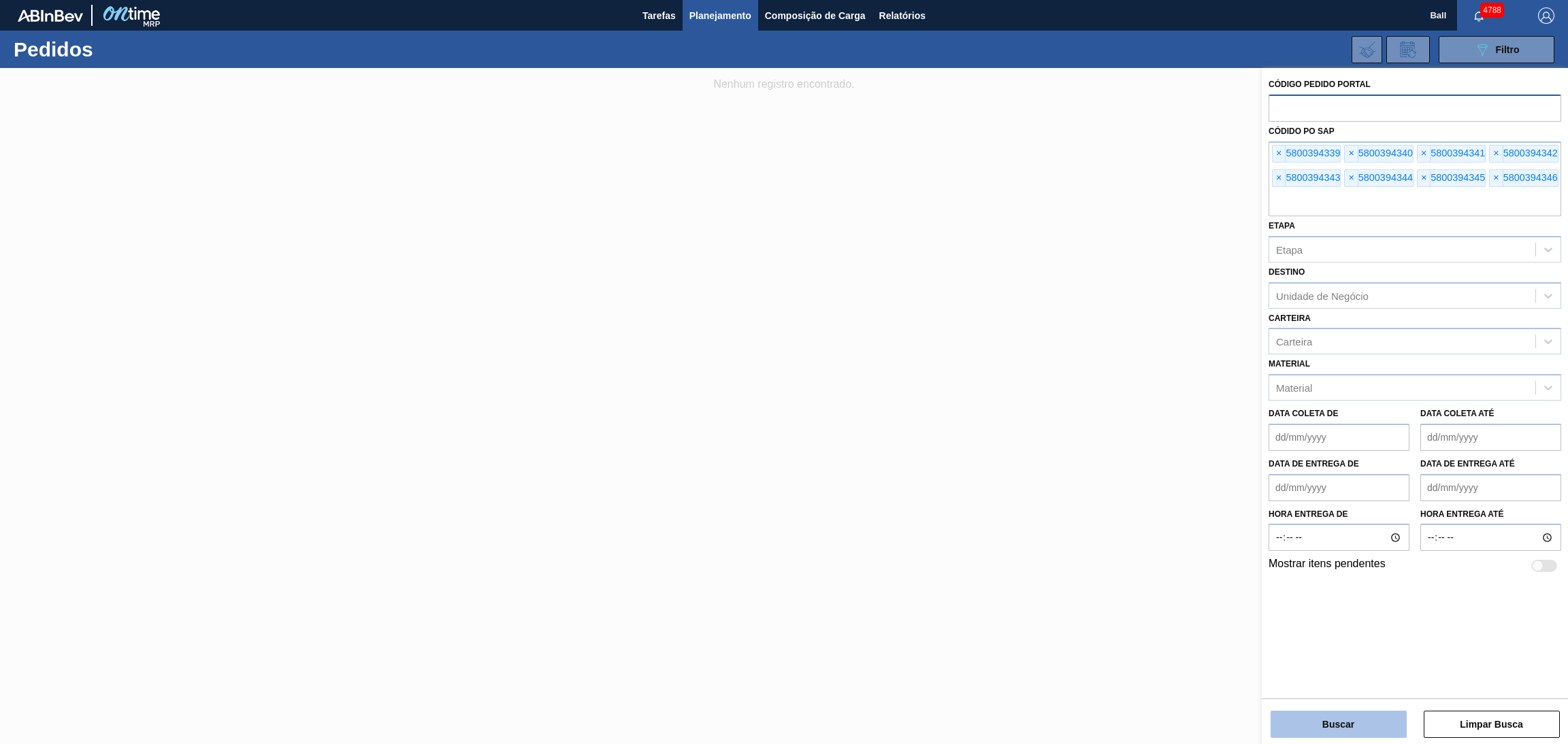
click at [1350, 732] on button "Buscar" at bounding box center [1339, 724] width 136 height 27
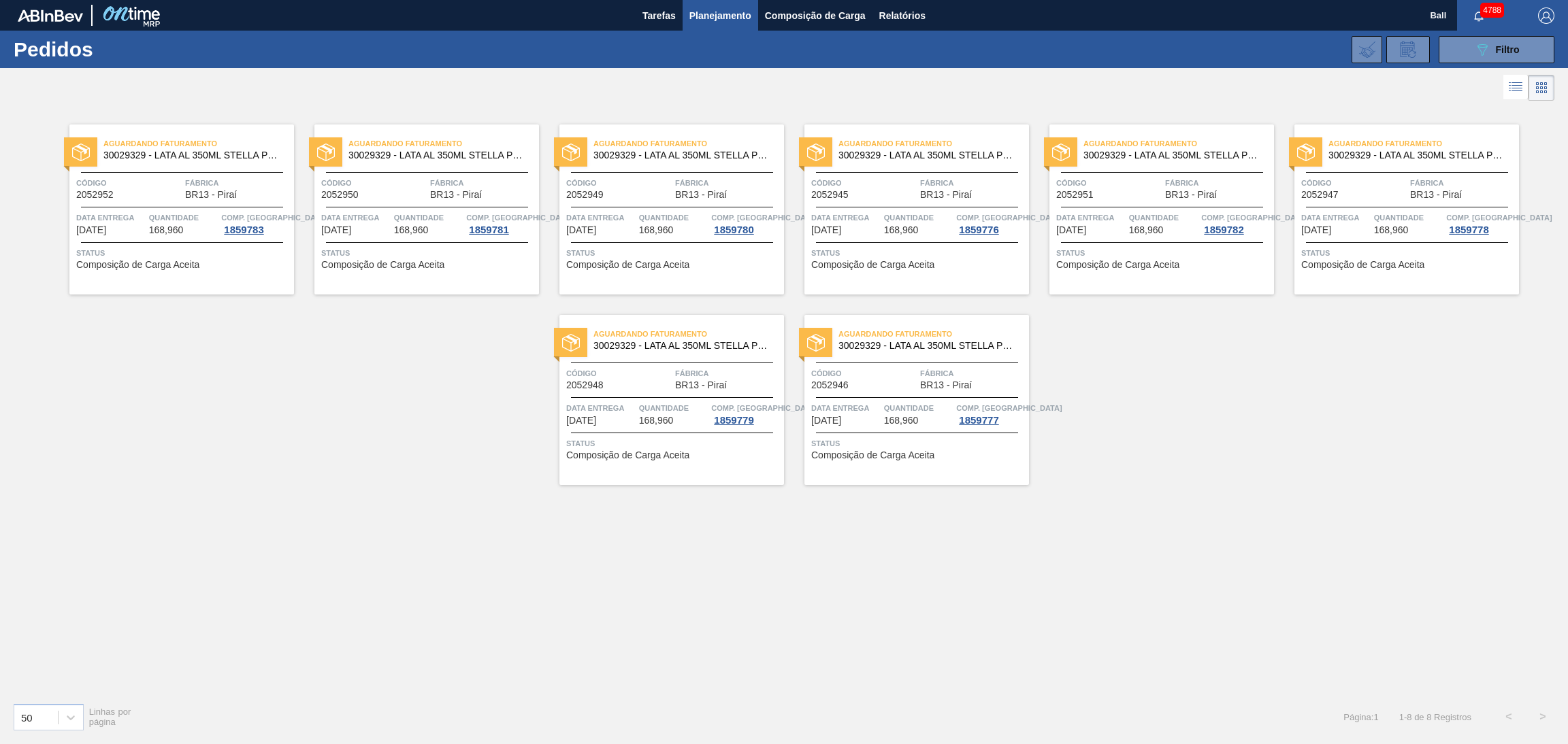
click at [1516, 82] on icon at bounding box center [1516, 87] width 17 height 17
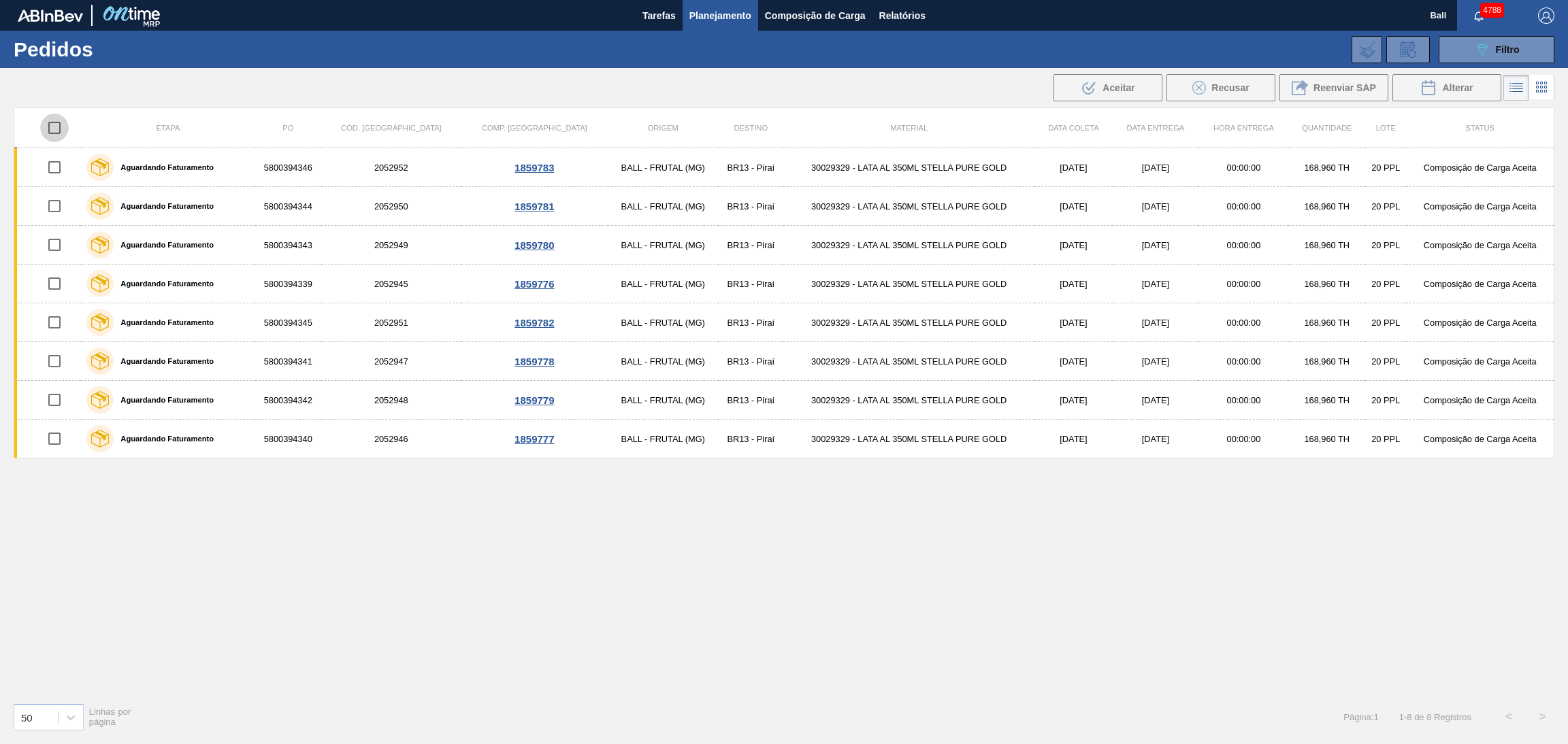
click at [54, 127] on input "checkbox" at bounding box center [54, 128] width 28 height 28
checkbox input "true"
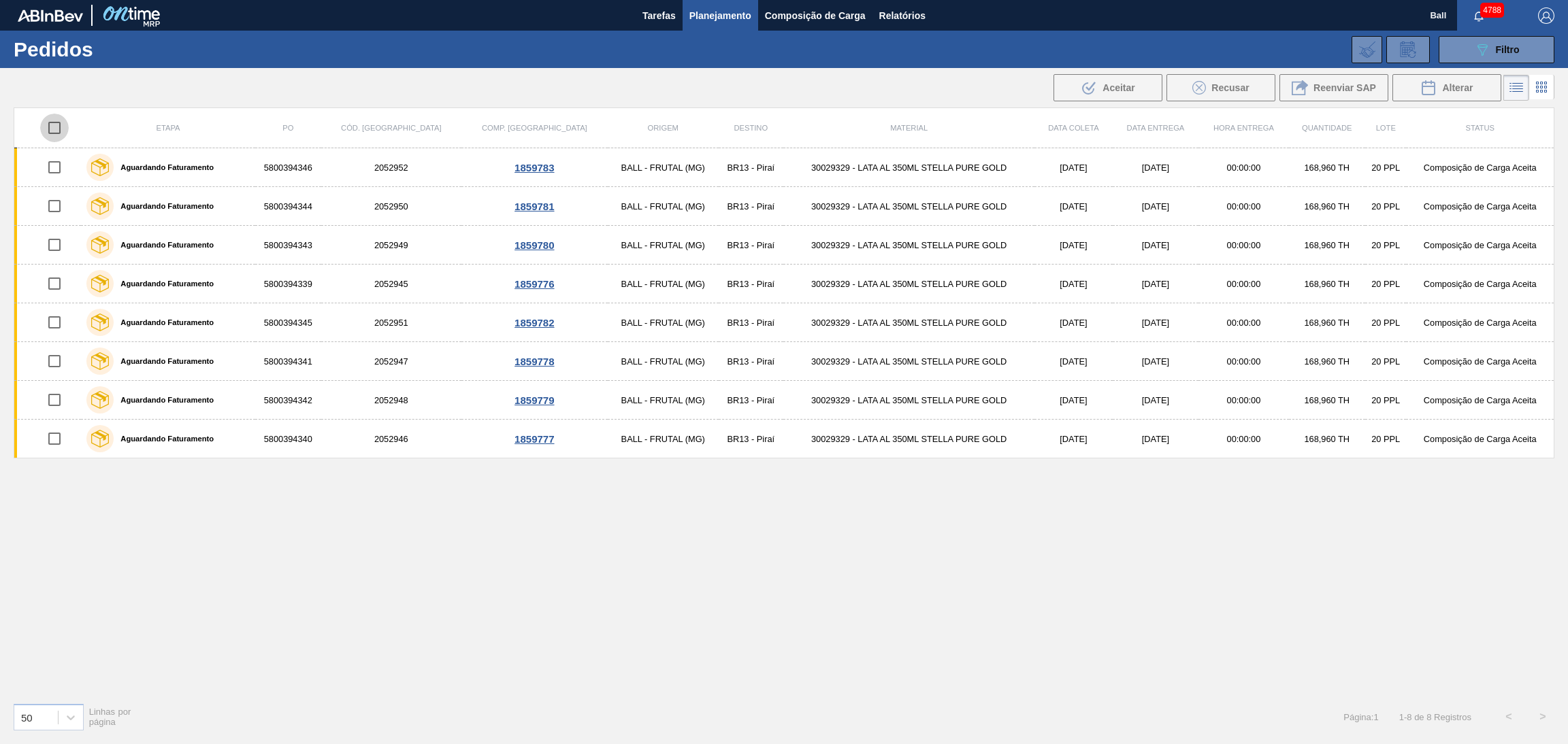
checkbox input "true"
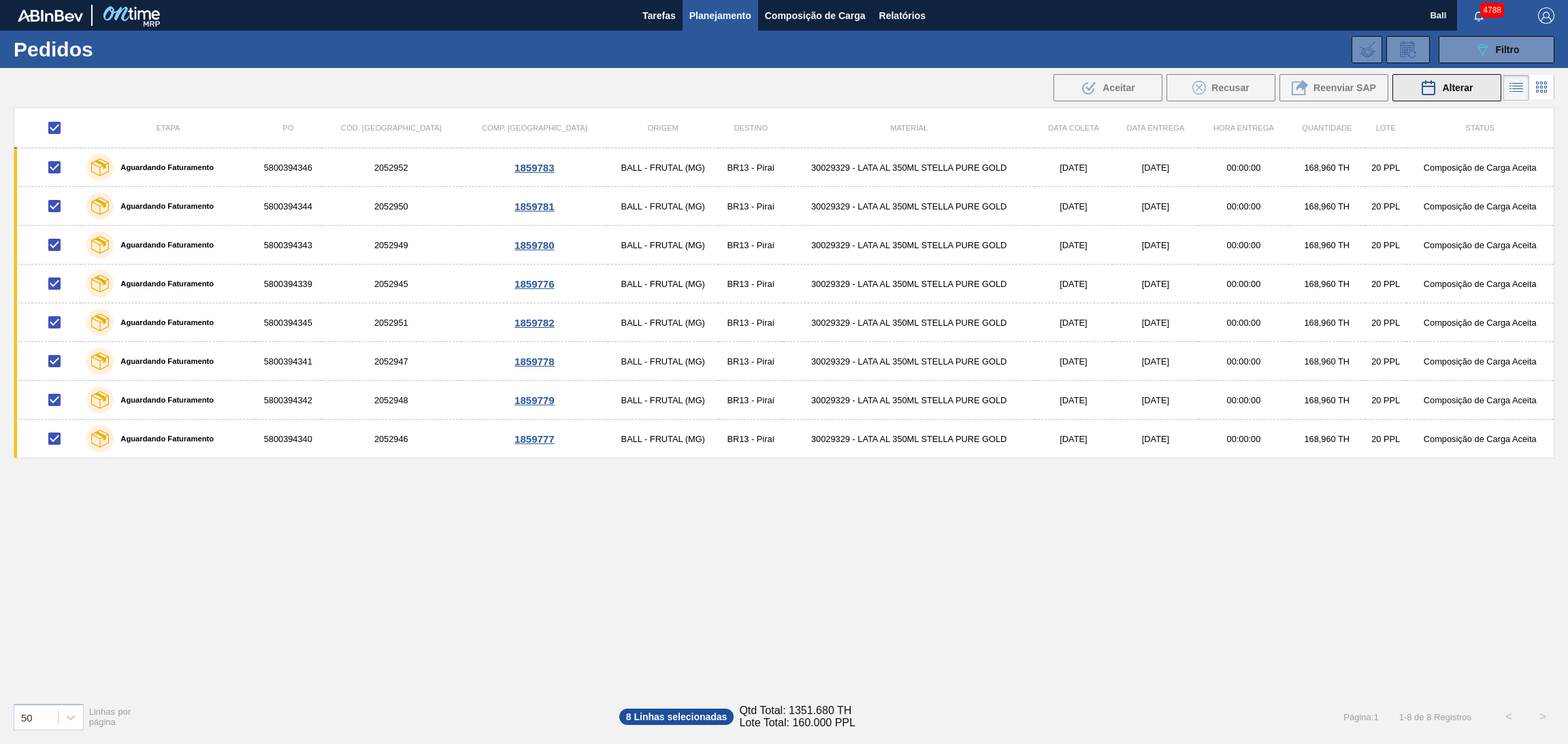
click at [1431, 90] on icon at bounding box center [1428, 88] width 17 height 17
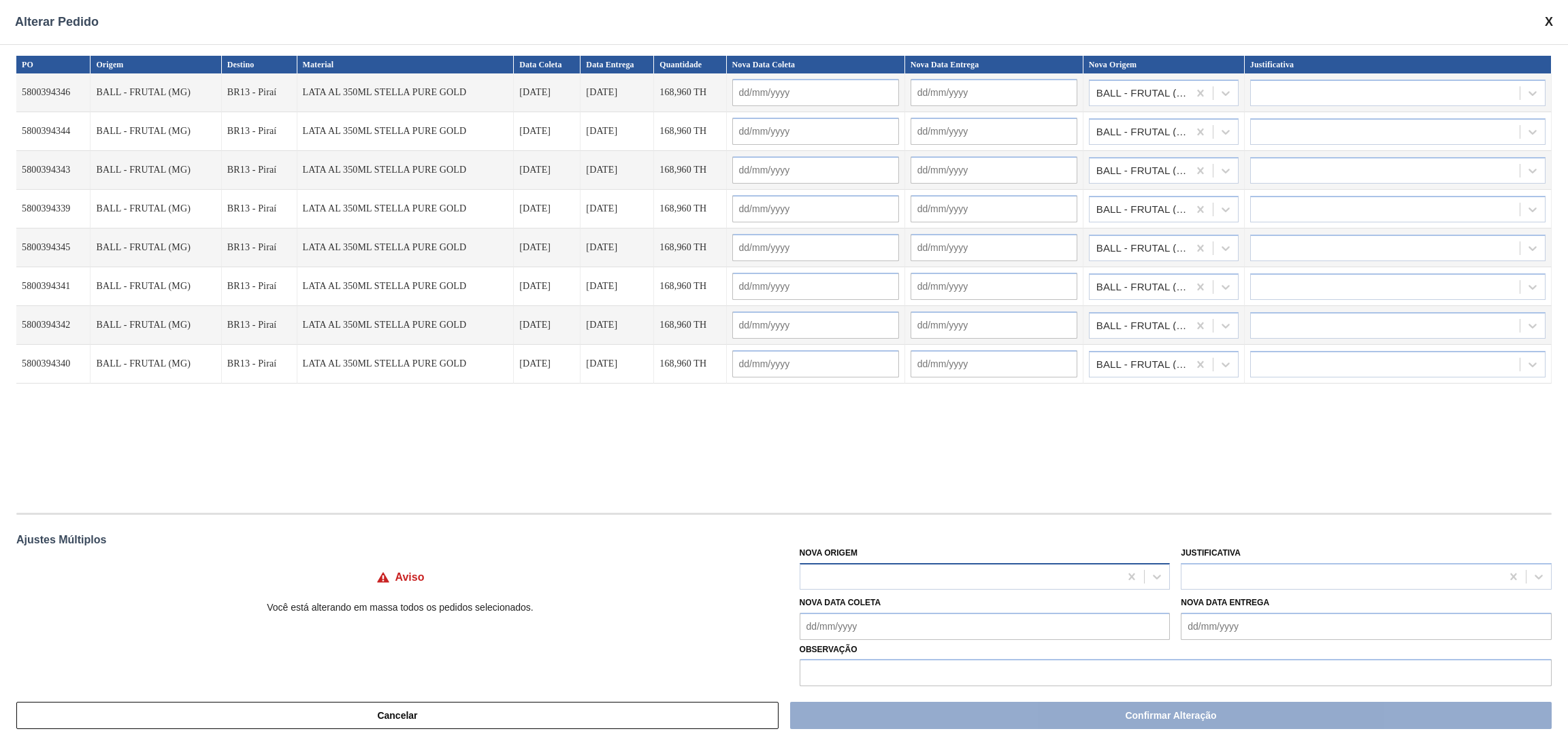
click at [916, 564] on div at bounding box center [985, 577] width 371 height 27
click at [932, 500] on div "PO Origem Destino Material Data Coleta Data Entrega Quantidade Nova Data Coleta…" at bounding box center [784, 365] width 1568 height 643
click at [882, 577] on div at bounding box center [959, 577] width 320 height 20
type Origem "J"
click at [969, 483] on div "PO Origem Destino Material Data Coleta Data Entrega Quantidade Nova Data Coleta…" at bounding box center [784, 278] width 1535 height 444
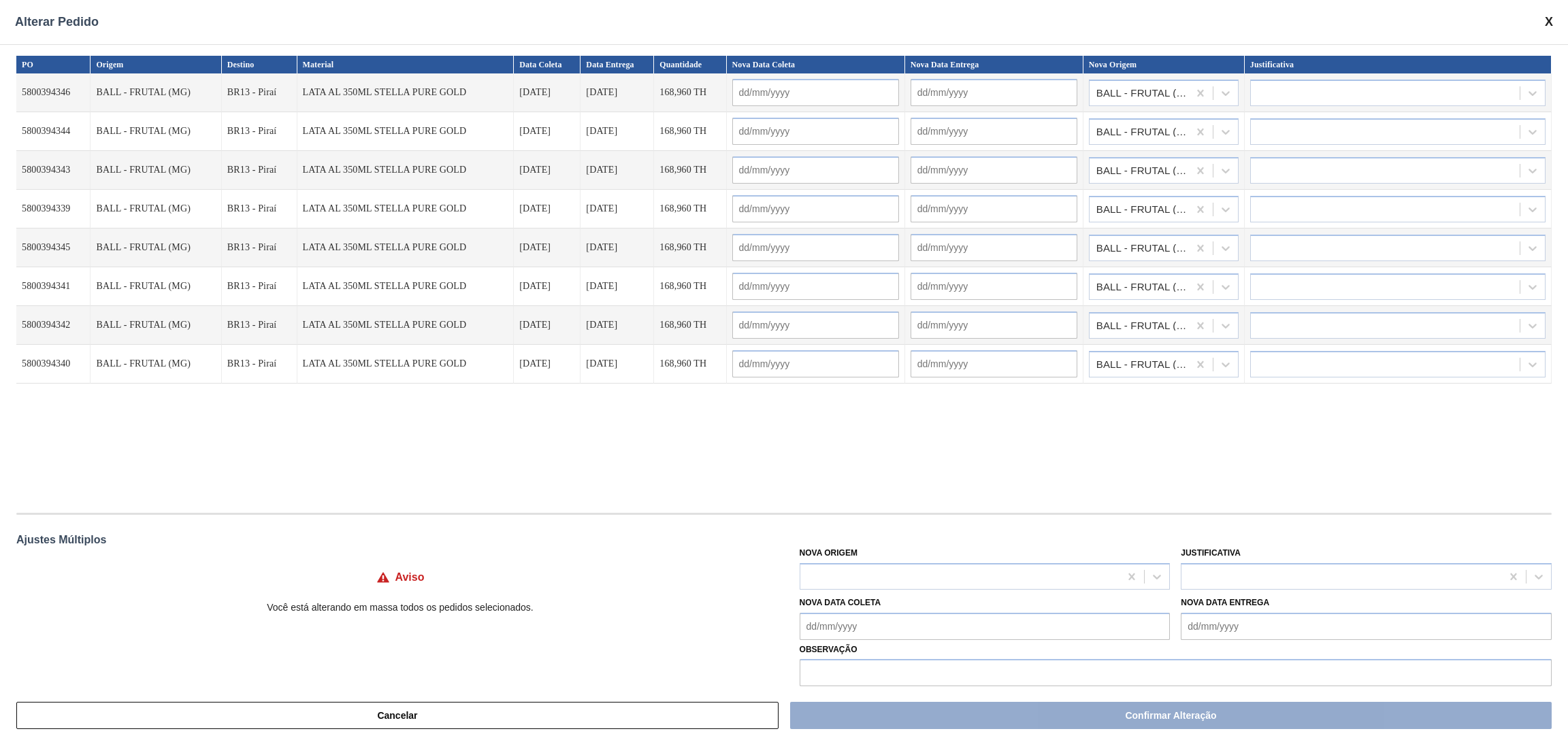
click at [768, 483] on div "PO Origem Destino Material Data Coleta Data Entrega Quantidade Nova Data Coleta…" at bounding box center [784, 278] width 1535 height 444
click at [794, 494] on div "PO Origem Destino Material Data Coleta Data Entrega Quantidade Nova Data Coleta…" at bounding box center [784, 278] width 1535 height 444
click at [836, 578] on div at bounding box center [959, 577] width 320 height 20
click at [890, 569] on div at bounding box center [959, 577] width 320 height 20
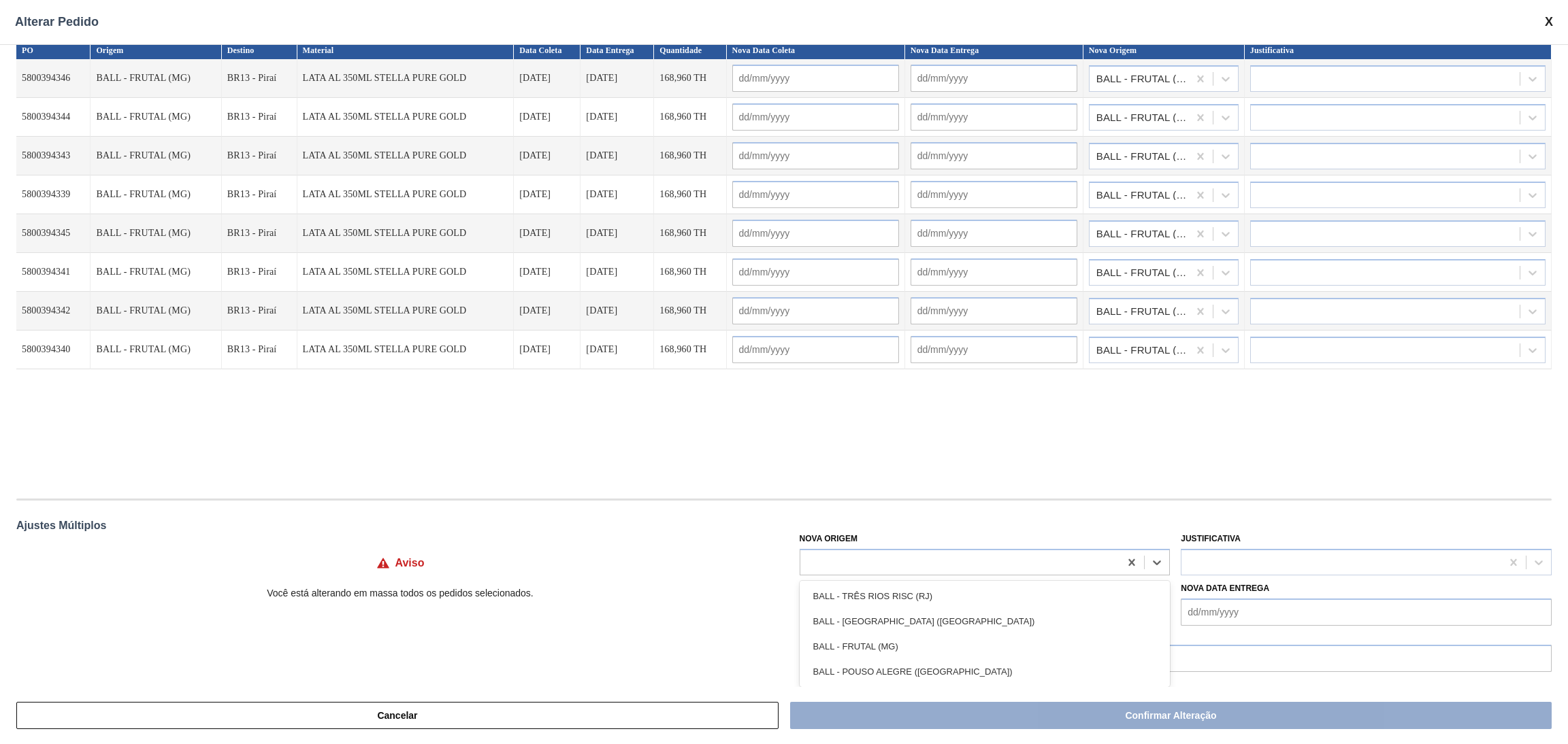
scroll to position [15, 0]
click at [949, 457] on div "PO Origem Destino Material Data Coleta Data Entrega Quantidade Nova Data Coleta…" at bounding box center [784, 263] width 1535 height 444
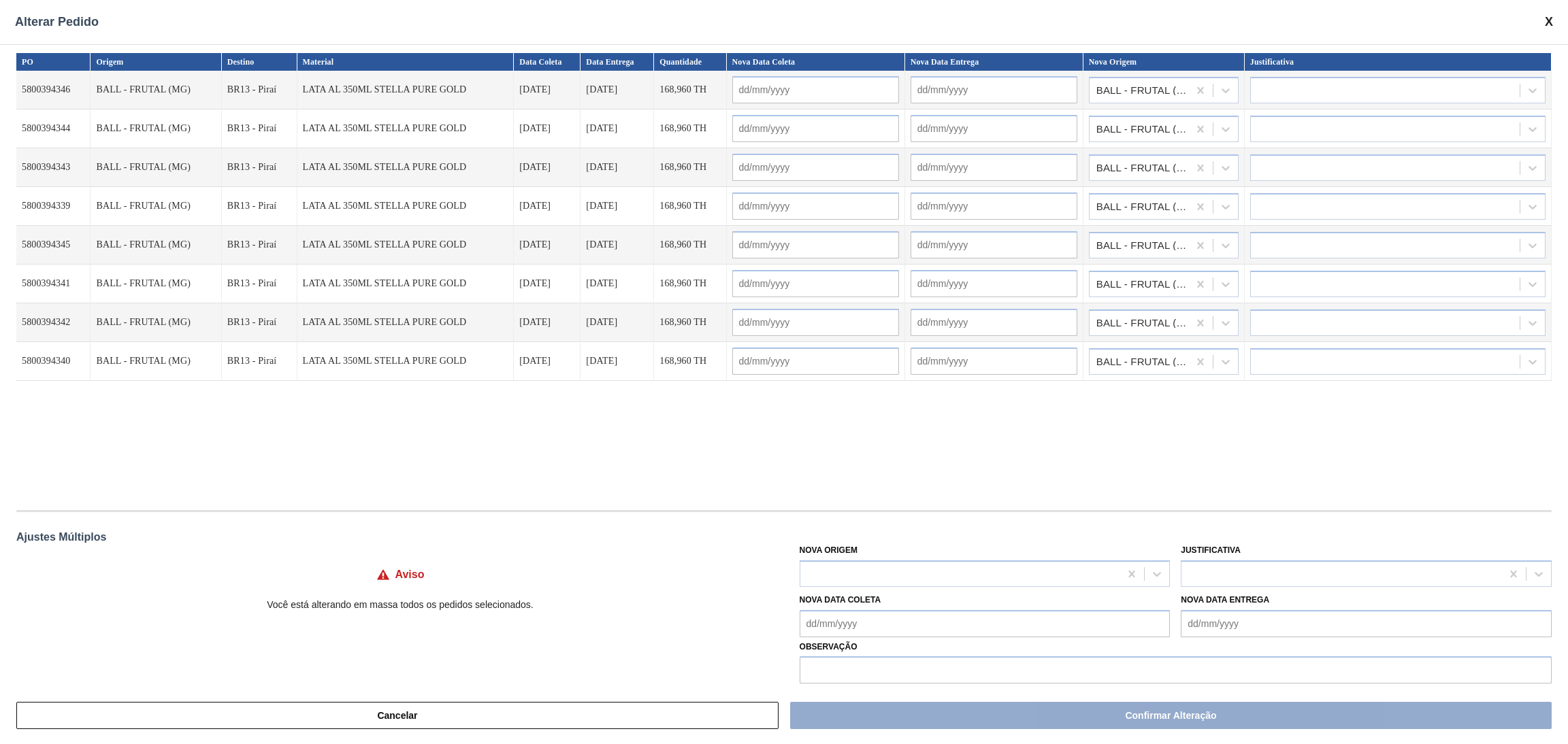
scroll to position [0, 0]
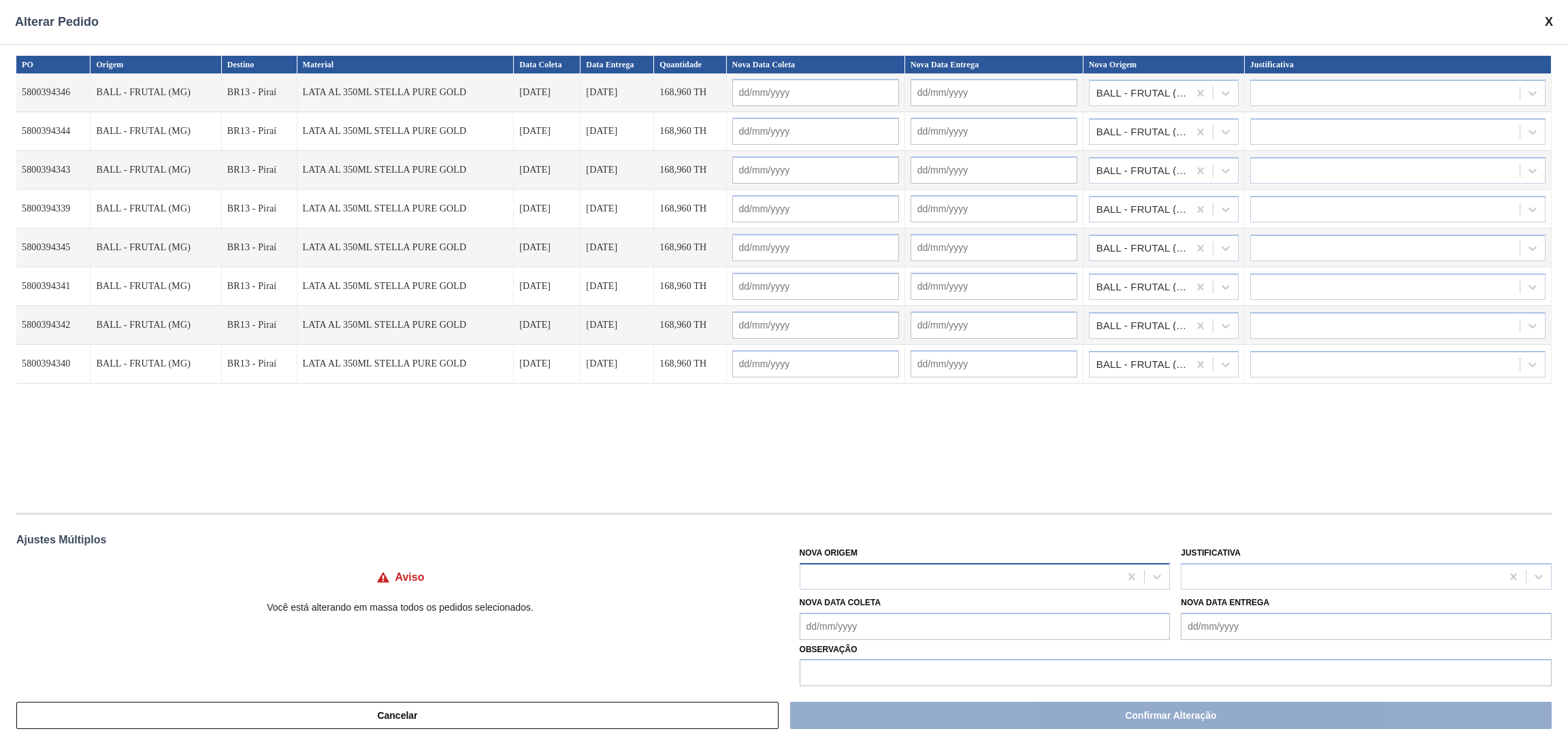
click at [958, 568] on div at bounding box center [959, 577] width 320 height 20
click at [991, 486] on div "PO Origem Destino Material Data Coleta Data Entrega Quantidade Nova Data Coleta…" at bounding box center [784, 278] width 1535 height 444
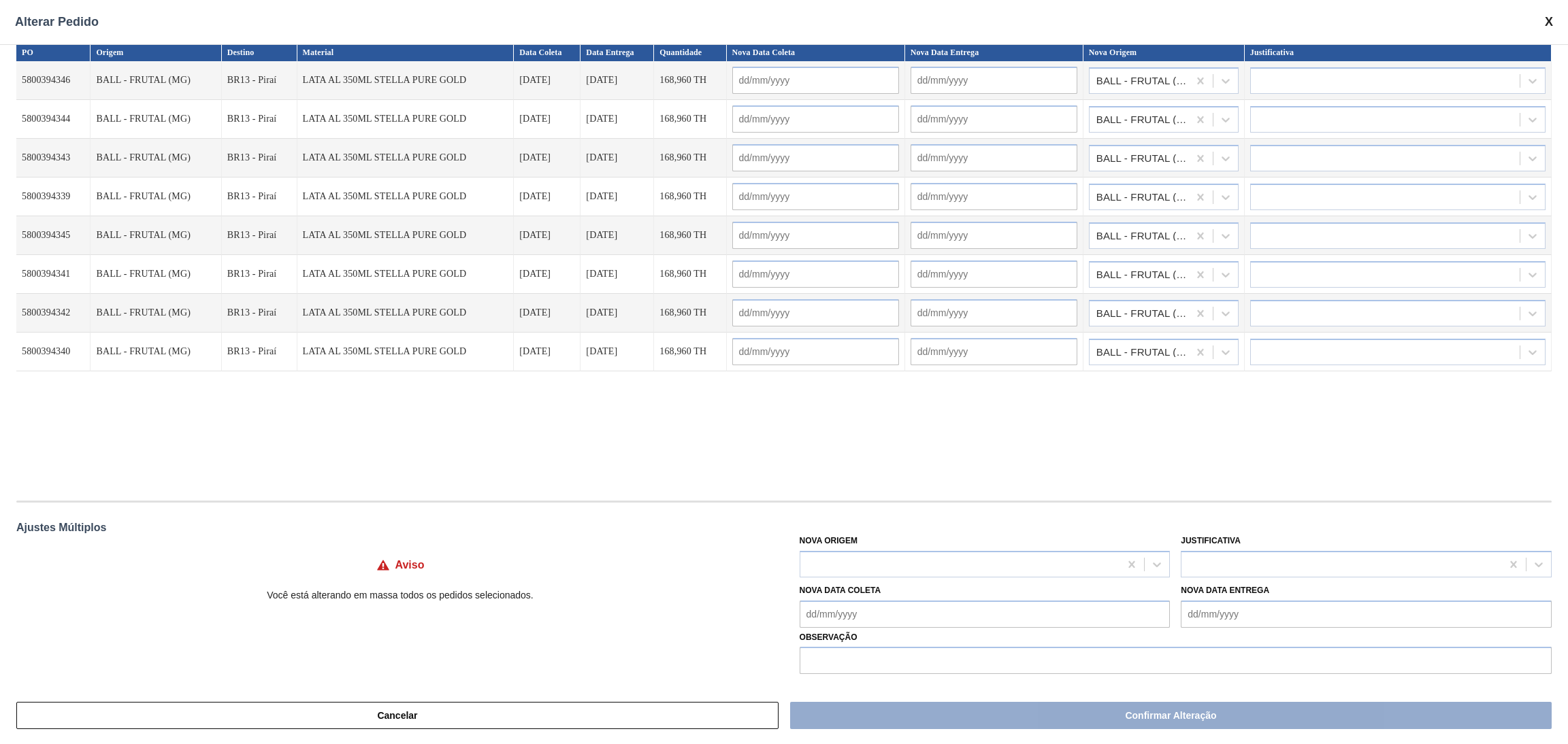
scroll to position [15, 0]
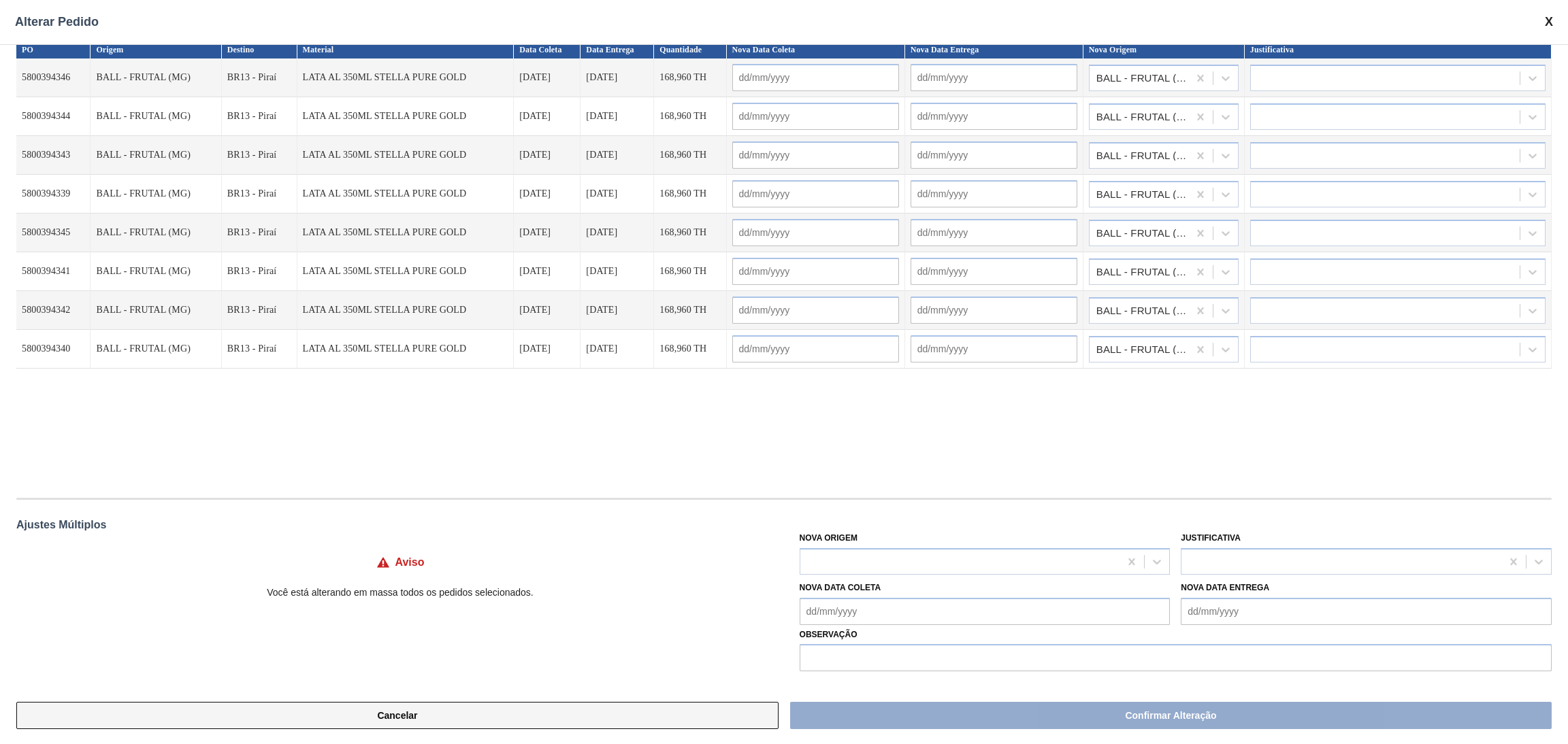
click at [486, 708] on button "Cancelar" at bounding box center [397, 716] width 762 height 27
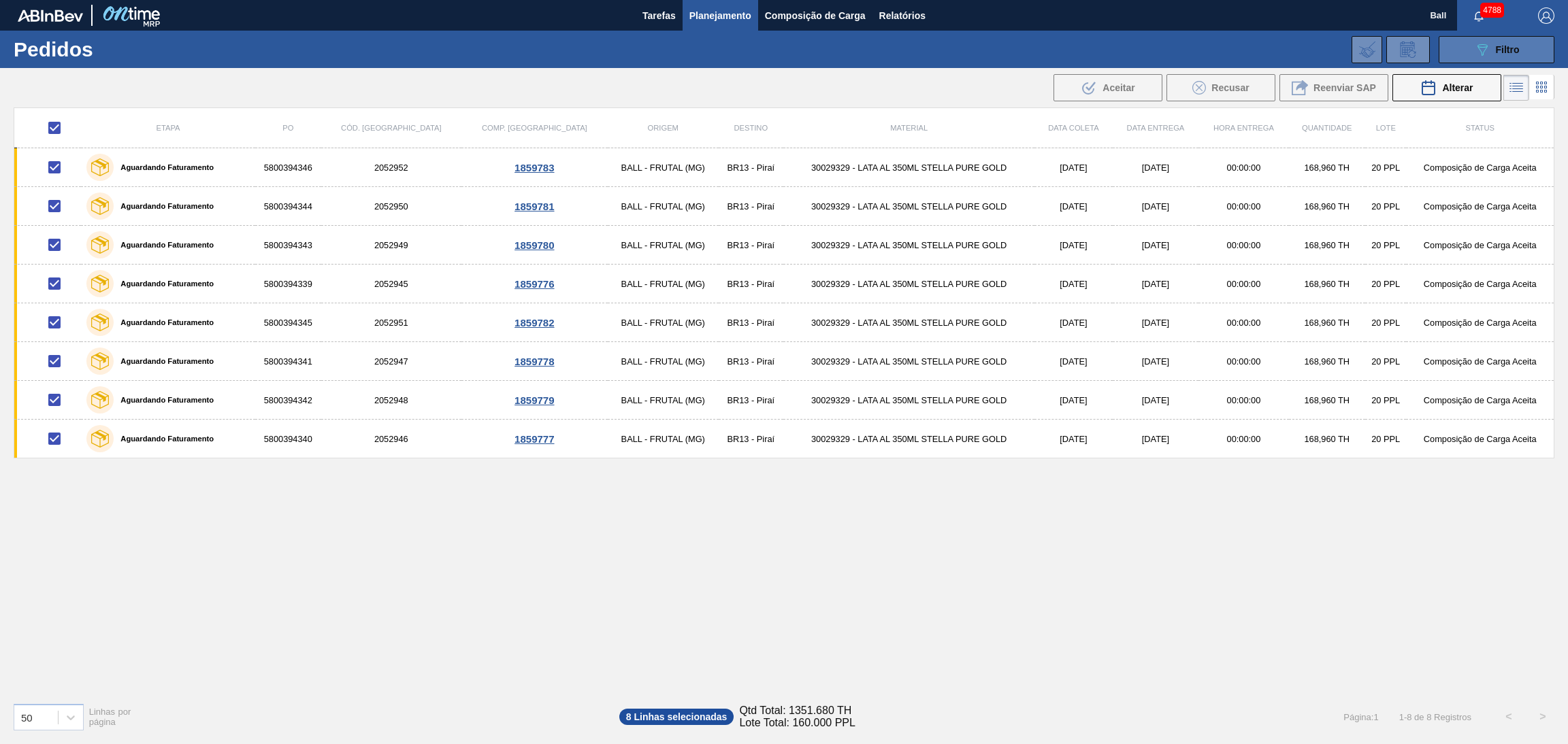
click at [1482, 51] on icon "089F7B8B-B2A5-4AFE-B5C0-19BA573D28AC" at bounding box center [1482, 50] width 17 height 17
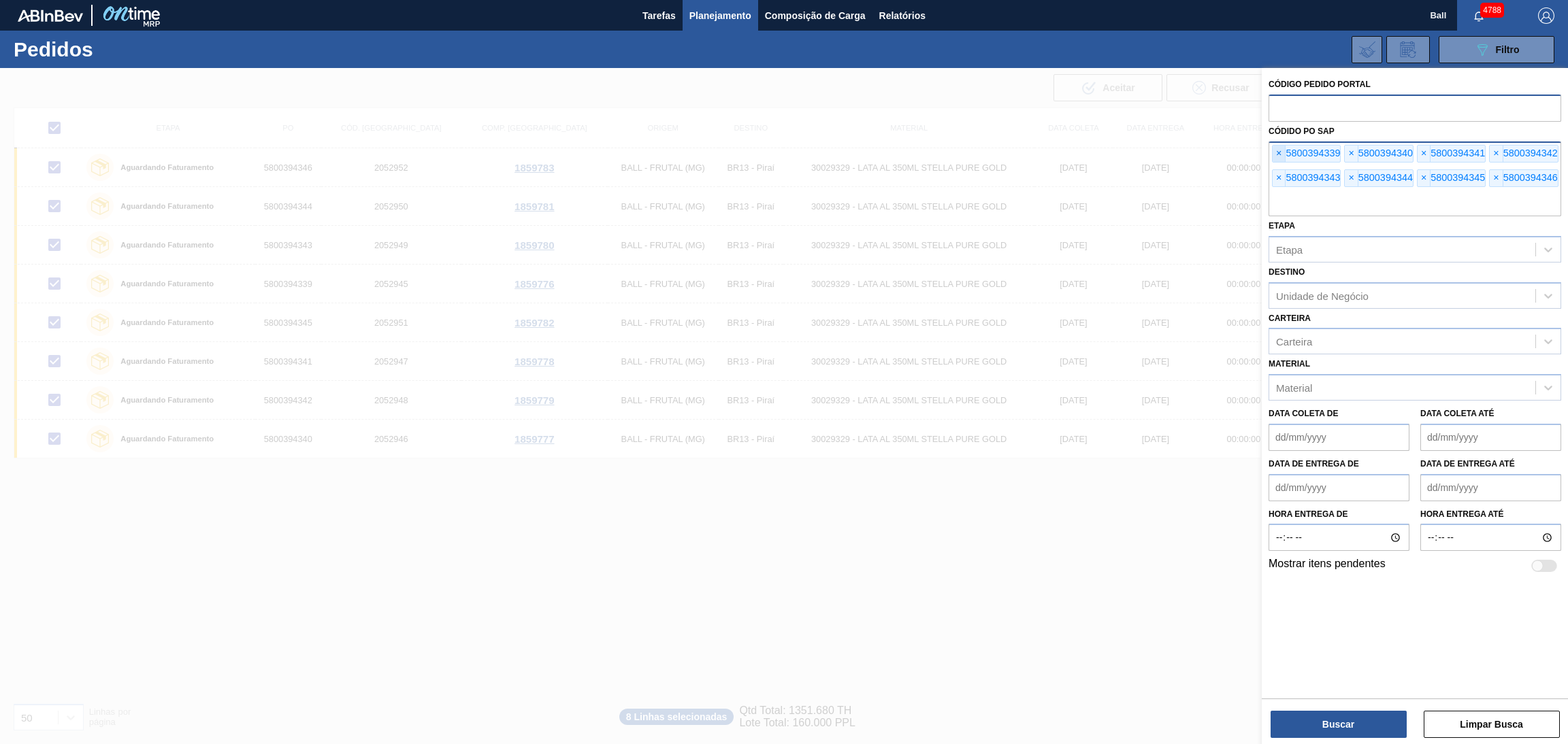
click at [1280, 153] on span "×" at bounding box center [1279, 154] width 13 height 17
click at [1280, 151] on span "×" at bounding box center [1279, 154] width 13 height 17
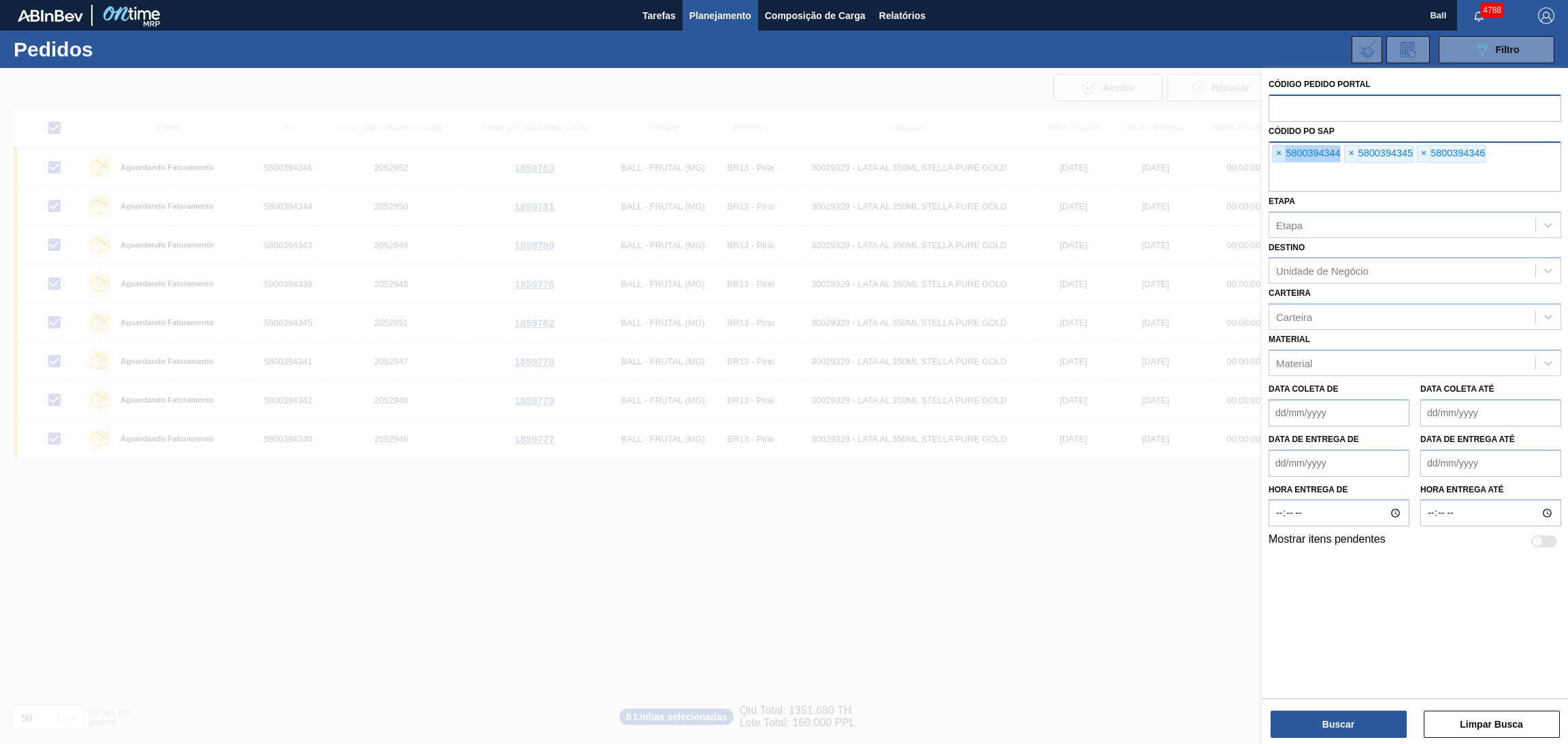
click at [1280, 151] on span "×" at bounding box center [1279, 154] width 13 height 17
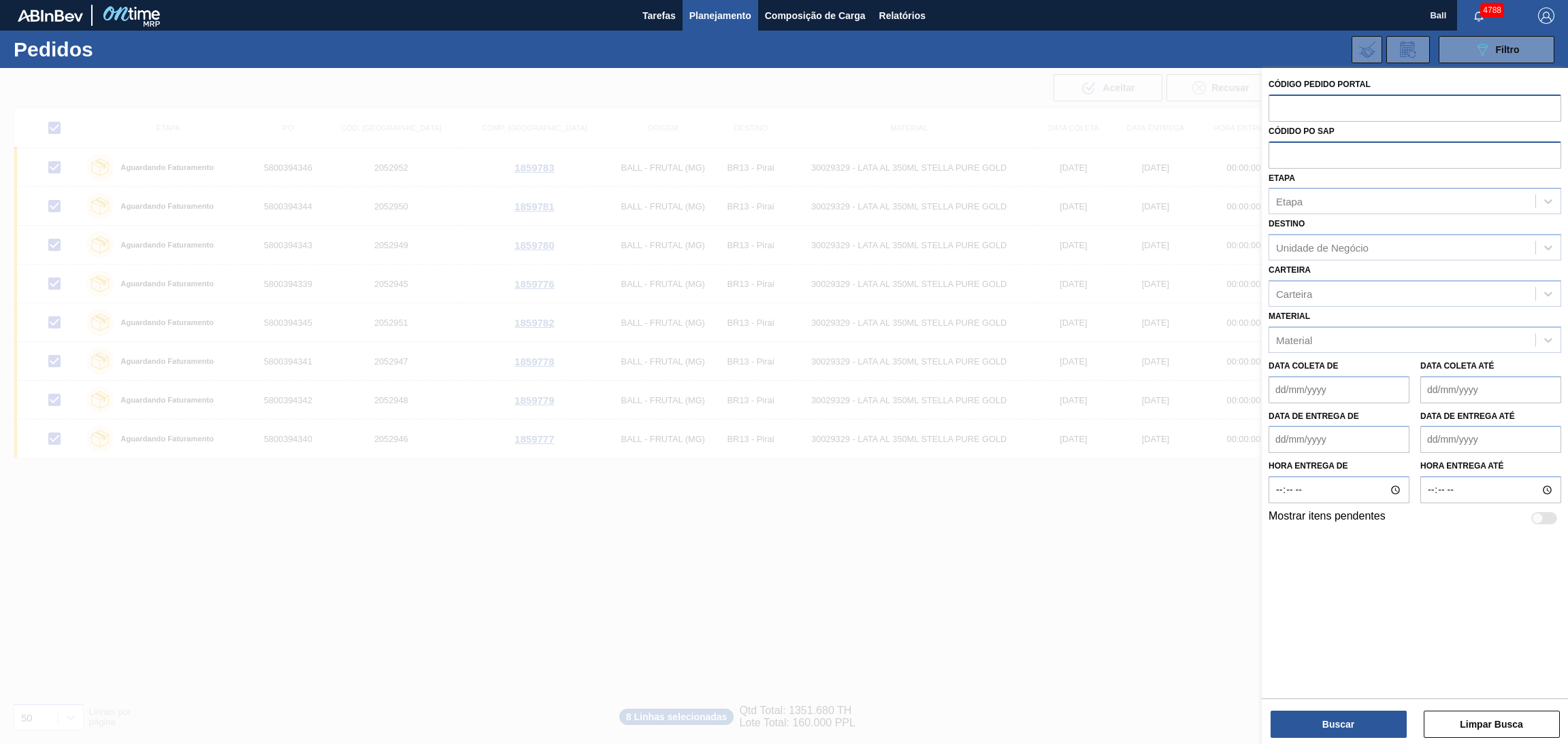
paste input "text"
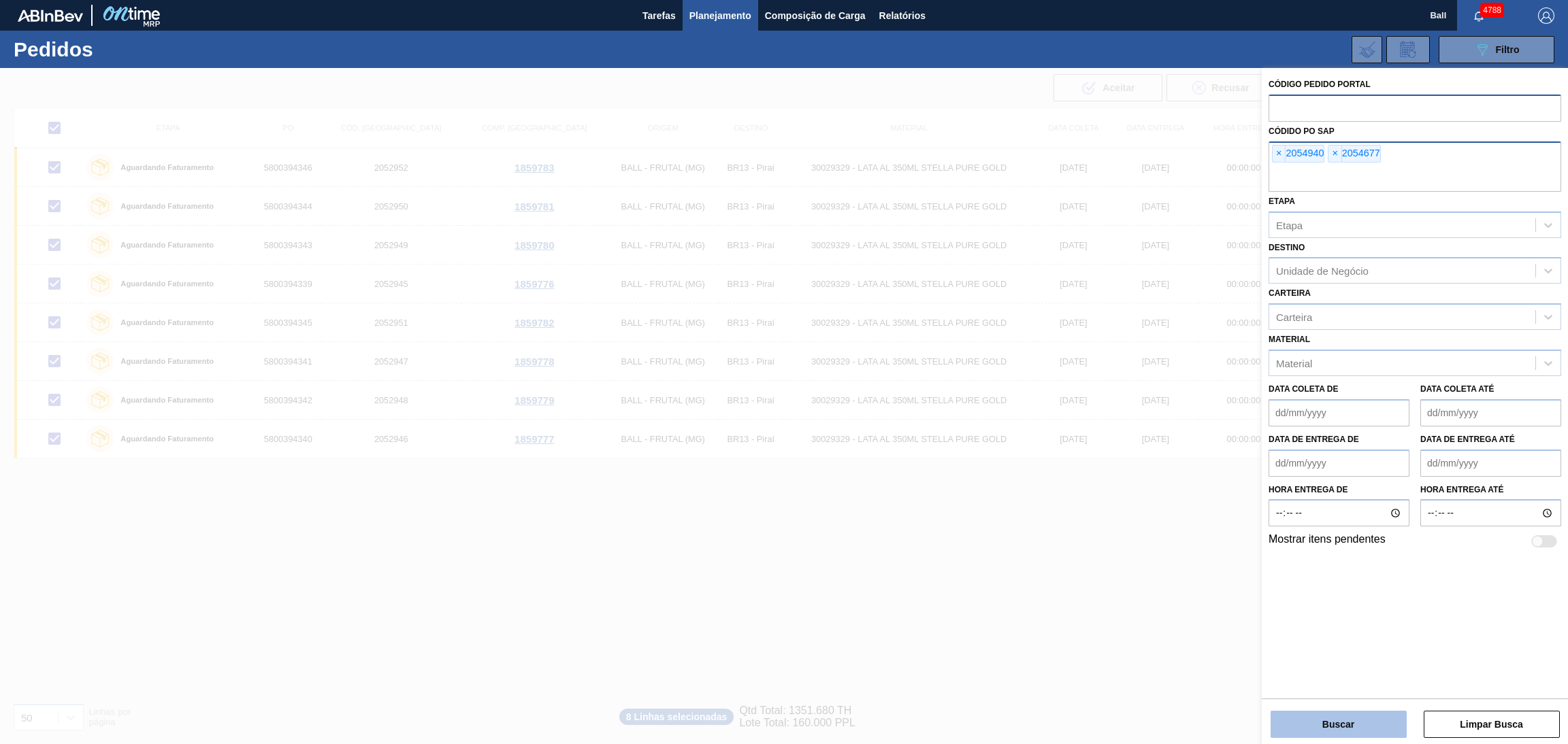
click at [1309, 722] on button "Buscar" at bounding box center [1339, 724] width 136 height 27
checkbox input "false"
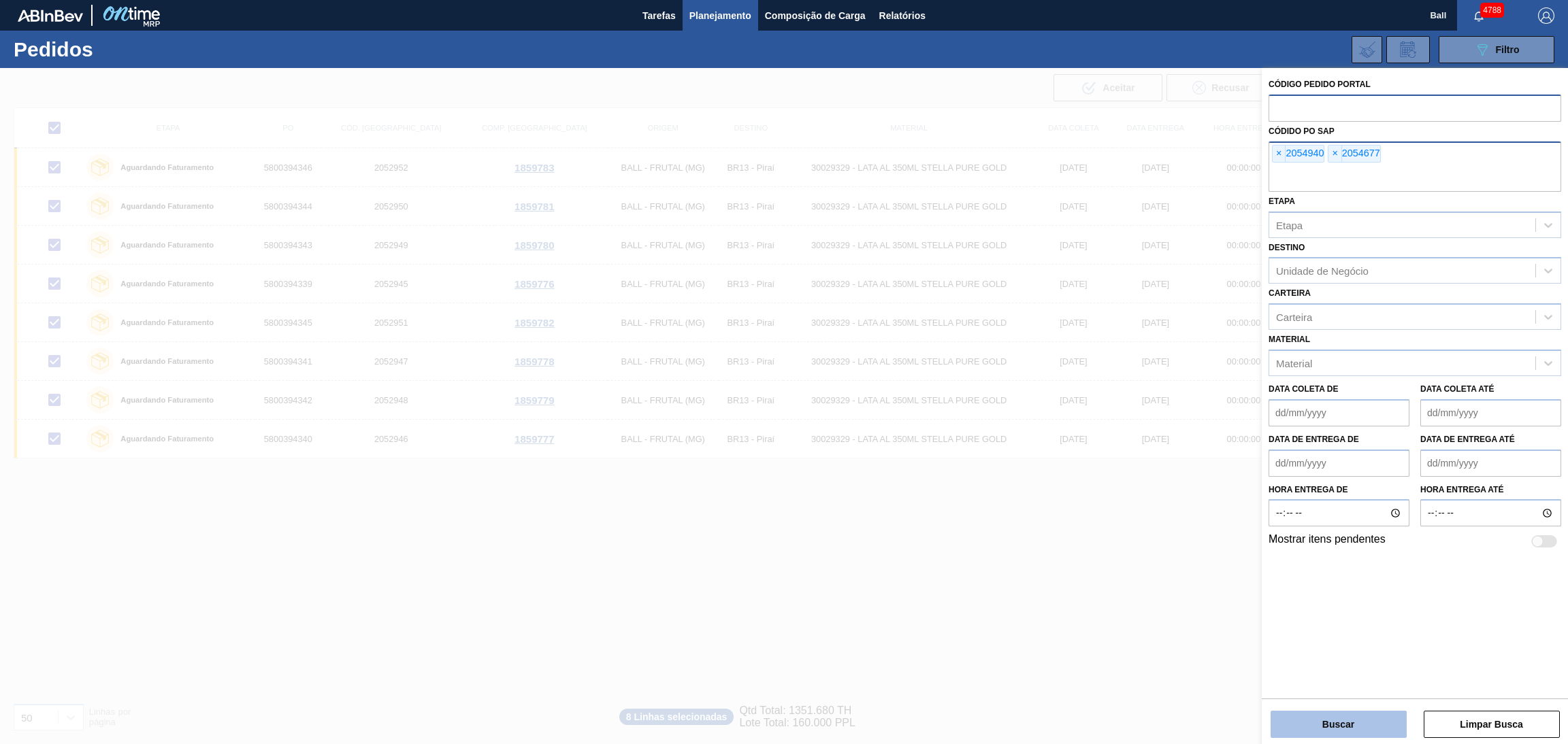
checkbox input "false"
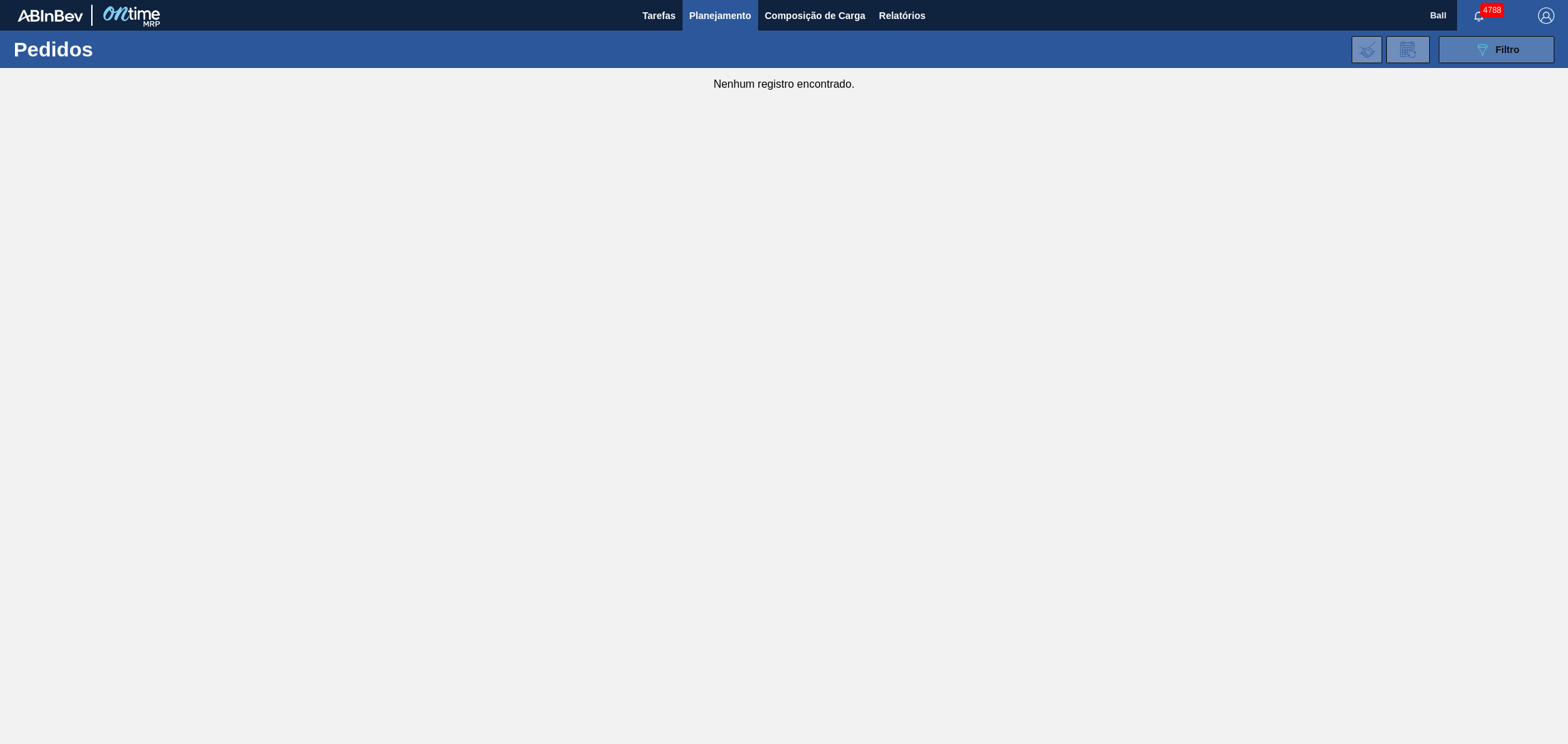
click at [1497, 45] on span "Filtro" at bounding box center [1507, 49] width 24 height 11
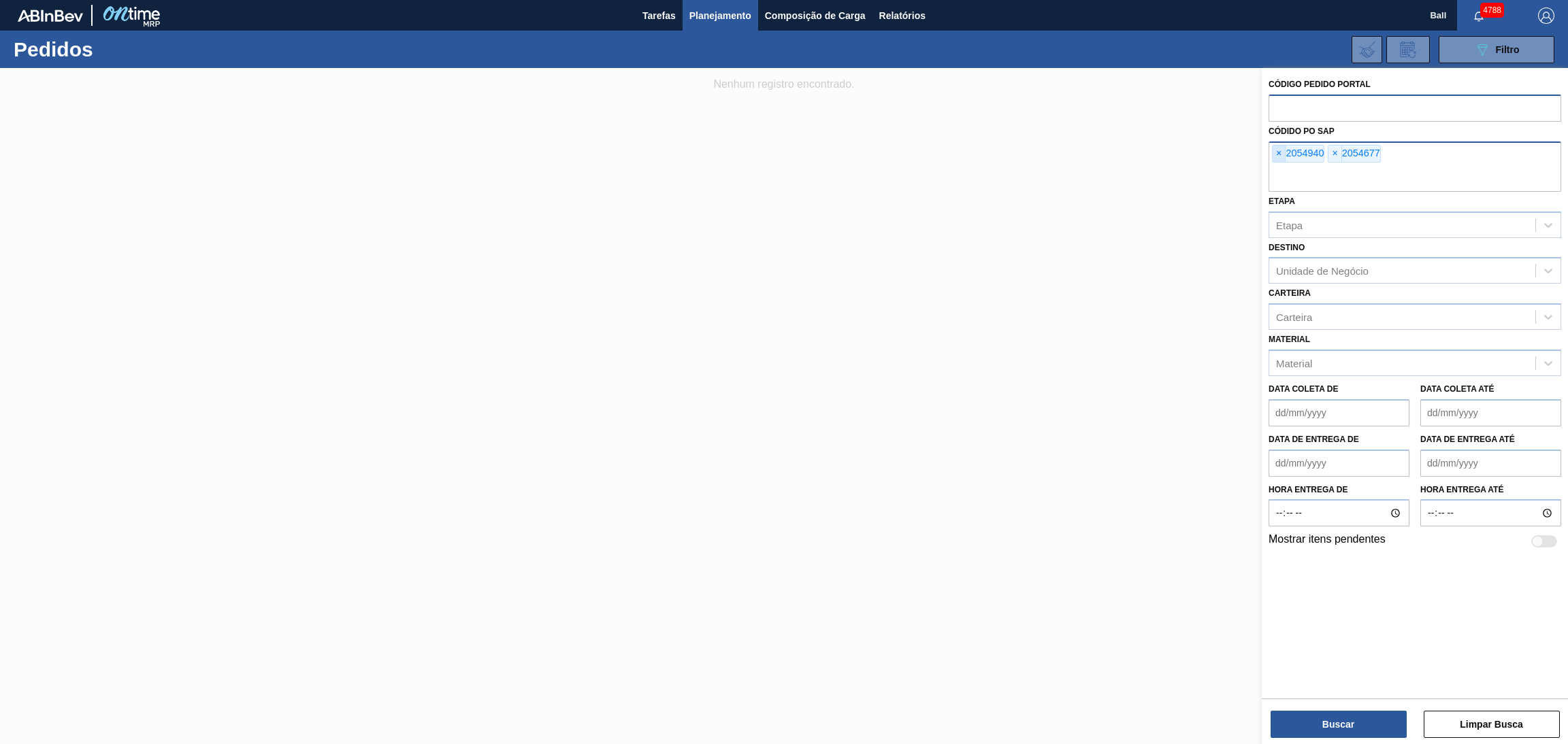
click at [1283, 159] on span "×" at bounding box center [1279, 154] width 13 height 17
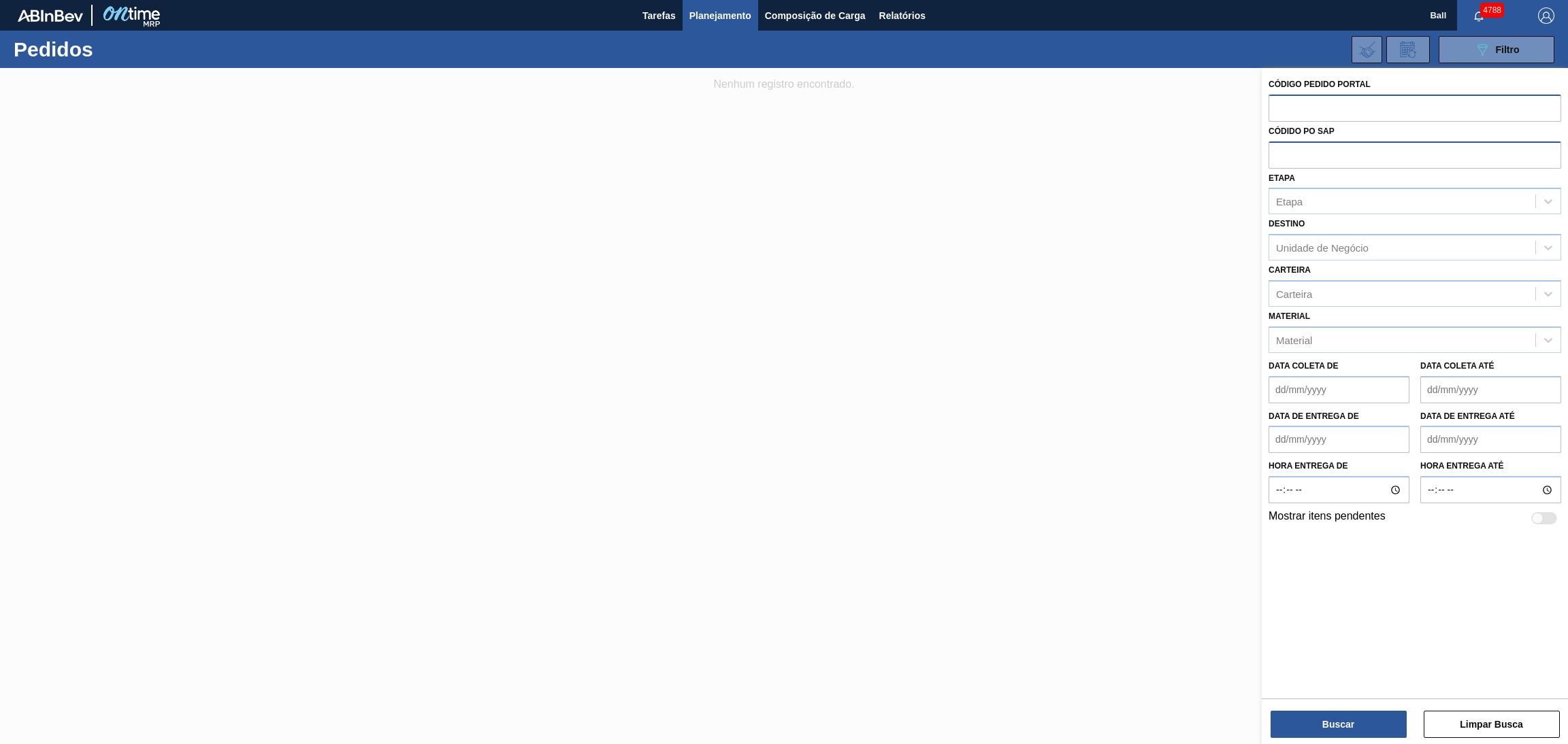
click at [1305, 91] on div "Código Pedido Portal" at bounding box center [1414, 98] width 293 height 47
click at [1392, 106] on input "text" at bounding box center [1414, 107] width 293 height 26
paste input "text"
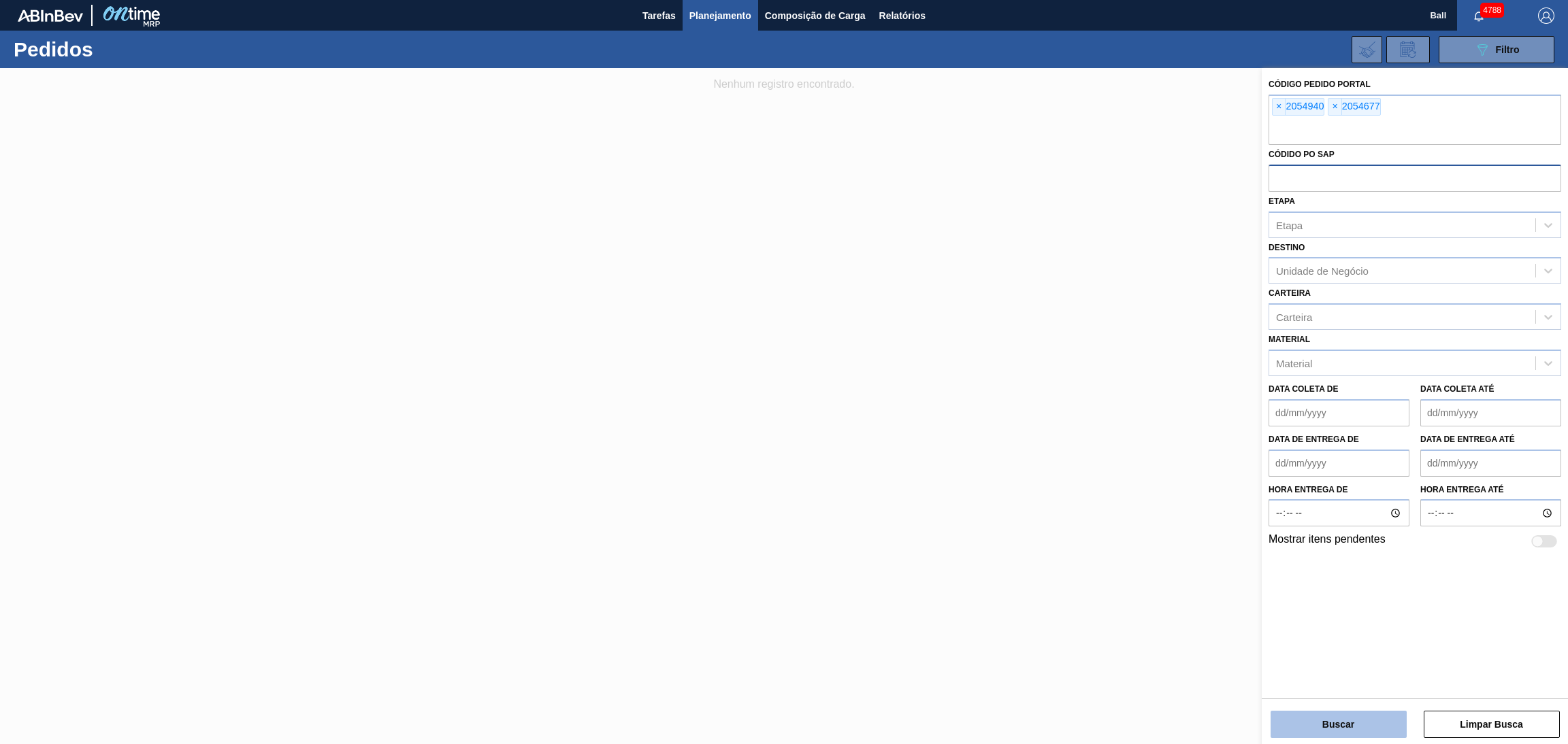
click at [1325, 713] on button "Buscar" at bounding box center [1339, 724] width 136 height 27
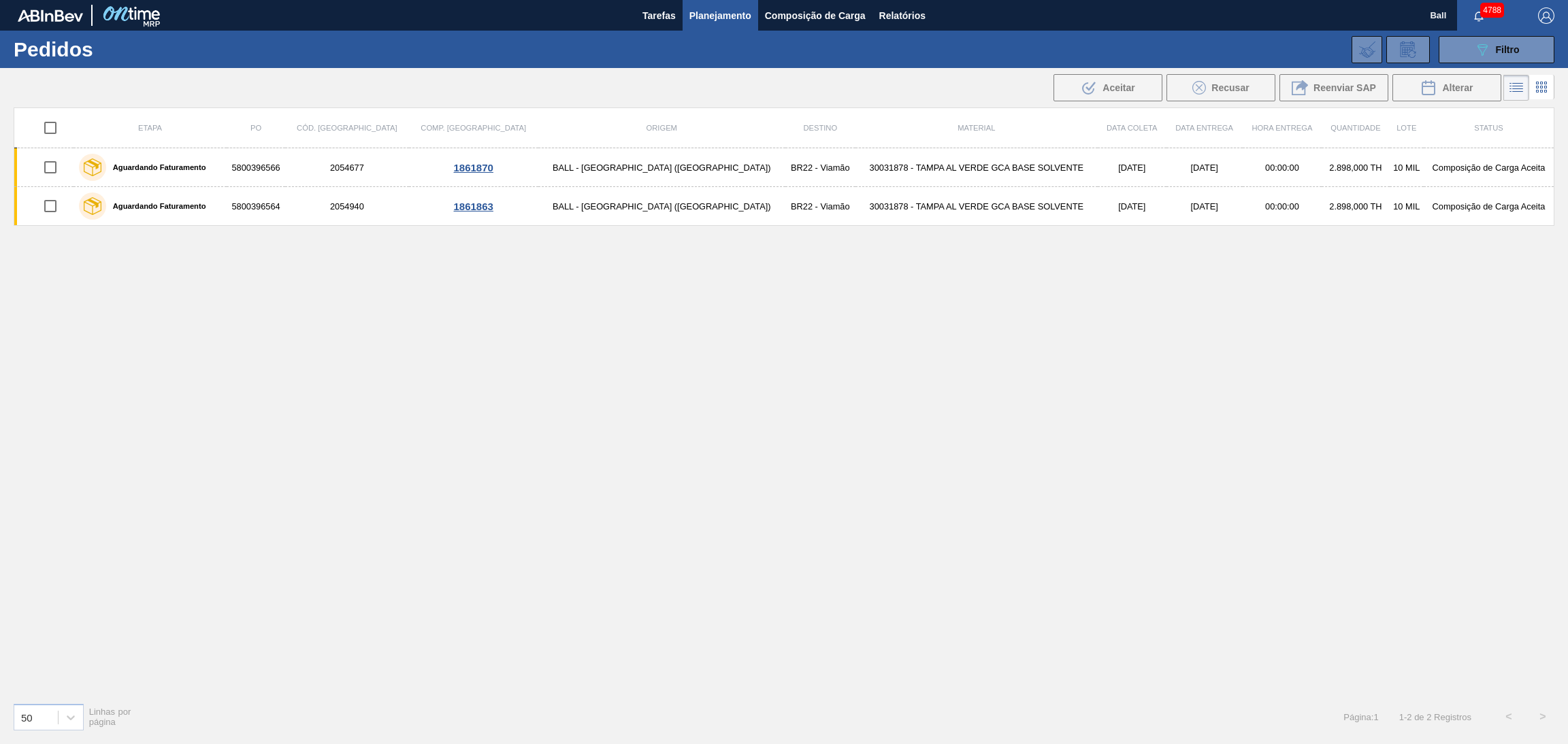
click at [1538, 91] on icon at bounding box center [1541, 87] width 17 height 17
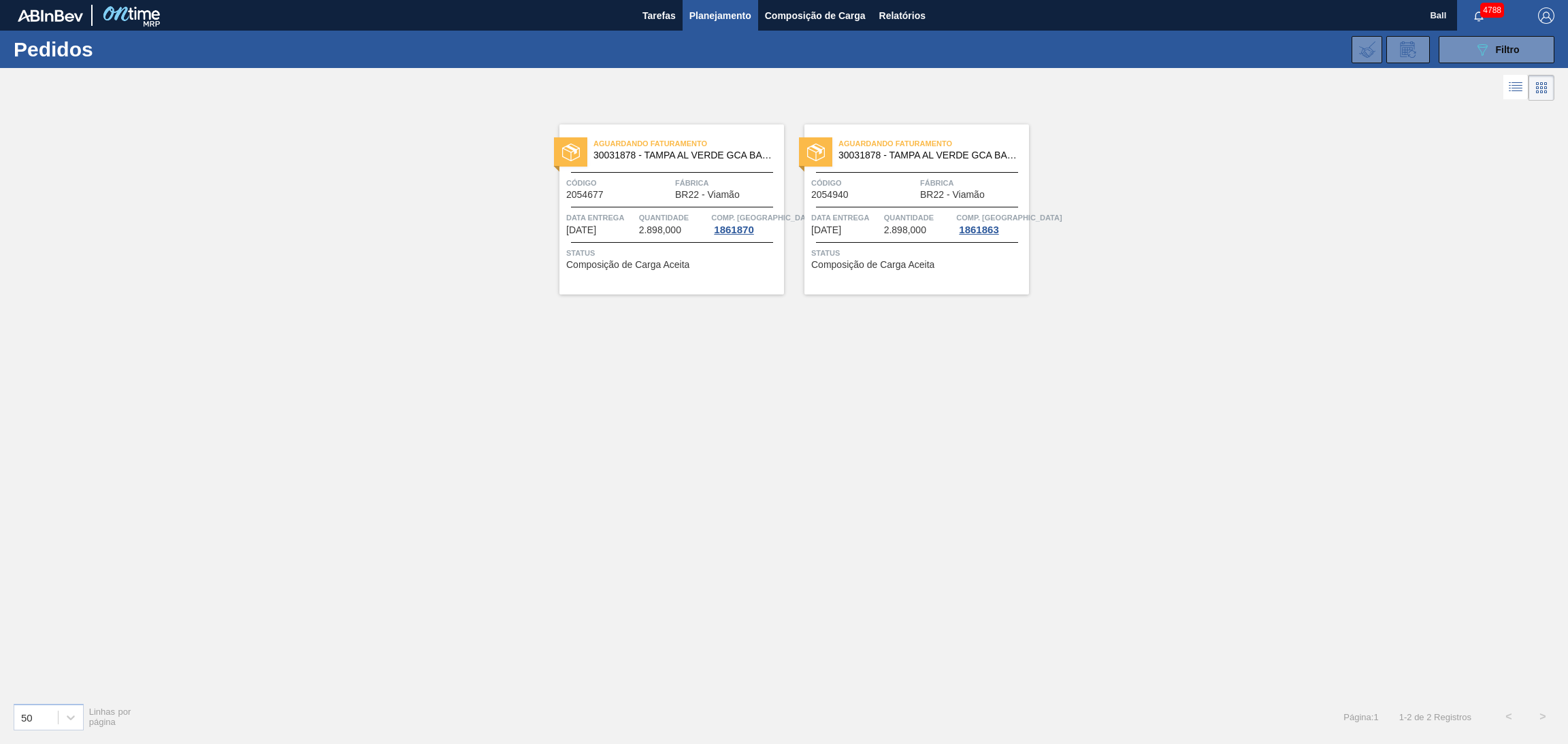
click at [663, 214] on span "Quantidade" at bounding box center [673, 218] width 69 height 13
click at [1474, 42] on icon "089F7B8B-B2A5-4AFE-B5C0-19BA573D28AC" at bounding box center [1482, 50] width 17 height 17
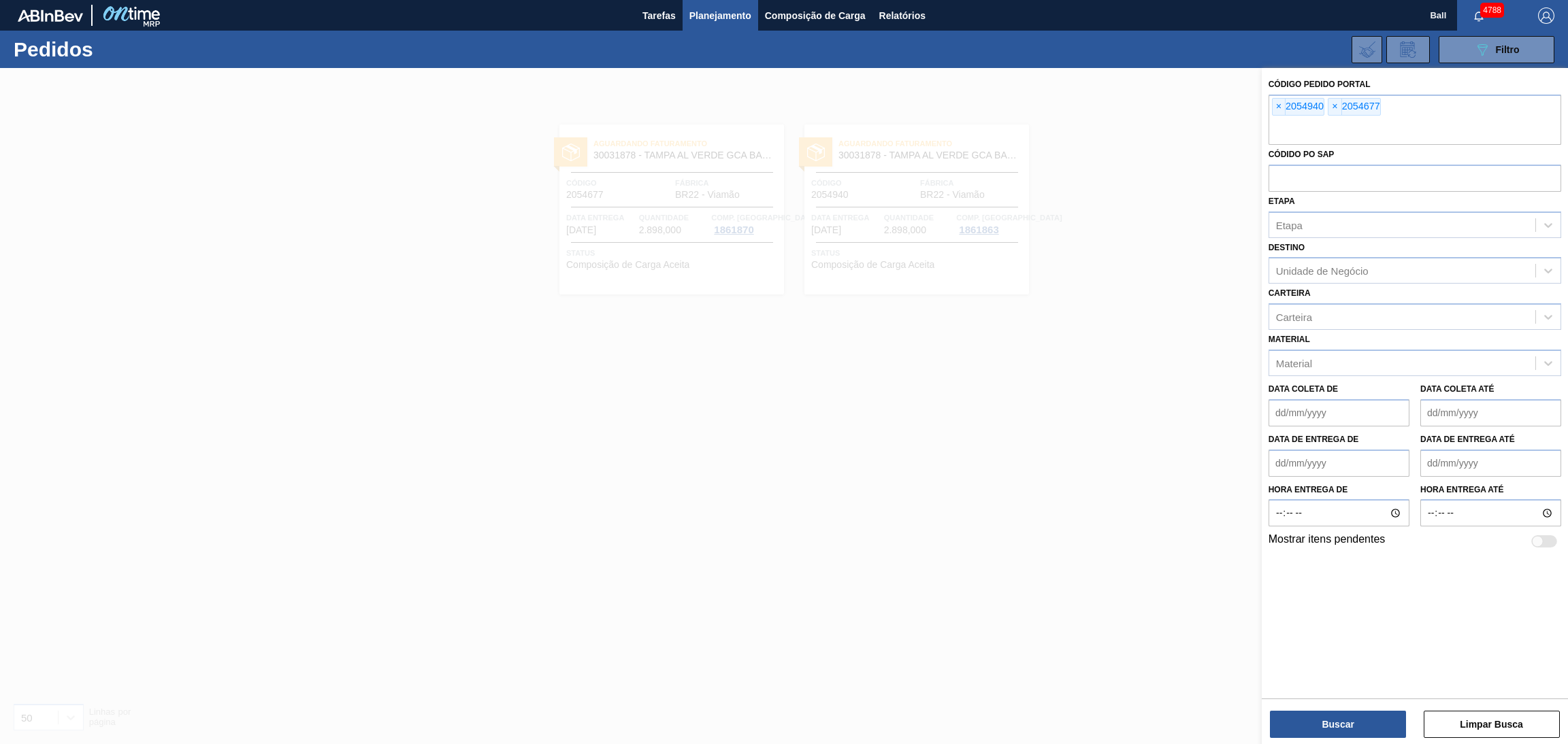
click at [1191, 223] on div at bounding box center [784, 440] width 1568 height 744
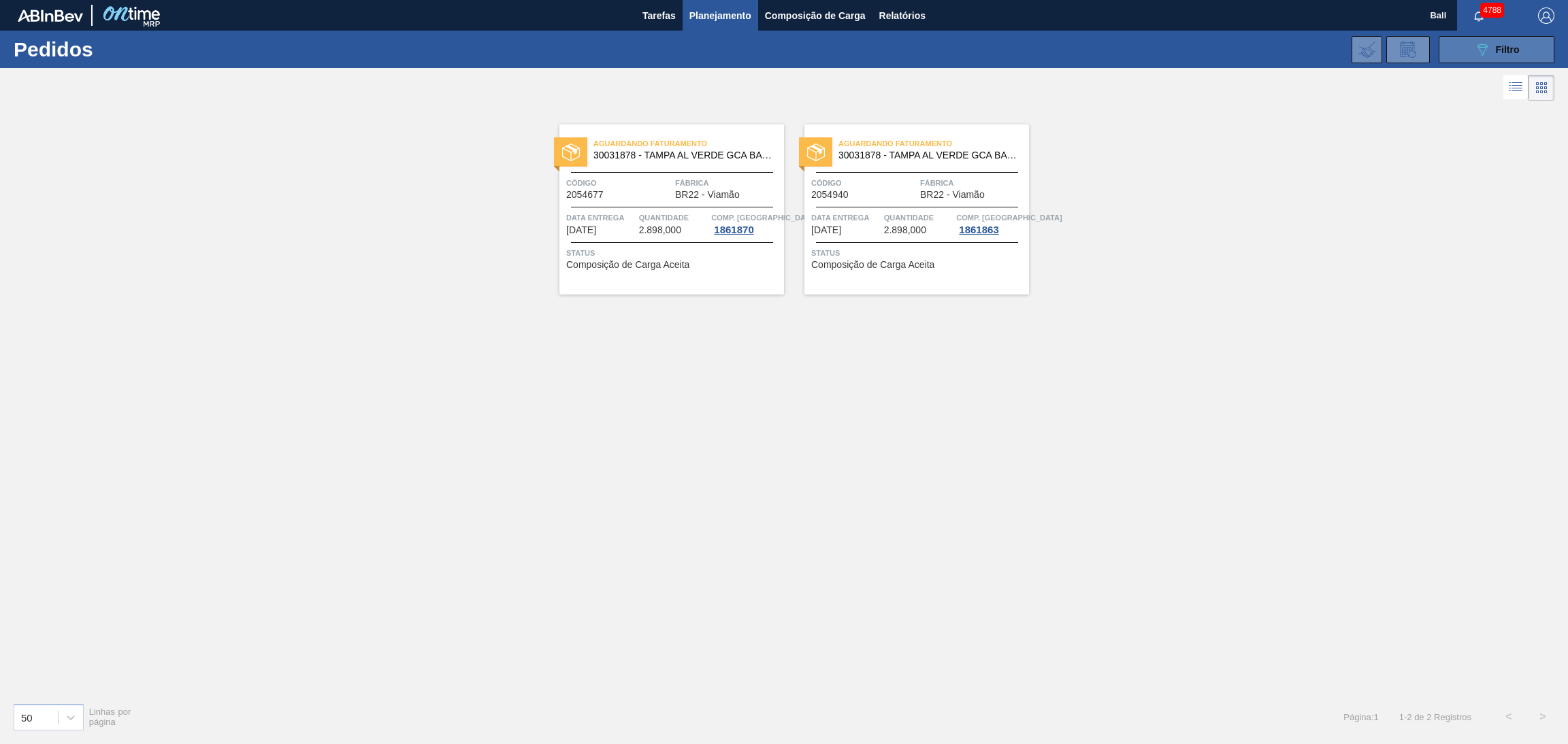
click at [1477, 47] on icon "089F7B8B-B2A5-4AFE-B5C0-19BA573D28AC" at bounding box center [1482, 50] width 17 height 17
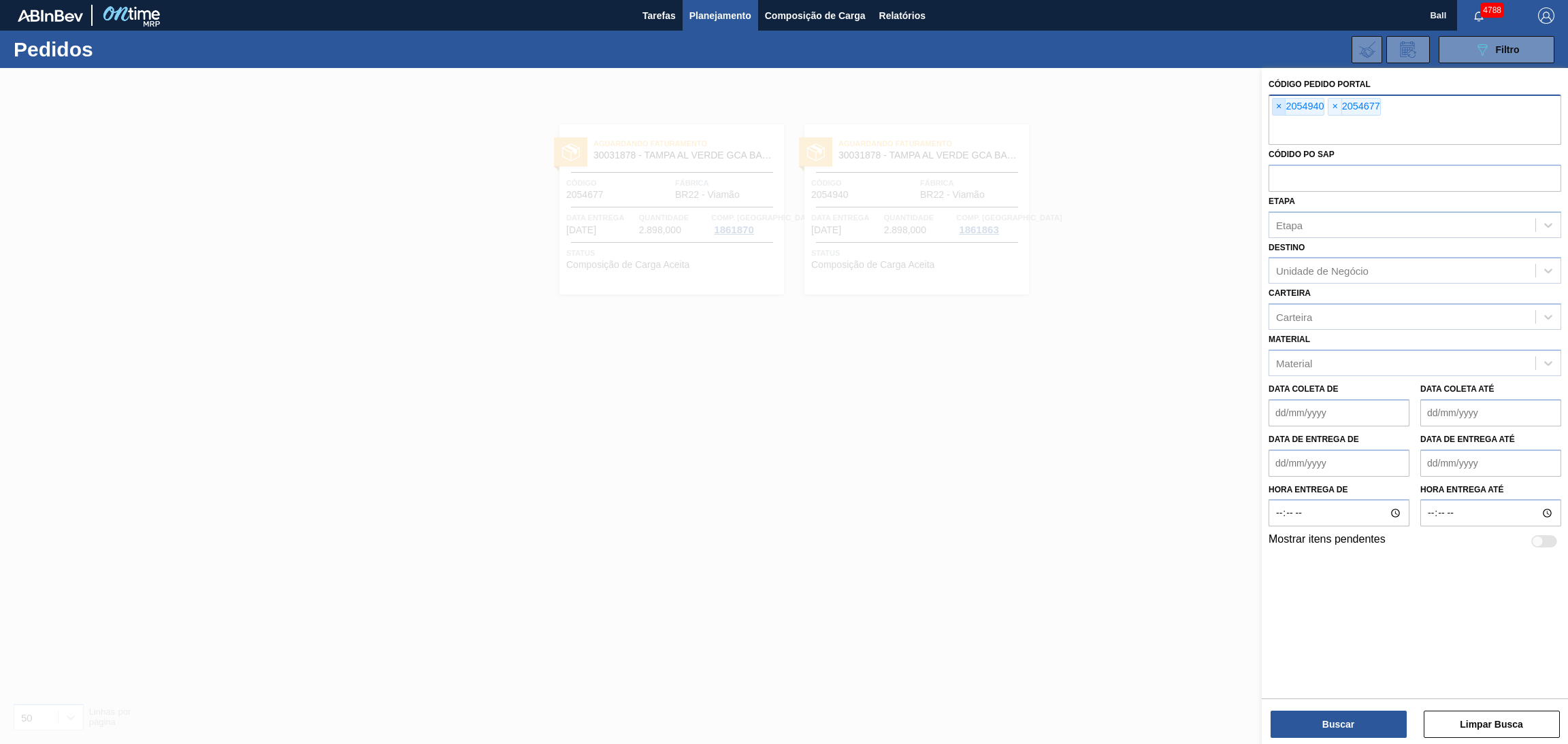
click at [1279, 108] on span "×" at bounding box center [1279, 107] width 13 height 17
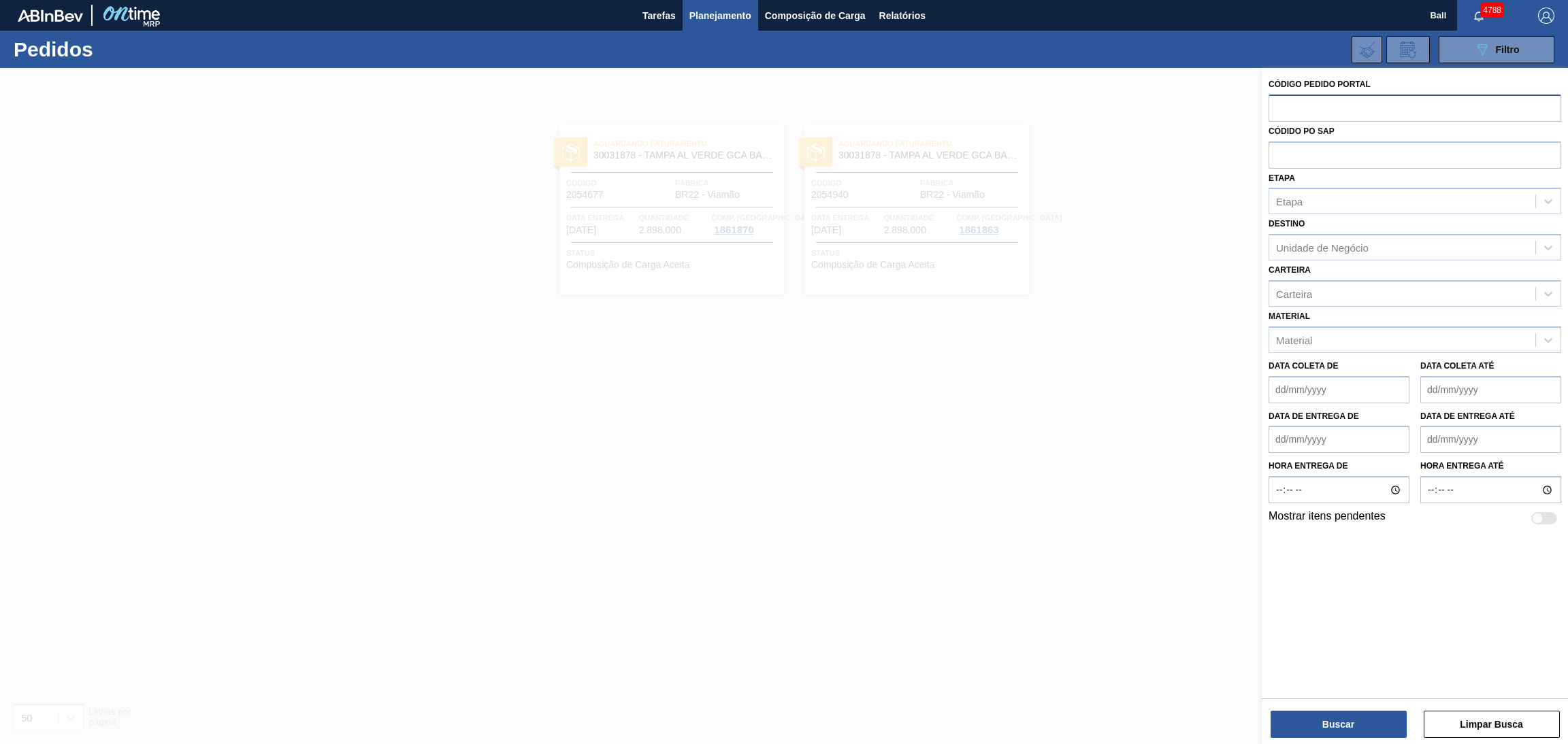
paste input "2053763"
type input "2053763"
click at [1329, 724] on button "Buscar" at bounding box center [1339, 724] width 136 height 27
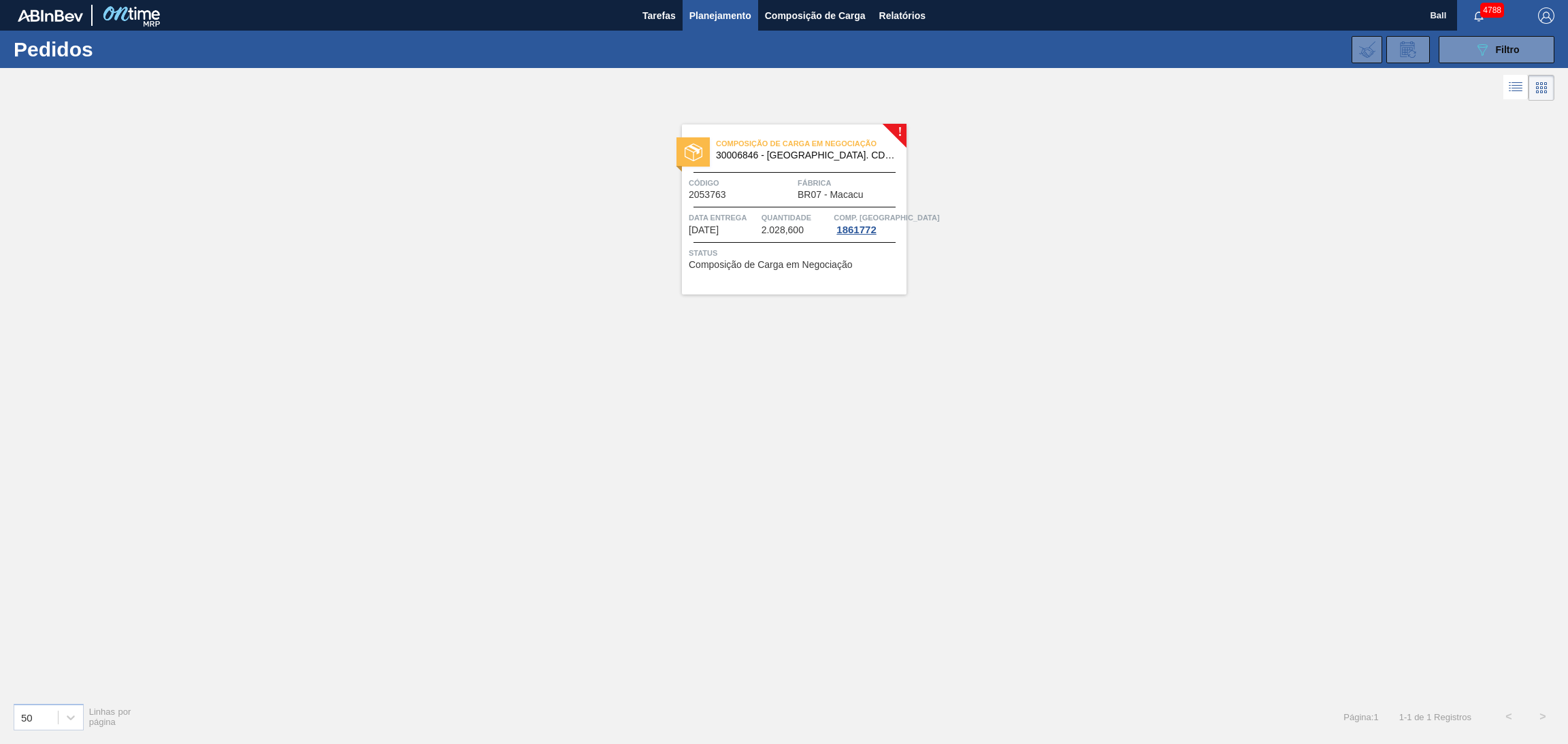
click at [815, 224] on span "Quantidade" at bounding box center [796, 218] width 69 height 13
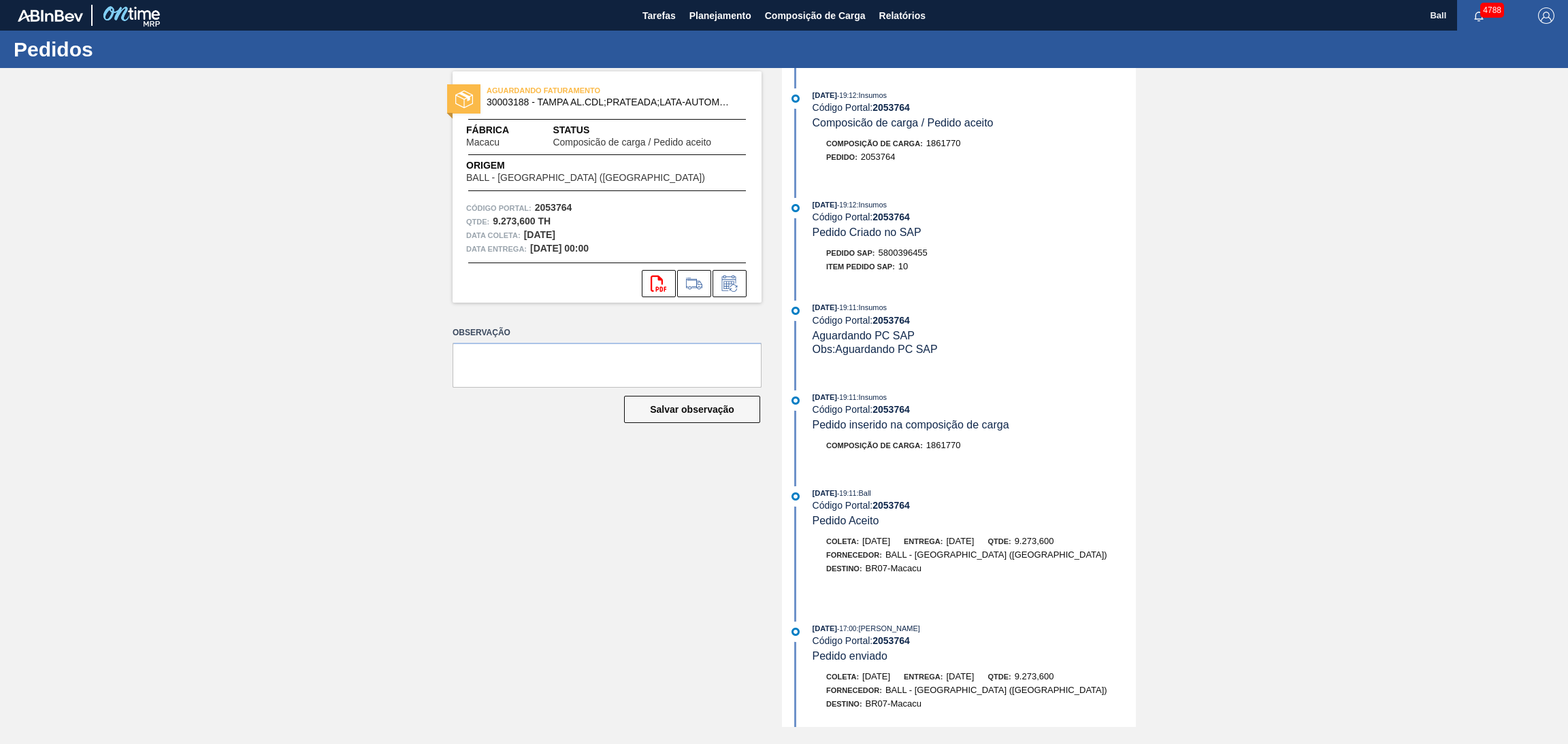
click at [1028, 305] on div "[DATE] 19:11 : Insumos" at bounding box center [974, 308] width 323 height 13
drag, startPoint x: 960, startPoint y: 253, endPoint x: 882, endPoint y: 259, distance: 78.2
click at [882, 259] on div "Pedido SAP: 5800396455" at bounding box center [974, 253] width 323 height 13
click at [991, 279] on div "[DATE] 19:12 : Insumos Código Portal: 2053764 Pedido Criado no SAP Pedido SAP: …" at bounding box center [959, 239] width 350 height 82
drag, startPoint x: 938, startPoint y: 255, endPoint x: 879, endPoint y: 253, distance: 59.0
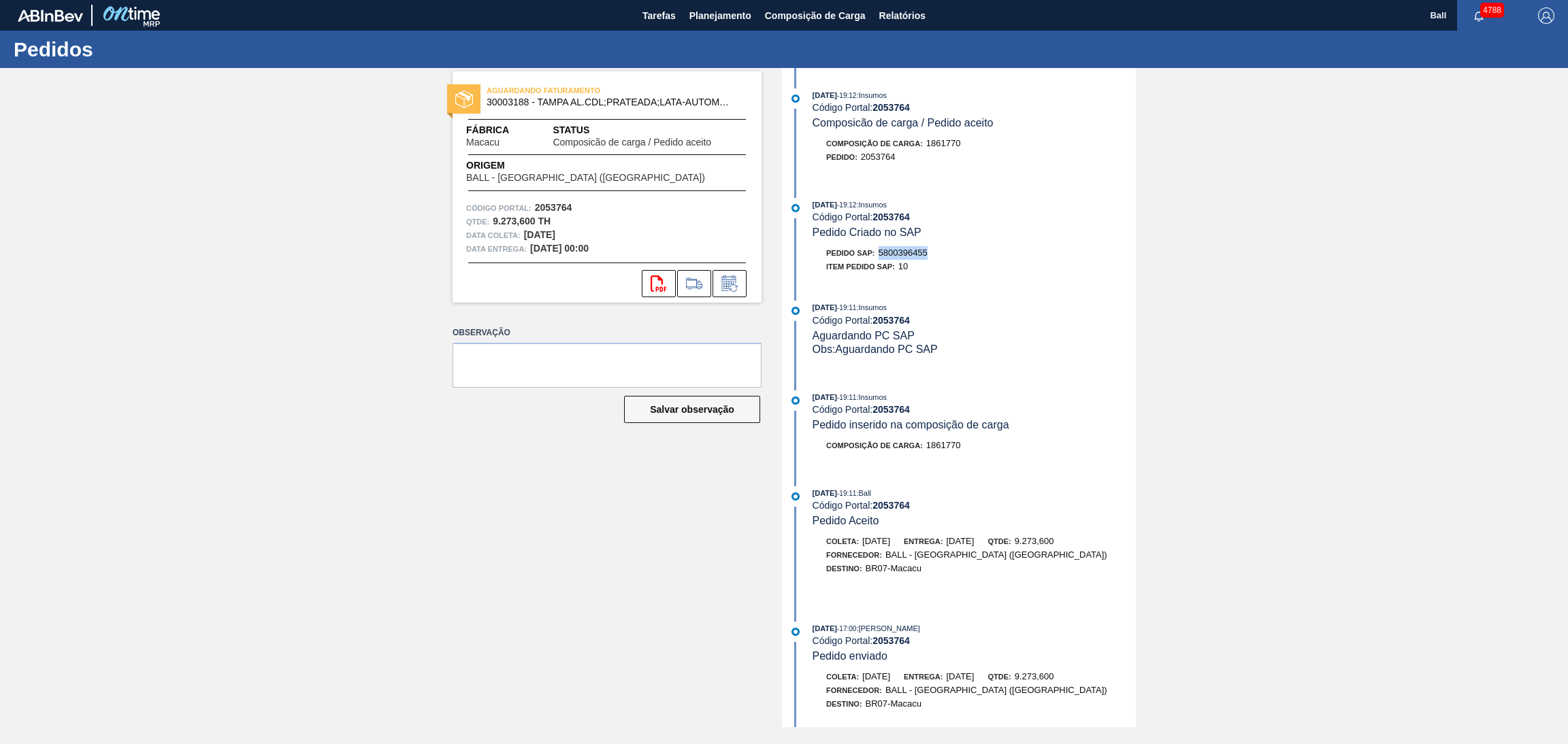
click at [879, 253] on div "Pedido SAP: 5800396455" at bounding box center [974, 253] width 323 height 13
copy span "5800396455"
click at [939, 266] on div "Item pedido SAP: 10" at bounding box center [974, 267] width 323 height 13
drag, startPoint x: 939, startPoint y: 259, endPoint x: 880, endPoint y: 258, distance: 59.0
click at [880, 258] on div "Pedido SAP: 5800396455" at bounding box center [974, 253] width 323 height 13
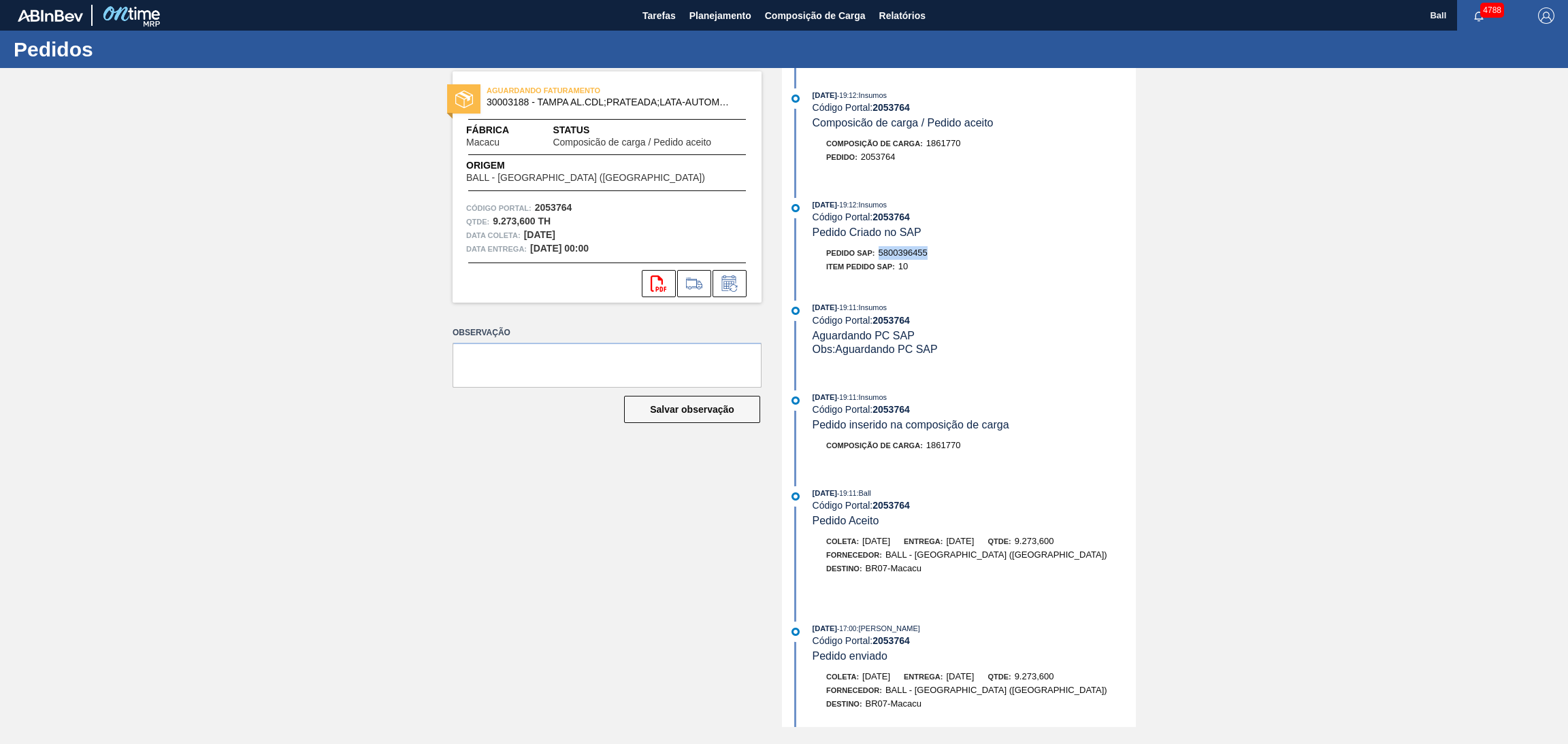
copy span "5800396455"
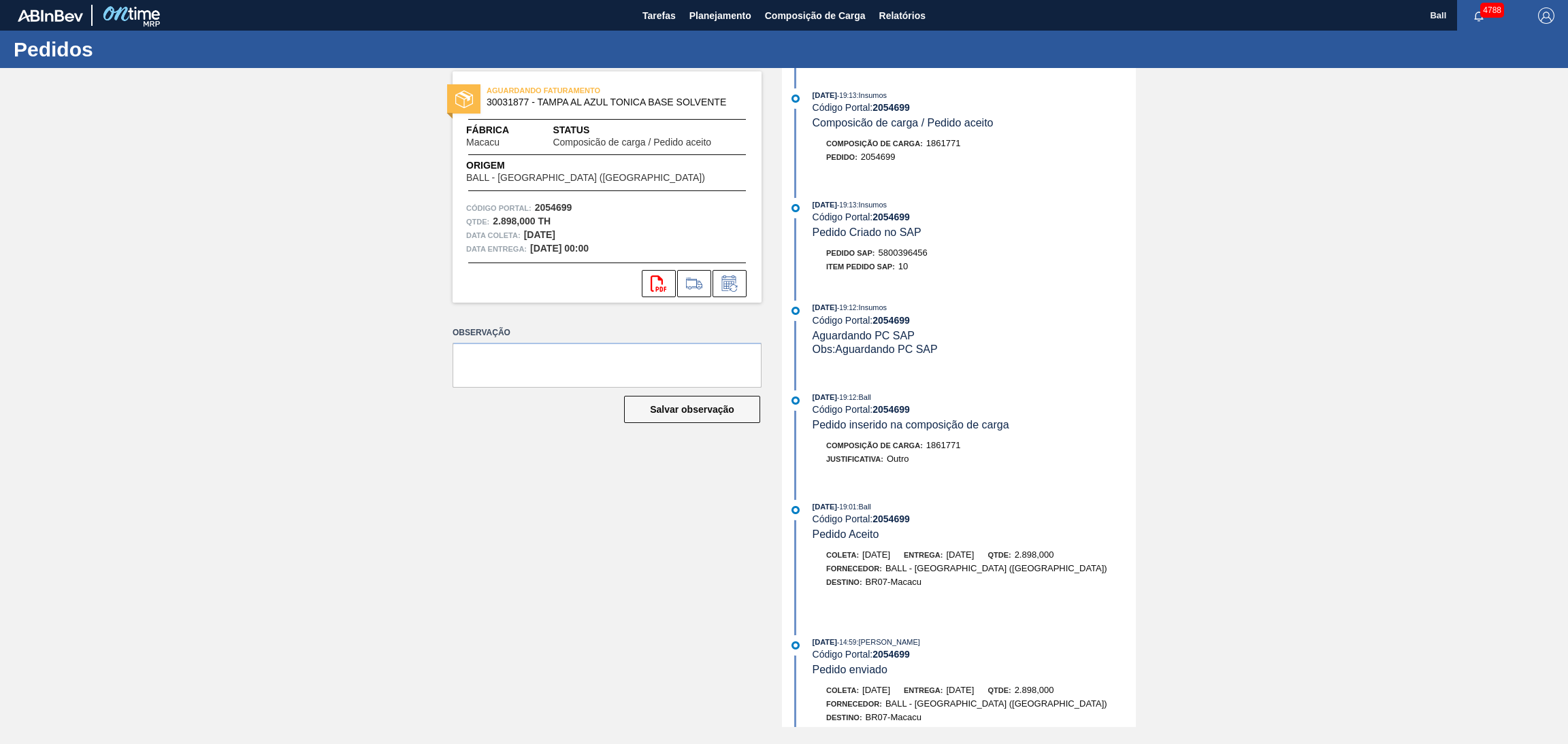
click at [997, 220] on div "Código Portal: 2054699" at bounding box center [974, 217] width 323 height 11
drag, startPoint x: 912, startPoint y: 257, endPoint x: 880, endPoint y: 258, distance: 32.0
click at [880, 258] on div "Pedido SAP: 5800396456" at bounding box center [974, 253] width 323 height 13
copy span "5800396456"
